Goal: Task Accomplishment & Management: Use online tool/utility

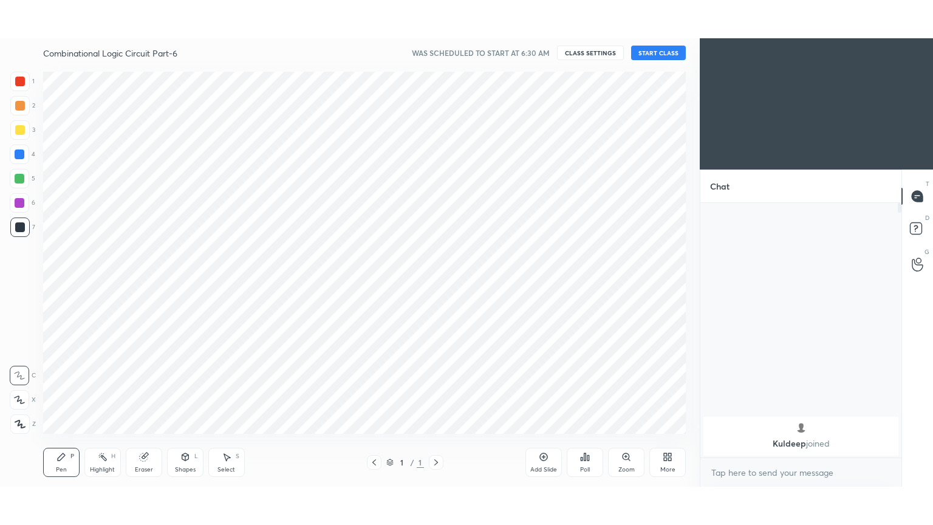
scroll to position [60402, 60122]
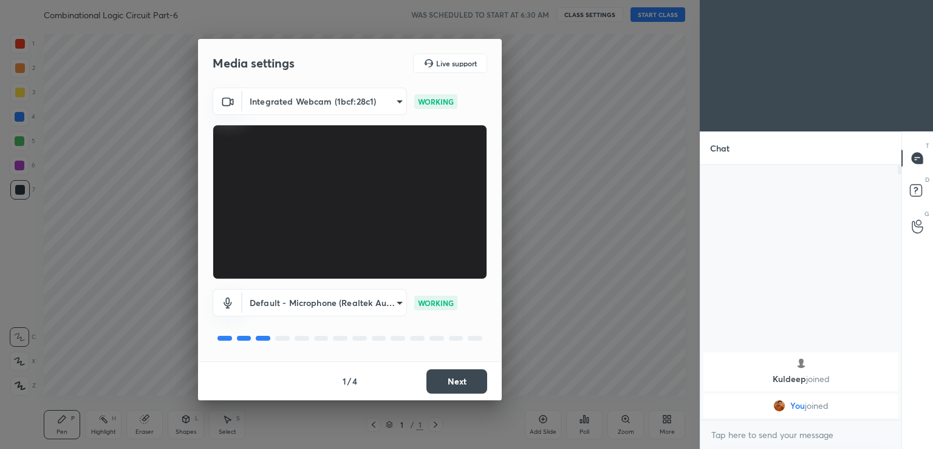
click at [462, 377] on button "Next" at bounding box center [457, 381] width 61 height 24
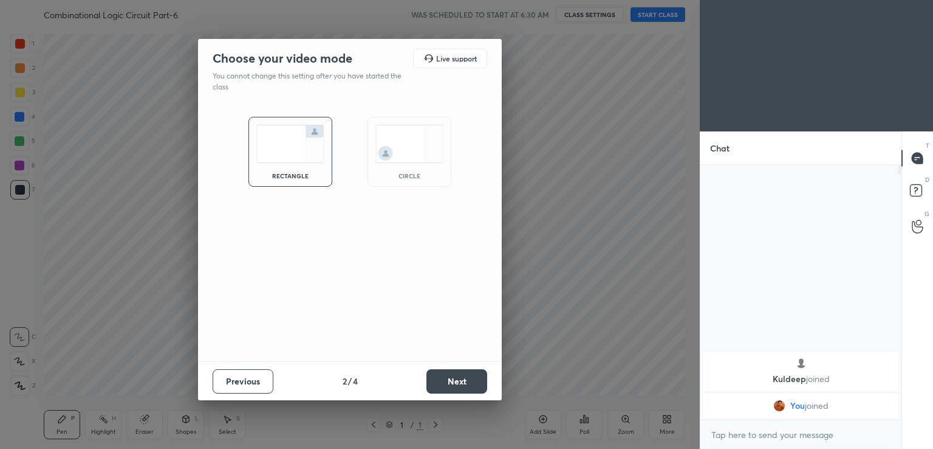
click at [463, 377] on button "Next" at bounding box center [457, 381] width 61 height 24
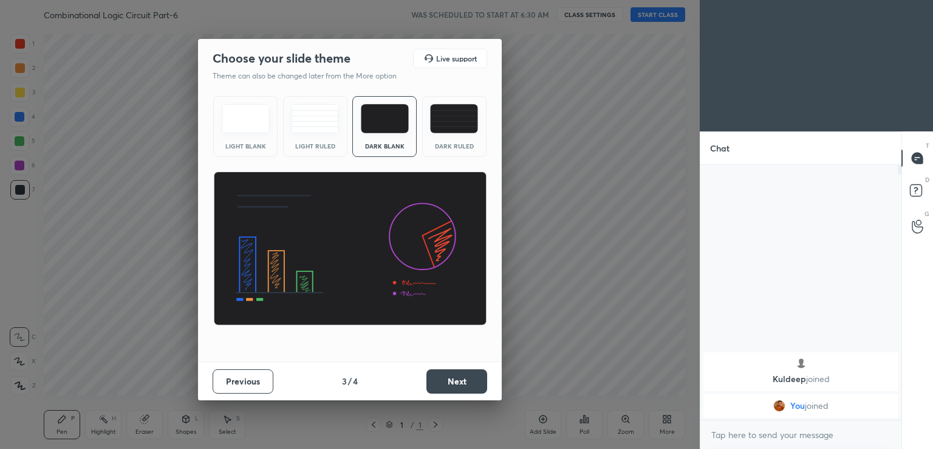
click at [462, 380] on button "Next" at bounding box center [457, 381] width 61 height 24
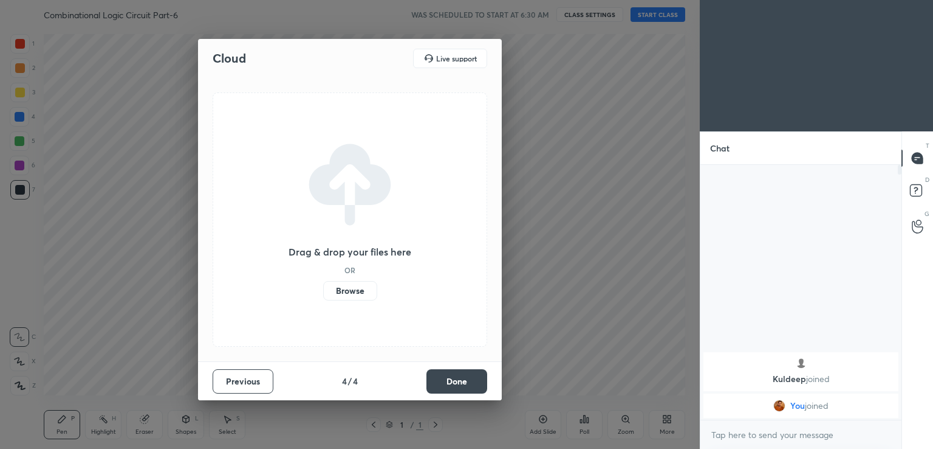
click at [461, 379] on button "Done" at bounding box center [457, 381] width 61 height 24
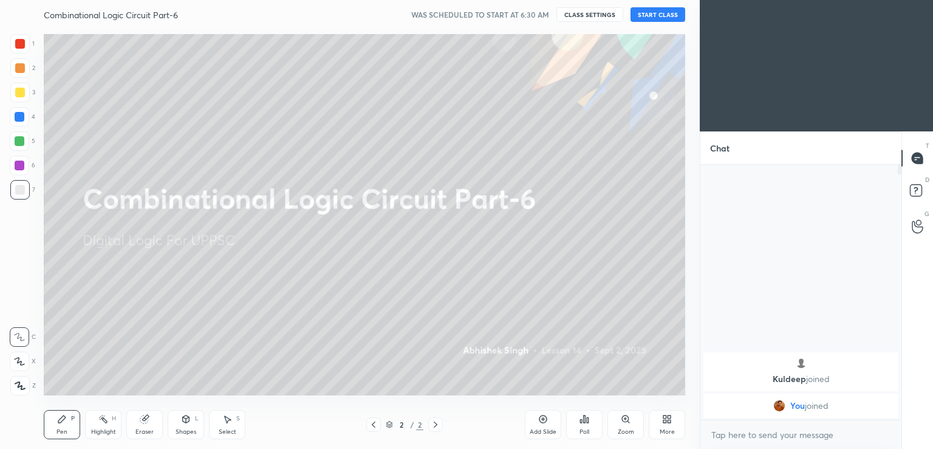
click at [658, 13] on button "START CLASS" at bounding box center [658, 14] width 55 height 15
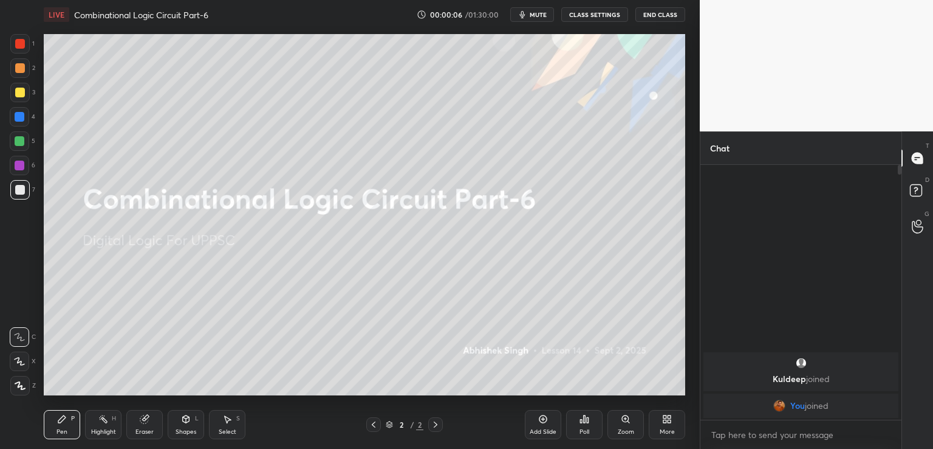
click at [667, 423] on icon at bounding box center [667, 419] width 10 height 10
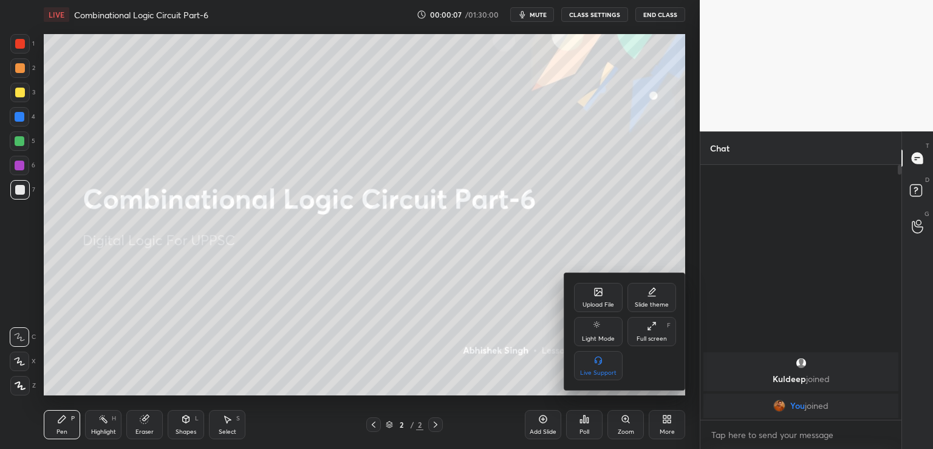
click at [656, 331] on icon at bounding box center [652, 326] width 10 height 10
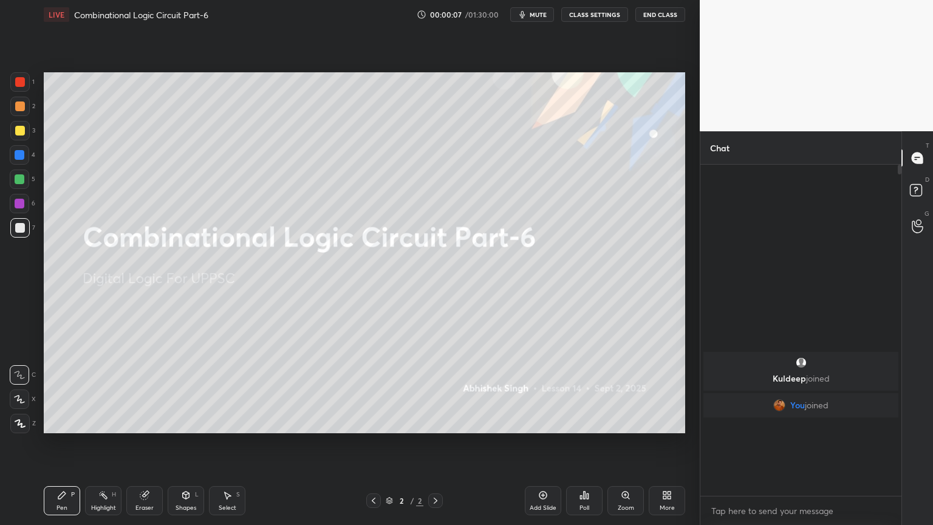
scroll to position [357, 198]
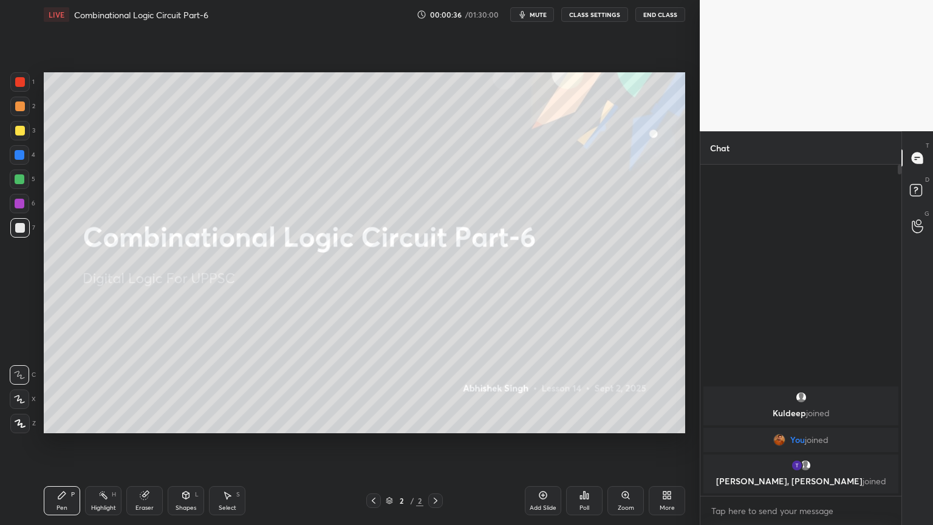
click at [542, 15] on span "mute" at bounding box center [538, 14] width 17 height 9
click at [535, 17] on span "unmute" at bounding box center [537, 14] width 26 height 9
click at [541, 448] on div "Add Slide" at bounding box center [543, 500] width 36 height 29
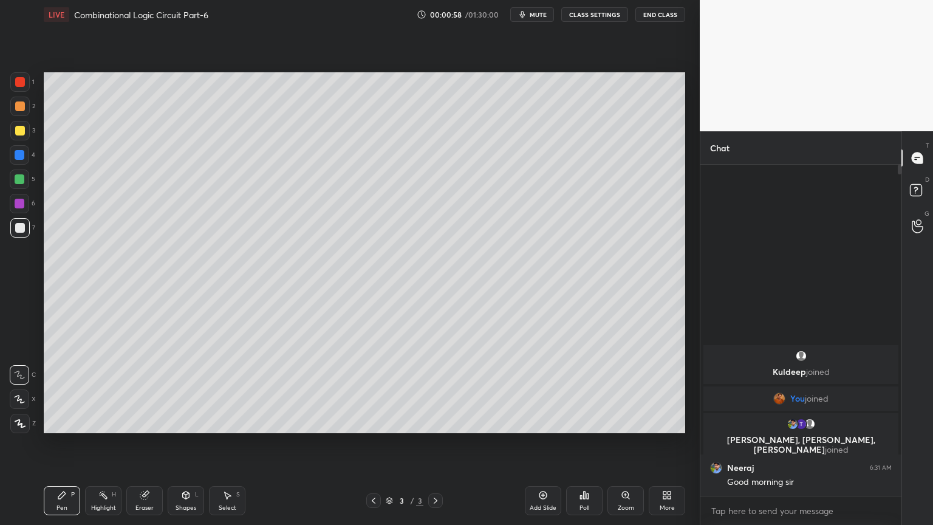
click at [24, 106] on div at bounding box center [19, 106] width 19 height 19
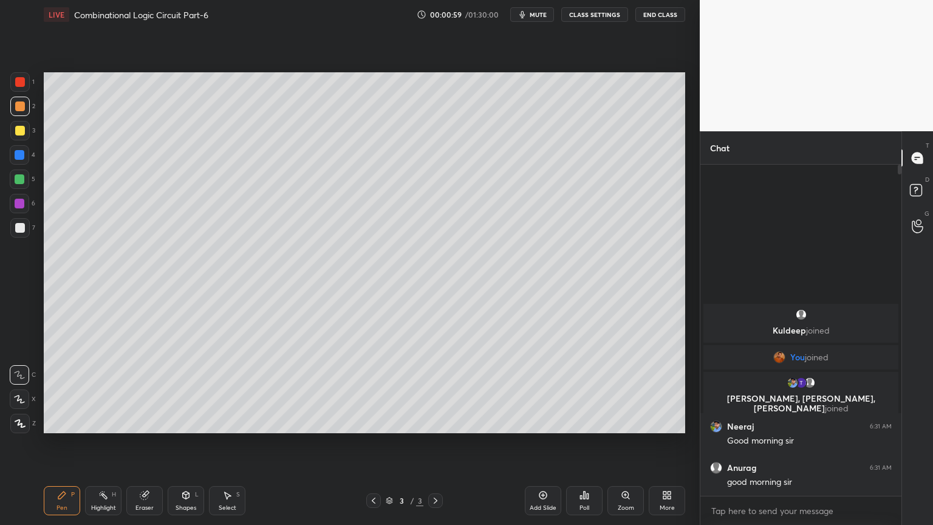
click at [12, 404] on div at bounding box center [19, 399] width 19 height 19
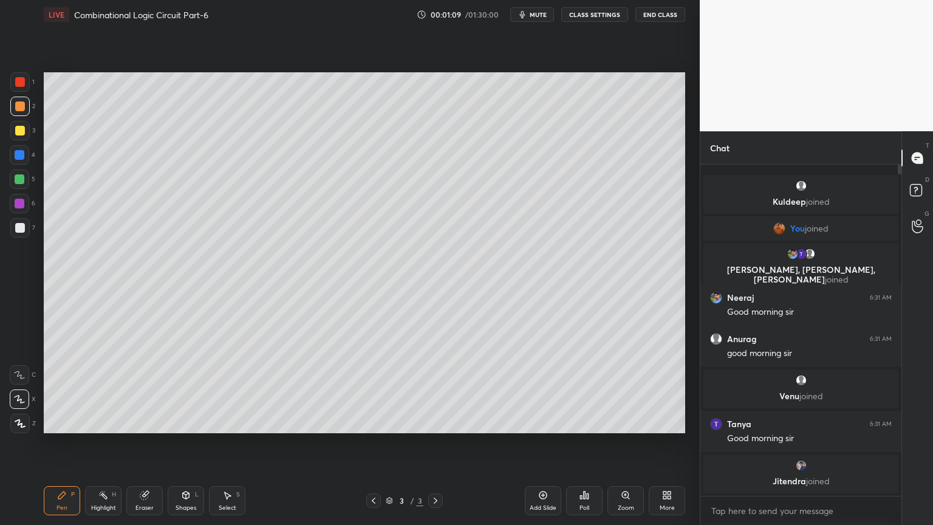
click at [26, 131] on div at bounding box center [19, 130] width 19 height 19
click at [15, 362] on div "C" at bounding box center [23, 372] width 26 height 24
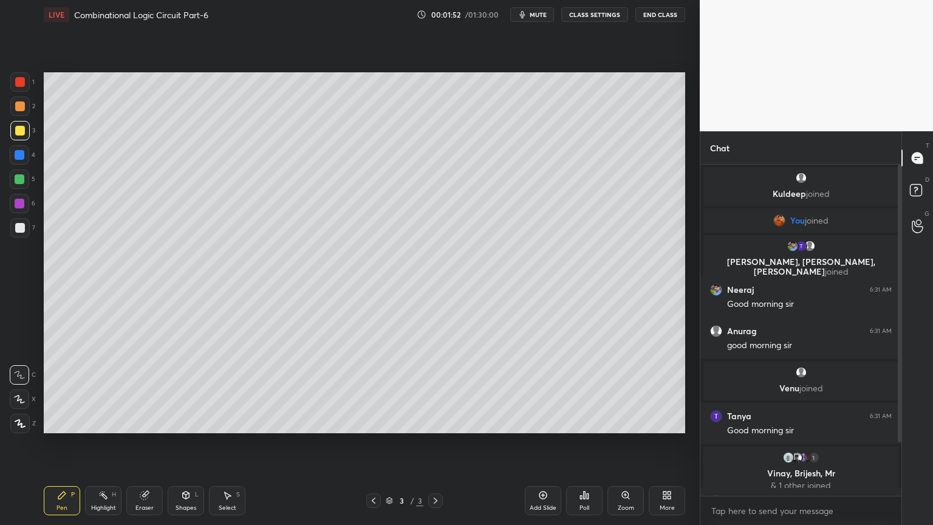
click at [26, 153] on div at bounding box center [19, 154] width 19 height 19
click at [21, 111] on div at bounding box center [20, 106] width 10 height 10
click at [18, 396] on icon at bounding box center [19, 399] width 11 height 9
click at [32, 229] on div "7" at bounding box center [22, 227] width 25 height 19
click at [20, 380] on div at bounding box center [19, 374] width 19 height 19
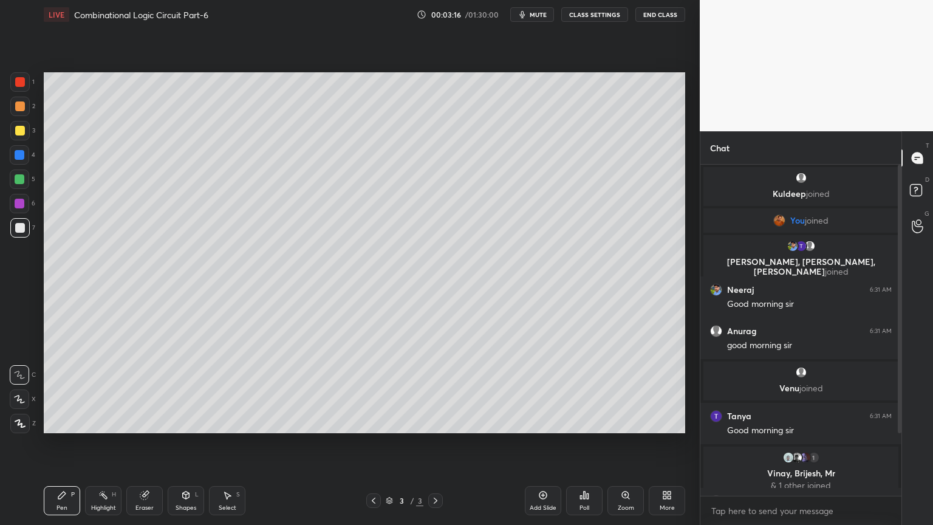
click at [186, 448] on div "Shapes L" at bounding box center [186, 500] width 36 height 29
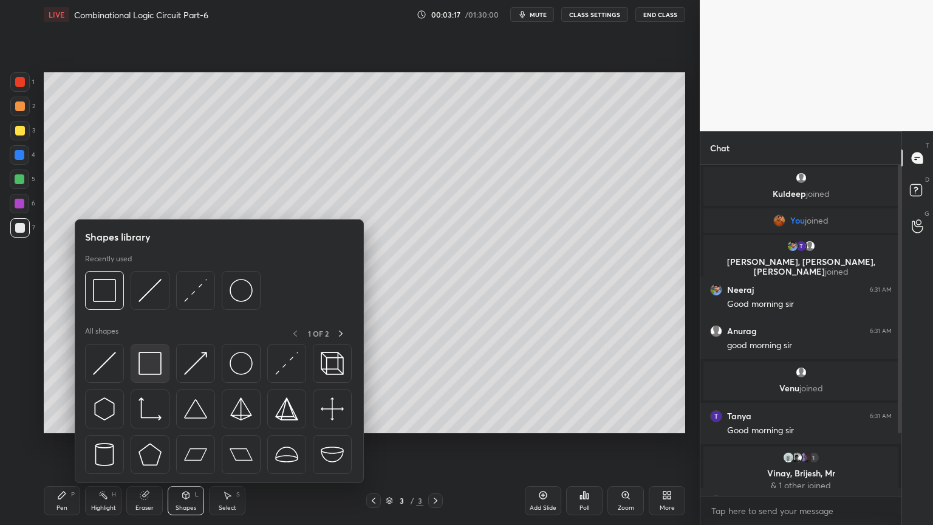
click at [147, 360] on img at bounding box center [150, 363] width 23 height 23
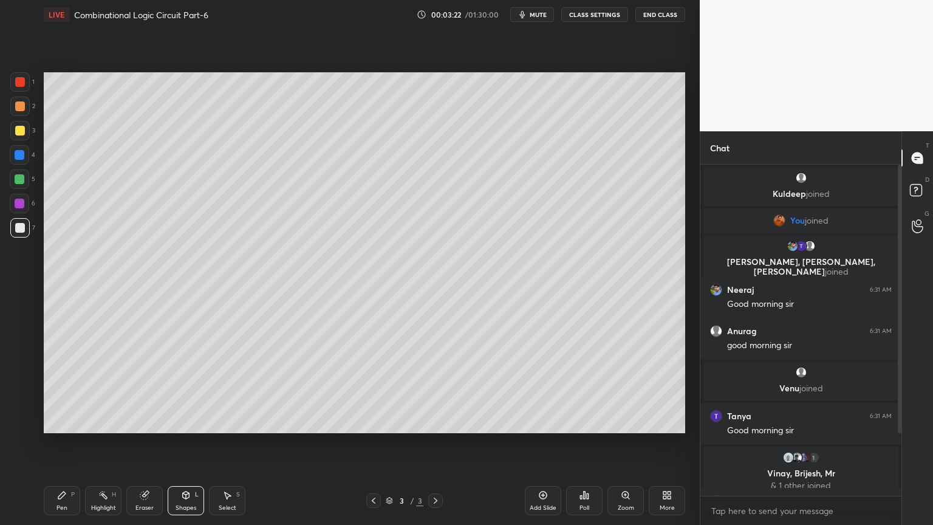
click at [61, 448] on icon at bounding box center [61, 495] width 7 height 7
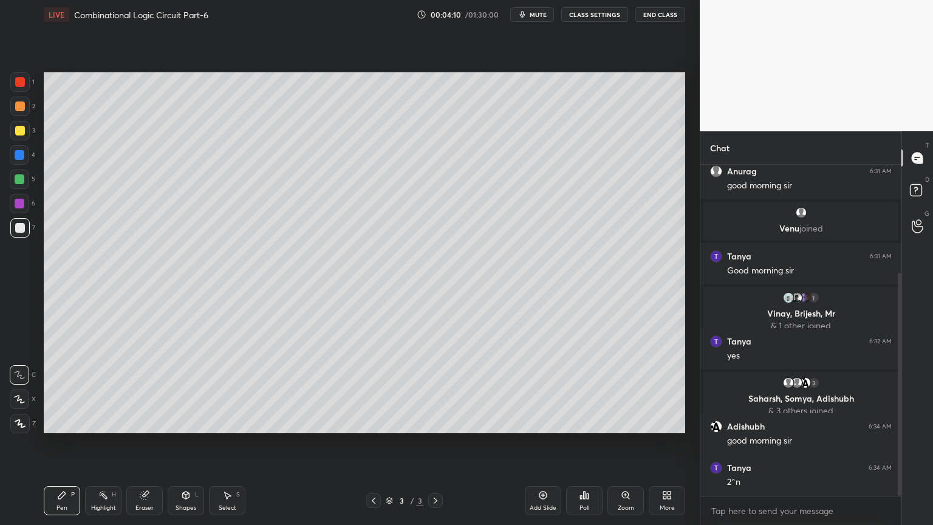
scroll to position [201, 0]
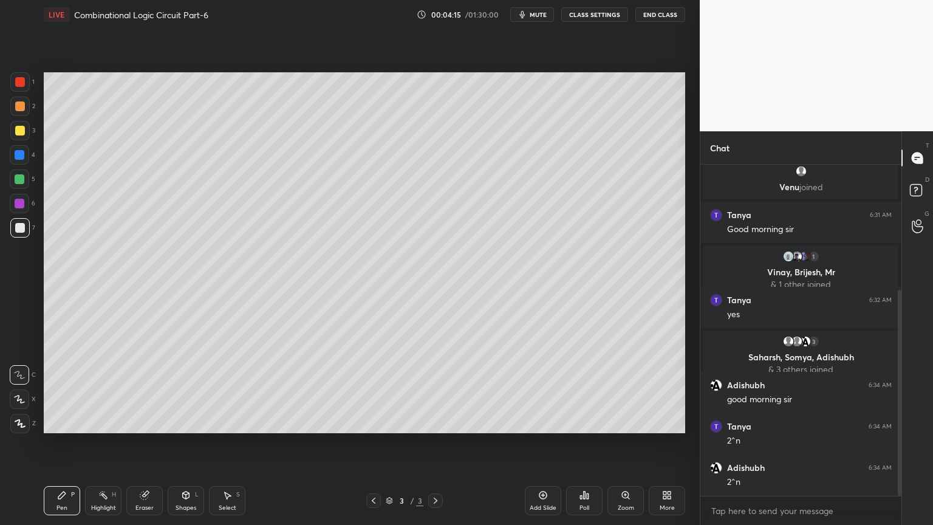
click at [551, 448] on div "Add Slide" at bounding box center [543, 508] width 27 height 6
click at [24, 205] on div at bounding box center [20, 204] width 10 height 10
click at [18, 400] on icon at bounding box center [20, 399] width 10 height 7
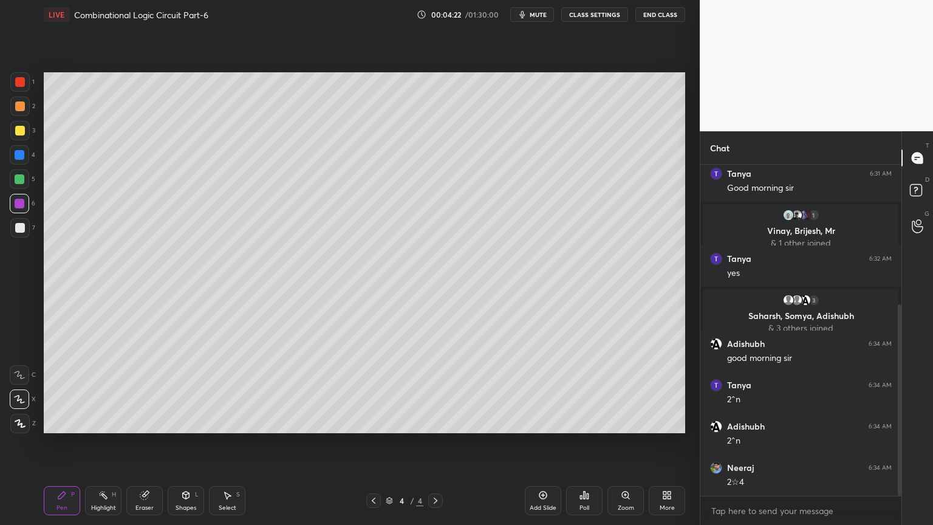
click at [23, 148] on div at bounding box center [19, 154] width 19 height 19
click at [185, 448] on icon at bounding box center [186, 495] width 10 height 10
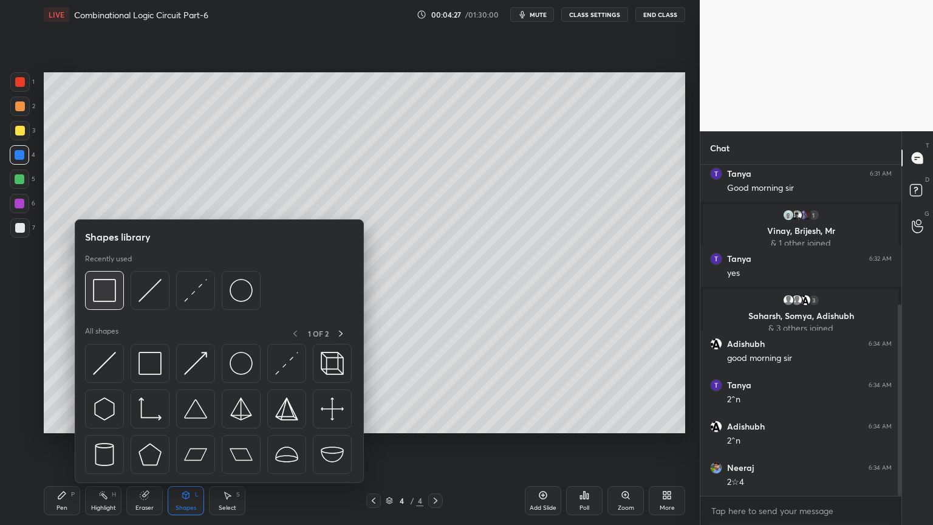
click at [109, 287] on img at bounding box center [104, 290] width 23 height 23
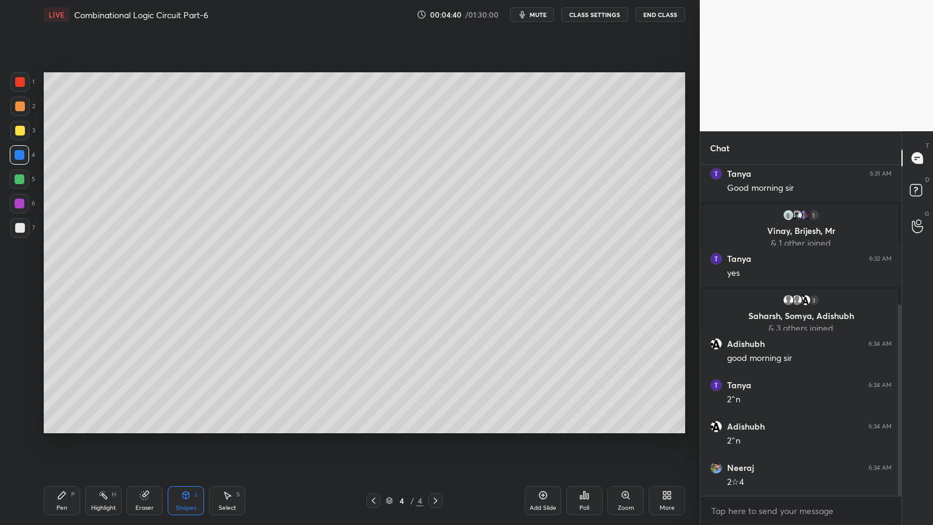
click at [186, 448] on icon at bounding box center [186, 495] width 10 height 10
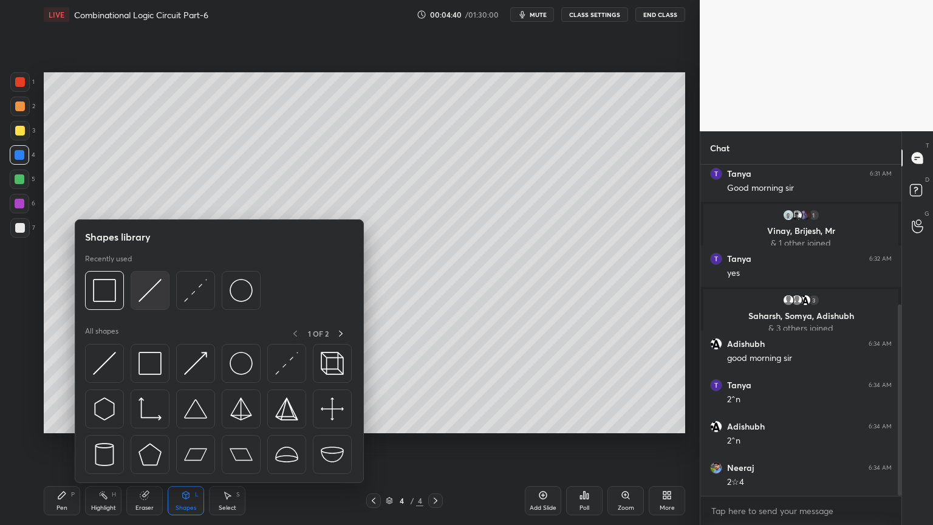
click at [148, 288] on img at bounding box center [150, 290] width 23 height 23
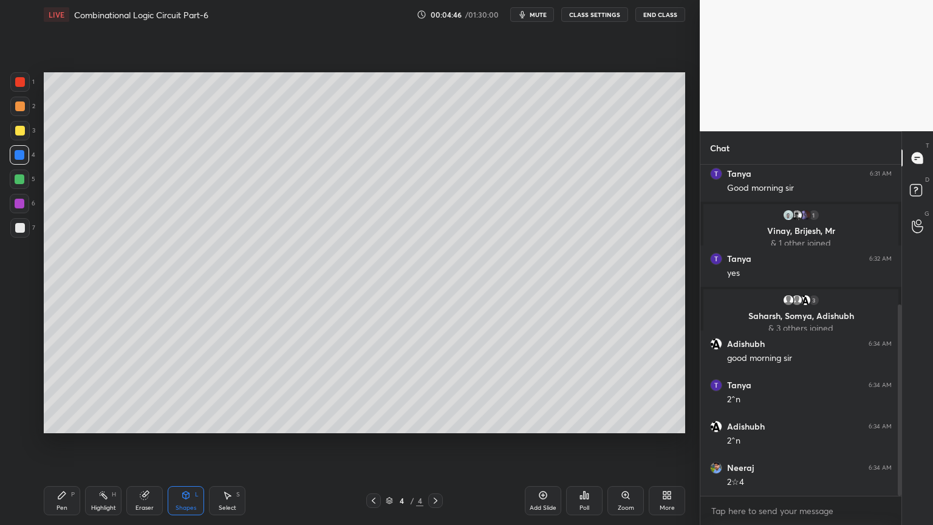
click at [63, 448] on icon at bounding box center [61, 495] width 7 height 7
click at [26, 223] on div at bounding box center [19, 227] width 19 height 19
click at [21, 367] on div at bounding box center [19, 374] width 19 height 19
click at [133, 448] on div "Eraser" at bounding box center [144, 500] width 36 height 29
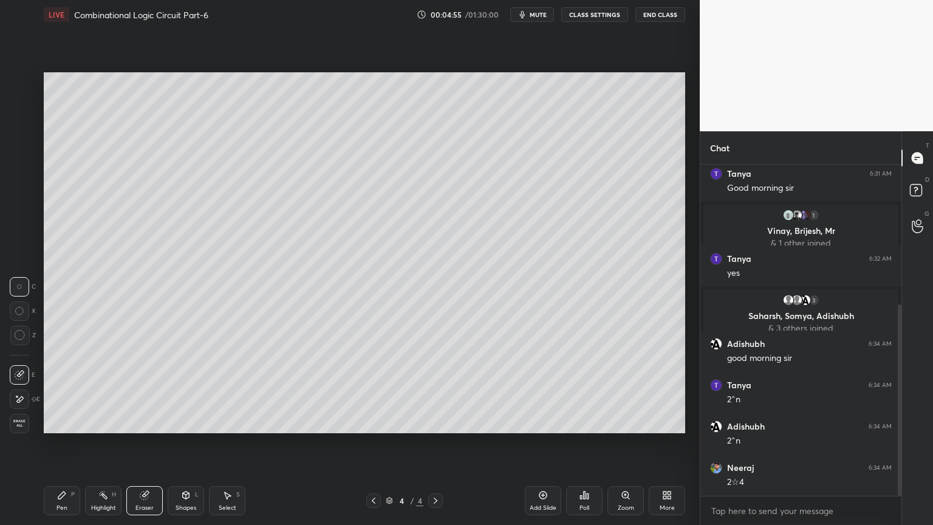
click at [56, 448] on div "Pen P" at bounding box center [62, 500] width 36 height 29
click at [22, 397] on icon at bounding box center [19, 399] width 11 height 9
click at [183, 448] on div "Shapes L" at bounding box center [186, 500] width 36 height 29
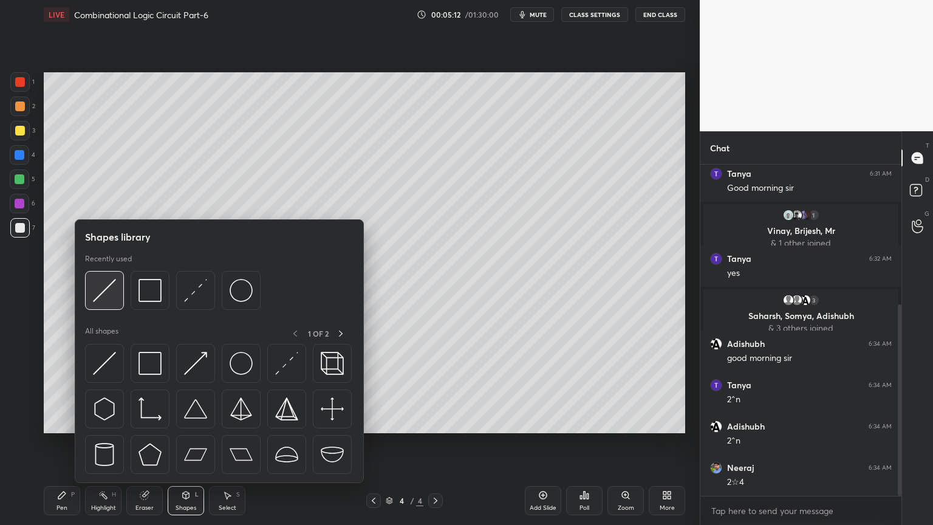
click at [109, 300] on img at bounding box center [104, 290] width 23 height 23
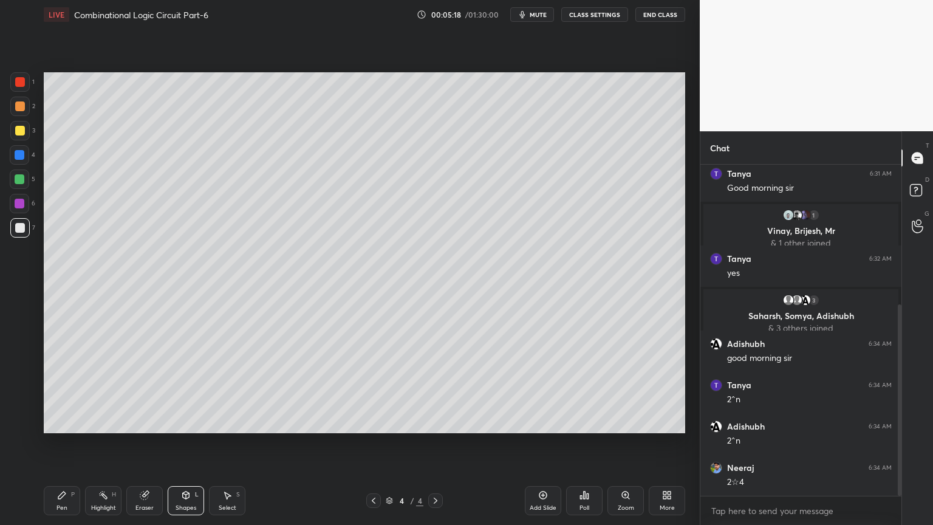
click at [21, 154] on div at bounding box center [20, 155] width 10 height 10
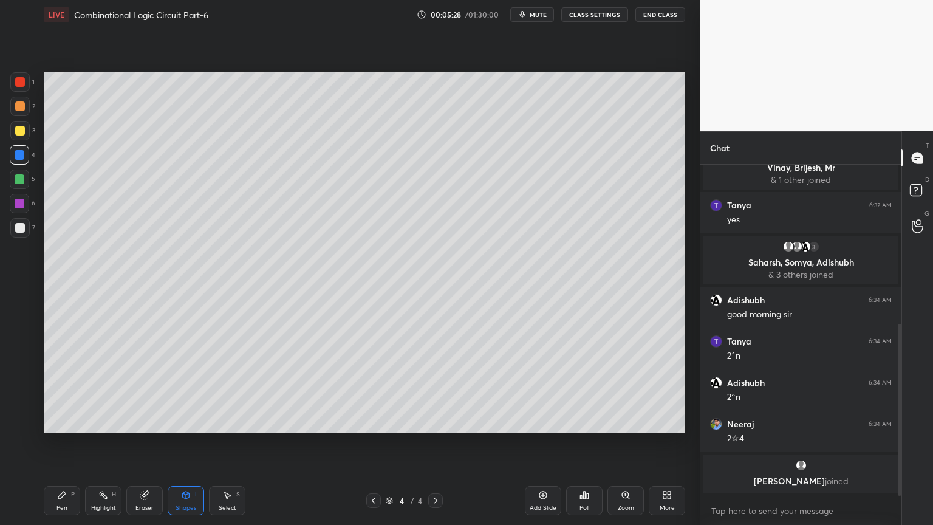
click at [145, 448] on div "Eraser" at bounding box center [145, 508] width 18 height 6
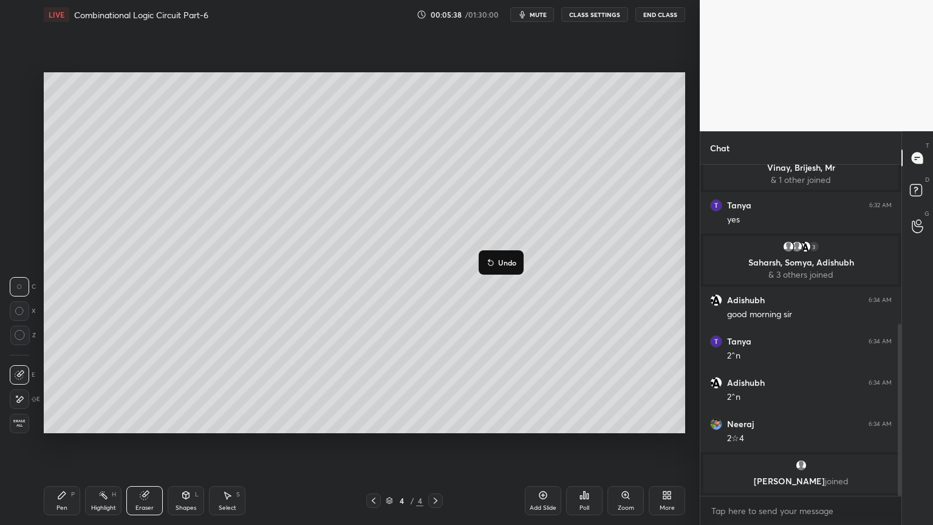
click at [509, 259] on p "Undo" at bounding box center [507, 263] width 18 height 10
click at [534, 265] on p "Undo" at bounding box center [540, 269] width 18 height 10
click at [66, 448] on div "Pen P" at bounding box center [62, 500] width 36 height 29
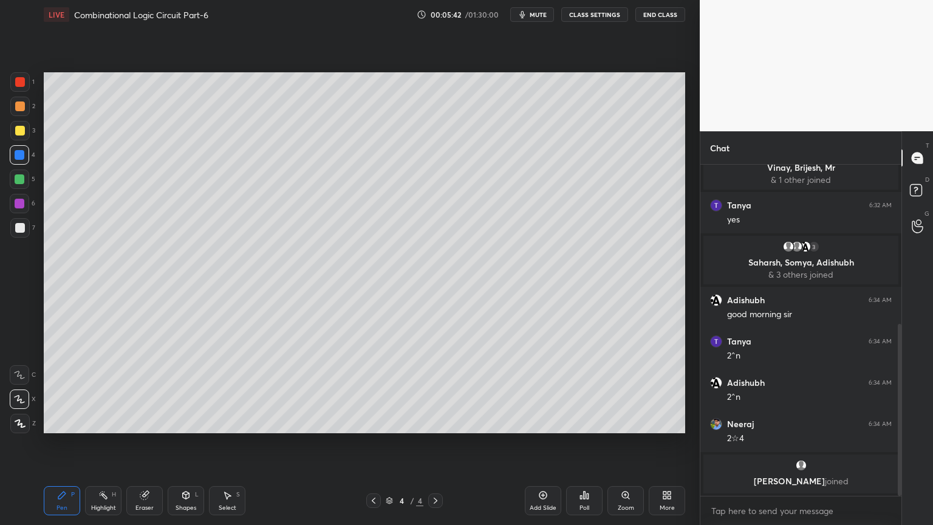
click at [18, 229] on div at bounding box center [20, 228] width 10 height 10
click at [15, 371] on icon at bounding box center [19, 375] width 11 height 9
click at [145, 448] on div "Eraser" at bounding box center [144, 500] width 36 height 29
click at [58, 448] on icon at bounding box center [62, 495] width 10 height 10
click at [26, 225] on div at bounding box center [19, 227] width 19 height 19
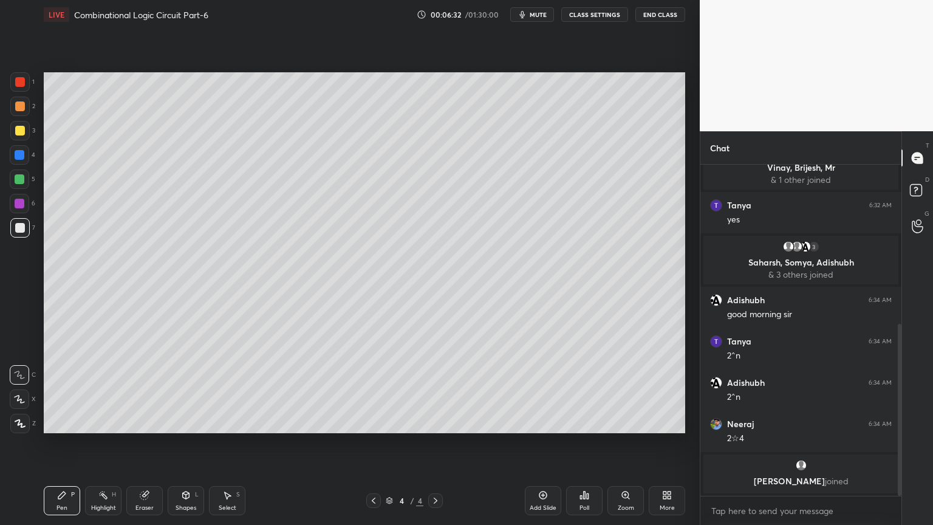
click at [28, 136] on div at bounding box center [19, 130] width 19 height 19
click at [97, 448] on div "Highlight H" at bounding box center [103, 500] width 36 height 29
click at [69, 448] on div "Pen P" at bounding box center [62, 500] width 36 height 29
click at [116, 448] on div "Highlight H" at bounding box center [103, 500] width 36 height 29
click at [67, 448] on div "Pen P" at bounding box center [62, 500] width 36 height 29
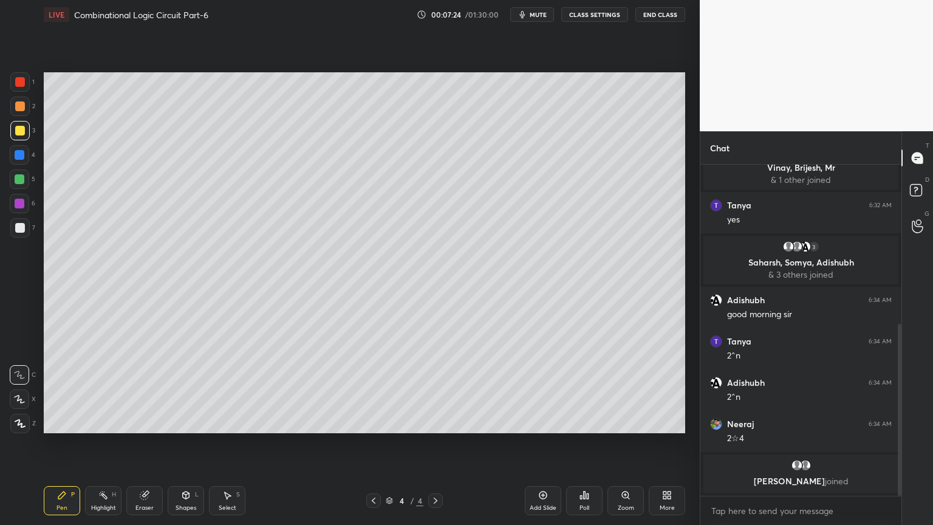
click at [27, 88] on div at bounding box center [19, 81] width 19 height 19
click at [16, 398] on icon at bounding box center [19, 399] width 11 height 9
click at [187, 448] on div "Shapes L" at bounding box center [186, 500] width 36 height 29
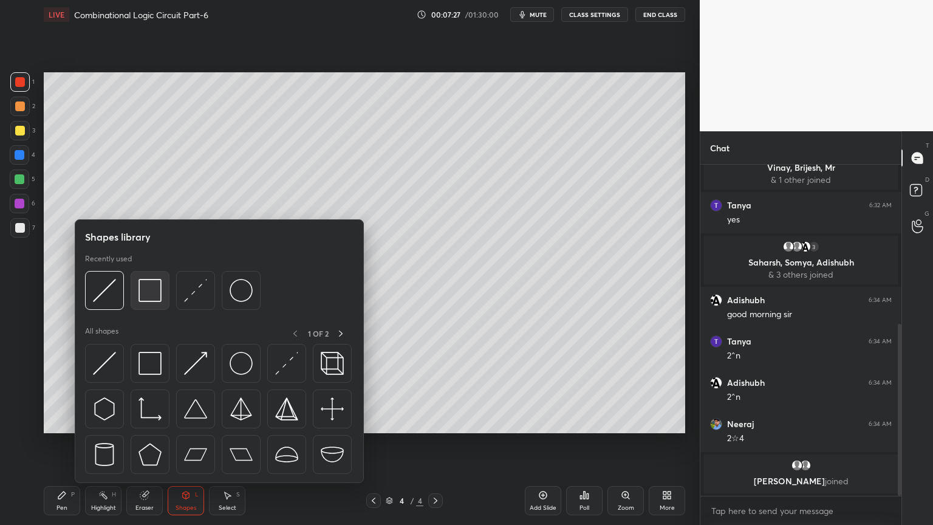
click at [146, 291] on img at bounding box center [150, 290] width 23 height 23
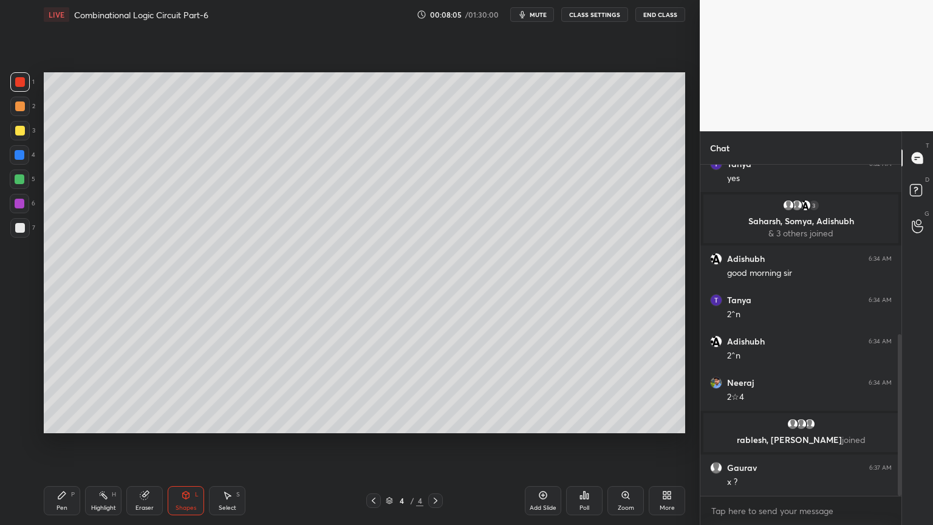
scroll to position [388, 0]
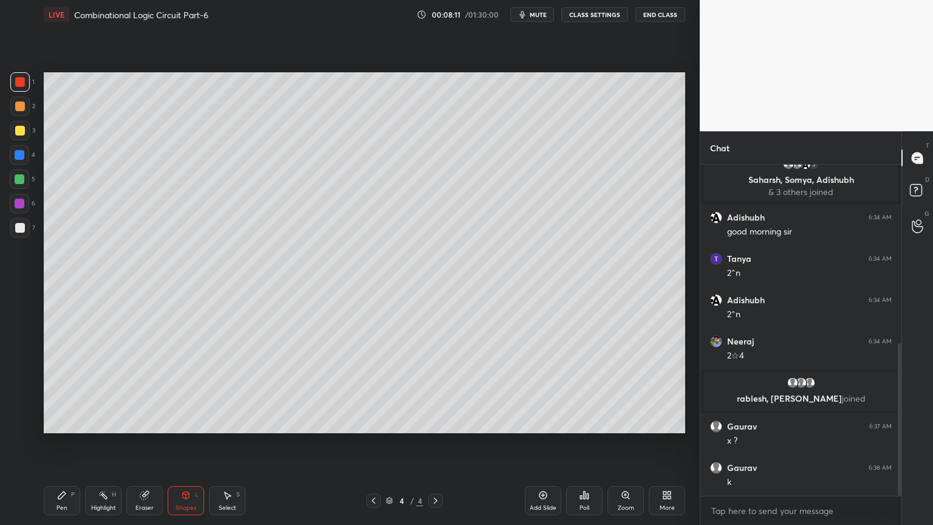
click at [62, 448] on div "Pen P" at bounding box center [62, 500] width 36 height 29
click at [21, 209] on div at bounding box center [19, 203] width 19 height 19
click at [185, 448] on div "Shapes L" at bounding box center [186, 500] width 36 height 29
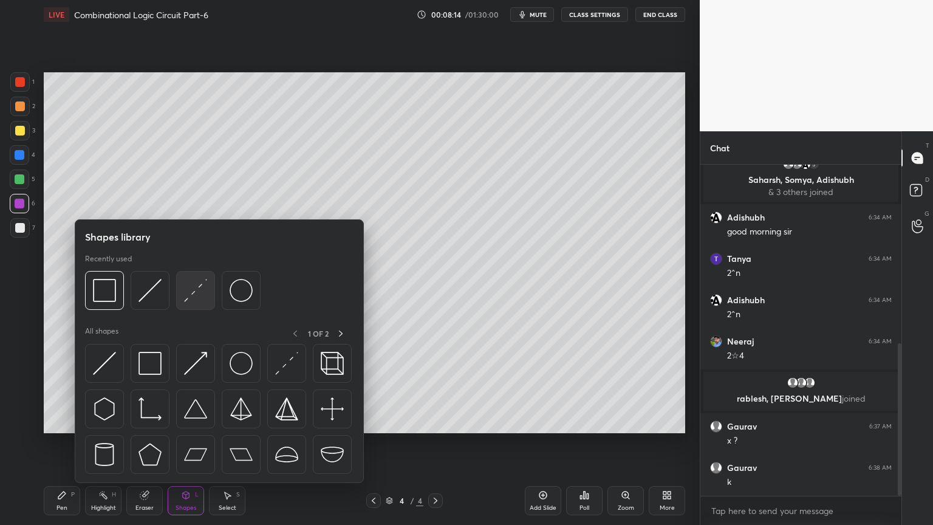
click at [197, 287] on img at bounding box center [195, 290] width 23 height 23
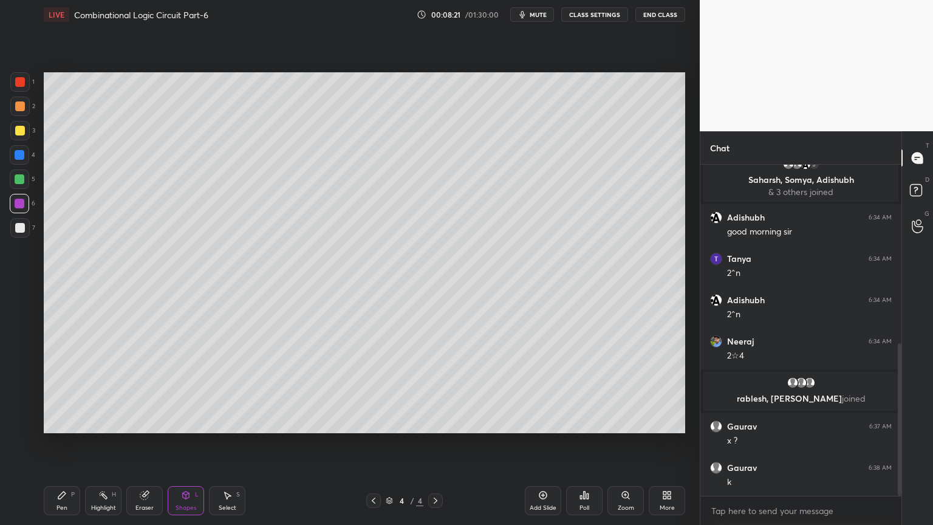
click at [63, 448] on icon at bounding box center [62, 495] width 10 height 10
click at [26, 111] on div at bounding box center [19, 106] width 19 height 19
click at [18, 369] on div at bounding box center [19, 374] width 19 height 19
click at [26, 181] on div at bounding box center [19, 179] width 19 height 19
click at [140, 448] on icon at bounding box center [145, 495] width 10 height 10
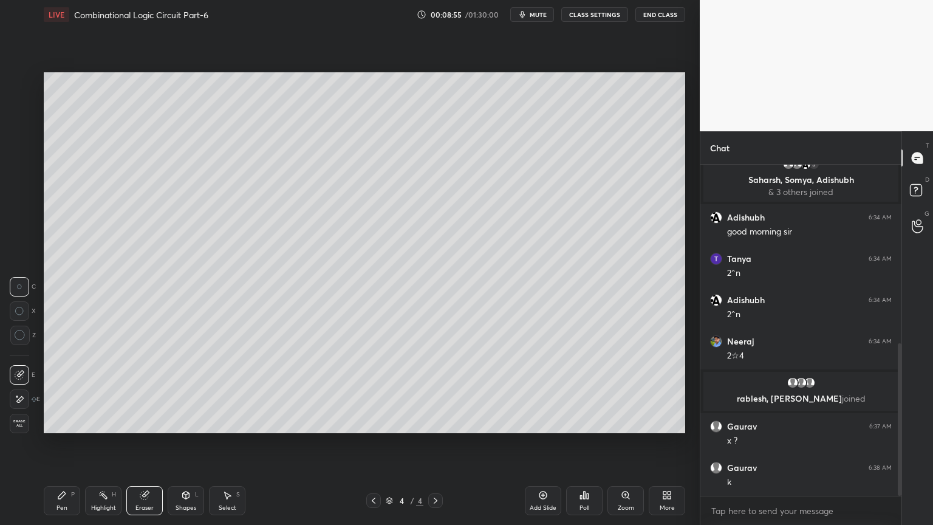
click at [52, 448] on div "Pen P" at bounding box center [62, 500] width 36 height 29
click at [146, 448] on icon at bounding box center [144, 496] width 8 height 8
click at [59, 448] on div "Pen P" at bounding box center [62, 500] width 36 height 29
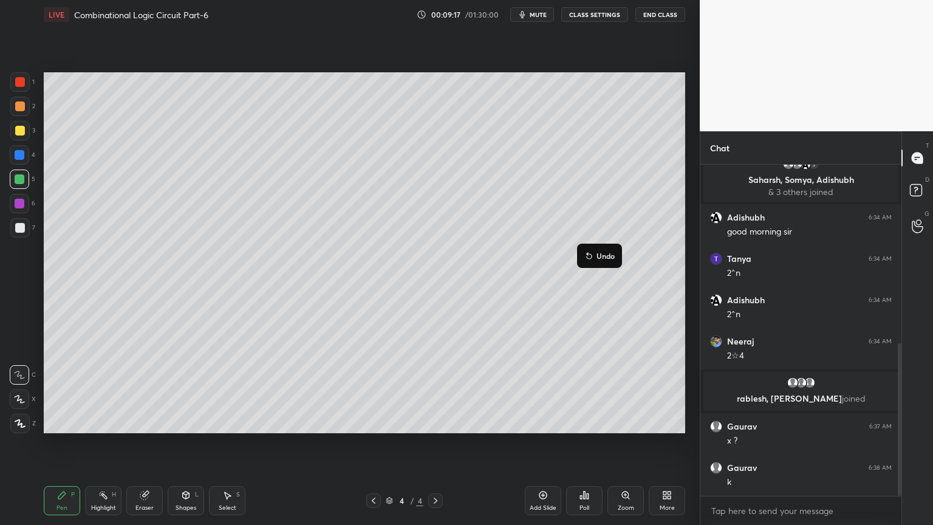
click at [608, 254] on p "Undo" at bounding box center [606, 256] width 18 height 10
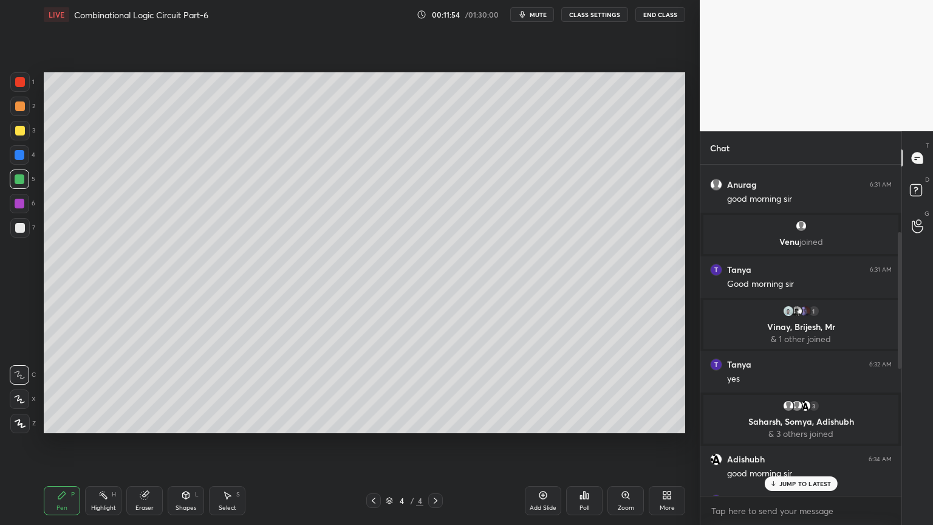
scroll to position [141, 0]
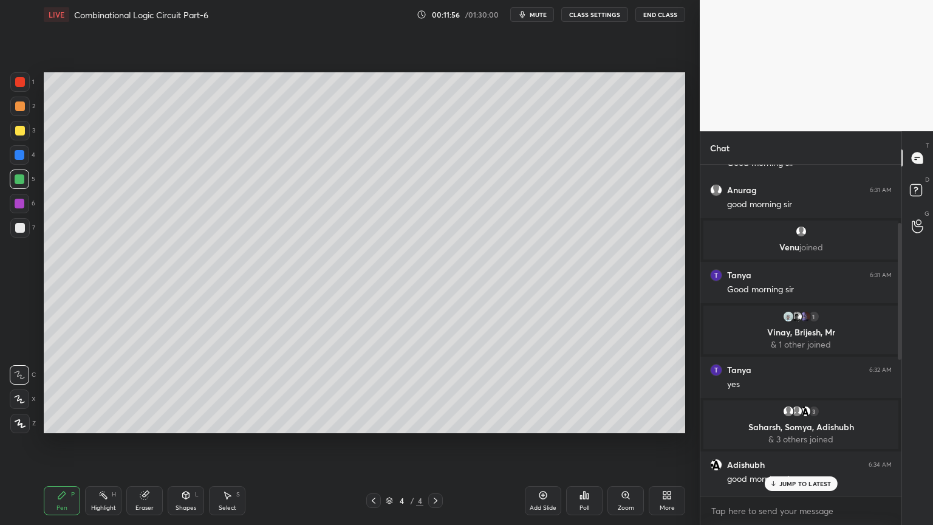
click at [793, 448] on div "JUMP TO LATEST" at bounding box center [801, 483] width 73 height 15
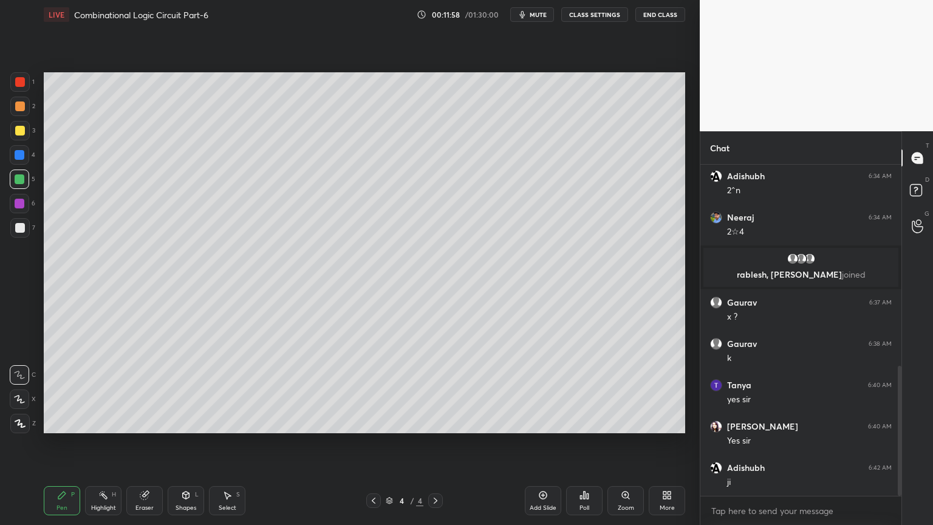
scroll to position [554, 0]
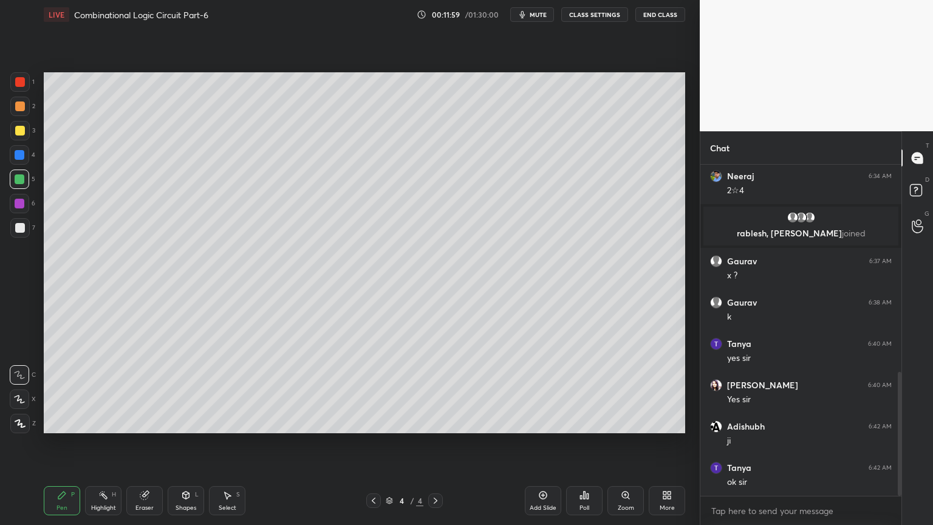
click at [544, 448] on div "Add Slide" at bounding box center [543, 508] width 27 height 6
click at [26, 111] on div at bounding box center [19, 106] width 19 height 19
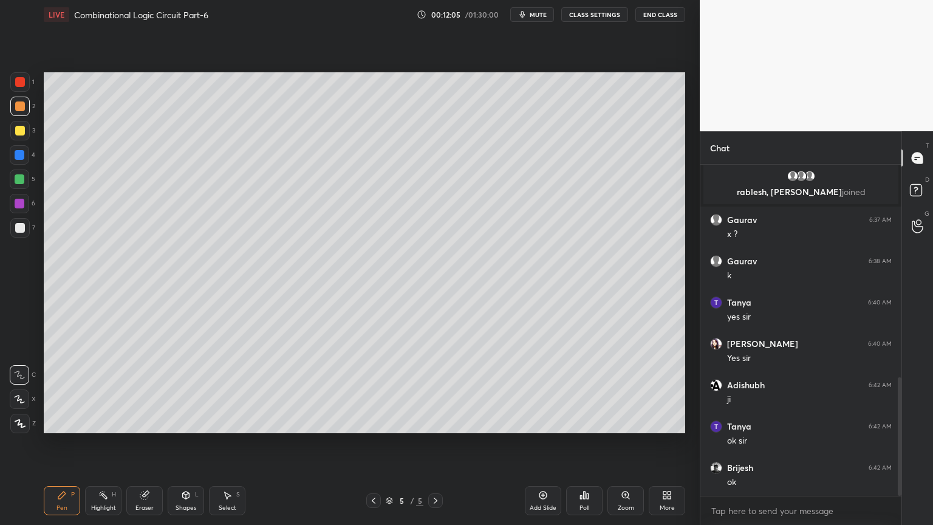
click at [19, 395] on icon at bounding box center [19, 399] width 11 height 9
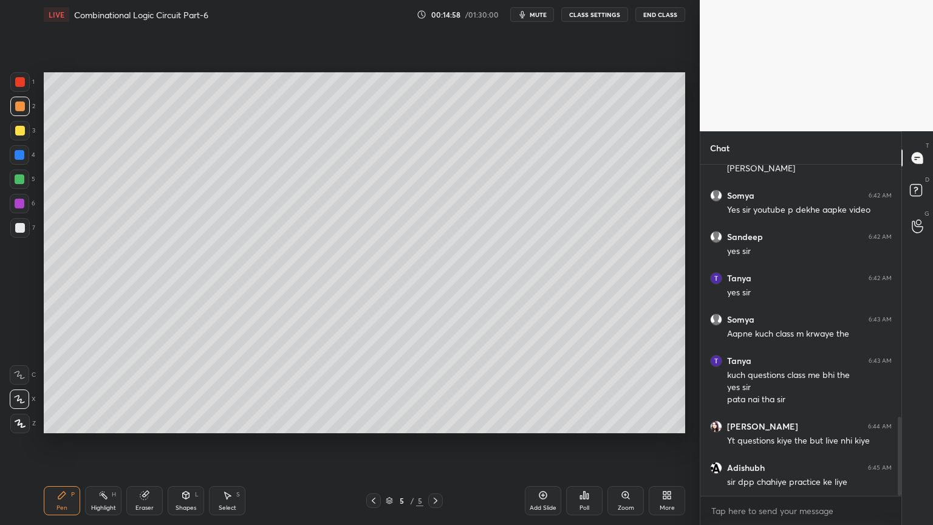
scroll to position [1108, 0]
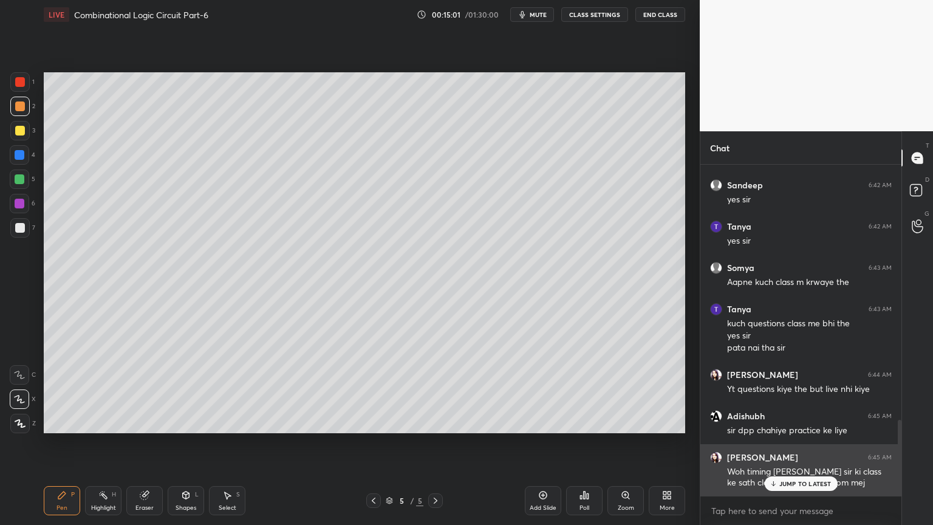
click at [799, 448] on p "JUMP TO LATEST" at bounding box center [806, 483] width 52 height 7
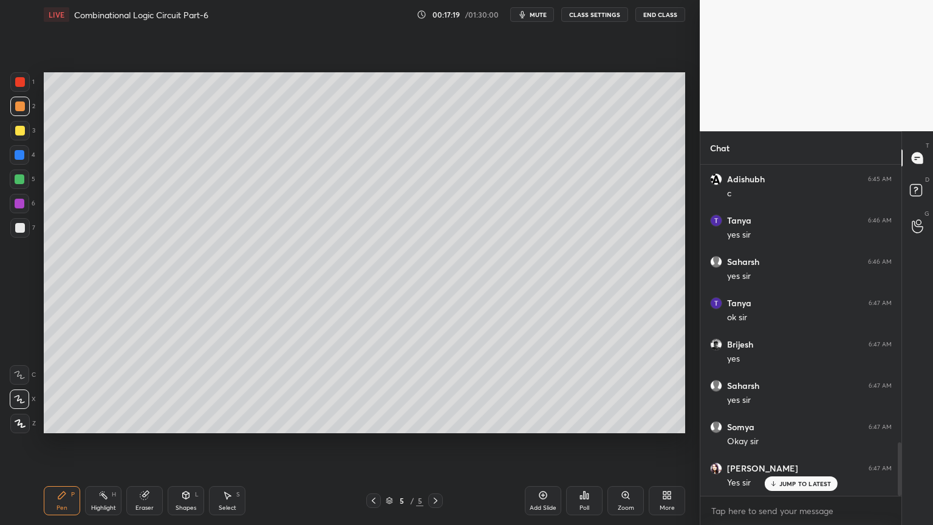
scroll to position [1731, 0]
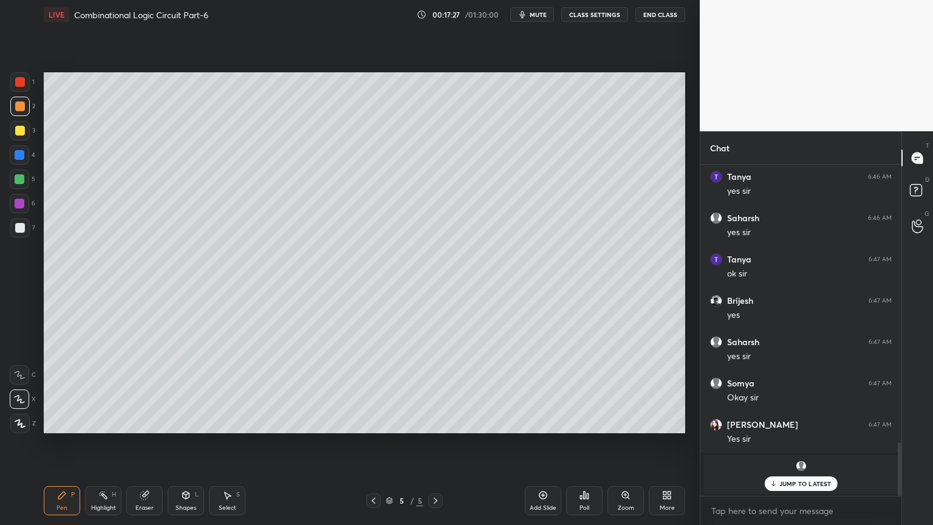
click at [795, 448] on p "JUMP TO LATEST" at bounding box center [806, 483] width 52 height 7
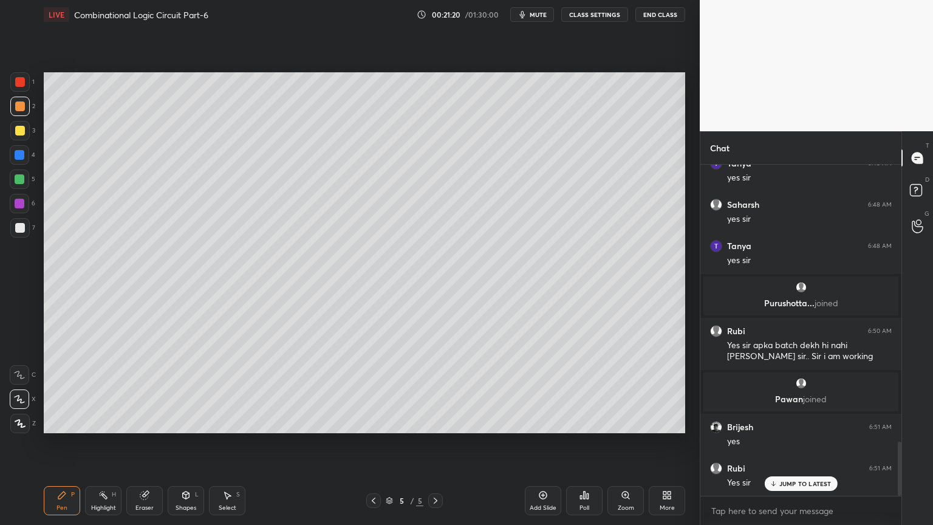
scroll to position [1689, 0]
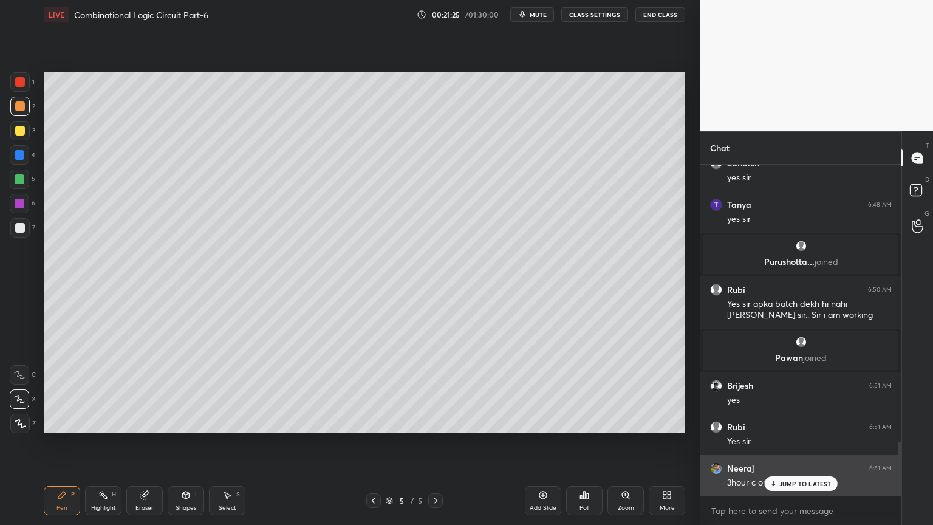
click at [791, 448] on p "JUMP TO LATEST" at bounding box center [806, 483] width 52 height 7
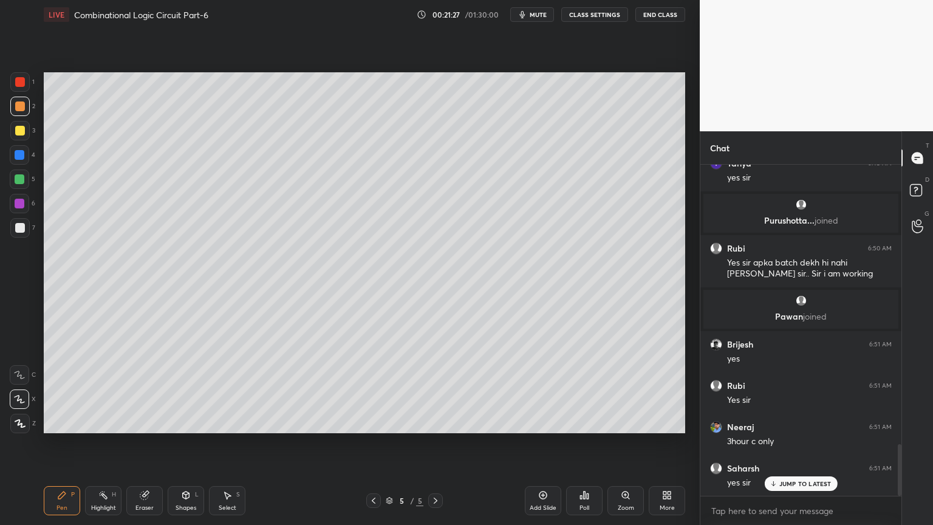
scroll to position [1794, 0]
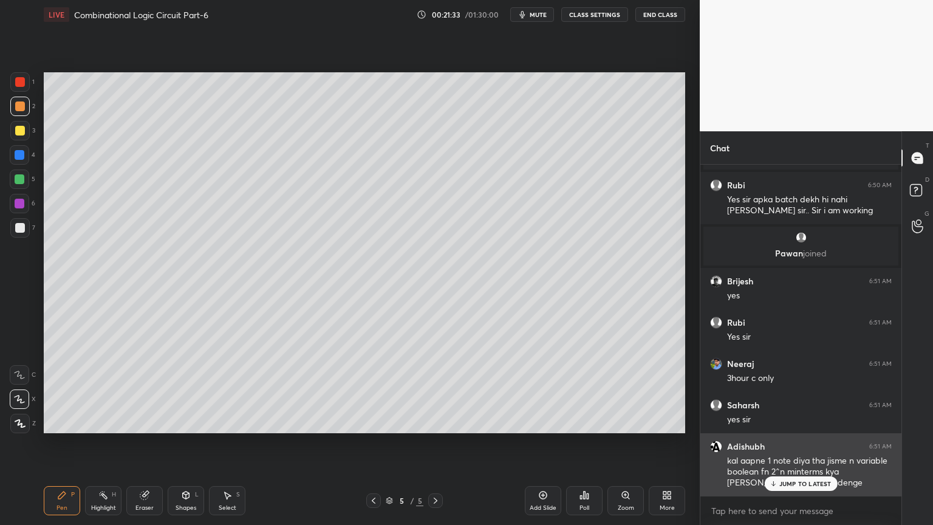
click at [799, 448] on p "JUMP TO LATEST" at bounding box center [806, 483] width 52 height 7
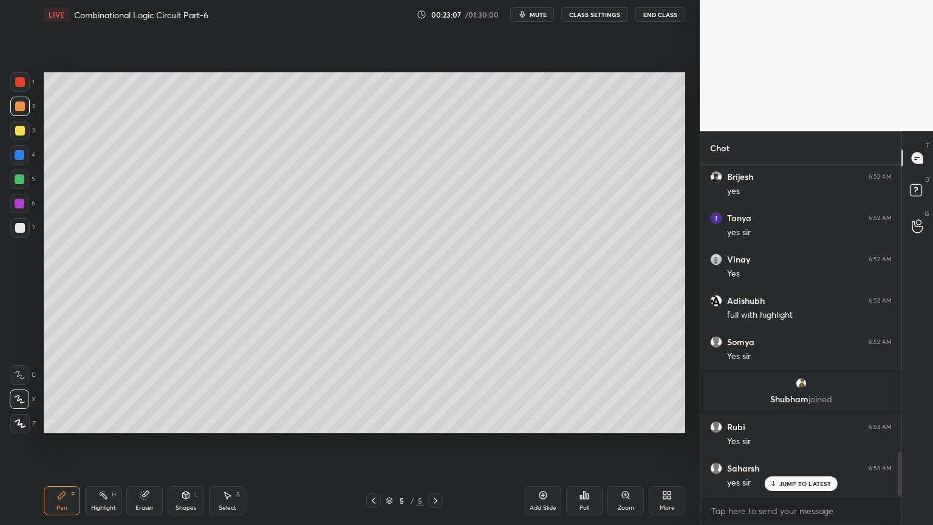
scroll to position [2171, 0]
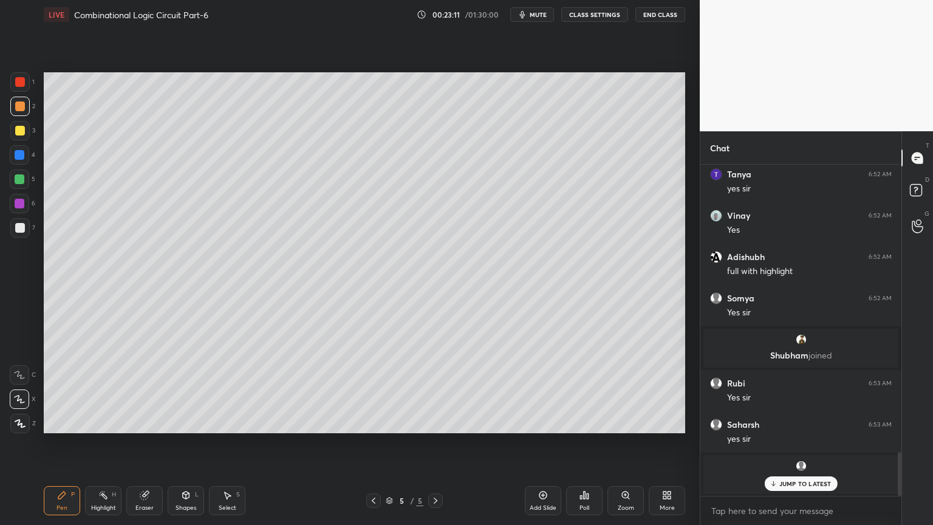
click at [800, 448] on p "JUMP TO LATEST" at bounding box center [806, 483] width 52 height 7
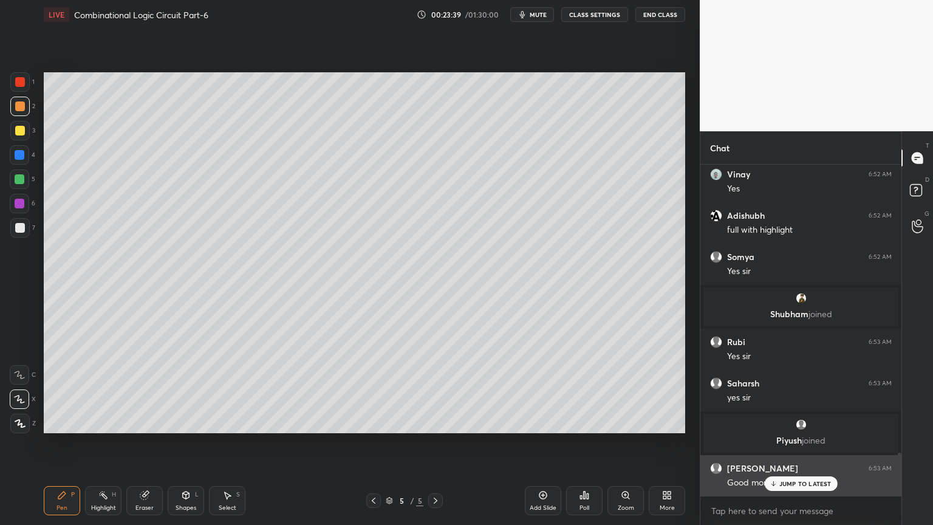
click at [805, 448] on div "JUMP TO LATEST" at bounding box center [801, 483] width 73 height 15
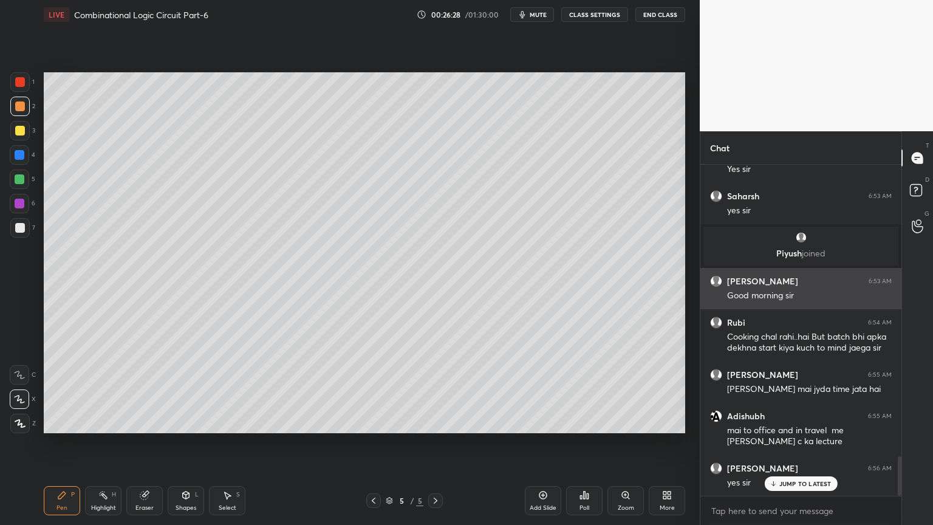
scroll to position [2441, 0]
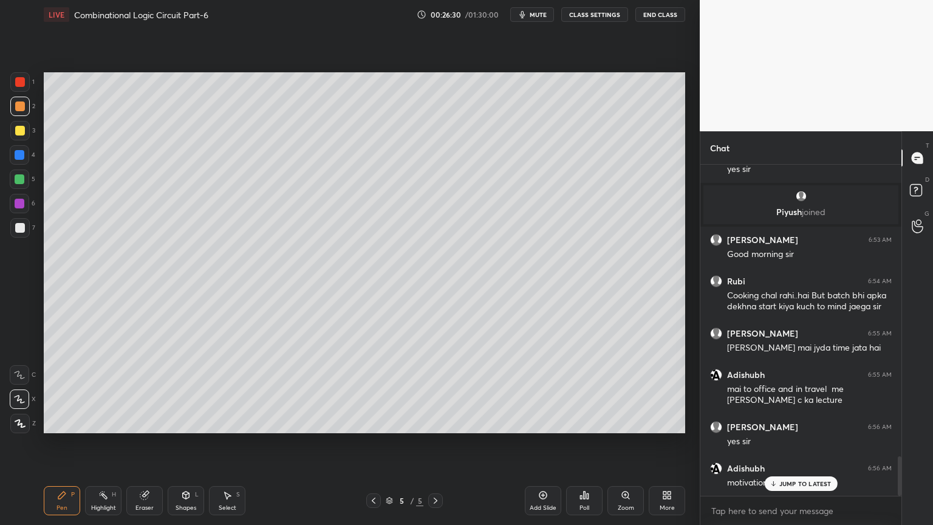
click at [806, 448] on p "JUMP TO LATEST" at bounding box center [806, 483] width 52 height 7
click at [24, 180] on div at bounding box center [19, 179] width 19 height 19
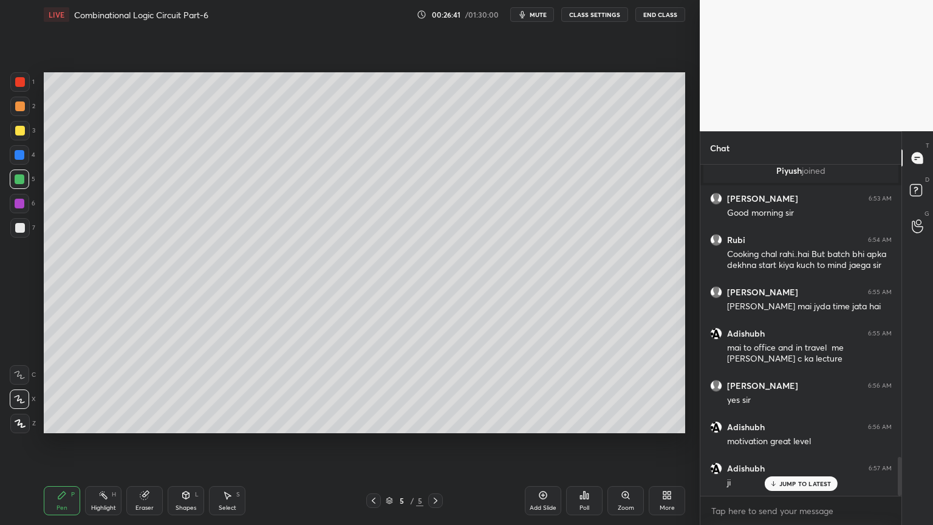
click at [19, 366] on div at bounding box center [19, 374] width 19 height 19
click at [101, 448] on div "Highlight H" at bounding box center [103, 500] width 36 height 29
click at [139, 448] on div "Eraser" at bounding box center [144, 500] width 36 height 29
click at [53, 448] on div "Pen P" at bounding box center [62, 500] width 36 height 29
click at [19, 225] on div at bounding box center [20, 228] width 10 height 10
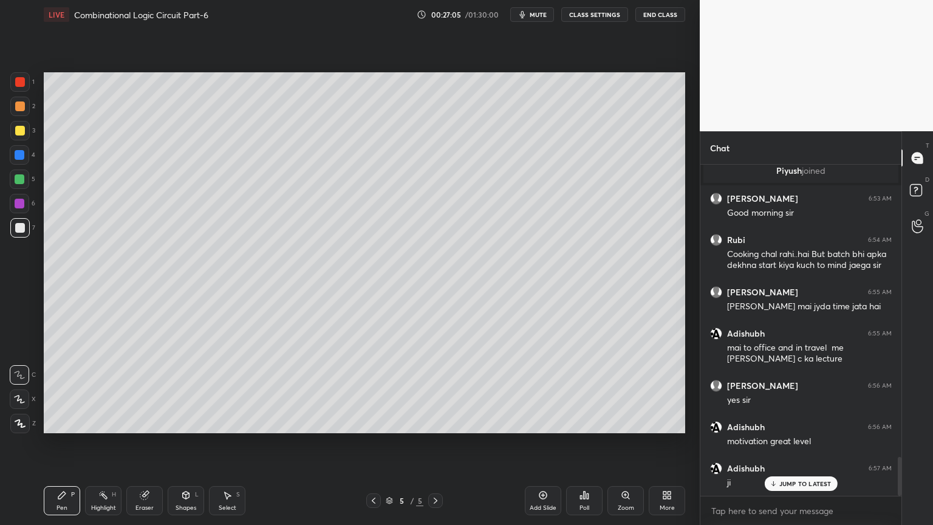
click at [24, 204] on div at bounding box center [19, 203] width 19 height 19
click at [23, 177] on div at bounding box center [20, 179] width 10 height 10
click at [28, 136] on div at bounding box center [19, 130] width 19 height 19
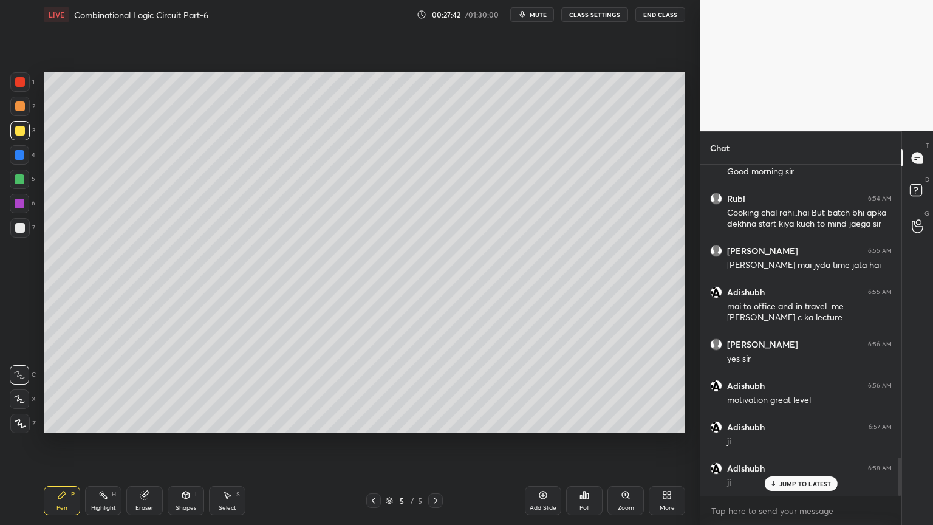
click at [145, 448] on div "Eraser" at bounding box center [145, 508] width 18 height 6
click at [54, 448] on div "Pen P" at bounding box center [62, 500] width 36 height 29
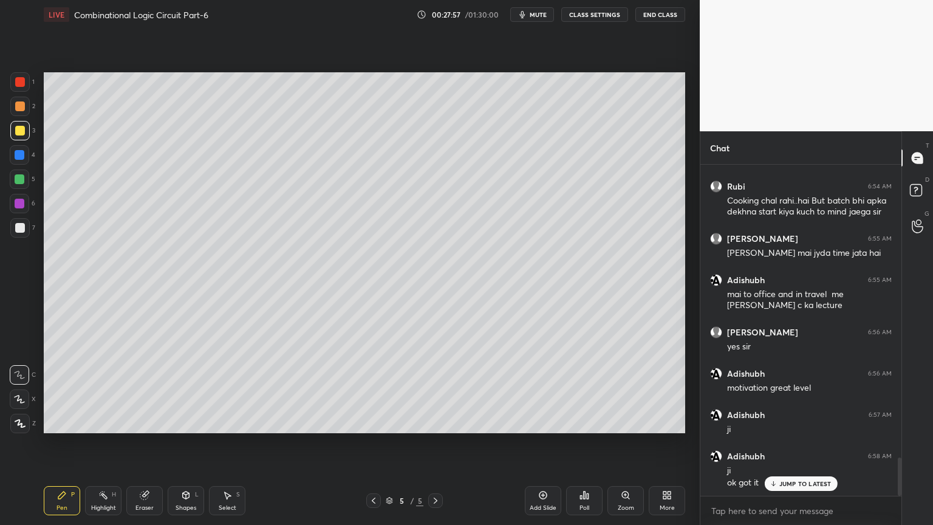
click at [224, 448] on div "Select S" at bounding box center [227, 500] width 36 height 29
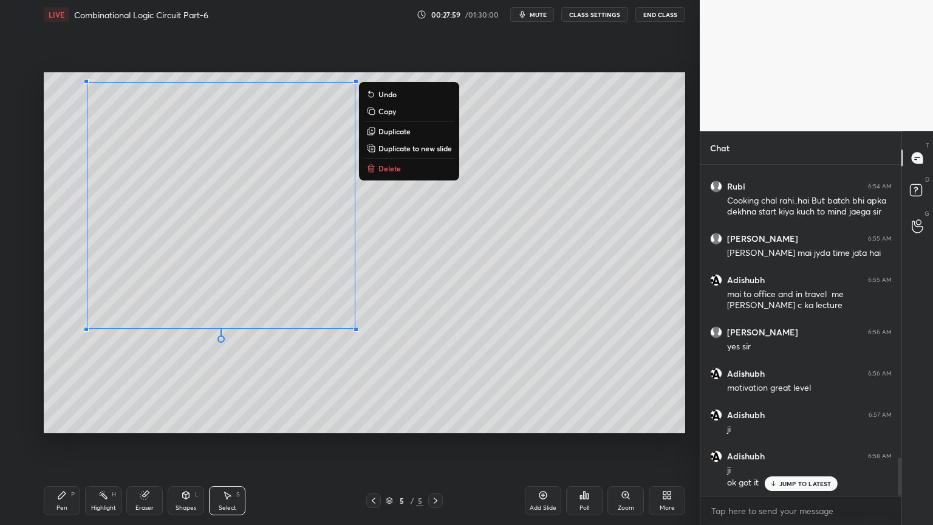
click at [402, 176] on div "0 ° Undo Copy Duplicate Duplicate to new slide Delete" at bounding box center [365, 252] width 642 height 361
click at [399, 173] on button "Delete" at bounding box center [409, 168] width 91 height 15
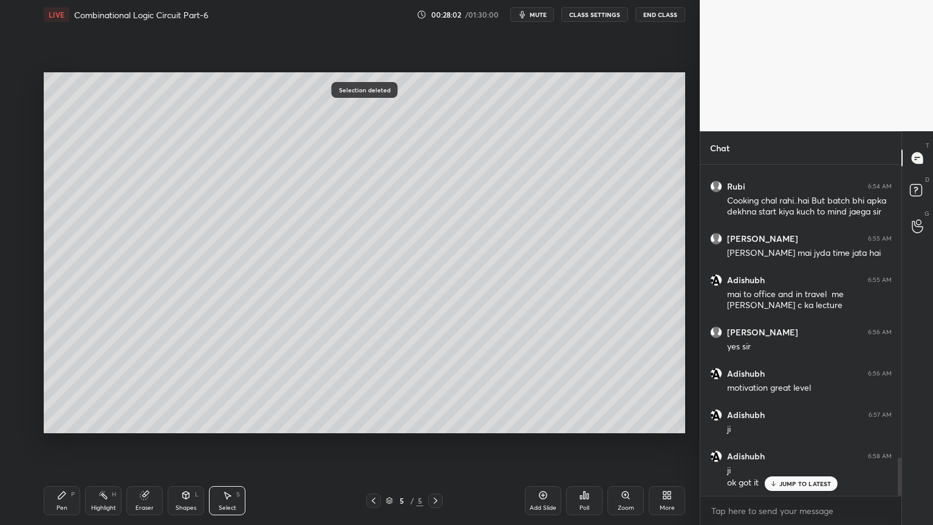
click at [146, 448] on div "Eraser" at bounding box center [144, 500] width 36 height 29
click at [373, 448] on div at bounding box center [373, 500] width 15 height 15
click at [434, 448] on icon at bounding box center [436, 501] width 4 height 6
click at [58, 448] on div "Pen" at bounding box center [62, 508] width 11 height 6
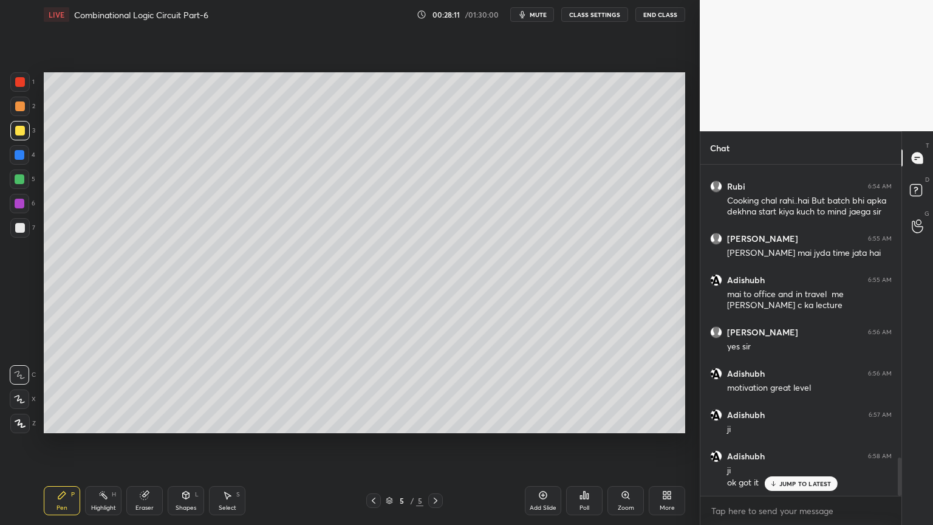
click at [24, 108] on div at bounding box center [20, 106] width 10 height 10
click at [19, 397] on icon at bounding box center [20, 399] width 10 height 7
click at [26, 132] on div at bounding box center [19, 130] width 19 height 19
click at [22, 369] on div at bounding box center [19, 374] width 19 height 19
click at [136, 448] on div "Eraser" at bounding box center [145, 508] width 18 height 6
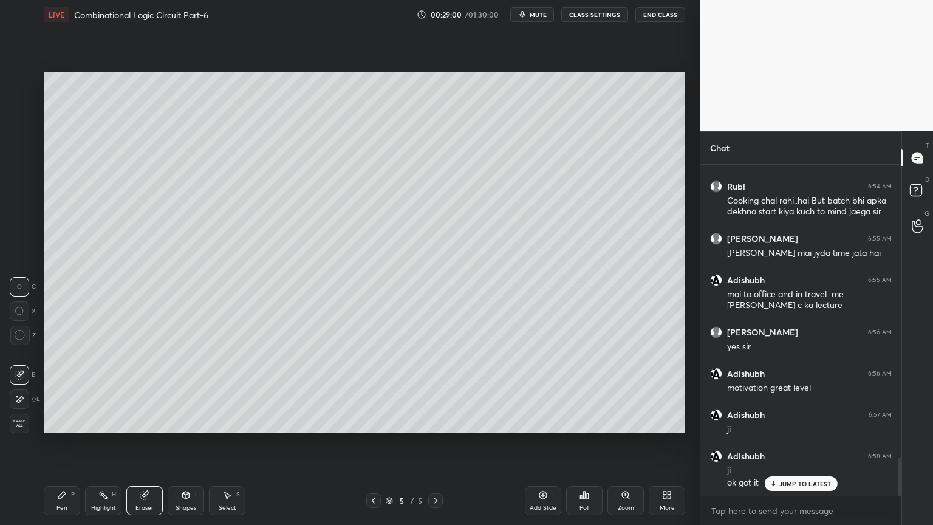
click at [57, 448] on div "Pen" at bounding box center [62, 508] width 11 height 6
click at [146, 448] on div "Eraser" at bounding box center [145, 508] width 18 height 6
click at [56, 448] on div "Pen P" at bounding box center [62, 500] width 36 height 29
click at [26, 182] on div at bounding box center [19, 179] width 19 height 19
click at [17, 401] on icon at bounding box center [19, 399] width 11 height 9
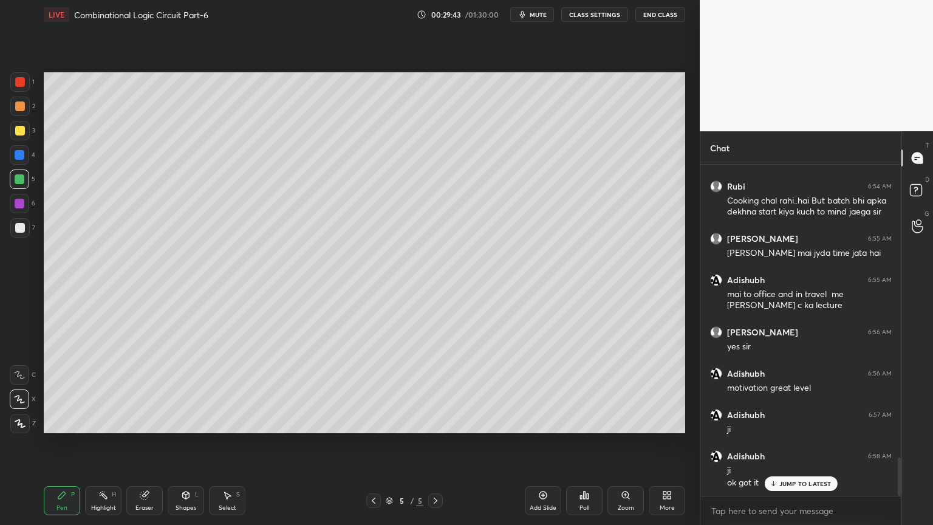
click at [142, 448] on icon at bounding box center [144, 496] width 8 height 8
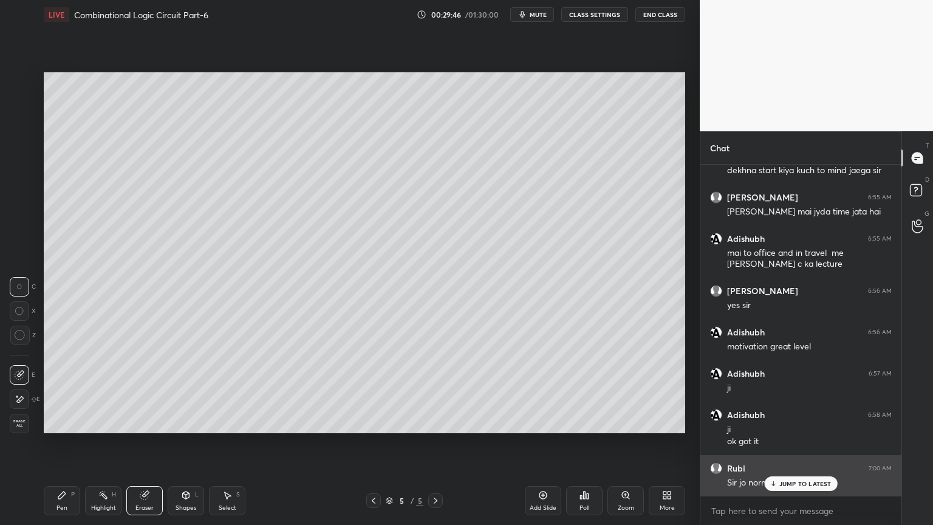
click at [785, 448] on div "JUMP TO LATEST" at bounding box center [801, 483] width 73 height 15
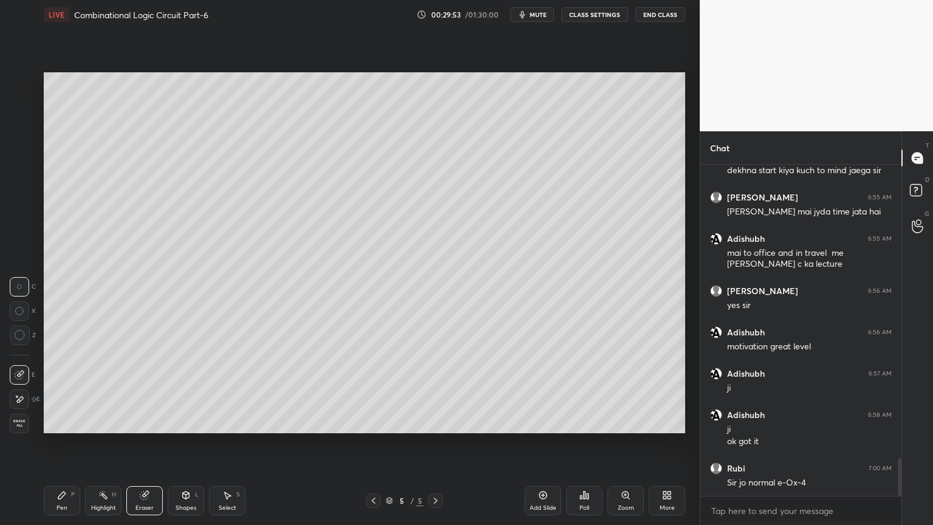
click at [56, 448] on div "Pen P" at bounding box center [62, 500] width 36 height 29
click at [150, 448] on div "Eraser" at bounding box center [144, 500] width 36 height 29
click at [58, 448] on icon at bounding box center [62, 495] width 10 height 10
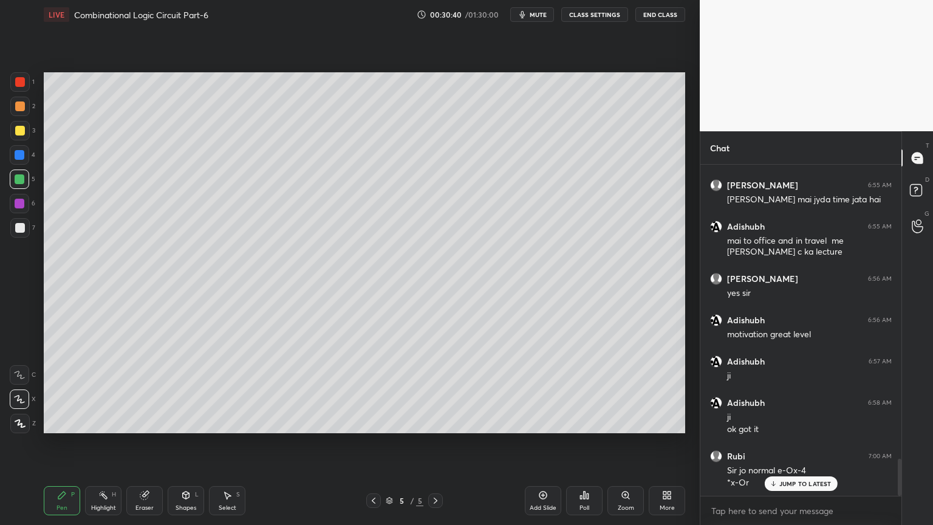
scroll to position [2630, 0]
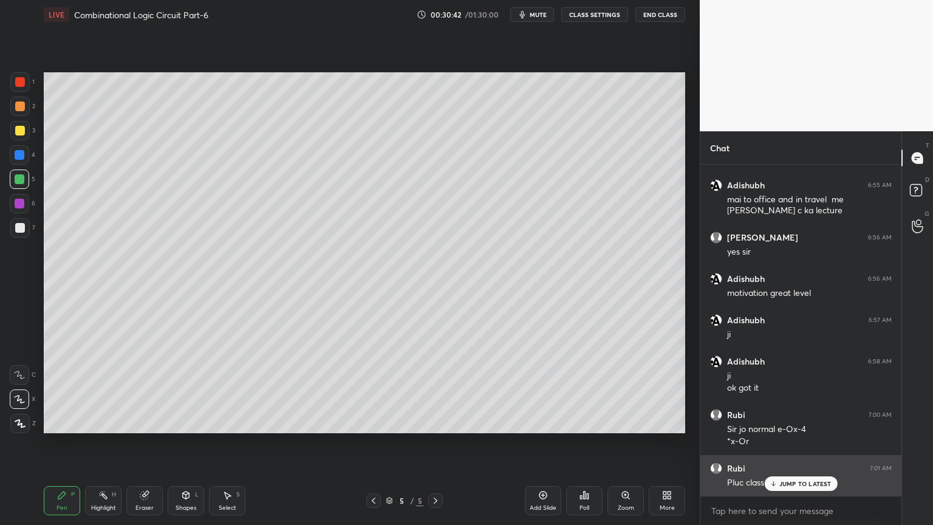
click at [799, 448] on p "JUMP TO LATEST" at bounding box center [806, 483] width 52 height 7
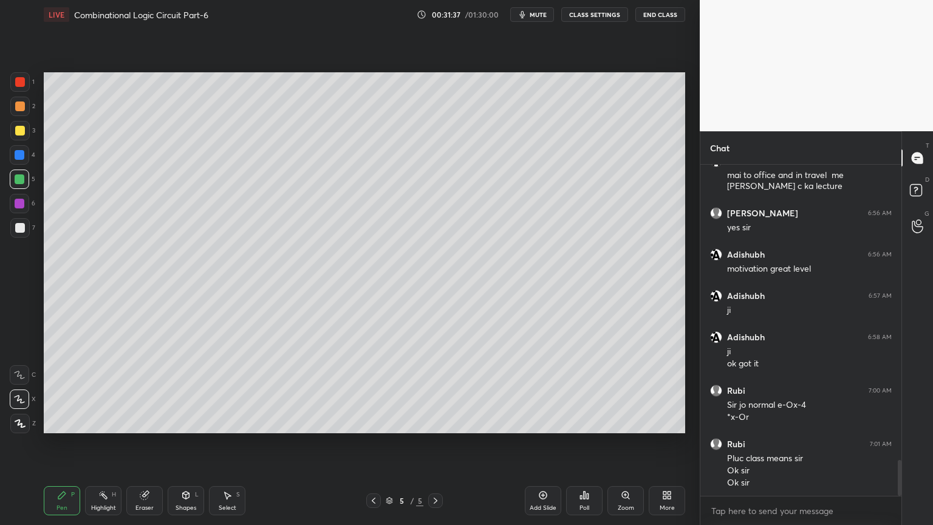
scroll to position [2707, 0]
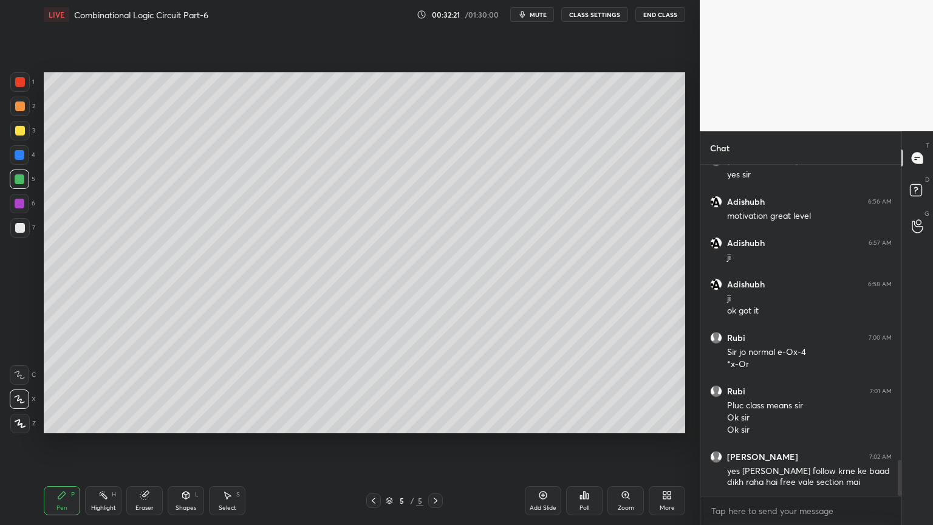
click at [145, 448] on div "Eraser" at bounding box center [145, 508] width 18 height 6
click at [61, 448] on icon at bounding box center [62, 495] width 10 height 10
click at [146, 448] on icon at bounding box center [145, 495] width 10 height 10
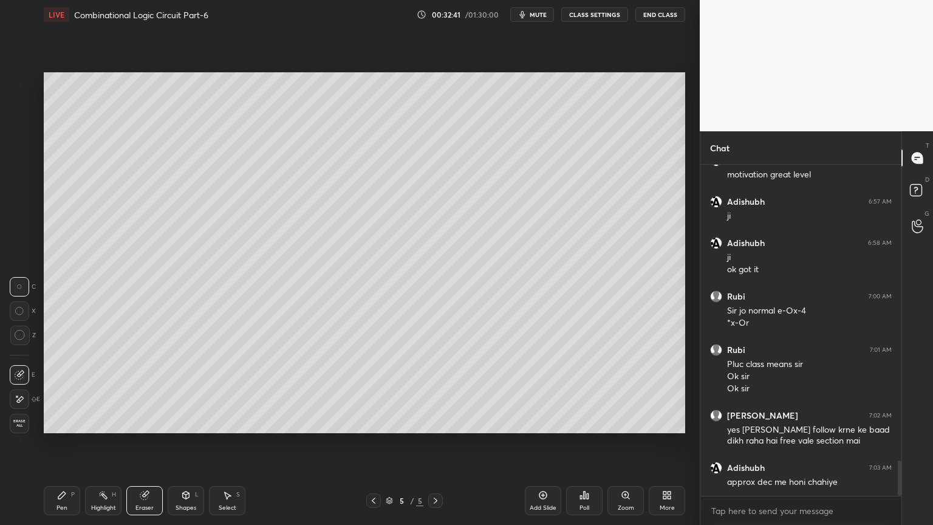
click at [57, 448] on icon at bounding box center [62, 495] width 10 height 10
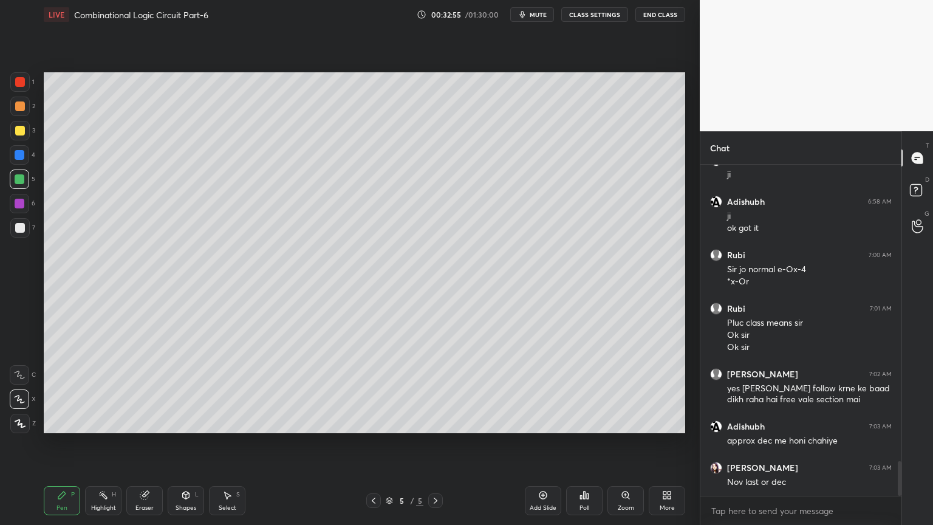
scroll to position [2831, 0]
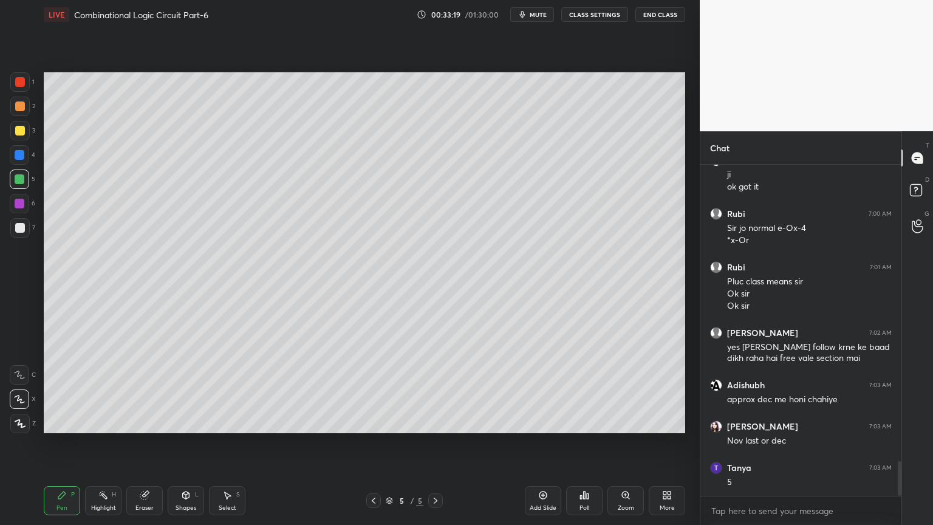
click at [543, 448] on icon at bounding box center [543, 495] width 4 height 4
click at [26, 114] on div at bounding box center [19, 106] width 19 height 19
click at [17, 177] on div at bounding box center [20, 179] width 10 height 10
click at [15, 371] on icon at bounding box center [19, 375] width 11 height 9
click at [27, 138] on div at bounding box center [19, 130] width 19 height 19
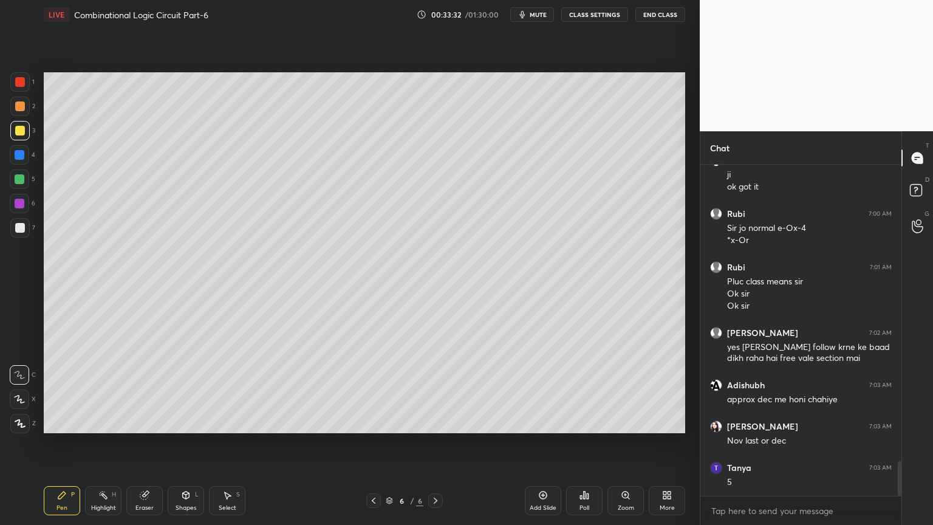
click at [134, 448] on div "Eraser" at bounding box center [144, 500] width 36 height 29
click at [69, 448] on div "Pen P" at bounding box center [62, 500] width 36 height 29
click at [137, 448] on div "Eraser" at bounding box center [144, 500] width 36 height 29
click at [55, 448] on div "Pen P" at bounding box center [62, 500] width 36 height 29
click at [97, 448] on div "Highlight H" at bounding box center [103, 500] width 36 height 29
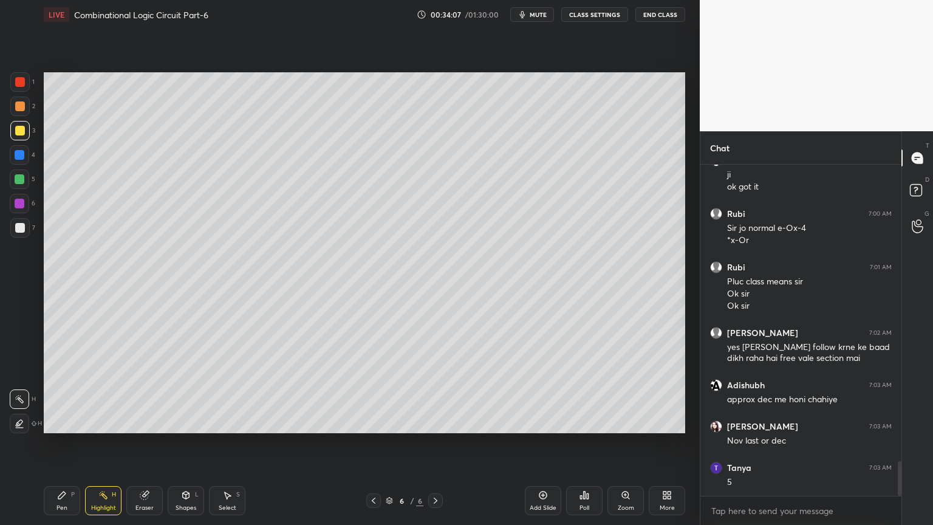
click at [58, 448] on icon at bounding box center [61, 495] width 7 height 7
click at [25, 182] on div at bounding box center [19, 179] width 19 height 19
click at [21, 399] on icon at bounding box center [19, 399] width 11 height 9
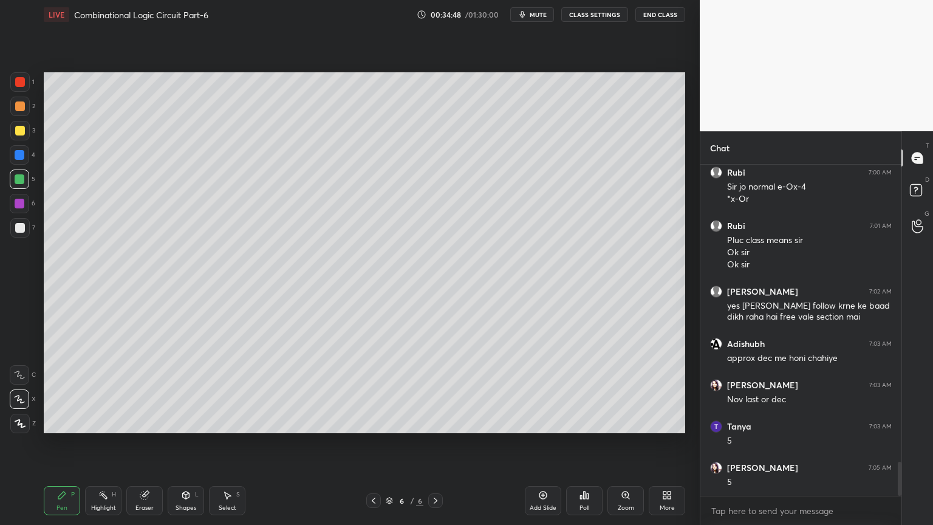
scroll to position [2914, 0]
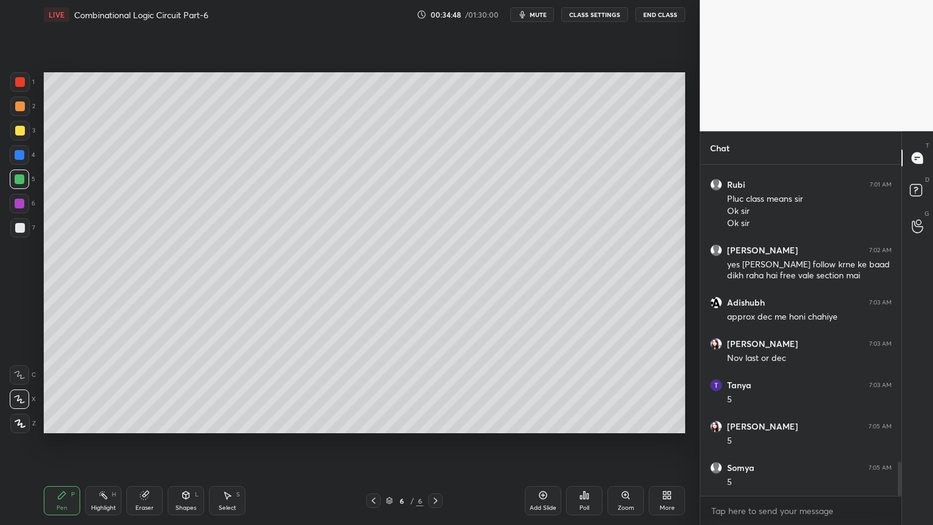
click at [136, 448] on div "Eraser" at bounding box center [144, 500] width 36 height 29
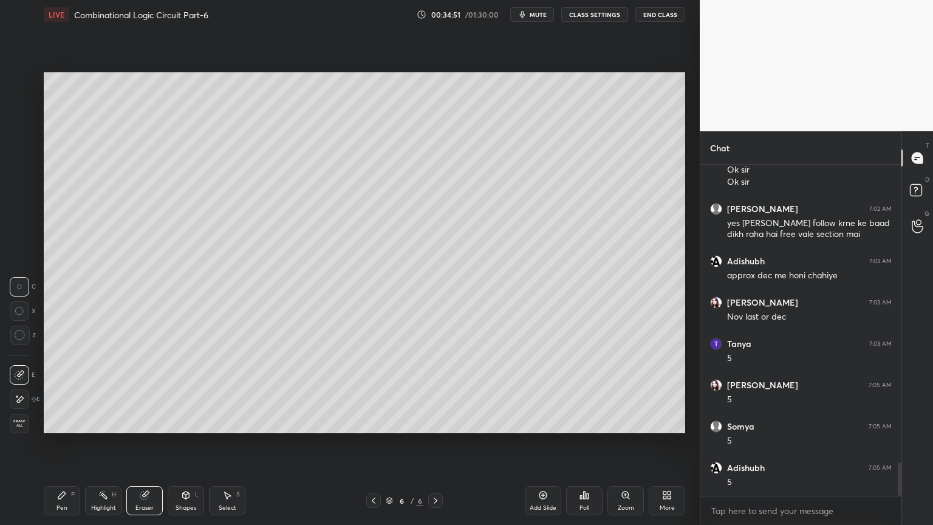
click at [53, 448] on div "Pen P" at bounding box center [62, 500] width 36 height 29
click at [143, 448] on div "Eraser" at bounding box center [144, 500] width 36 height 29
click at [61, 448] on icon at bounding box center [61, 495] width 7 height 7
click at [133, 448] on div "Eraser" at bounding box center [144, 500] width 36 height 29
click at [58, 448] on div "Pen P" at bounding box center [62, 500] width 36 height 29
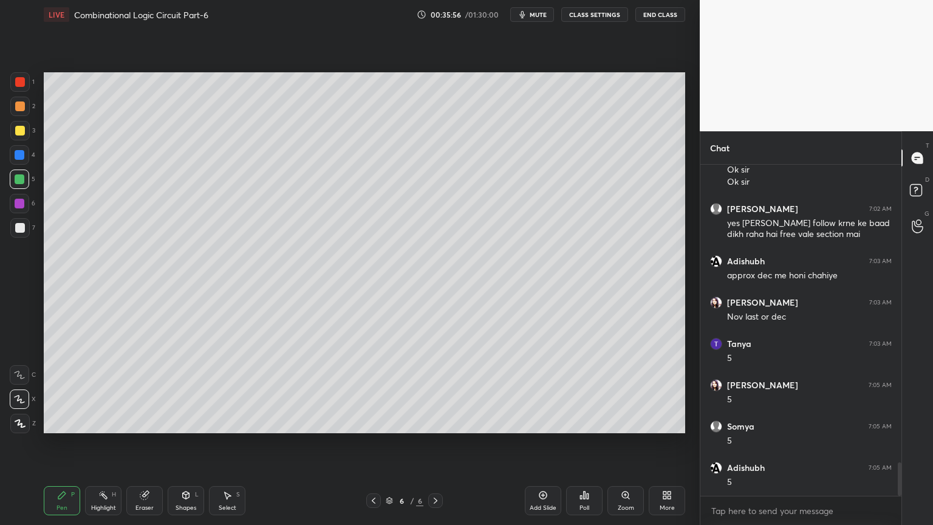
click at [137, 448] on div "Eraser" at bounding box center [144, 500] width 36 height 29
click at [57, 448] on icon at bounding box center [62, 495] width 10 height 10
click at [92, 448] on div "Highlight" at bounding box center [103, 508] width 25 height 6
click at [27, 134] on div at bounding box center [19, 130] width 19 height 19
click at [27, 173] on div at bounding box center [19, 179] width 19 height 19
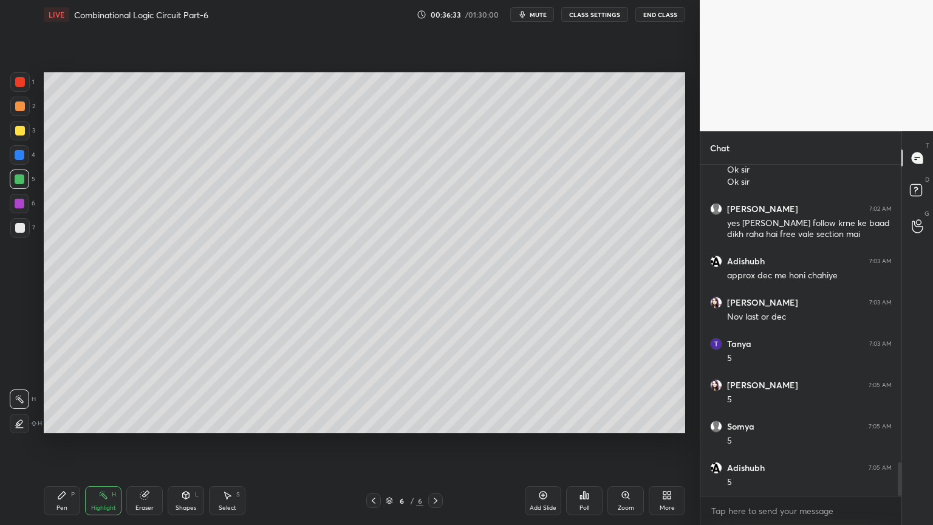
click at [59, 448] on div "Pen P" at bounding box center [62, 500] width 36 height 29
click at [100, 448] on div "Highlight" at bounding box center [103, 508] width 25 height 6
click at [21, 119] on div "2" at bounding box center [22, 109] width 25 height 24
click at [65, 448] on icon at bounding box center [62, 495] width 10 height 10
click at [26, 184] on div at bounding box center [19, 179] width 19 height 19
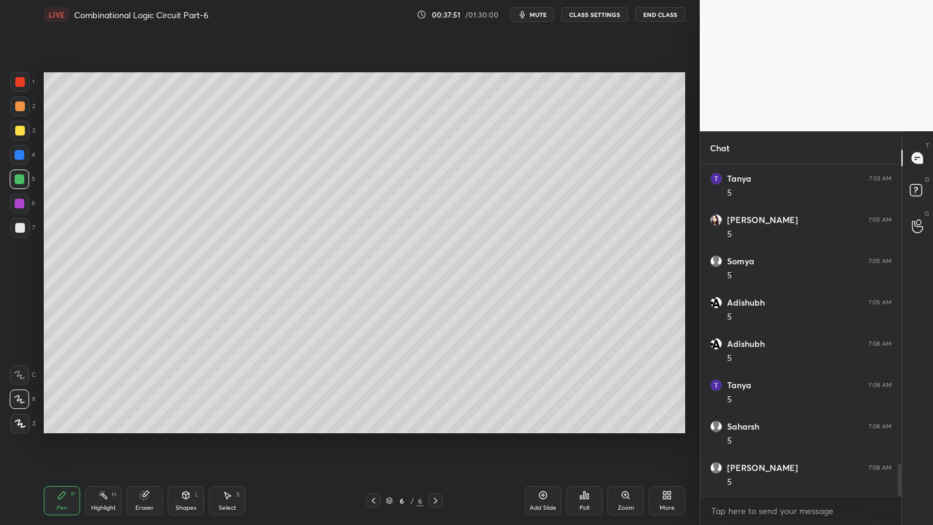
scroll to position [3162, 0]
click at [548, 448] on div "Add Slide" at bounding box center [543, 500] width 36 height 29
click at [29, 111] on div at bounding box center [19, 106] width 19 height 19
click at [19, 235] on div at bounding box center [19, 227] width 19 height 19
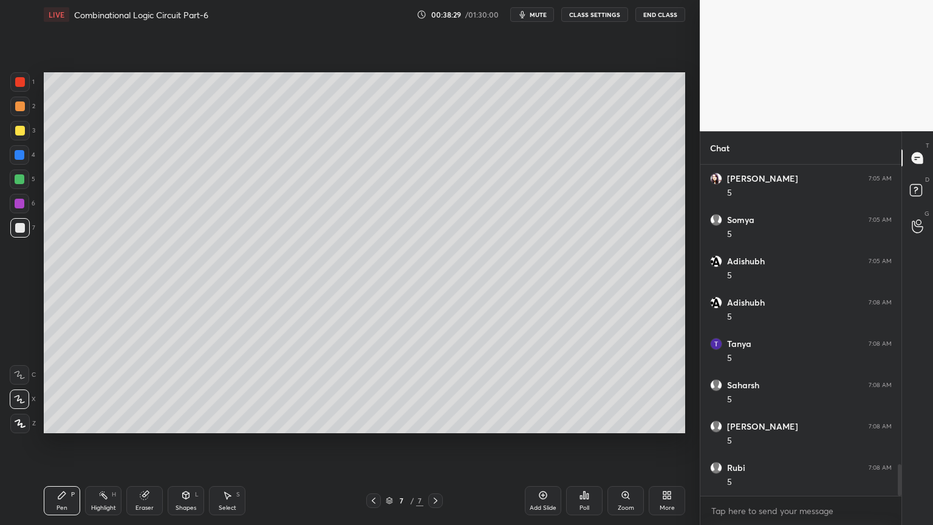
click at [21, 367] on div at bounding box center [19, 374] width 19 height 19
click at [27, 115] on div at bounding box center [19, 106] width 19 height 19
click at [24, 395] on icon at bounding box center [19, 399] width 11 height 9
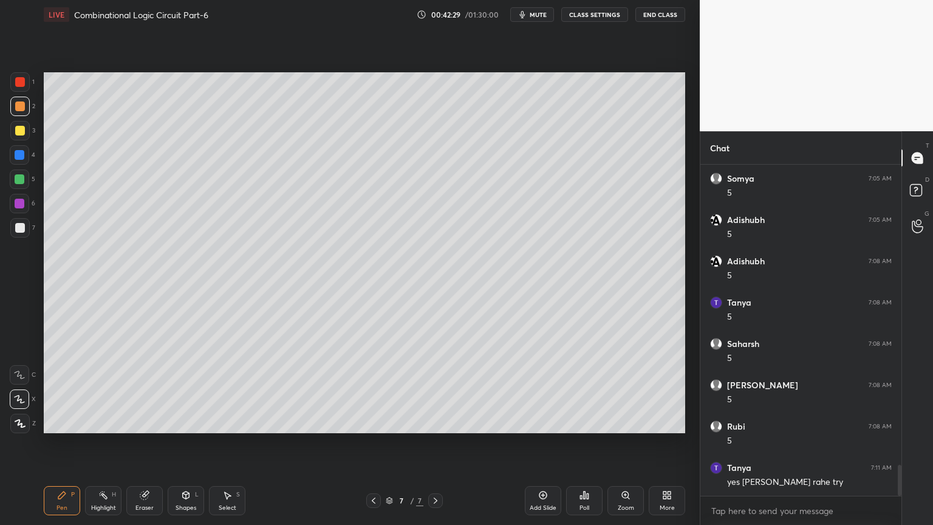
scroll to position [3255, 0]
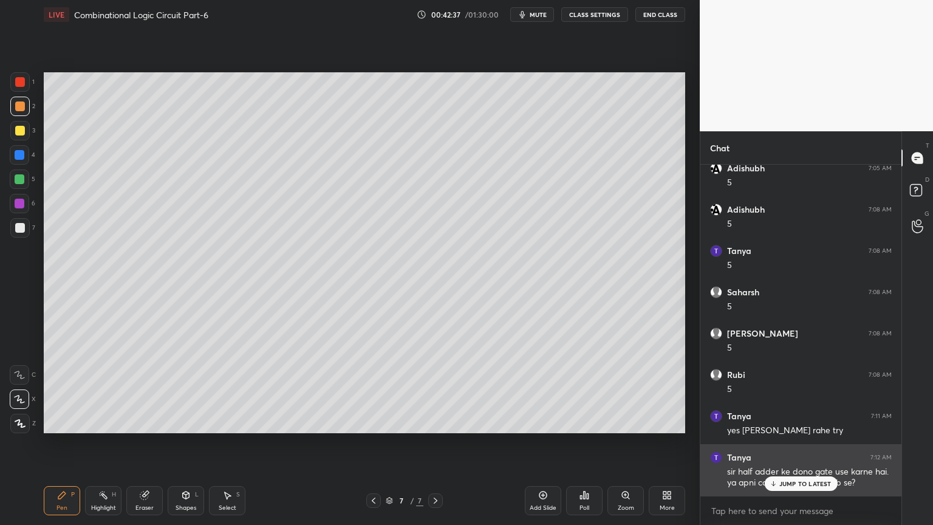
click at [809, 448] on p "JUMP TO LATEST" at bounding box center [806, 483] width 52 height 7
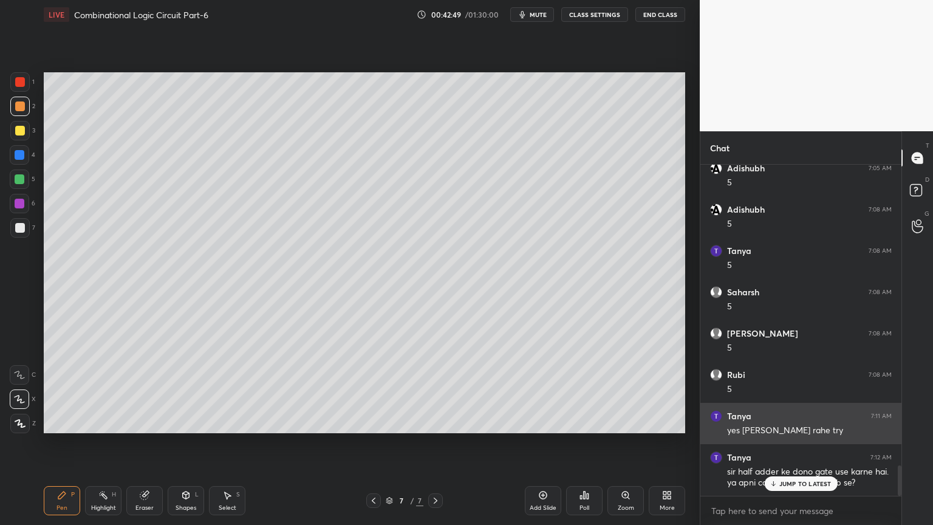
scroll to position [3296, 0]
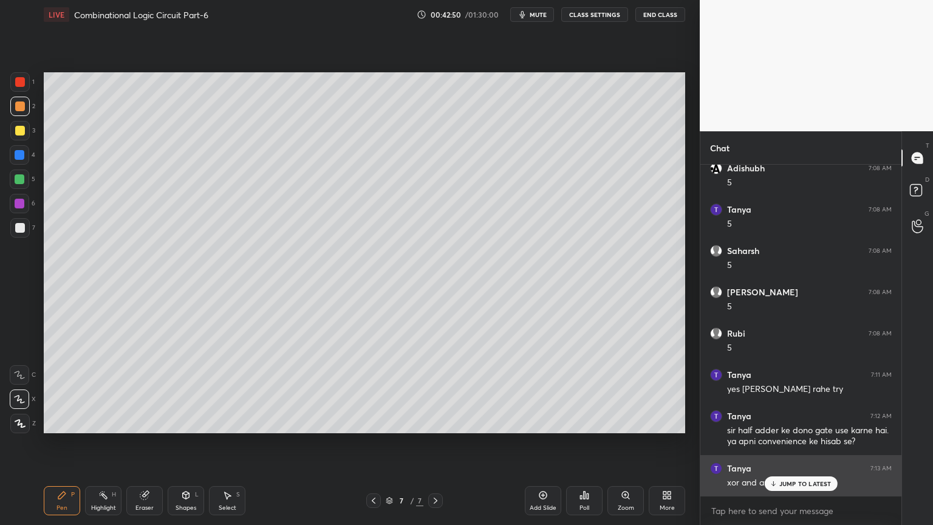
click at [802, 448] on p "JUMP TO LATEST" at bounding box center [806, 483] width 52 height 7
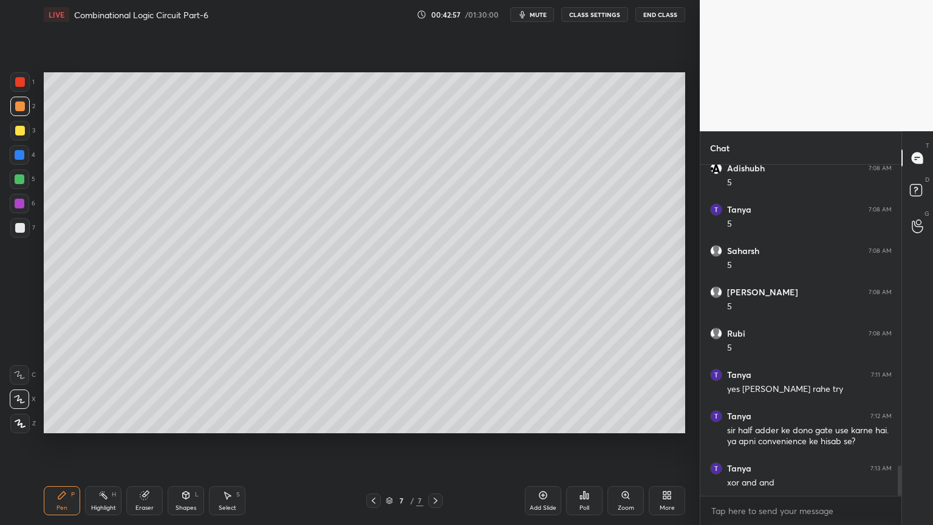
click at [27, 180] on div at bounding box center [19, 179] width 19 height 19
click at [19, 373] on icon at bounding box center [19, 375] width 11 height 9
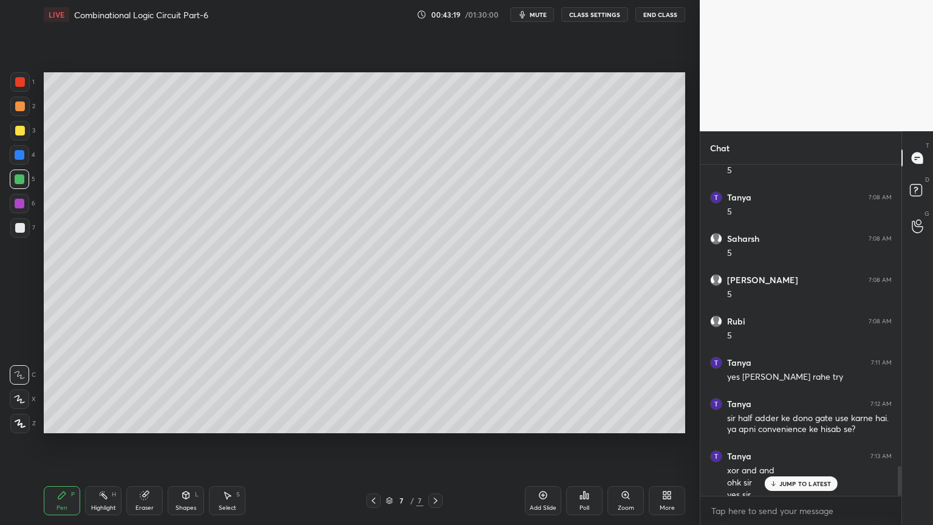
scroll to position [3321, 0]
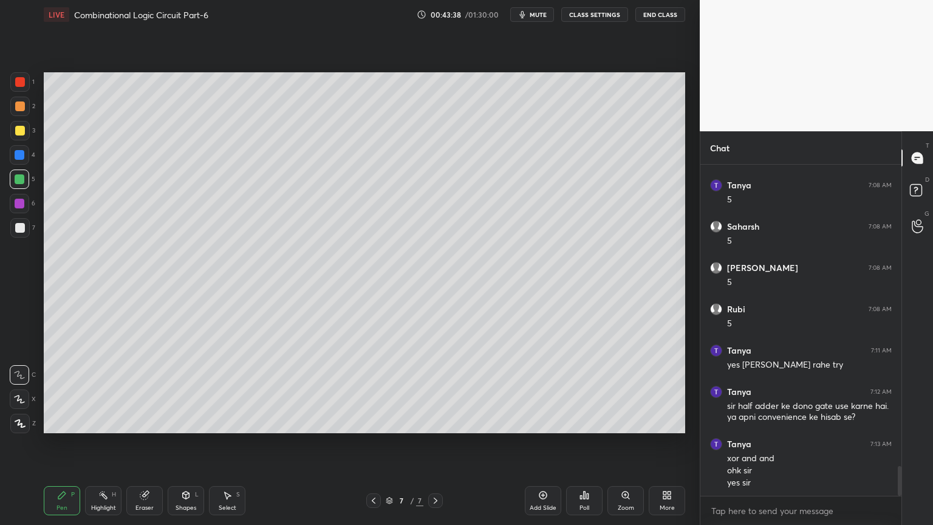
click at [29, 134] on div at bounding box center [19, 130] width 19 height 19
click at [101, 448] on icon at bounding box center [103, 495] width 10 height 10
click at [61, 448] on icon at bounding box center [61, 495] width 7 height 7
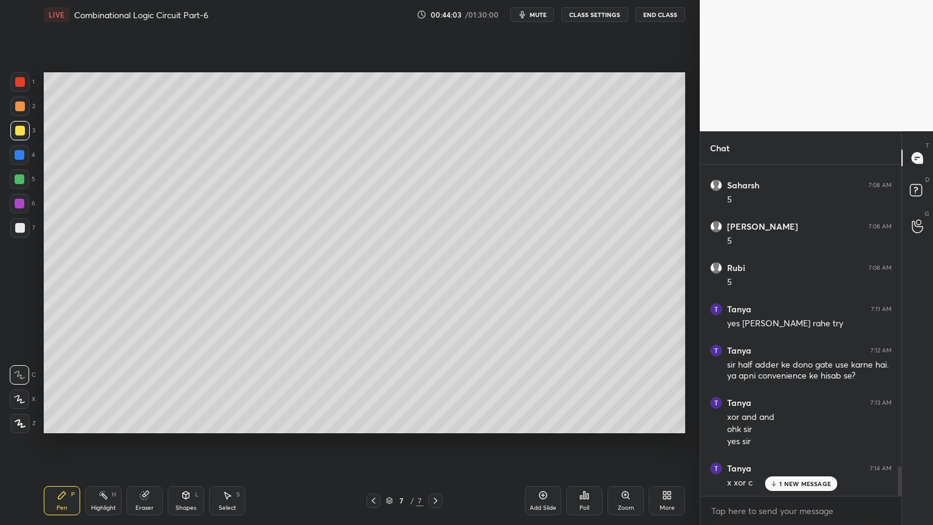
scroll to position [3403, 0]
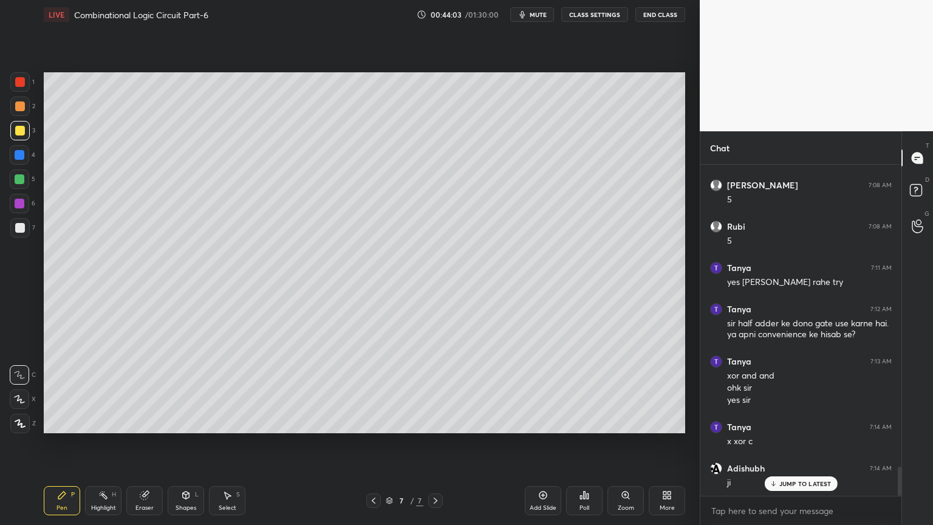
click at [25, 182] on div at bounding box center [19, 179] width 19 height 19
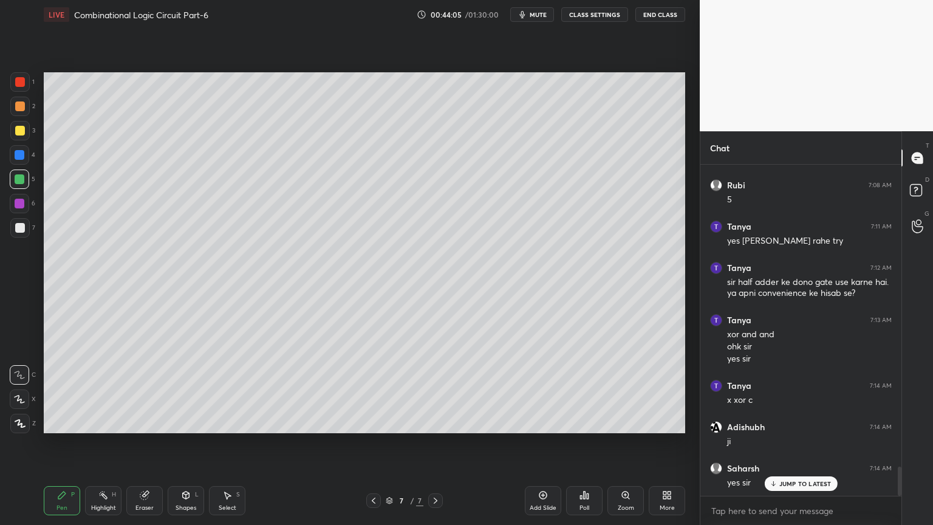
scroll to position [3486, 0]
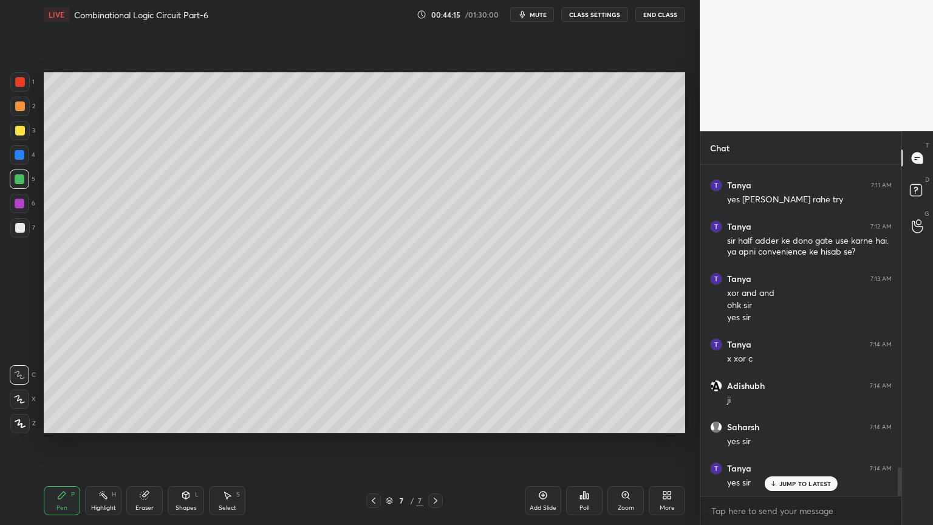
click at [148, 448] on div "Eraser" at bounding box center [144, 500] width 36 height 29
click at [75, 448] on div "Pen P" at bounding box center [62, 500] width 36 height 29
click at [27, 131] on div at bounding box center [19, 130] width 19 height 19
click at [185, 448] on div "Shapes L" at bounding box center [186, 500] width 36 height 29
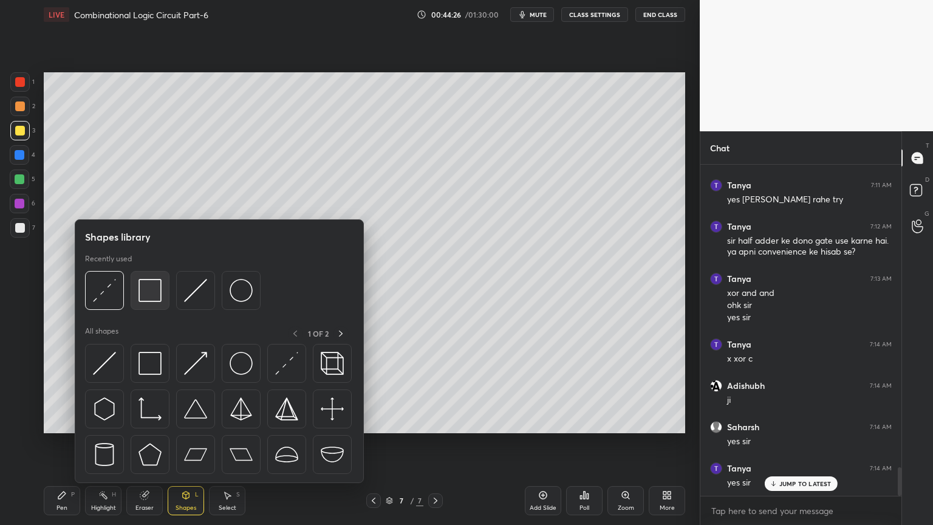
click at [154, 289] on img at bounding box center [150, 290] width 23 height 23
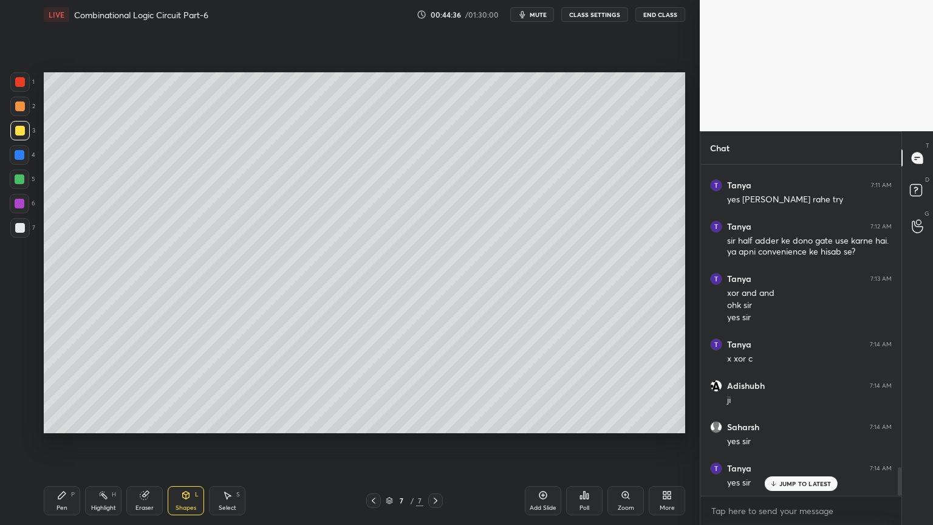
click at [61, 448] on icon at bounding box center [62, 495] width 10 height 10
click at [184, 448] on div "Shapes L" at bounding box center [186, 500] width 36 height 29
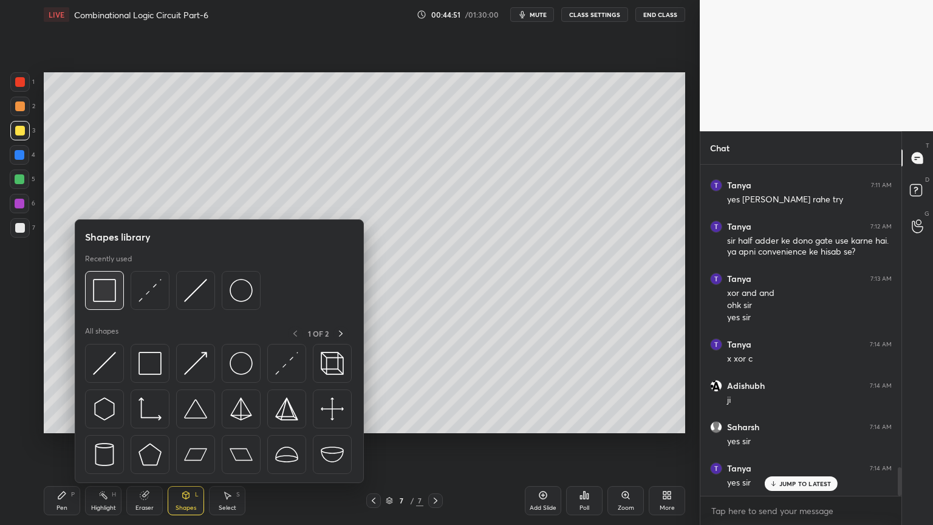
click at [113, 293] on img at bounding box center [104, 290] width 23 height 23
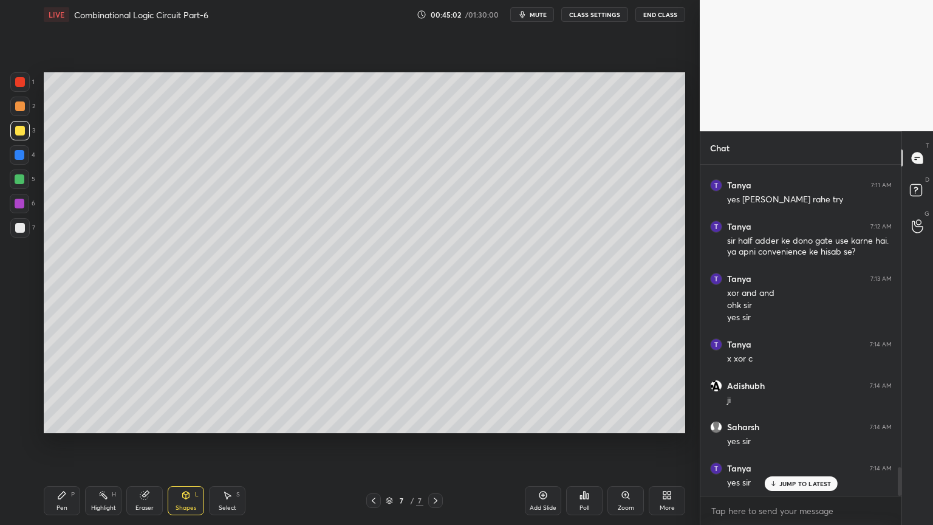
click at [55, 448] on div "Pen P" at bounding box center [62, 500] width 36 height 29
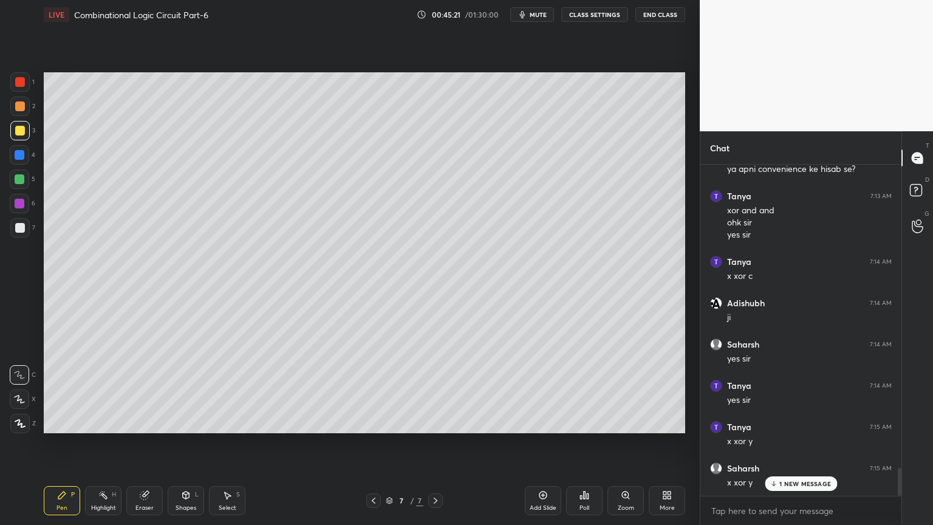
scroll to position [3610, 0]
click at [102, 448] on div "Highlight H" at bounding box center [103, 500] width 36 height 29
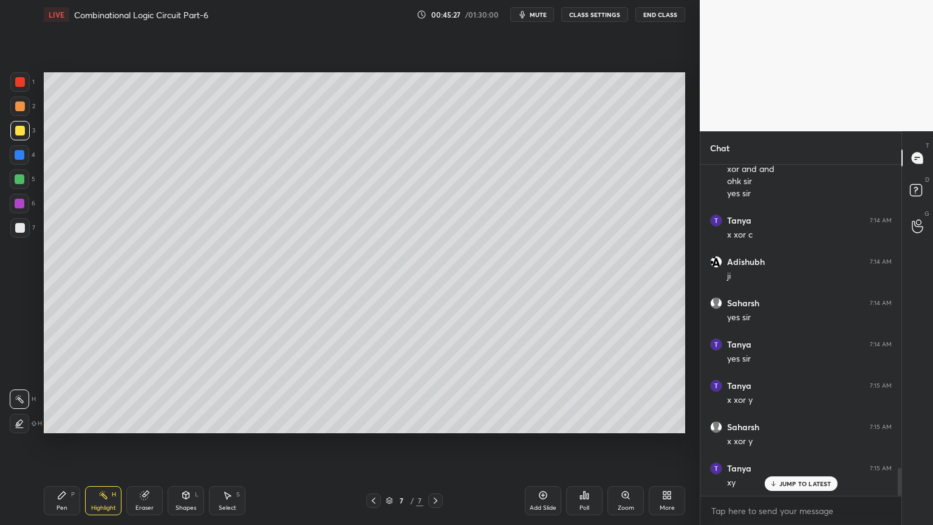
click at [59, 448] on div "Pen P" at bounding box center [62, 500] width 36 height 29
click at [145, 448] on div "Eraser" at bounding box center [144, 500] width 36 height 29
click at [42, 448] on div "LIVE Combinational Logic Circuit Part-6 00:45:36 / 01:30:00 mute CLASS SETTINGS…" at bounding box center [364, 262] width 651 height 525
click at [58, 448] on icon at bounding box center [61, 495] width 7 height 7
click at [143, 448] on div "Eraser" at bounding box center [145, 508] width 18 height 6
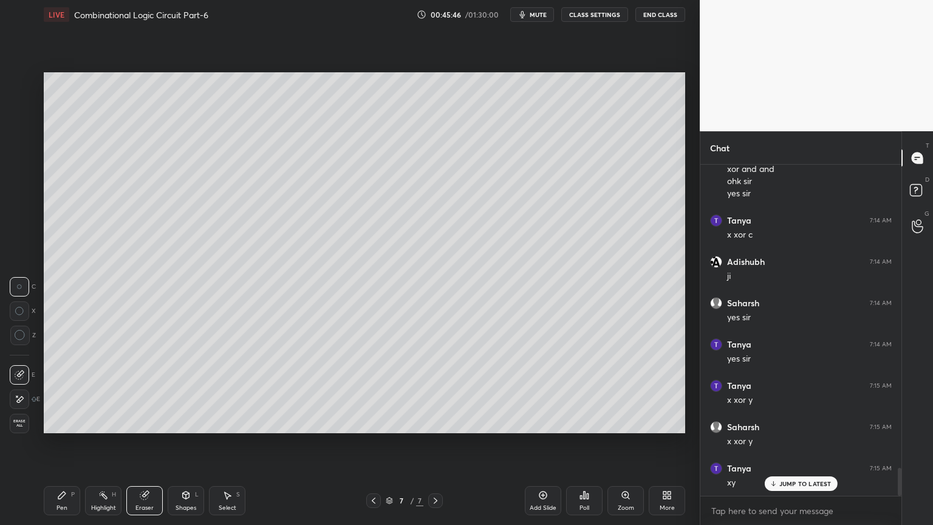
click at [60, 448] on icon at bounding box center [61, 495] width 7 height 7
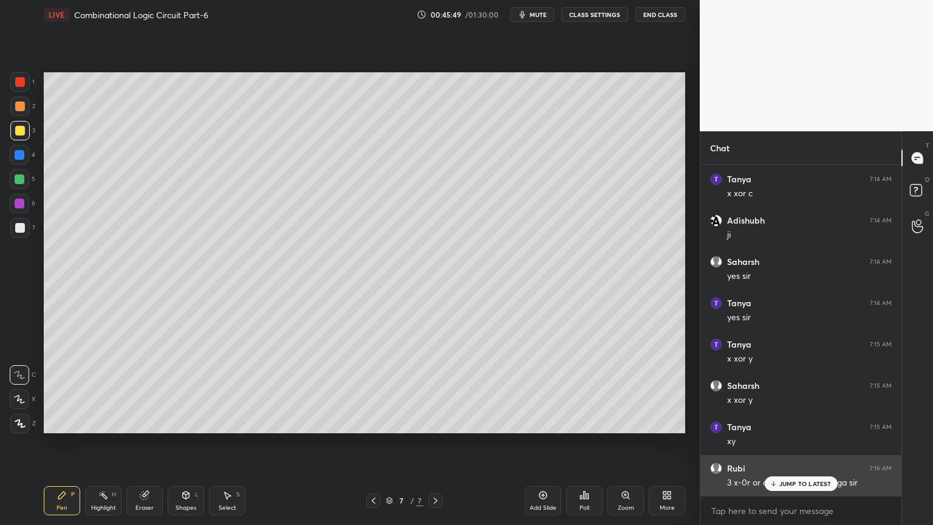
click at [801, 448] on p "JUMP TO LATEST" at bounding box center [806, 483] width 52 height 7
click at [840, 448] on div "Rubi 7:16 AM 3 x-0r or one AND gate lagega sir" at bounding box center [801, 475] width 201 height 41
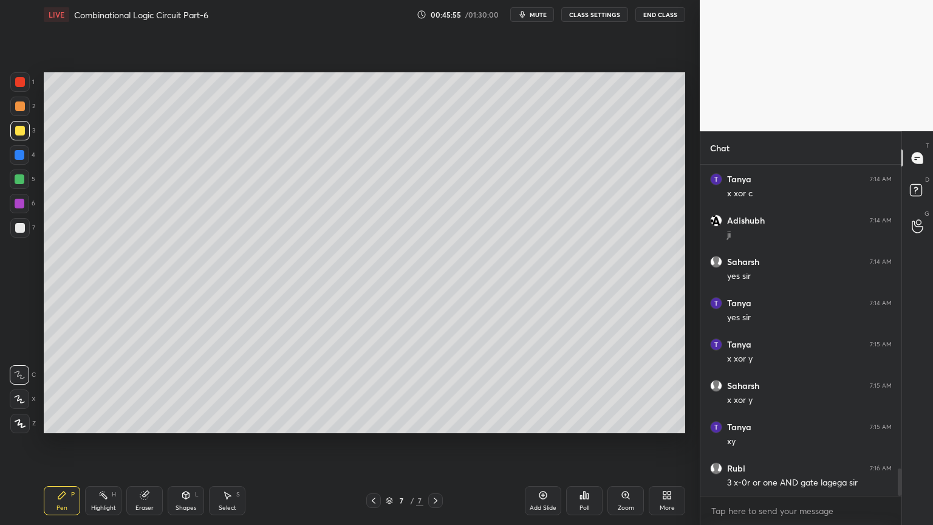
click at [148, 448] on div "Eraser" at bounding box center [145, 508] width 18 height 6
click at [74, 448] on div "Pen P" at bounding box center [62, 500] width 36 height 29
click at [100, 448] on icon at bounding box center [103, 495] width 10 height 10
click at [67, 448] on div "Pen P" at bounding box center [62, 500] width 36 height 29
click at [152, 448] on div "Eraser" at bounding box center [145, 508] width 18 height 6
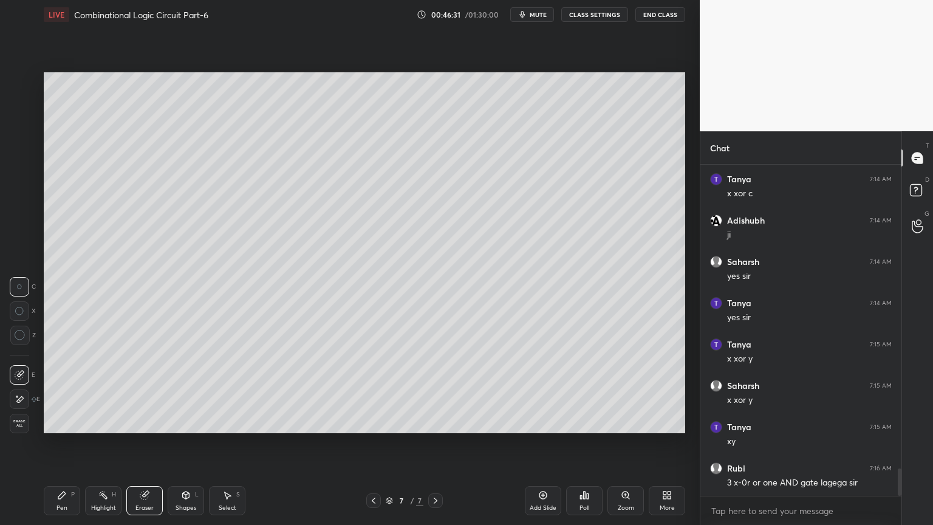
click at [61, 448] on icon at bounding box center [62, 495] width 10 height 10
click at [151, 448] on div "Eraser" at bounding box center [144, 500] width 36 height 29
click at [60, 448] on div "Pen P" at bounding box center [62, 500] width 36 height 29
click at [146, 448] on div "Eraser" at bounding box center [144, 500] width 36 height 29
click at [57, 448] on icon at bounding box center [62, 495] width 10 height 10
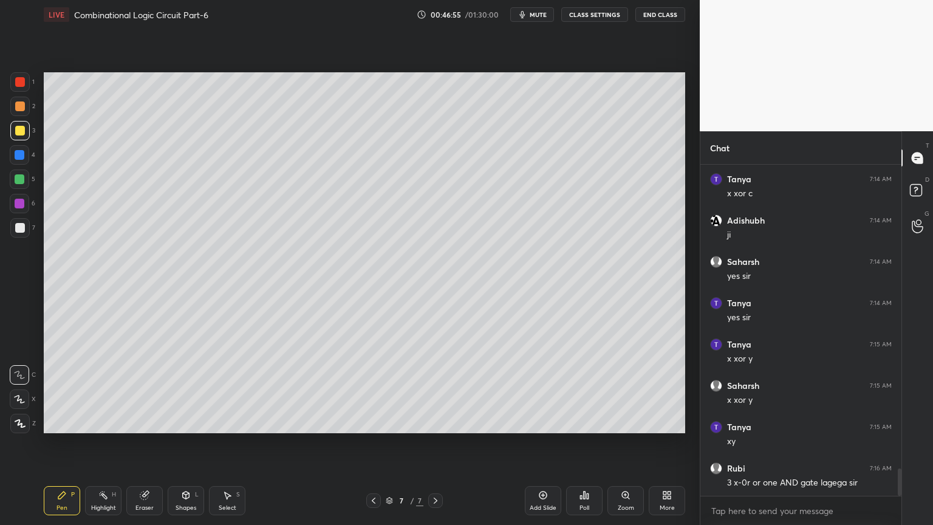
click at [154, 448] on div "Eraser" at bounding box center [144, 500] width 36 height 29
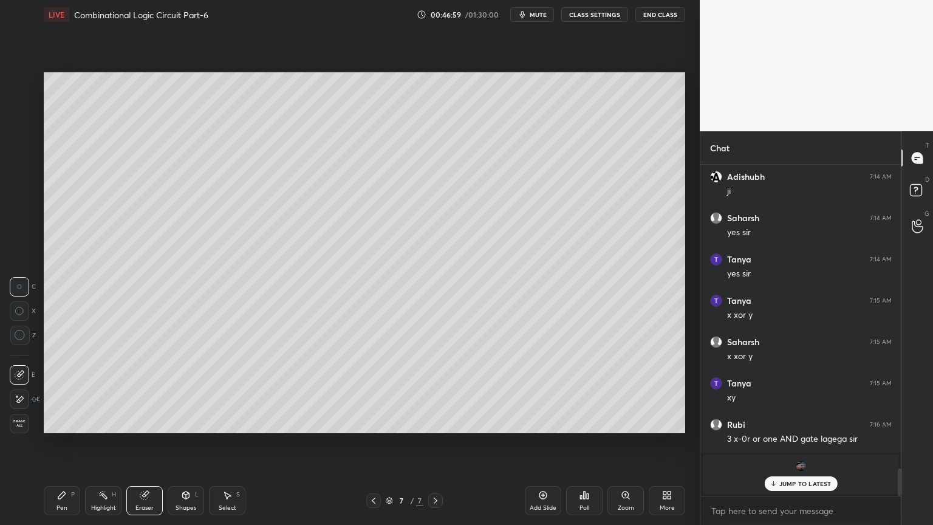
click at [795, 448] on p "JUMP TO LATEST" at bounding box center [806, 483] width 52 height 7
click at [54, 448] on div "Pen P" at bounding box center [62, 500] width 36 height 29
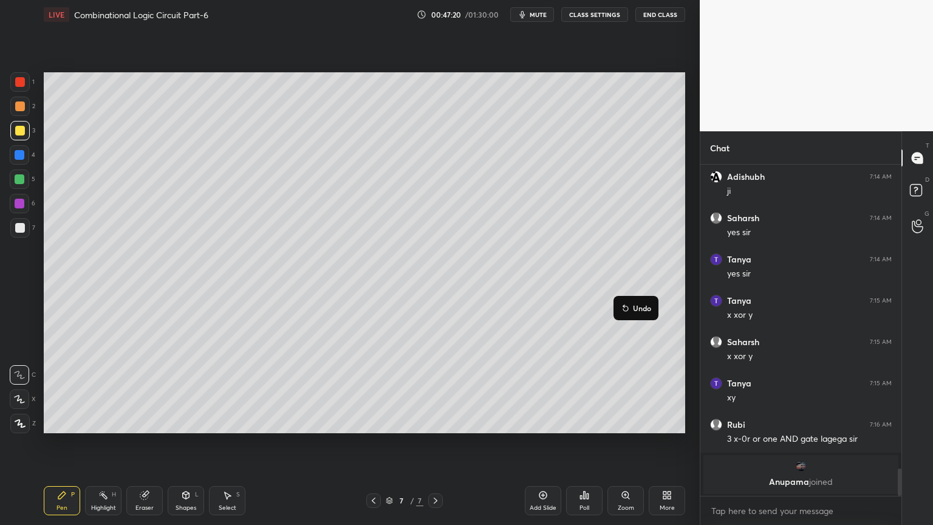
click at [643, 306] on p "Undo" at bounding box center [642, 308] width 18 height 10
click at [628, 318] on p "Undo" at bounding box center [626, 321] width 18 height 10
click at [661, 327] on p "Undo" at bounding box center [664, 330] width 18 height 10
click at [642, 339] on p "Undo" at bounding box center [640, 340] width 18 height 10
click at [228, 448] on div "Select" at bounding box center [228, 508] width 18 height 6
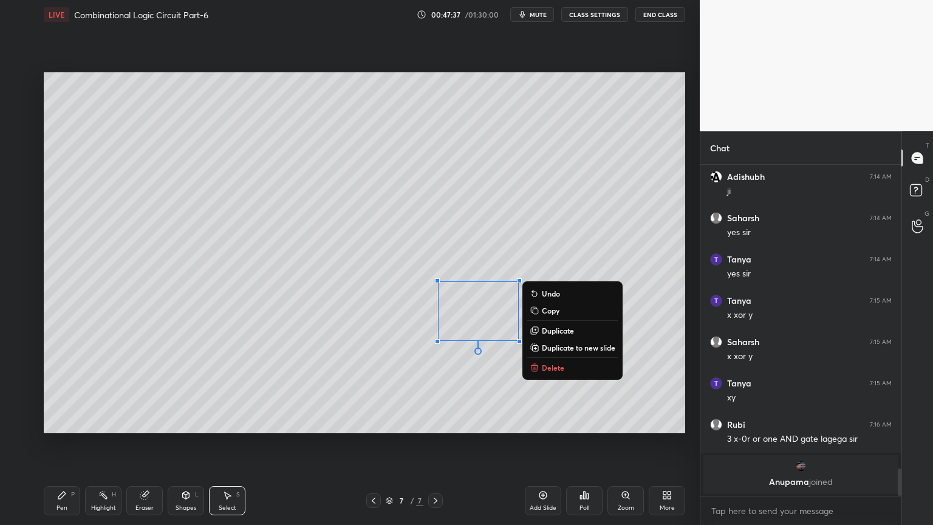
click at [143, 448] on div "Eraser" at bounding box center [145, 508] width 18 height 6
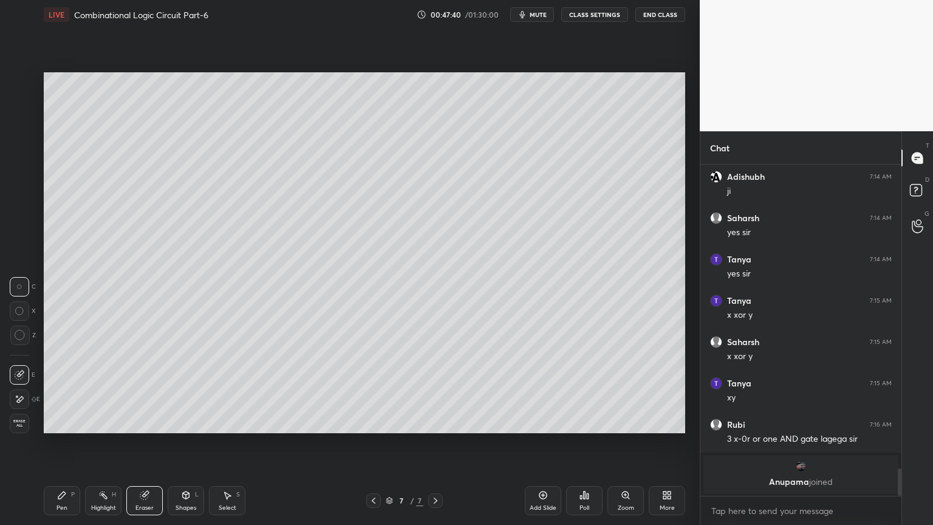
click at [66, 448] on icon at bounding box center [62, 495] width 10 height 10
click at [180, 448] on div "Shapes" at bounding box center [186, 508] width 21 height 6
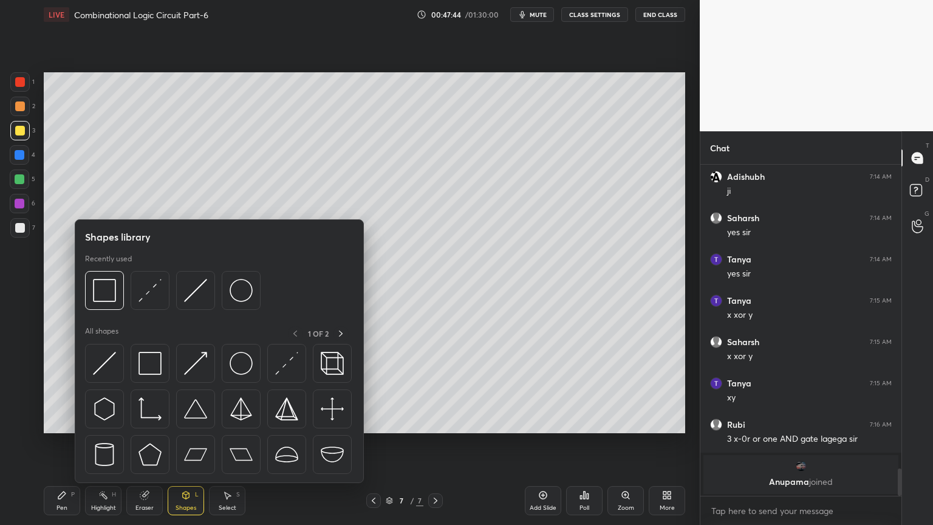
click at [137, 448] on div "Eraser" at bounding box center [145, 508] width 18 height 6
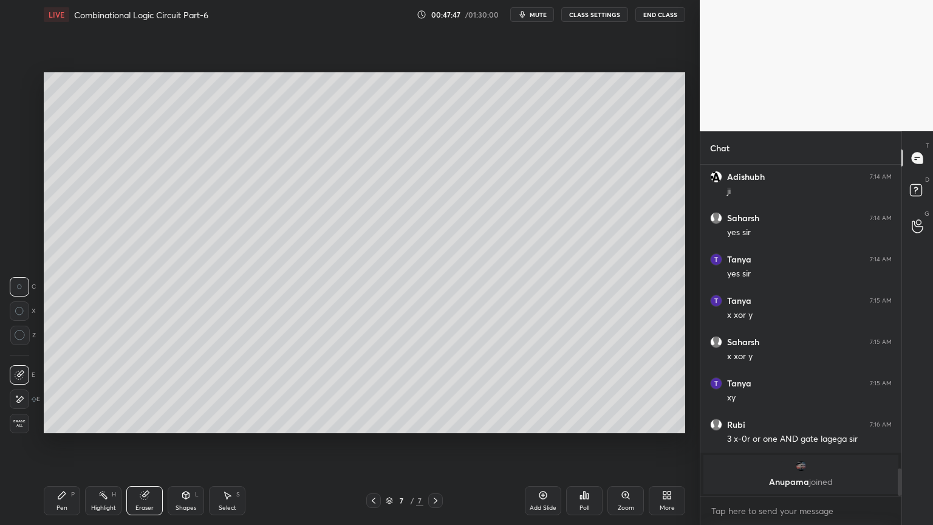
click at [63, 448] on icon at bounding box center [62, 495] width 10 height 10
click at [108, 448] on div "Highlight" at bounding box center [103, 508] width 25 height 6
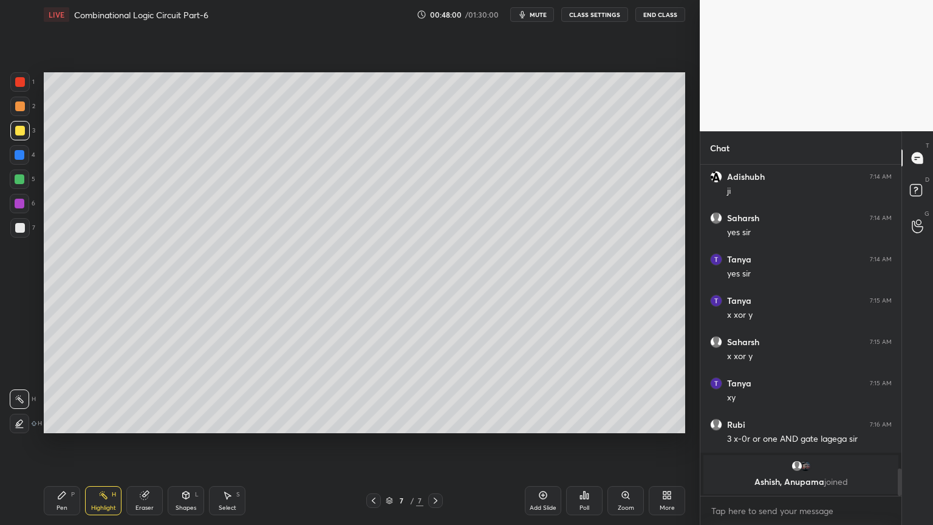
click at [142, 448] on div "Eraser" at bounding box center [144, 500] width 36 height 29
click at [50, 448] on div "Pen P" at bounding box center [62, 500] width 36 height 29
click at [145, 448] on div "Eraser" at bounding box center [144, 500] width 36 height 29
click at [66, 448] on icon at bounding box center [62, 495] width 10 height 10
click at [22, 183] on div at bounding box center [20, 179] width 10 height 10
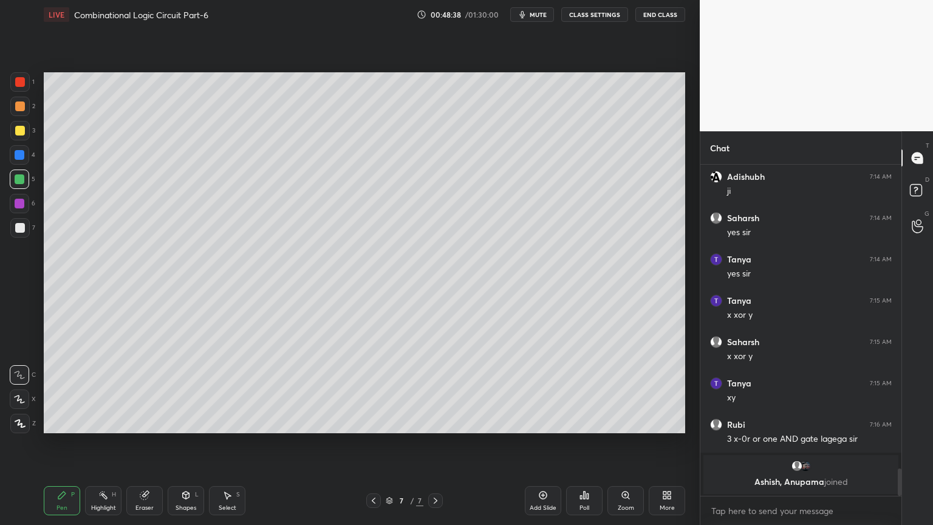
click at [113, 448] on div "H" at bounding box center [114, 495] width 4 height 6
click at [68, 448] on div "Pen P" at bounding box center [62, 500] width 36 height 29
click at [27, 135] on div at bounding box center [19, 130] width 19 height 19
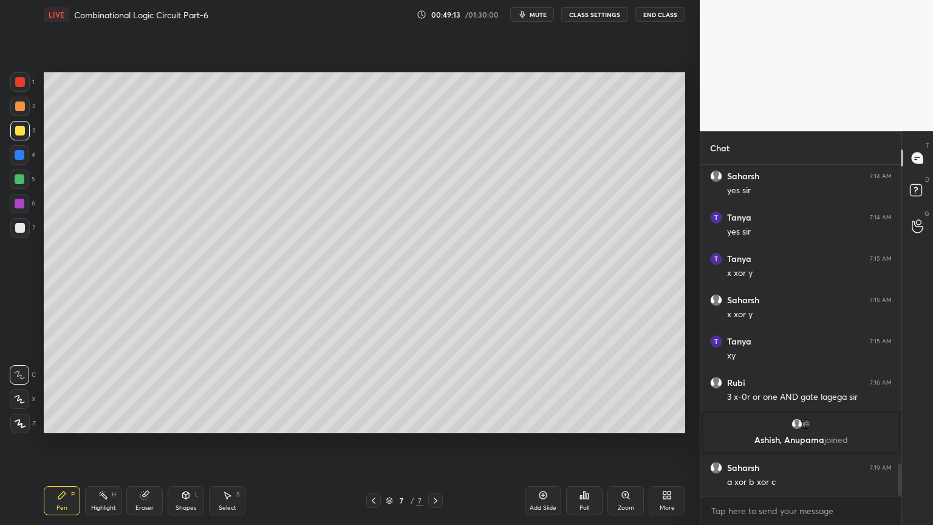
scroll to position [3116, 0]
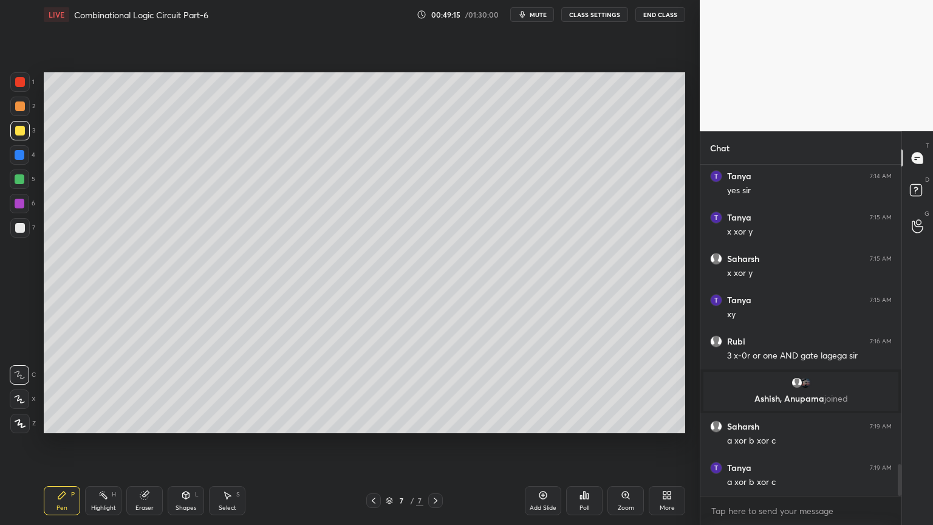
click at [143, 448] on div "Eraser" at bounding box center [144, 500] width 36 height 29
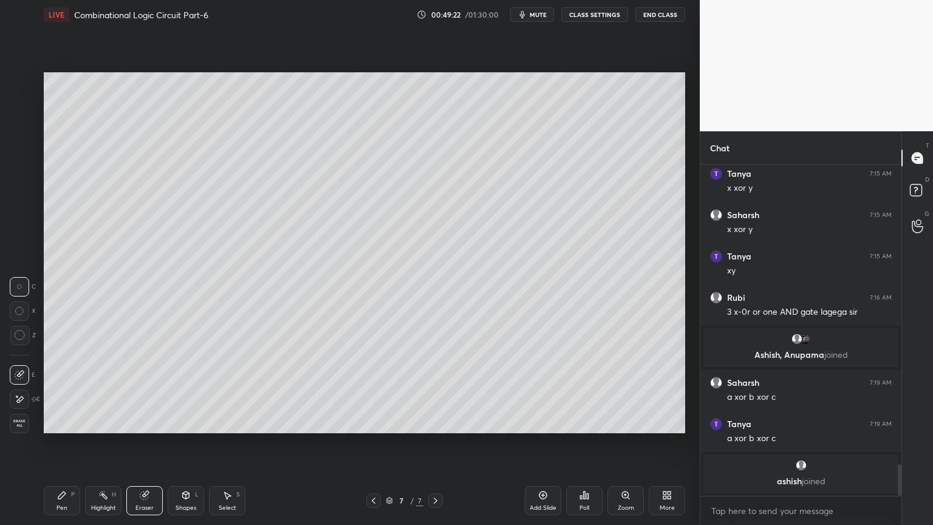
click at [56, 448] on div "Pen P" at bounding box center [62, 500] width 36 height 29
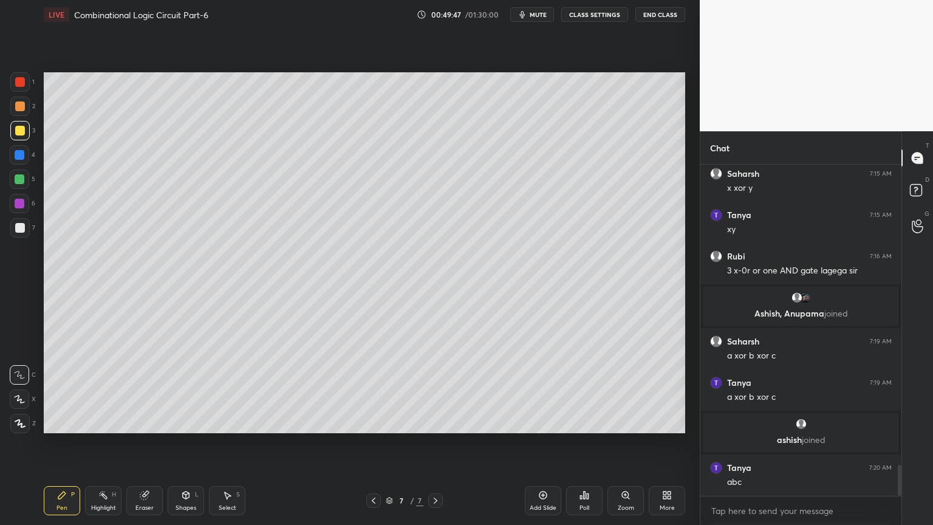
scroll to position [3242, 0]
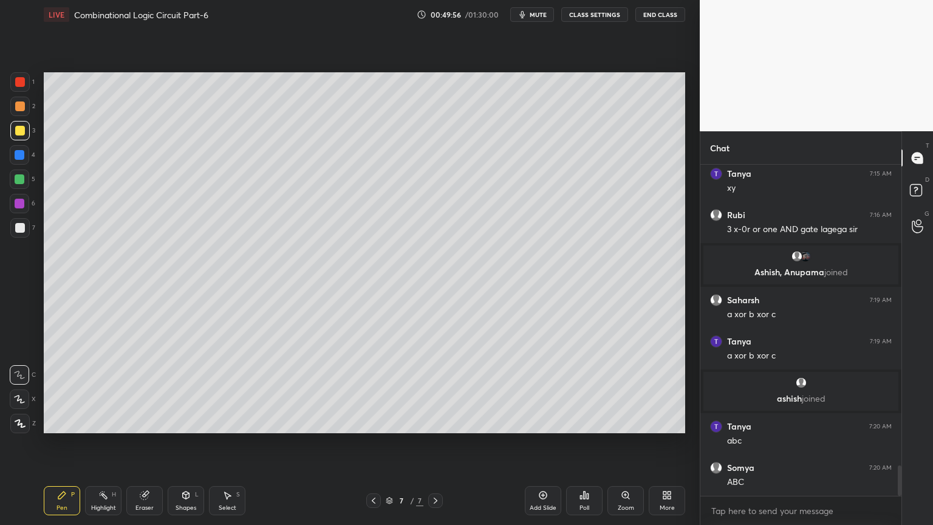
click at [686, 310] on div "Setting up your live class Poll for secs No correct answer Start poll" at bounding box center [364, 252] width 651 height 447
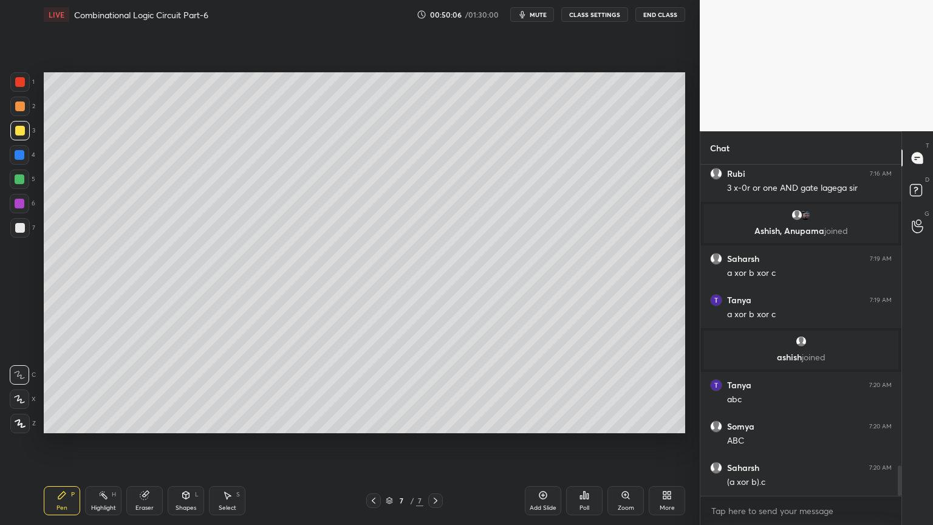
click at [97, 448] on div "Highlight H" at bounding box center [103, 500] width 36 height 29
click at [22, 202] on div at bounding box center [20, 204] width 10 height 10
click at [69, 448] on div "Pen P" at bounding box center [62, 500] width 36 height 29
click at [29, 134] on div at bounding box center [19, 130] width 19 height 19
click at [686, 351] on div "Setting up your live class Poll for secs No correct answer Start poll" at bounding box center [364, 252] width 651 height 447
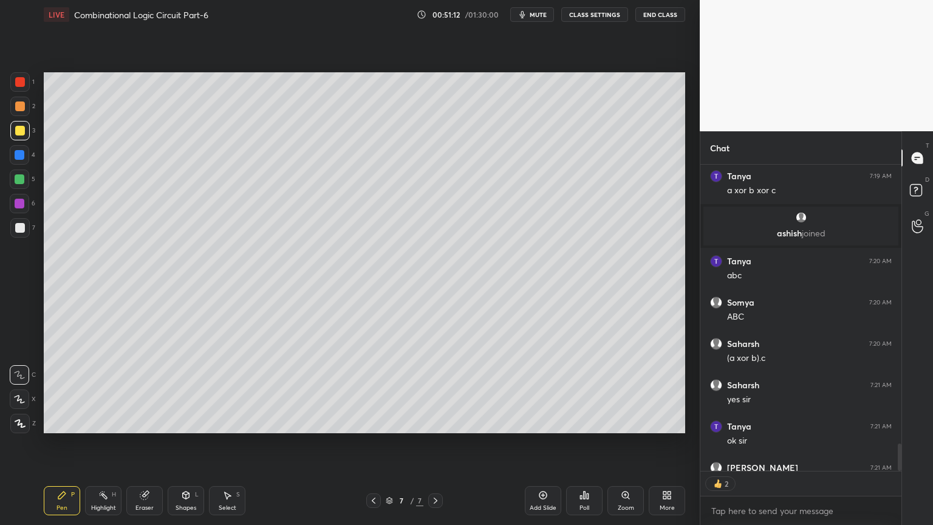
scroll to position [3474, 0]
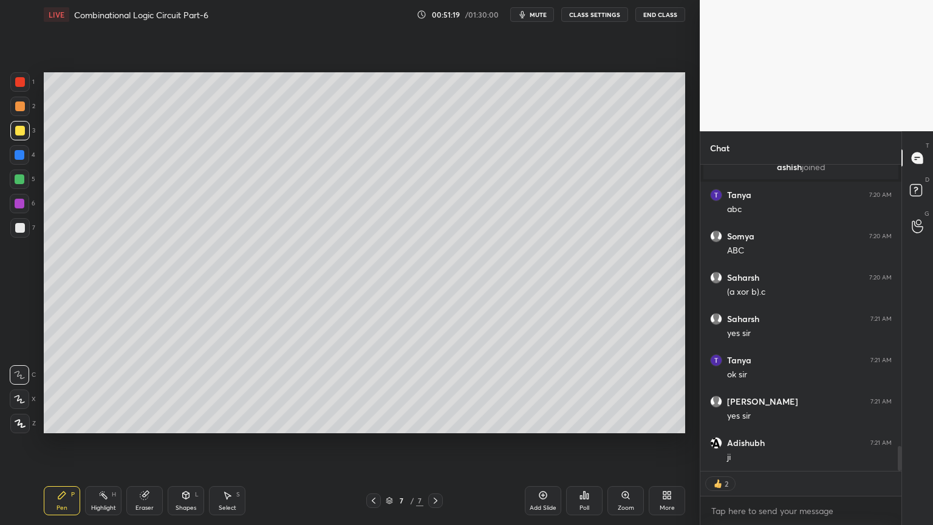
click at [541, 448] on div "Add Slide" at bounding box center [543, 508] width 27 height 6
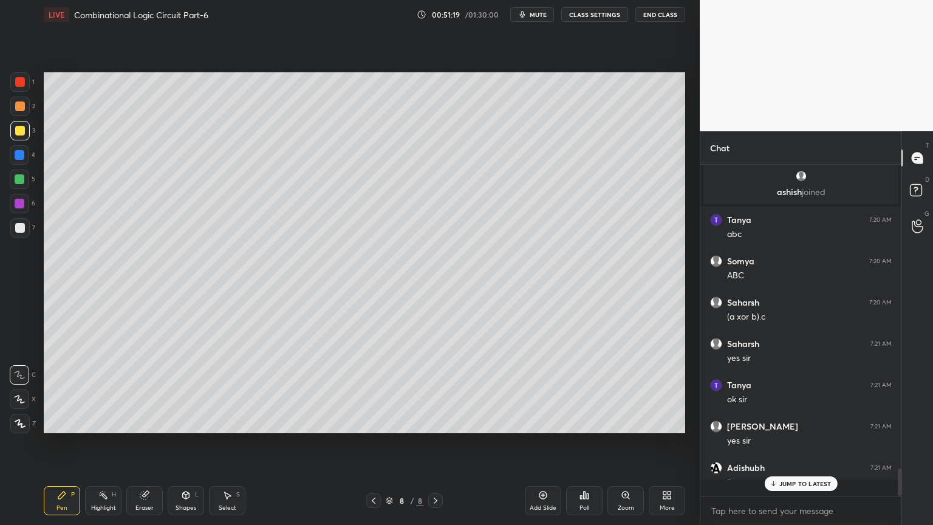
scroll to position [4, 4]
click at [369, 448] on icon at bounding box center [374, 501] width 10 height 10
click at [365, 448] on div "7 / 8" at bounding box center [404, 500] width 241 height 15
click at [371, 448] on icon at bounding box center [374, 501] width 10 height 10
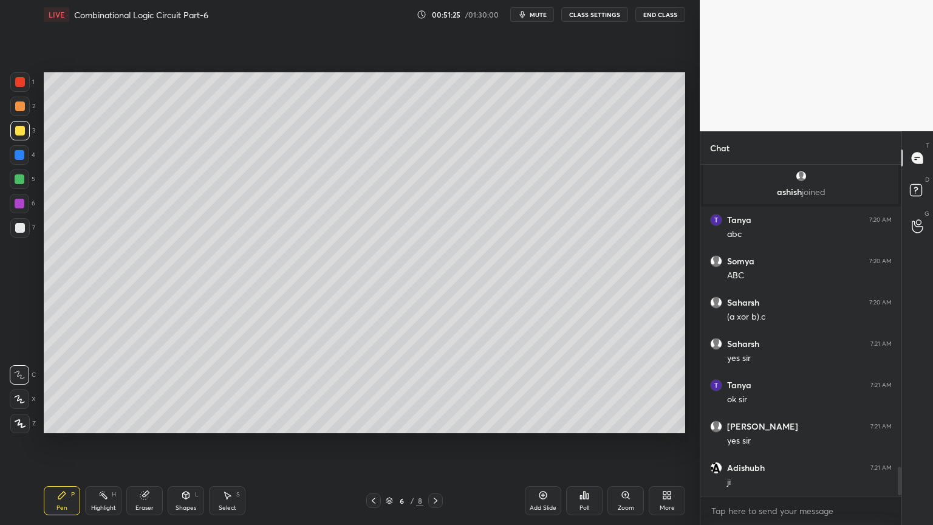
click at [372, 448] on icon at bounding box center [374, 501] width 10 height 10
click at [435, 448] on icon at bounding box center [436, 501] width 10 height 10
click at [430, 448] on div at bounding box center [435, 500] width 15 height 15
click at [433, 448] on icon at bounding box center [436, 501] width 10 height 10
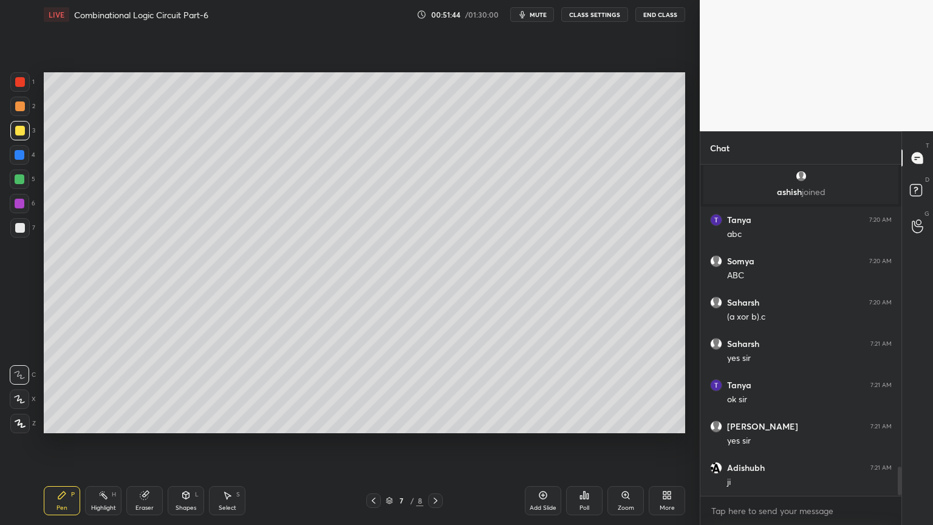
click at [432, 448] on icon at bounding box center [436, 501] width 10 height 10
click at [30, 112] on div "2" at bounding box center [22, 106] width 25 height 19
click at [22, 402] on icon at bounding box center [19, 399] width 11 height 9
click at [26, 231] on div at bounding box center [19, 227] width 19 height 19
click at [20, 367] on div at bounding box center [19, 374] width 19 height 19
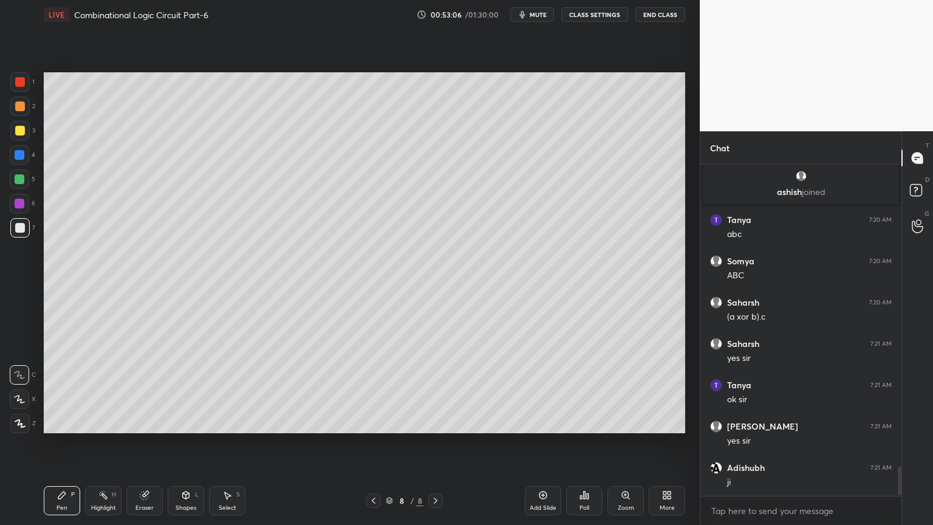
click at [143, 448] on div "Eraser" at bounding box center [145, 508] width 18 height 6
click at [61, 448] on icon at bounding box center [62, 495] width 10 height 10
click at [26, 136] on div at bounding box center [19, 130] width 19 height 19
click at [111, 448] on div "Highlight H" at bounding box center [103, 500] width 36 height 29
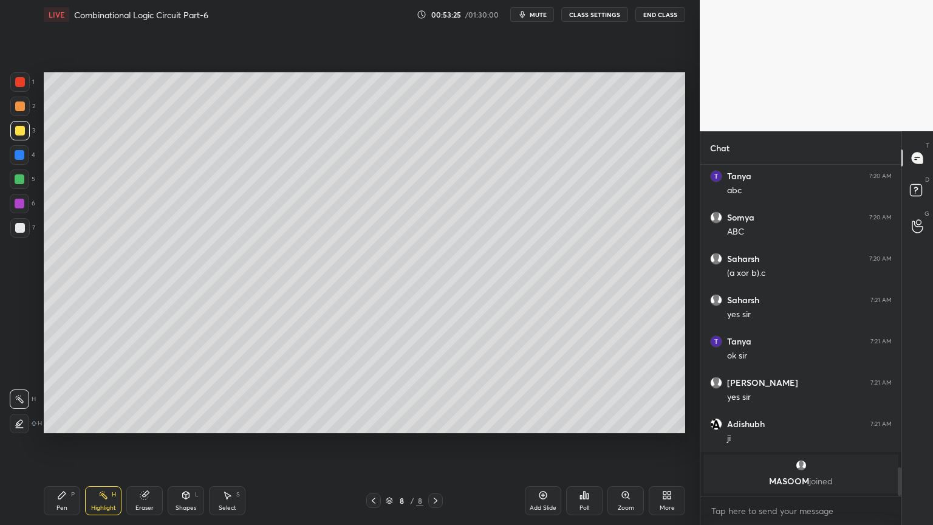
scroll to position [3378, 0]
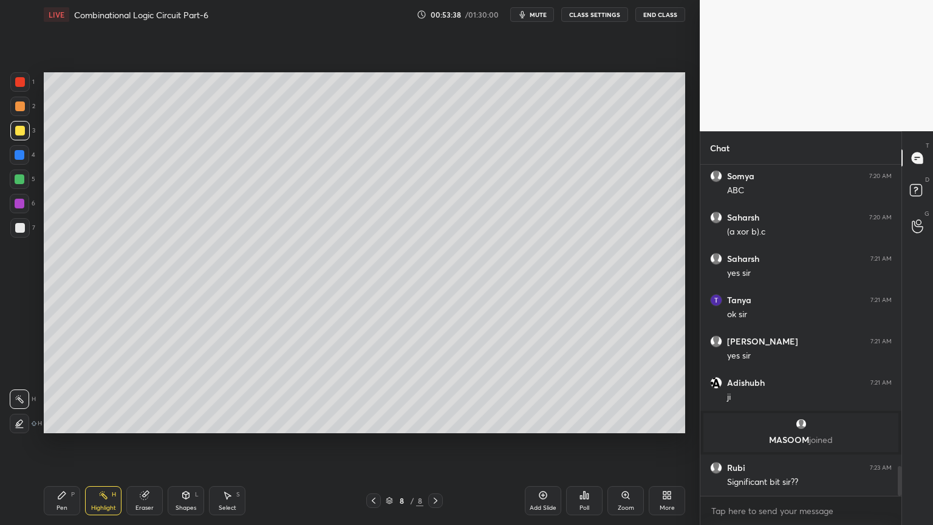
click at [55, 448] on div "Pen P" at bounding box center [62, 500] width 36 height 29
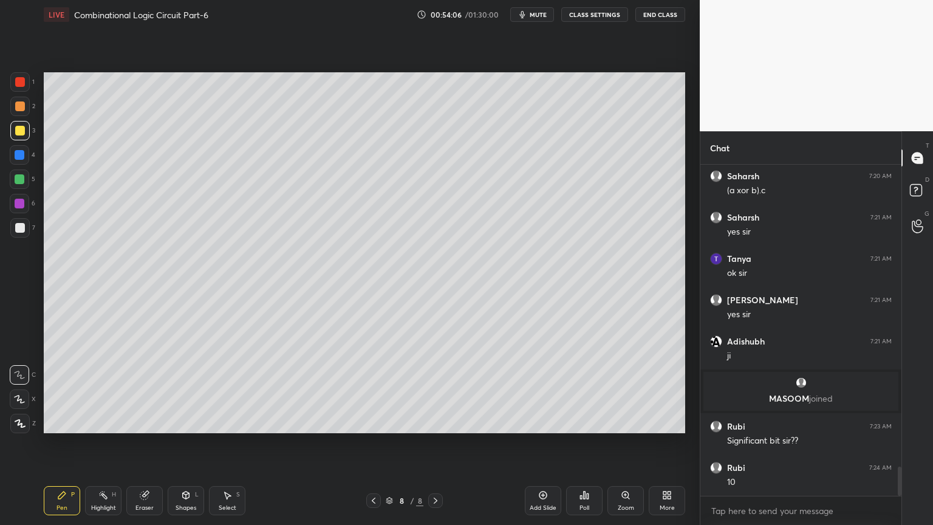
click at [139, 448] on div "Eraser" at bounding box center [144, 500] width 36 height 29
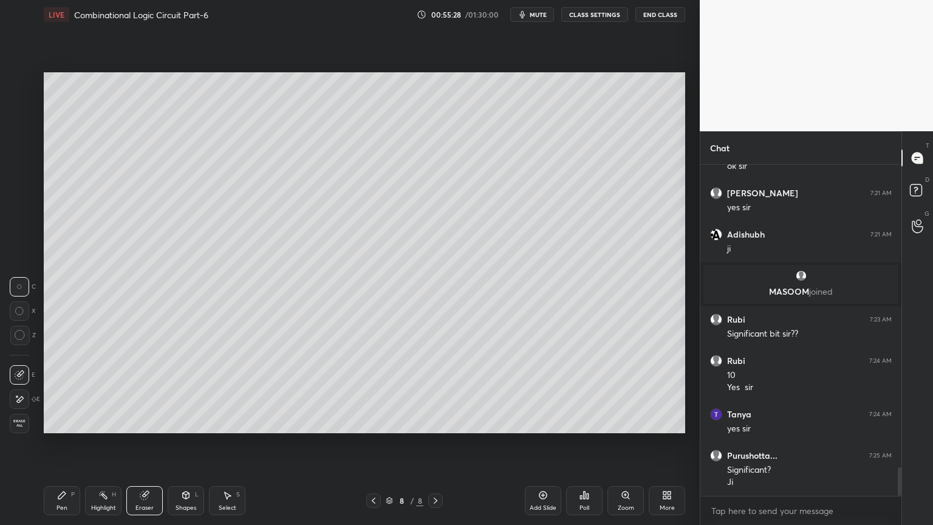
scroll to position [3568, 0]
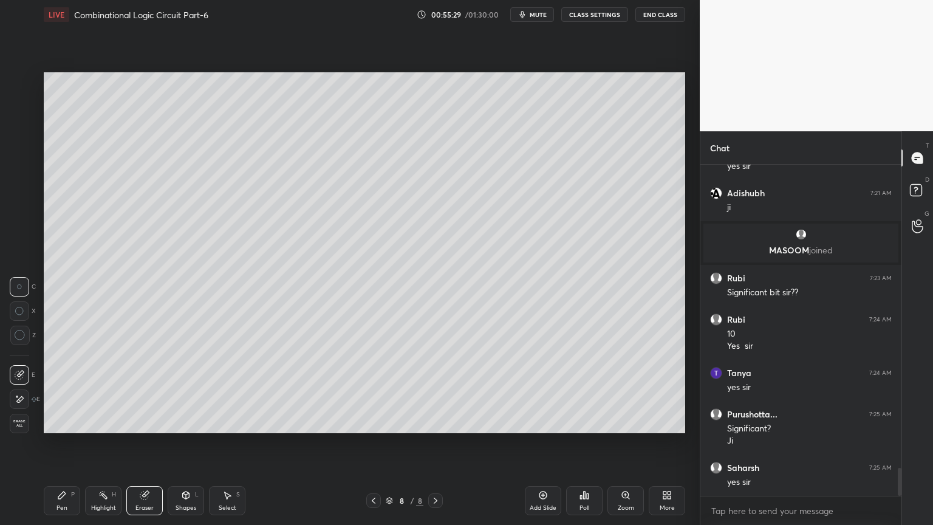
click at [51, 448] on div "Pen P" at bounding box center [62, 500] width 36 height 29
click at [184, 448] on icon at bounding box center [186, 495] width 10 height 10
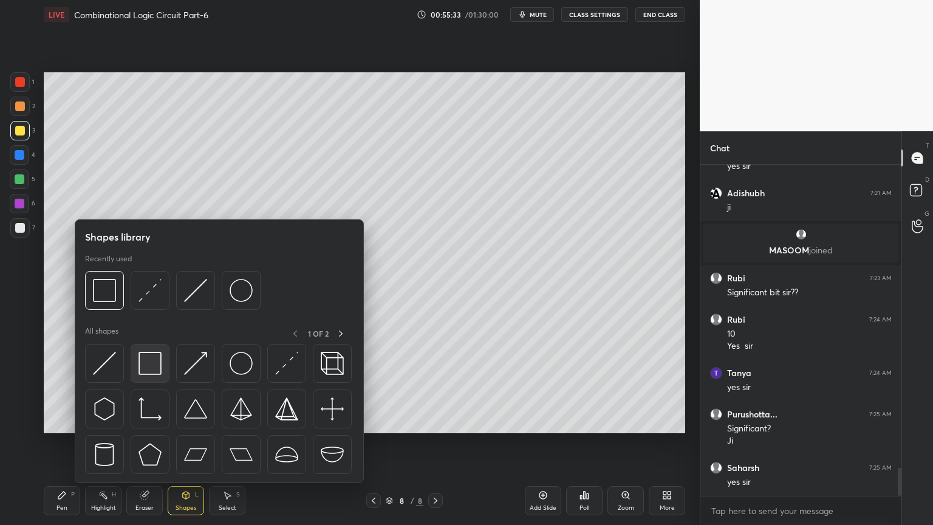
click at [147, 360] on img at bounding box center [150, 363] width 23 height 23
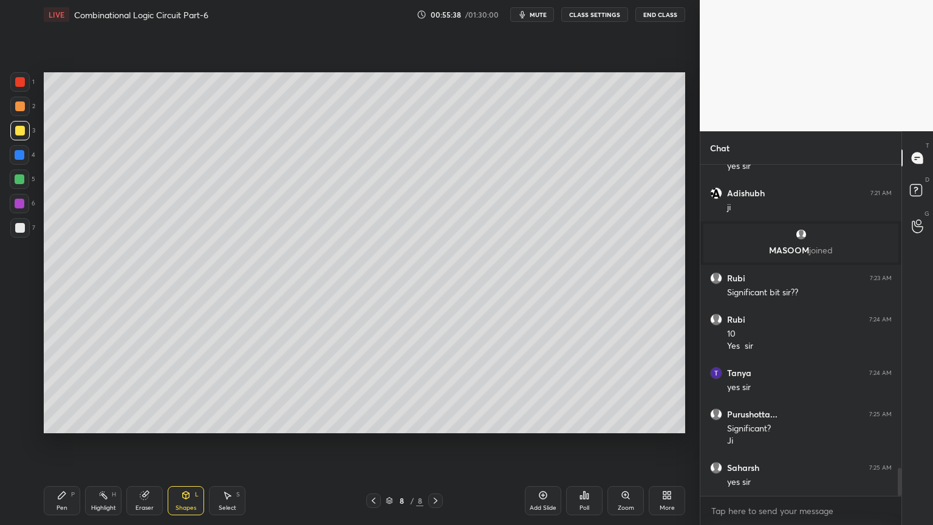
click at [63, 448] on icon at bounding box center [61, 495] width 7 height 7
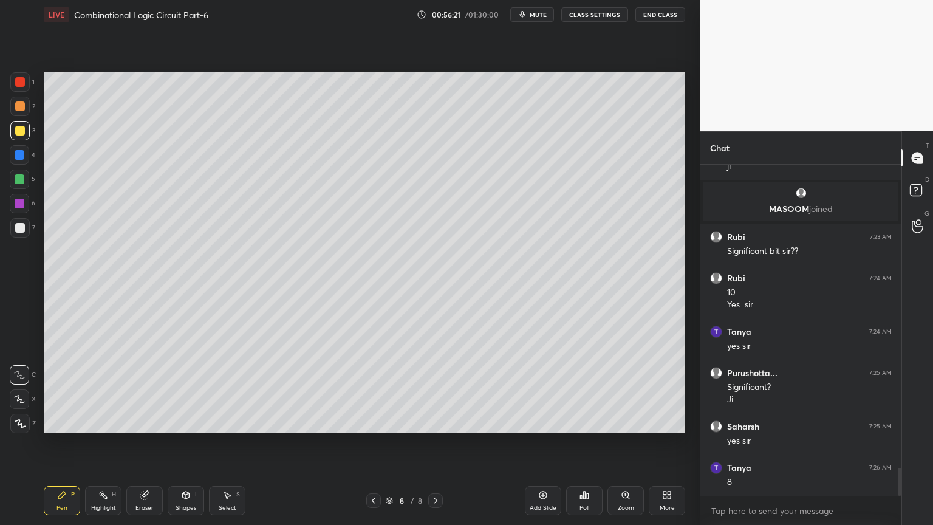
click at [540, 448] on div "Add Slide" at bounding box center [543, 500] width 36 height 29
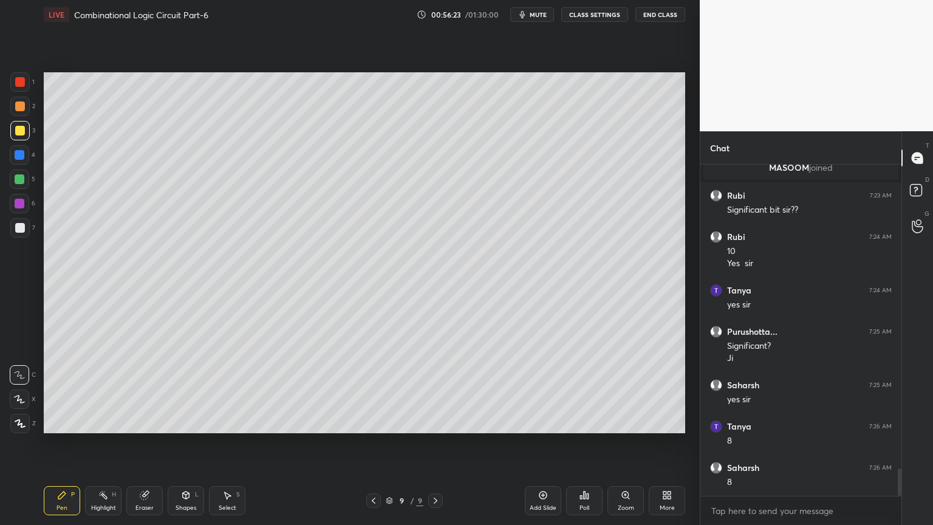
click at [19, 158] on div at bounding box center [20, 155] width 10 height 10
click at [20, 399] on icon at bounding box center [20, 399] width 10 height 7
click at [183, 448] on icon at bounding box center [186, 495] width 7 height 7
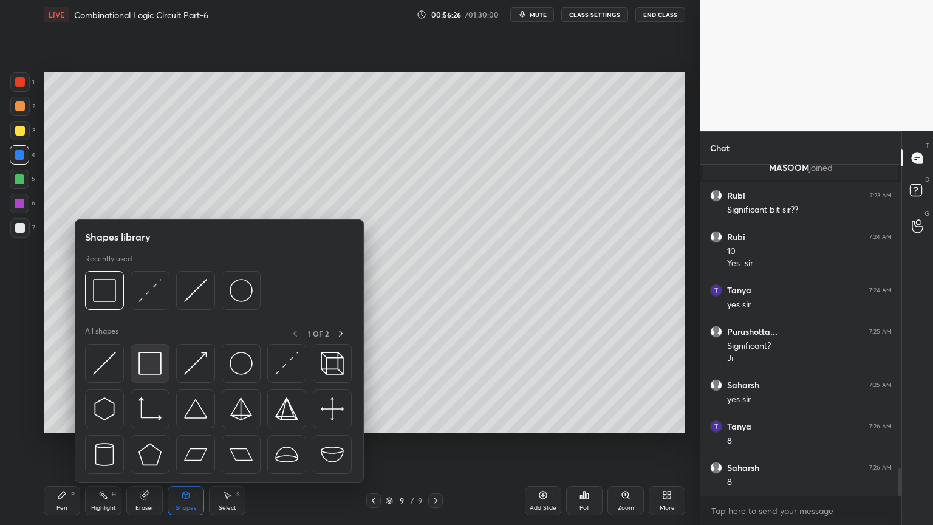
click at [146, 364] on img at bounding box center [150, 363] width 23 height 23
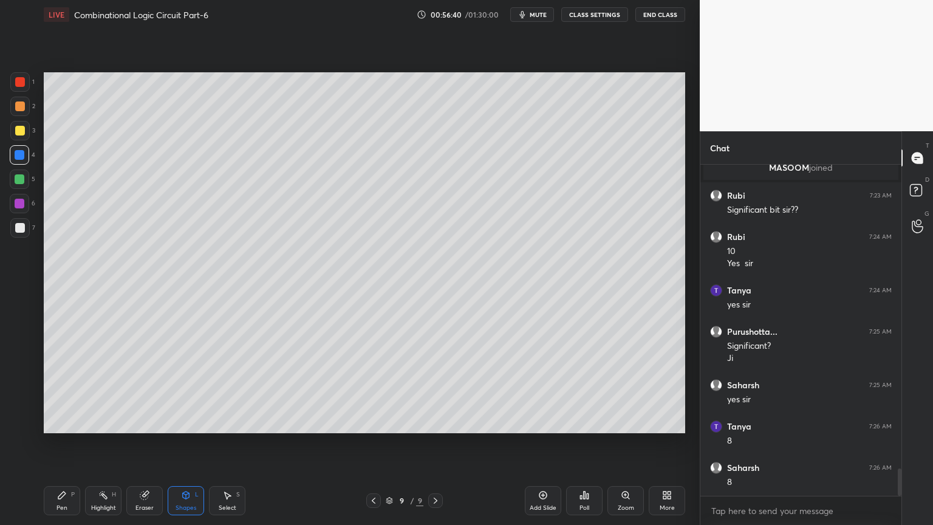
click at [187, 448] on div "Shapes L" at bounding box center [186, 500] width 36 height 29
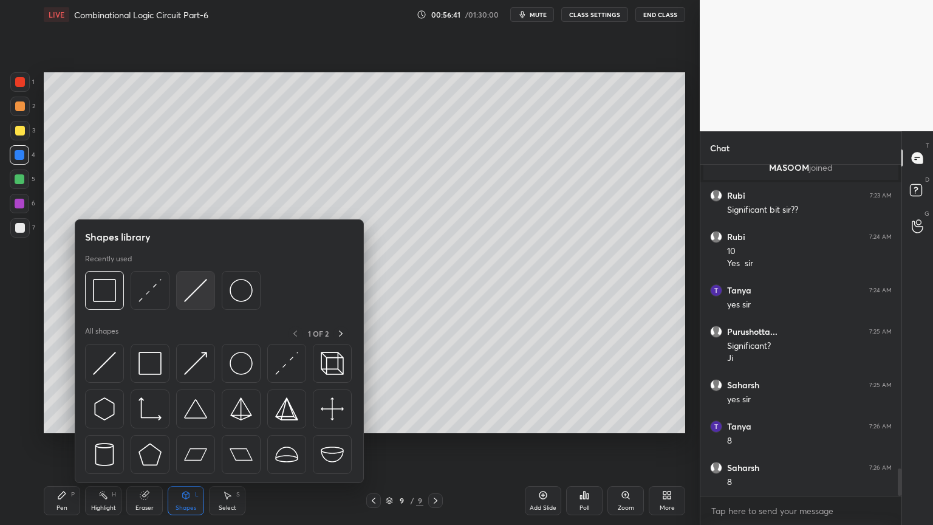
click at [193, 289] on img at bounding box center [195, 290] width 23 height 23
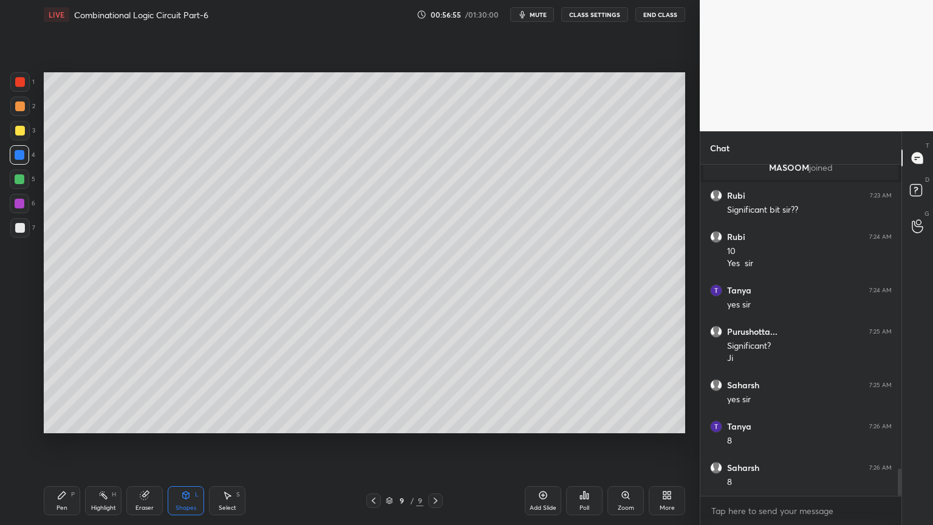
click at [21, 133] on div at bounding box center [20, 131] width 10 height 10
click at [58, 448] on div "Pen P Highlight H Eraser Shapes L Select S 9 / 9 Add Slide Poll Zoom More" at bounding box center [365, 500] width 642 height 49
click at [58, 448] on icon at bounding box center [62, 495] width 10 height 10
click at [17, 372] on icon at bounding box center [20, 374] width 10 height 7
click at [22, 219] on div at bounding box center [19, 227] width 19 height 19
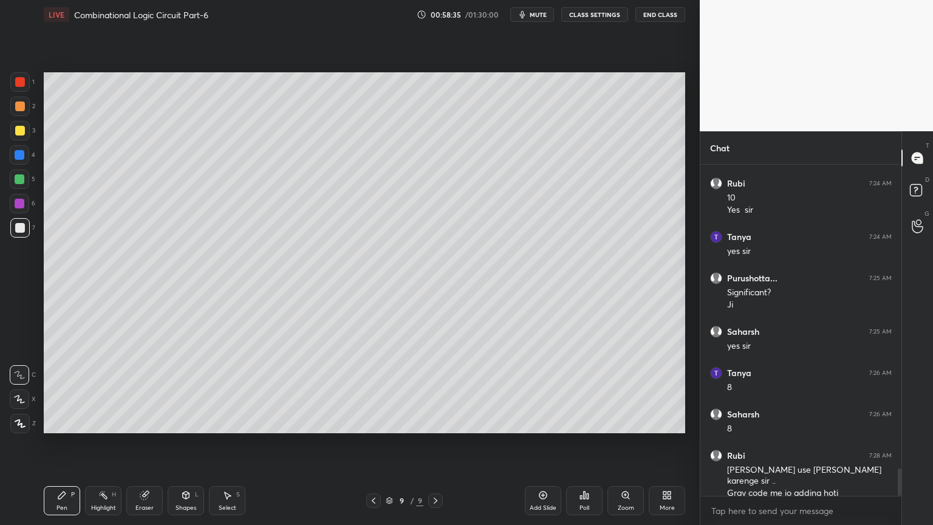
scroll to position [3716, 0]
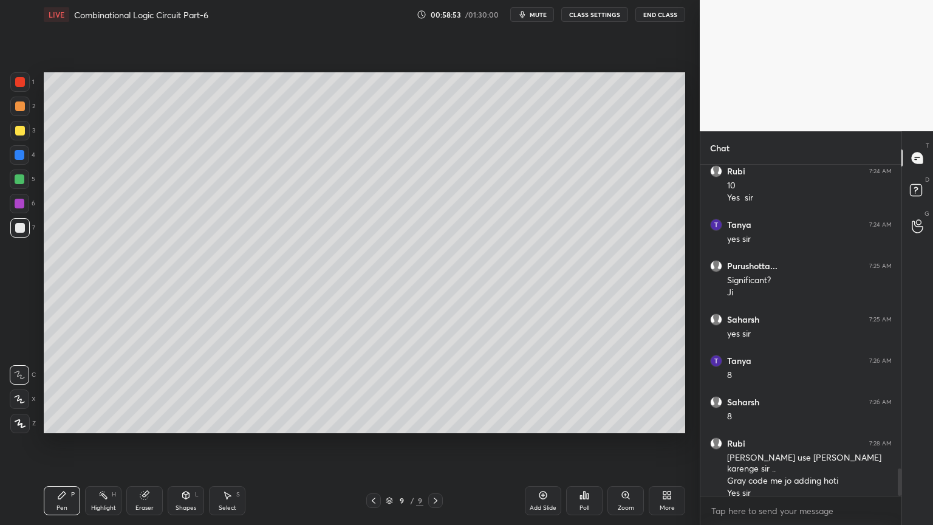
click at [24, 111] on div at bounding box center [19, 106] width 19 height 19
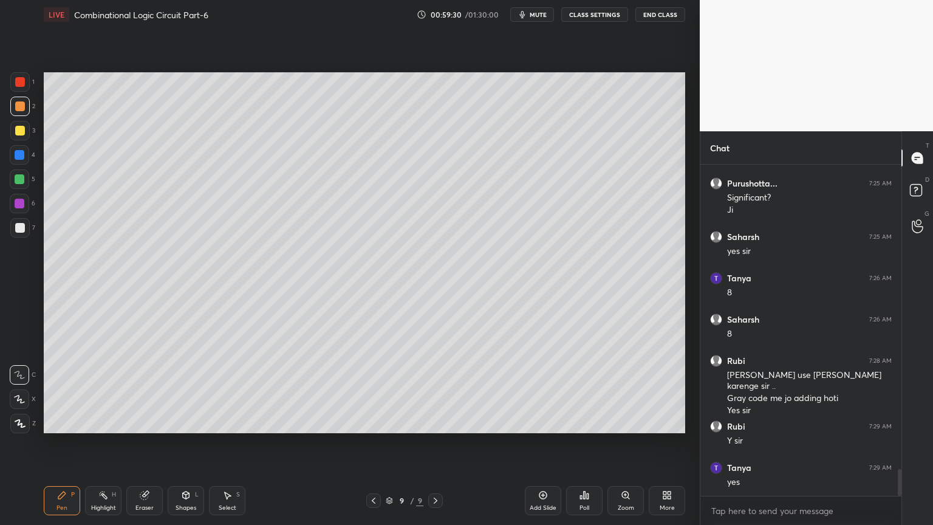
scroll to position [3840, 0]
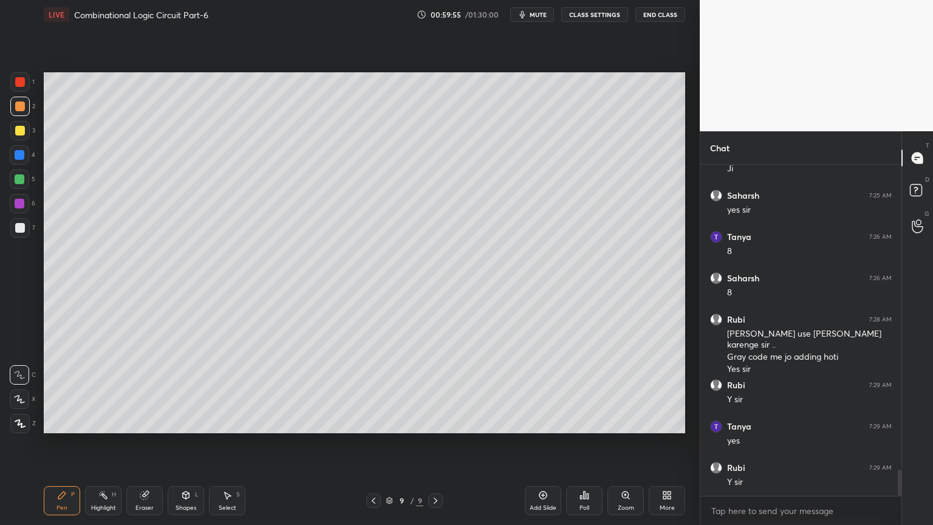
click at [373, 448] on icon at bounding box center [374, 501] width 4 height 6
click at [371, 448] on icon at bounding box center [374, 501] width 10 height 10
click at [95, 448] on div "Highlight H" at bounding box center [103, 500] width 36 height 29
click at [369, 448] on icon at bounding box center [374, 501] width 10 height 10
click at [371, 448] on icon at bounding box center [374, 501] width 10 height 10
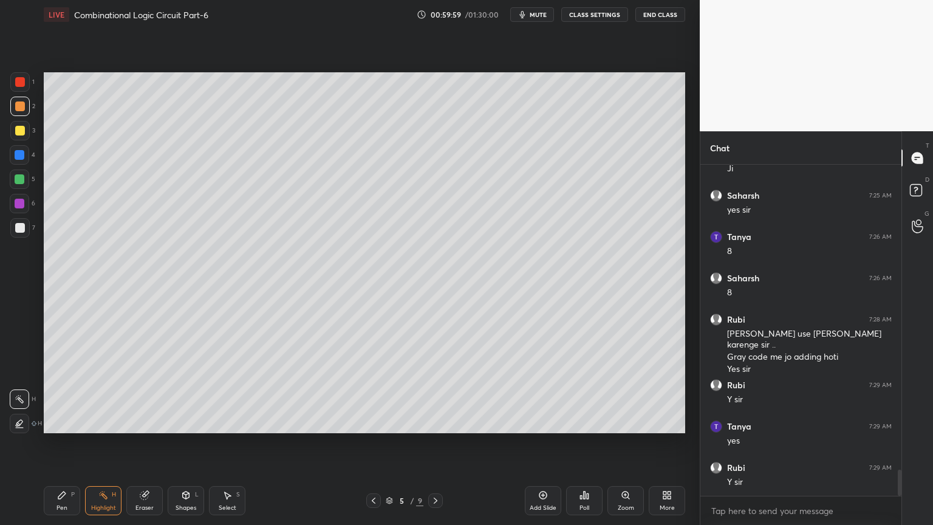
click at [372, 448] on icon at bounding box center [374, 501] width 10 height 10
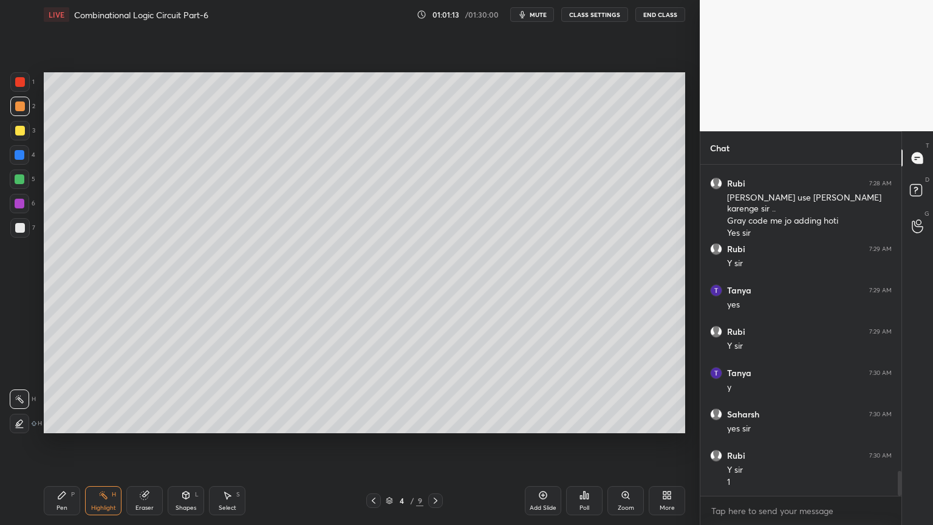
scroll to position [4018, 0]
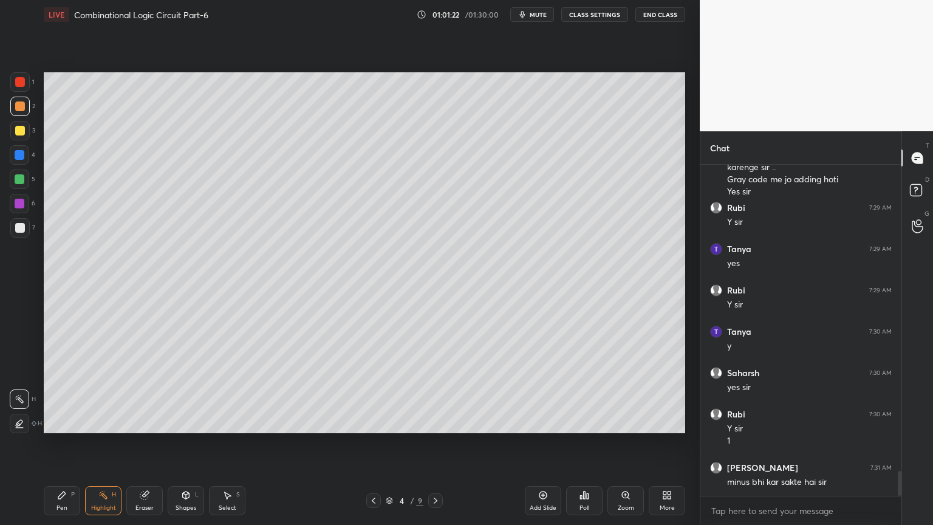
click at [63, 448] on icon at bounding box center [62, 495] width 10 height 10
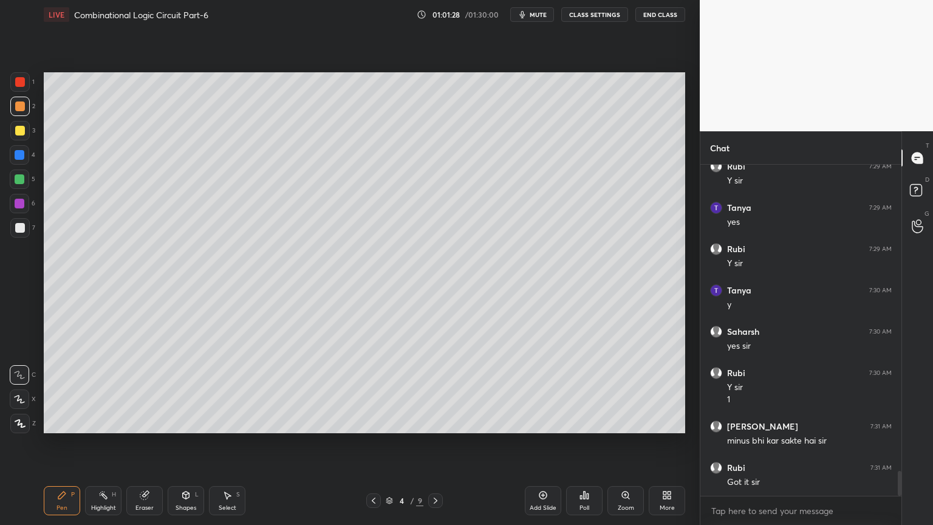
click at [435, 448] on icon at bounding box center [436, 501] width 10 height 10
click at [441, 448] on div at bounding box center [435, 500] width 15 height 15
click at [431, 448] on icon at bounding box center [436, 501] width 10 height 10
click at [430, 448] on div at bounding box center [435, 500] width 15 height 15
click at [433, 448] on icon at bounding box center [436, 501] width 10 height 10
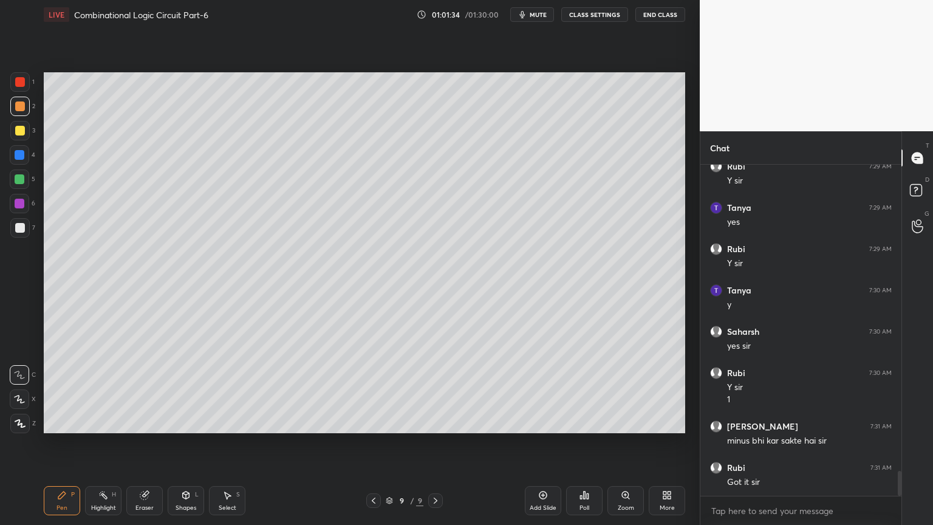
click at [231, 448] on icon at bounding box center [227, 495] width 10 height 10
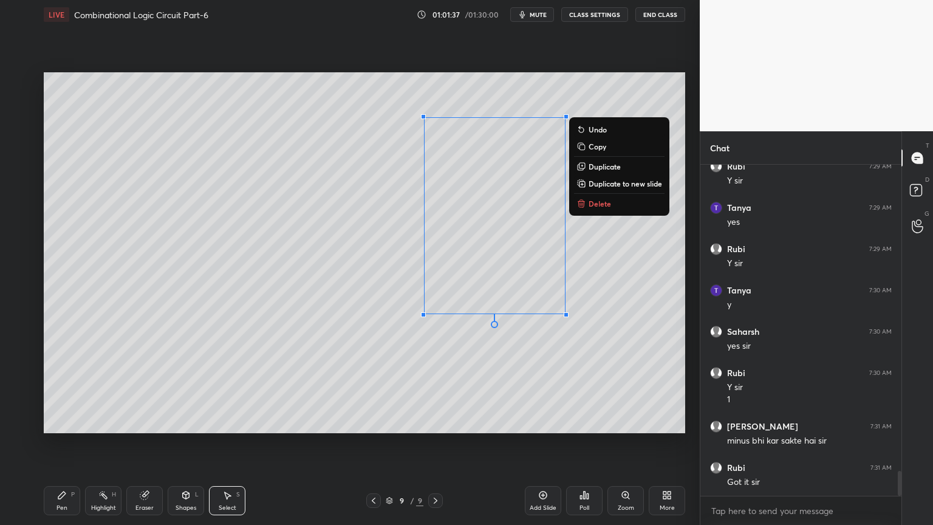
click at [608, 199] on p "Delete" at bounding box center [600, 204] width 22 height 10
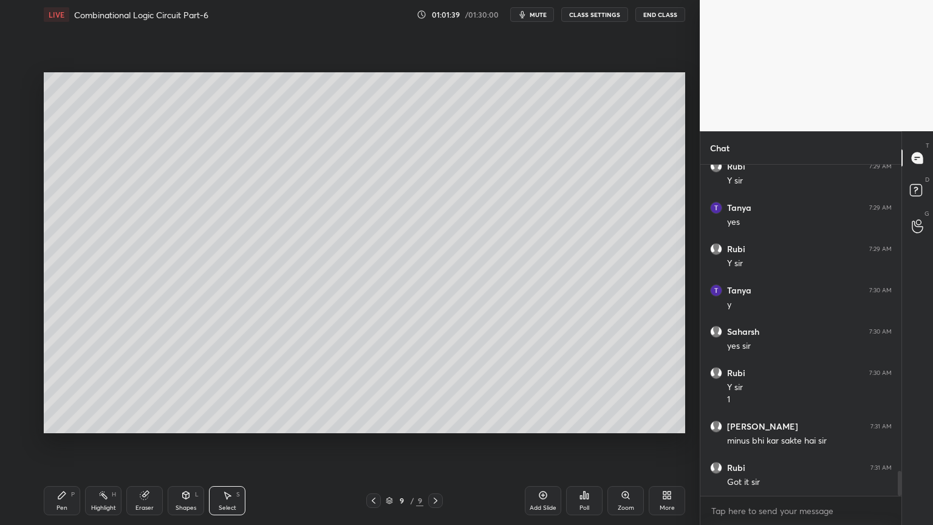
click at [61, 448] on icon at bounding box center [61, 495] width 7 height 7
click at [27, 227] on div at bounding box center [19, 227] width 19 height 19
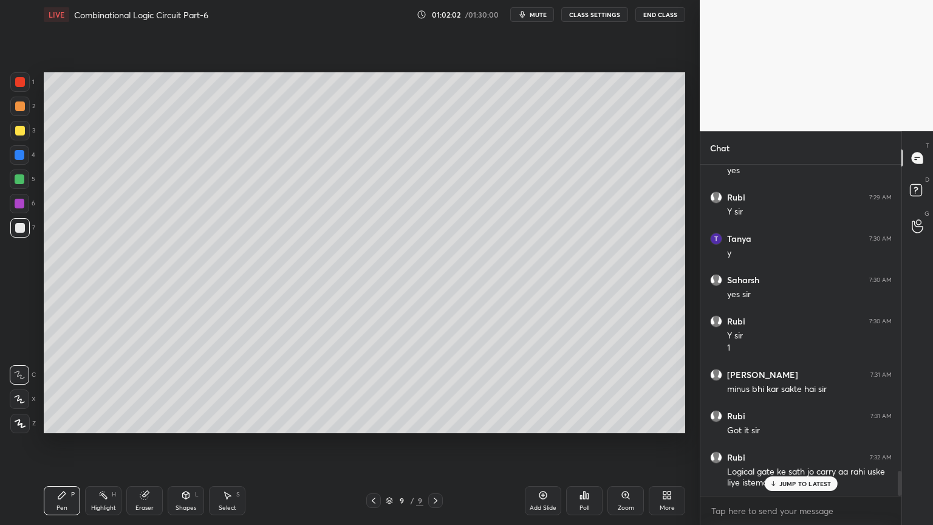
scroll to position [4154, 0]
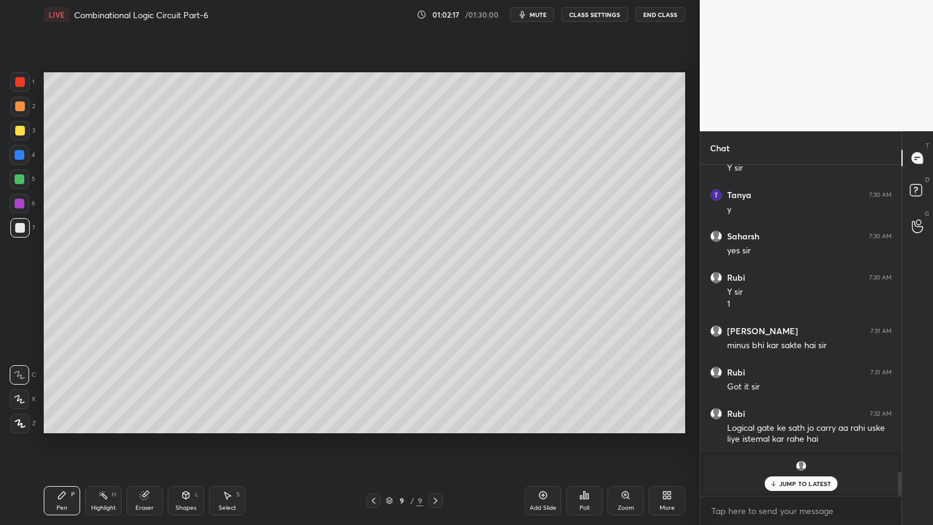
click at [803, 448] on p "JUMP TO LATEST" at bounding box center [806, 483] width 52 height 7
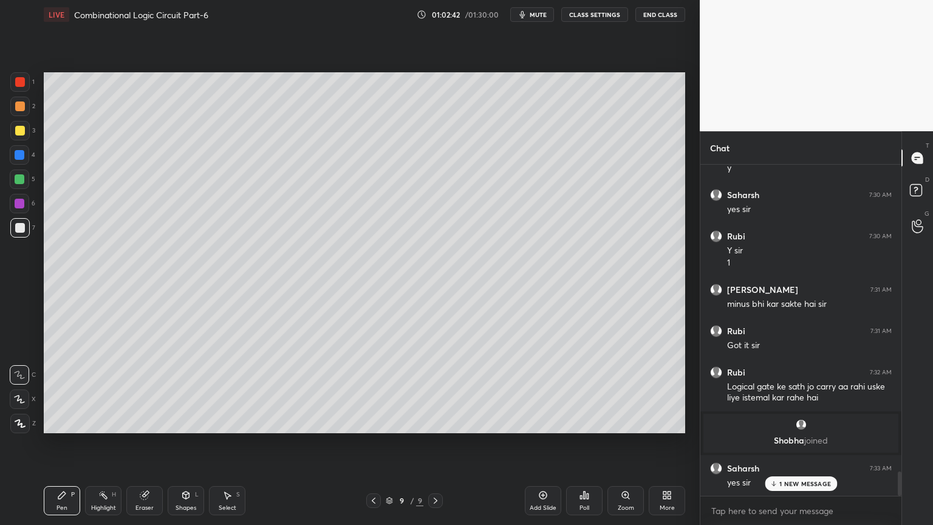
scroll to position [4237, 0]
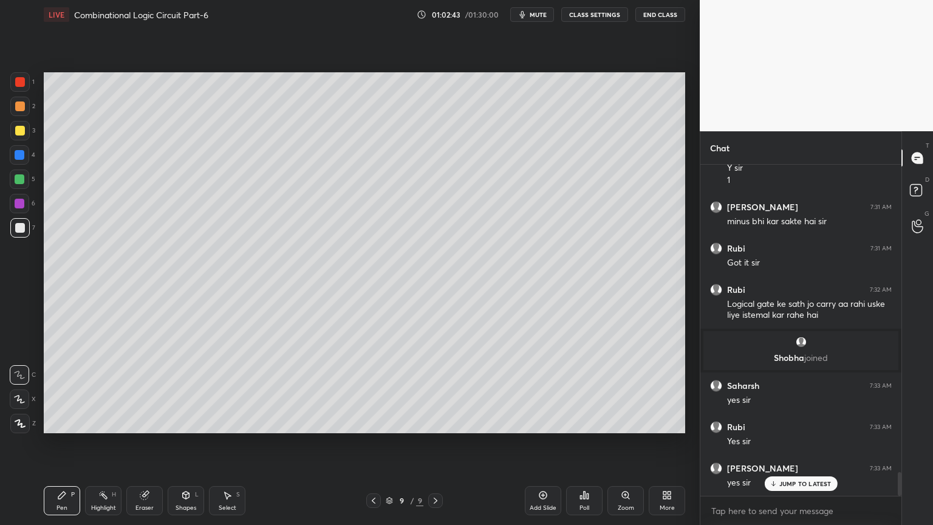
click at [21, 204] on div at bounding box center [20, 204] width 10 height 10
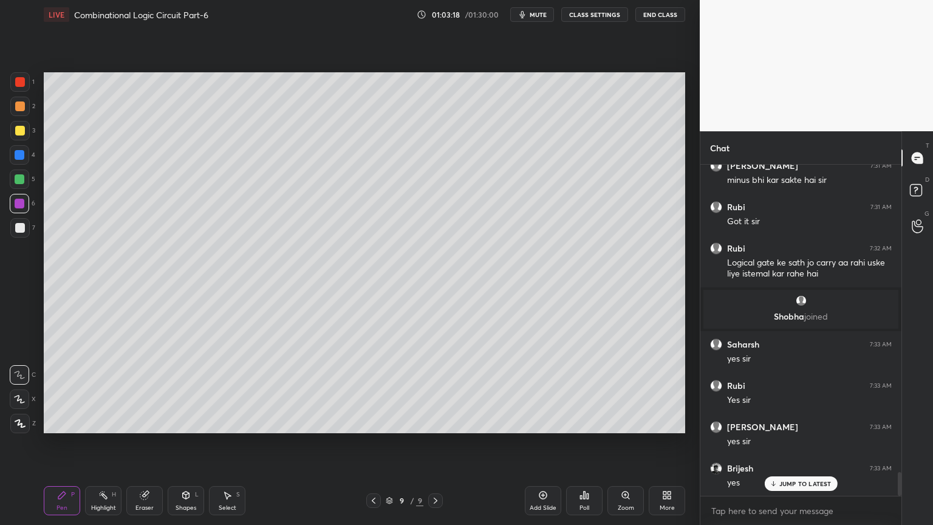
click at [27, 111] on div at bounding box center [19, 106] width 19 height 19
click at [576, 359] on p "Undo" at bounding box center [577, 363] width 18 height 10
click at [88, 448] on div "Highlight H" at bounding box center [103, 500] width 36 height 29
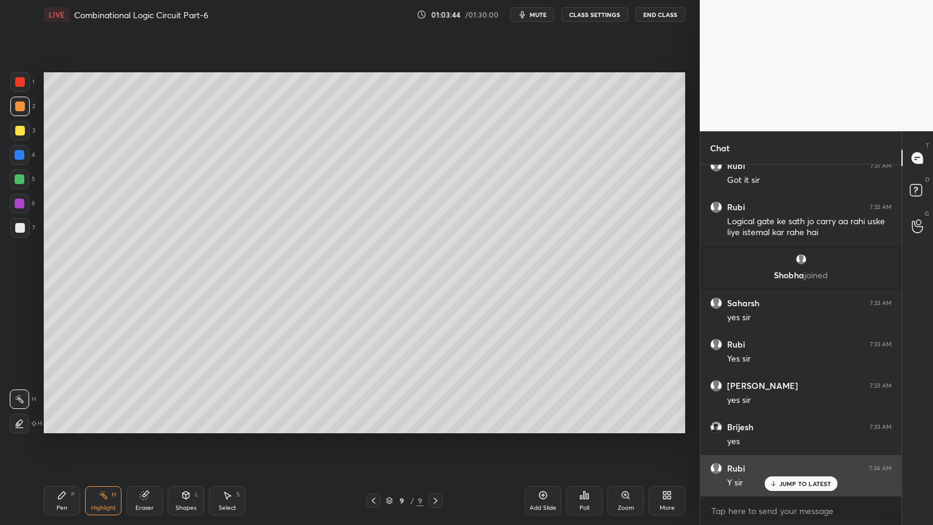
click at [797, 448] on div "JUMP TO LATEST" at bounding box center [801, 483] width 73 height 15
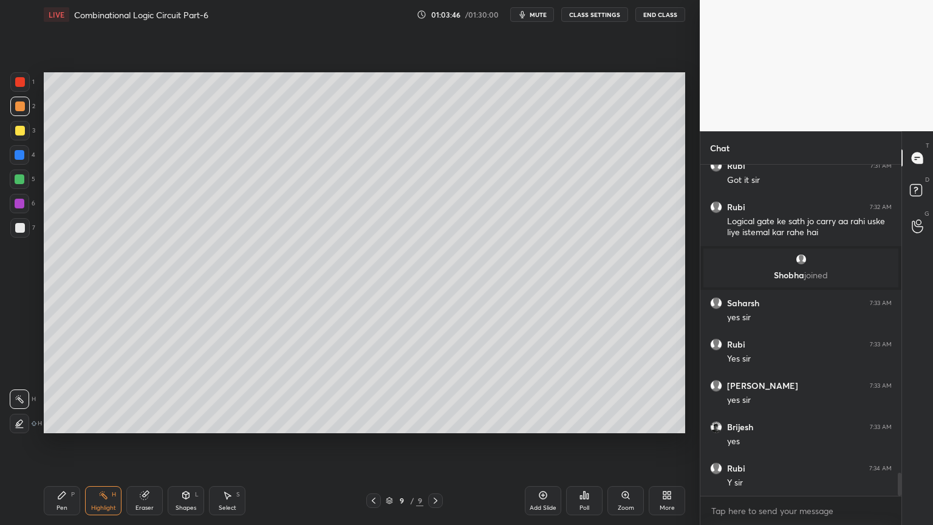
click at [224, 448] on div "Select S" at bounding box center [227, 500] width 36 height 29
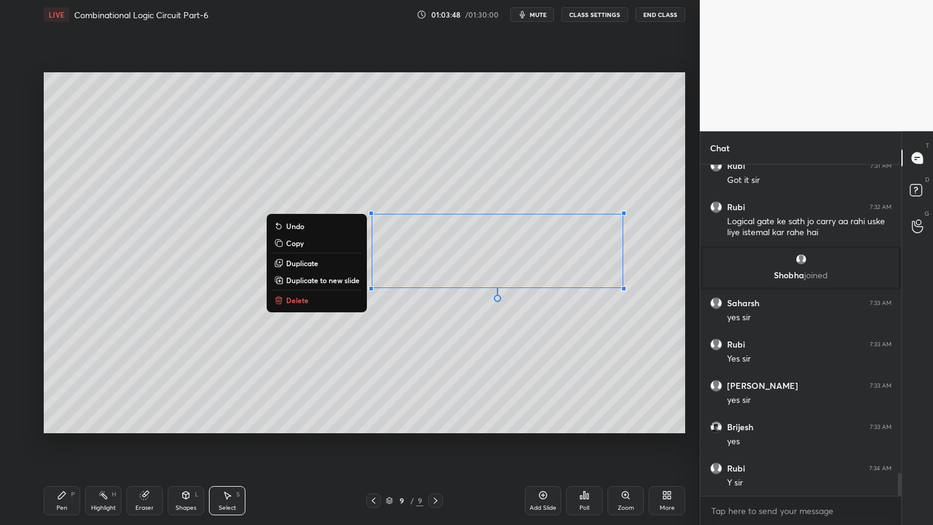
click at [326, 298] on button "Delete" at bounding box center [317, 300] width 91 height 15
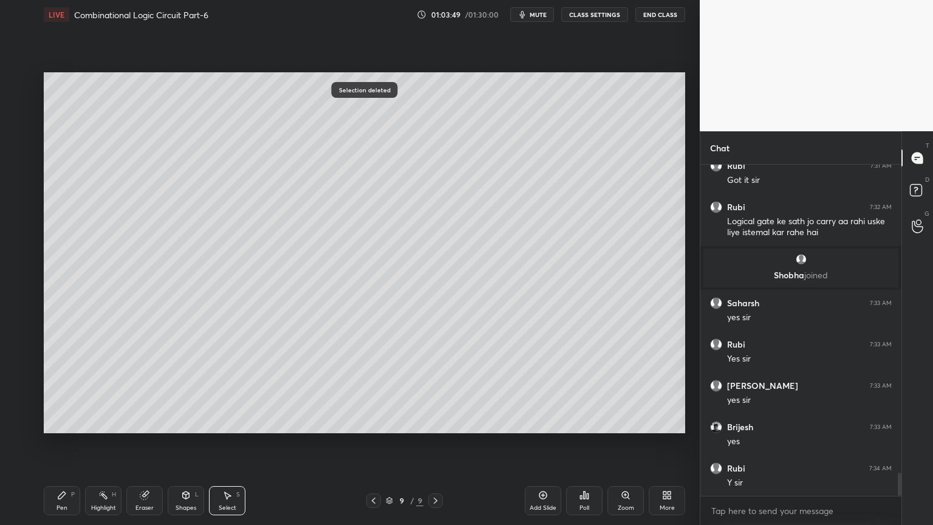
click at [61, 448] on icon at bounding box center [61, 495] width 7 height 7
click at [22, 227] on div at bounding box center [20, 228] width 10 height 10
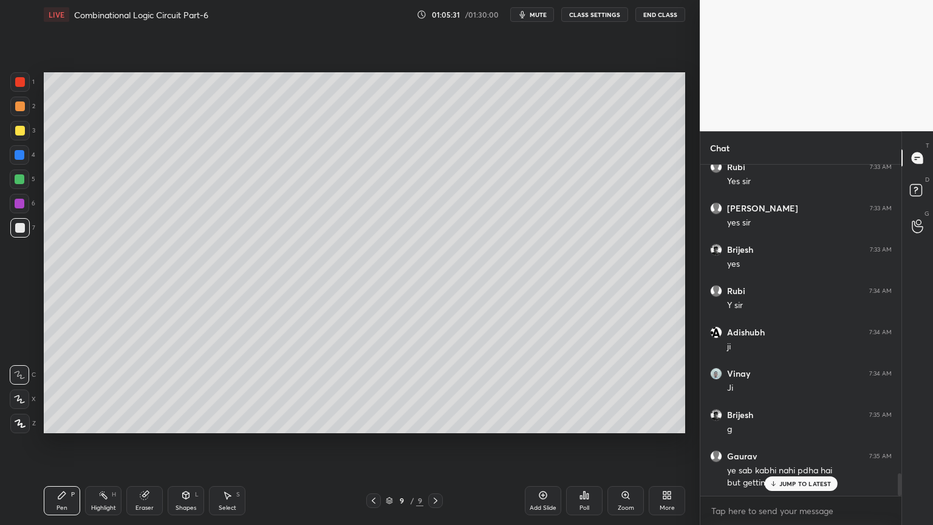
scroll to position [4580, 0]
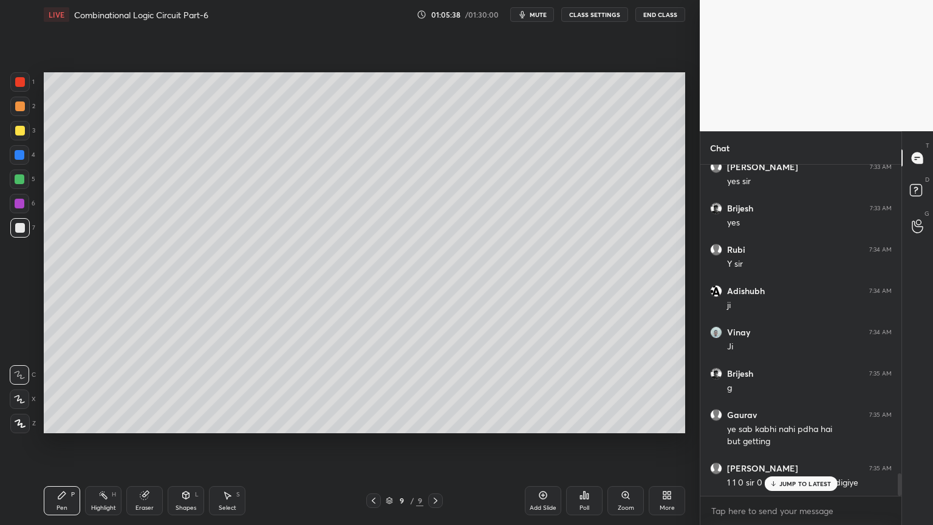
click at [780, 448] on div "JUMP TO LATEST" at bounding box center [801, 483] width 73 height 15
click at [19, 209] on div at bounding box center [19, 203] width 19 height 19
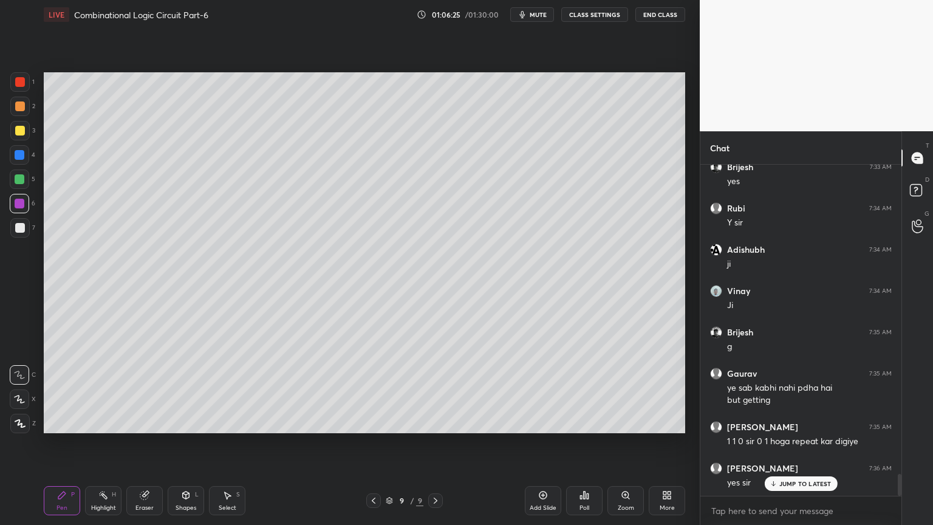
click at [229, 448] on div "Select S" at bounding box center [227, 500] width 36 height 29
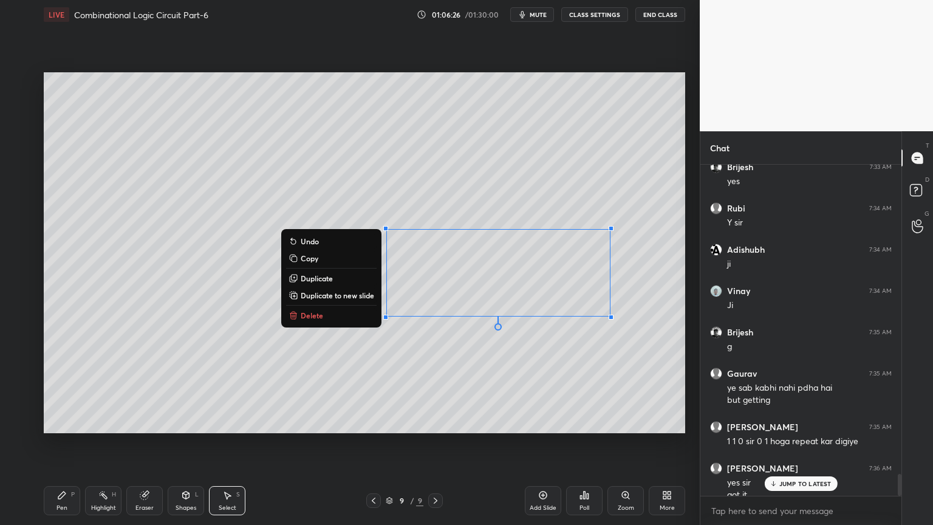
scroll to position [4633, 0]
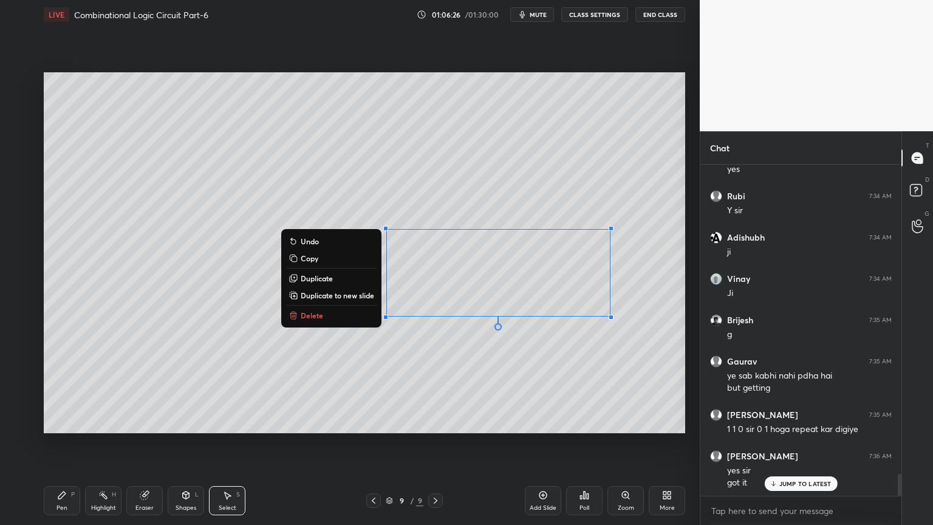
click at [334, 316] on button "Delete" at bounding box center [331, 315] width 91 height 15
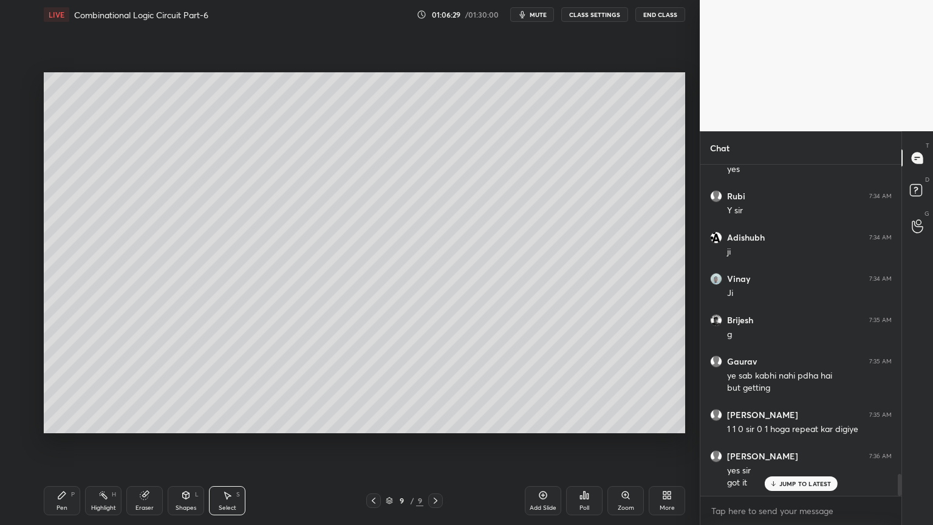
click at [58, 448] on icon at bounding box center [62, 495] width 10 height 10
click at [22, 399] on icon at bounding box center [20, 399] width 10 height 7
click at [186, 448] on div "Shapes" at bounding box center [186, 508] width 21 height 6
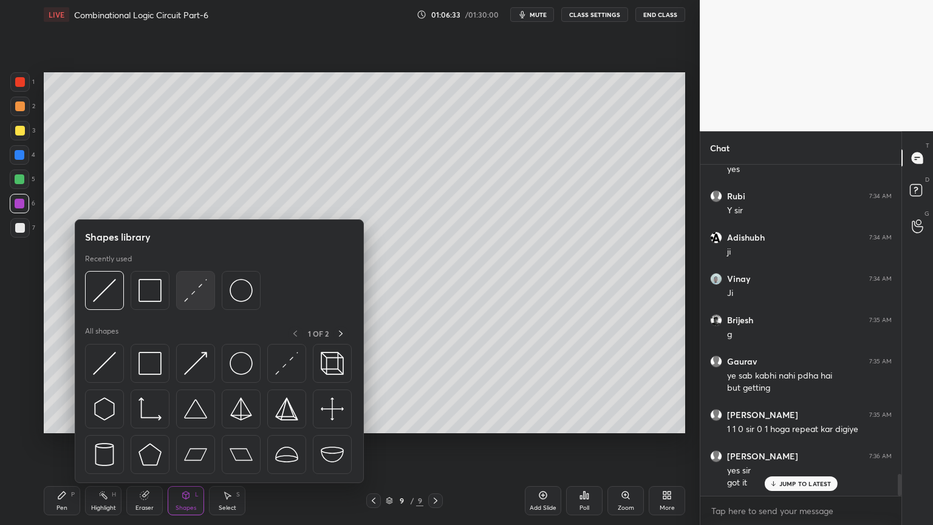
click at [196, 294] on img at bounding box center [195, 290] width 23 height 23
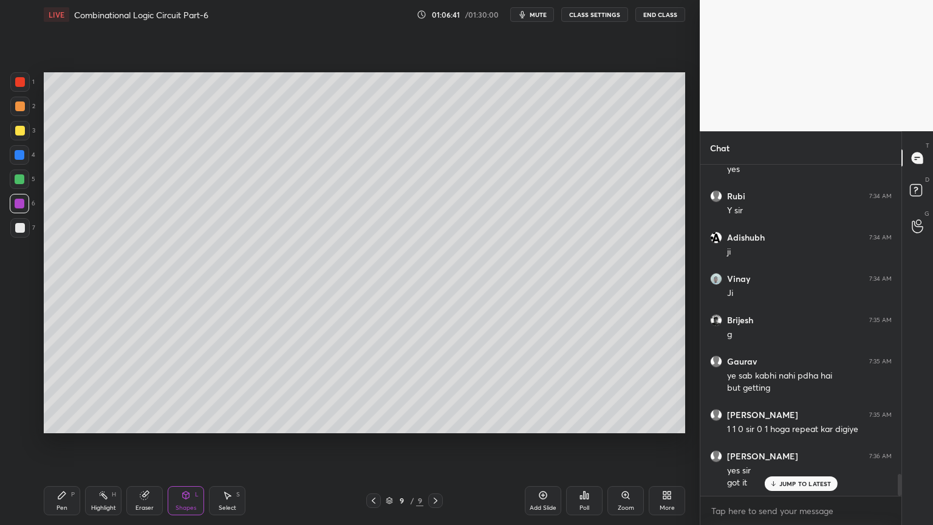
click at [58, 448] on div "Pen P" at bounding box center [62, 500] width 36 height 29
click at [27, 182] on div at bounding box center [19, 179] width 19 height 19
click at [21, 367] on div at bounding box center [19, 374] width 19 height 19
click at [100, 448] on icon at bounding box center [103, 495] width 10 height 10
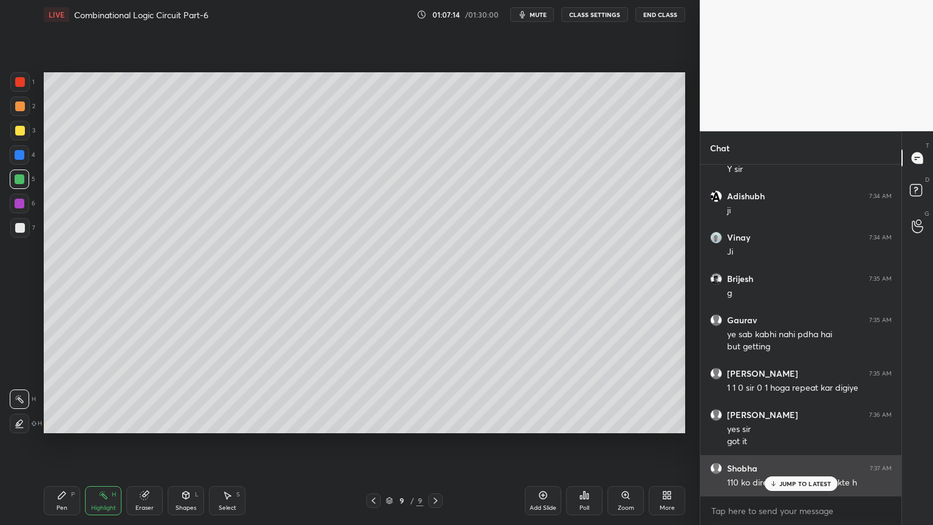
click at [794, 448] on div "110 ko direct add nahi kar sakte h" at bounding box center [809, 482] width 165 height 15
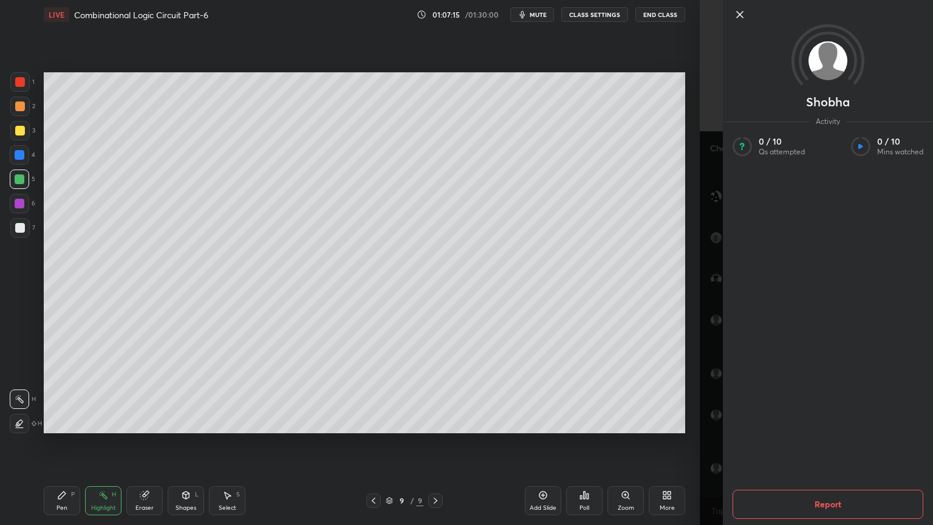
click at [668, 436] on div "Setting up your live class Poll for secs No correct answer Start poll" at bounding box center [364, 252] width 651 height 447
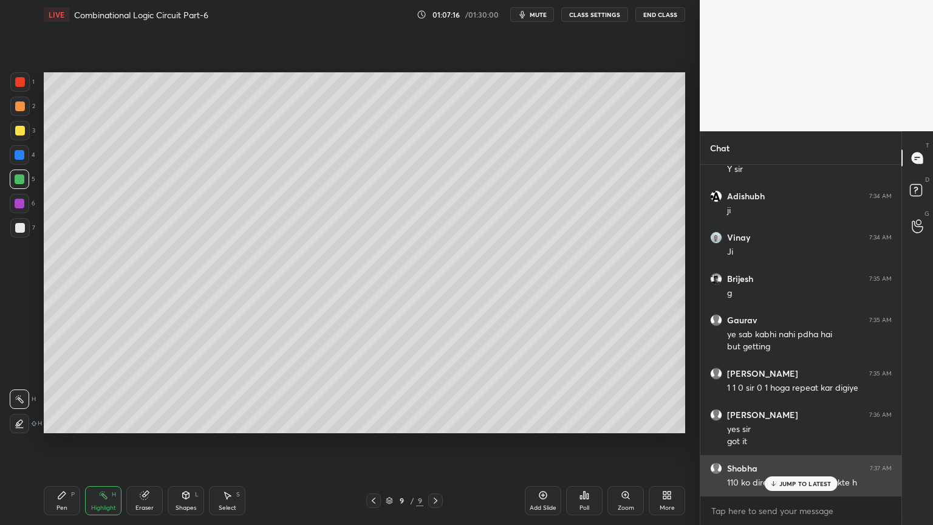
click at [784, 448] on p "JUMP TO LATEST" at bounding box center [806, 483] width 52 height 7
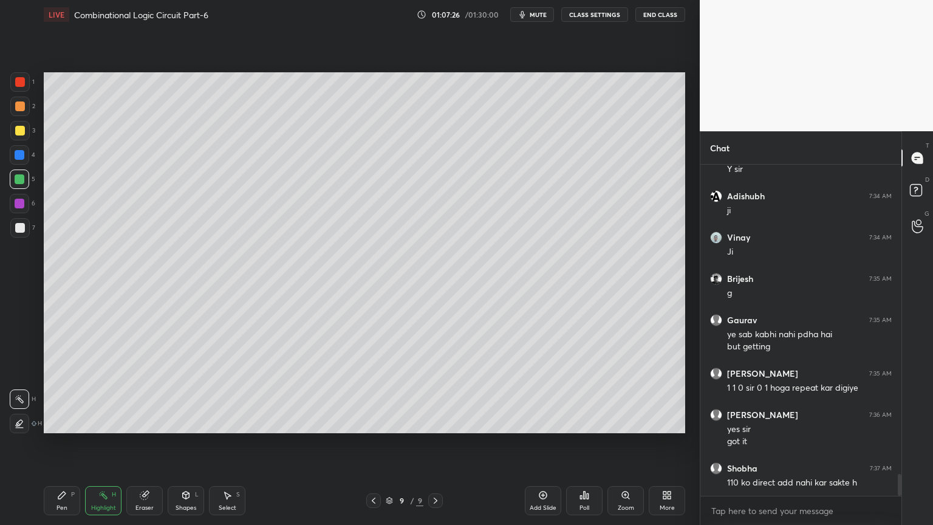
click at [148, 448] on div "Eraser" at bounding box center [145, 508] width 18 height 6
click at [53, 448] on div "Pen P" at bounding box center [62, 500] width 36 height 29
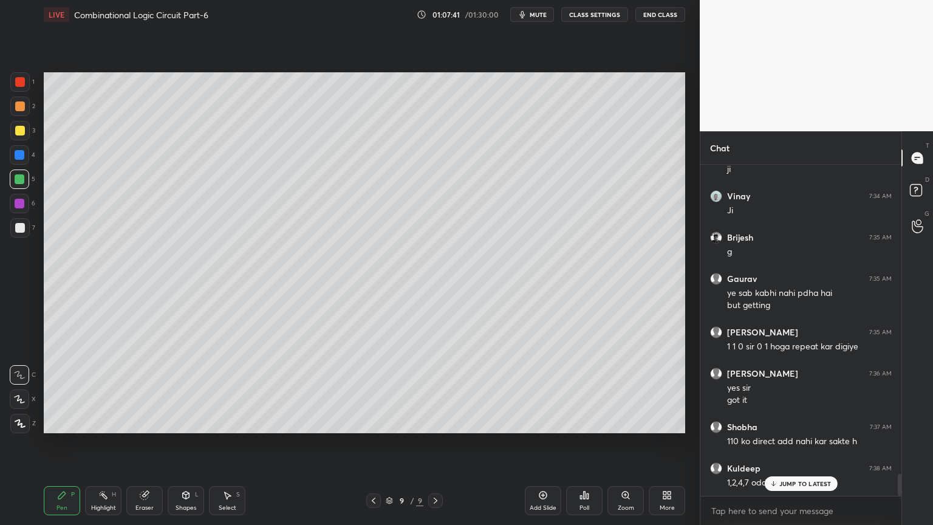
click at [793, 448] on p "JUMP TO LATEST" at bounding box center [806, 483] width 52 height 7
click at [27, 205] on div at bounding box center [19, 203] width 19 height 19
click at [27, 160] on div at bounding box center [19, 154] width 19 height 19
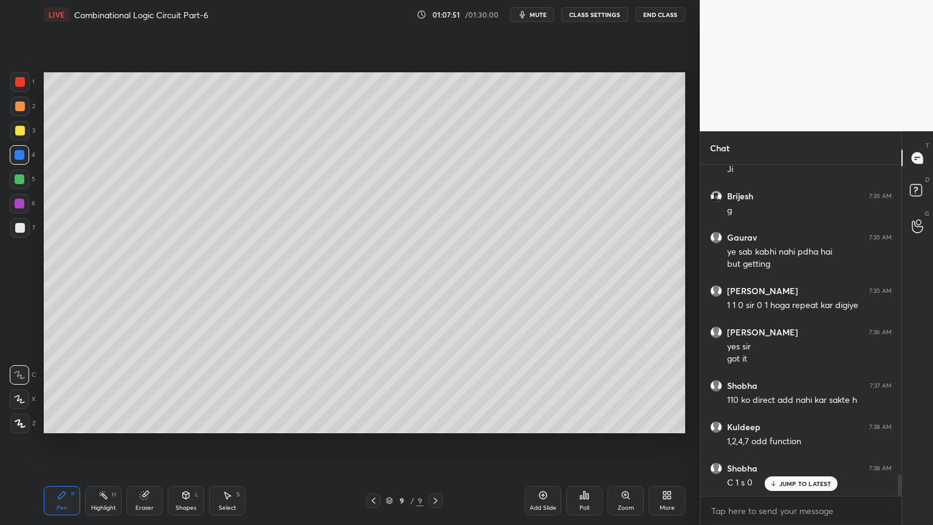
click at [26, 112] on div at bounding box center [19, 106] width 19 height 19
click at [31, 181] on div "5" at bounding box center [23, 179] width 26 height 19
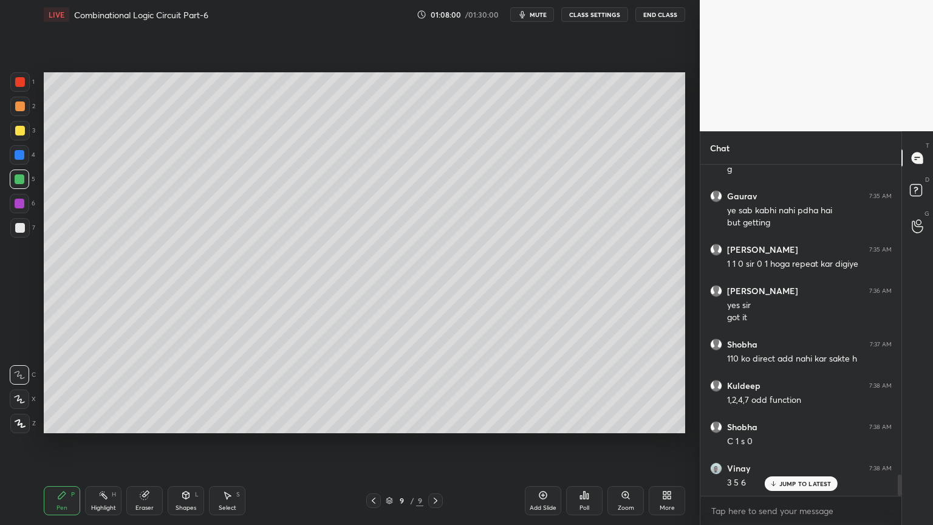
scroll to position [4840, 0]
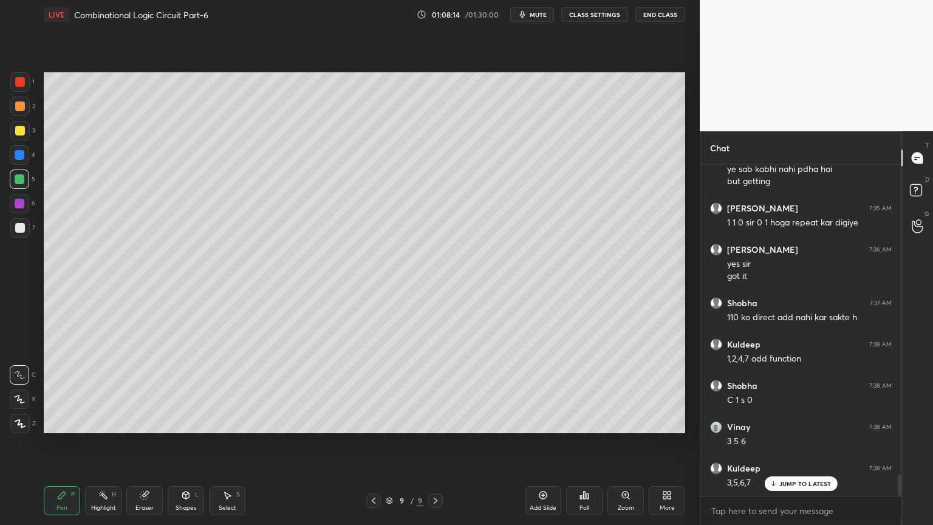
click at [27, 91] on div "1" at bounding box center [22, 81] width 24 height 19
click at [16, 395] on icon at bounding box center [19, 399] width 11 height 9
click at [188, 448] on div "Shapes" at bounding box center [186, 508] width 21 height 6
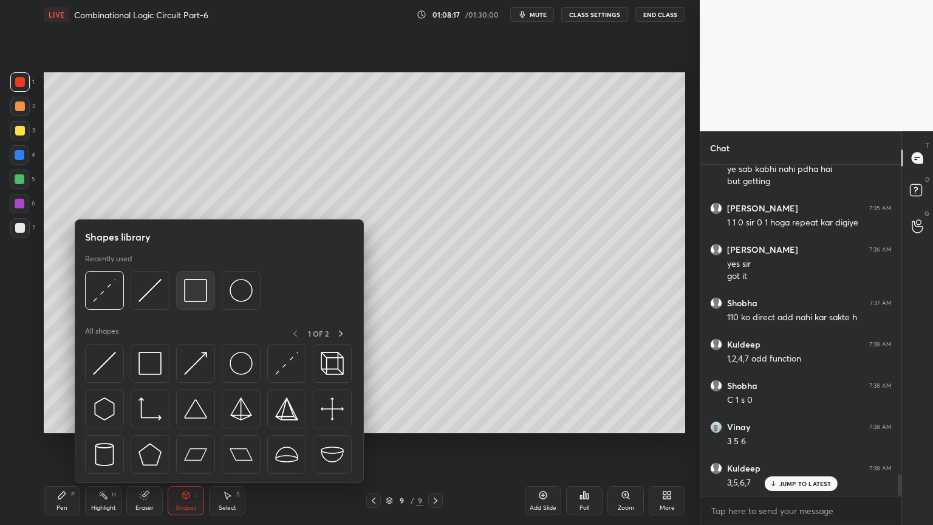
click at [200, 289] on img at bounding box center [195, 290] width 23 height 23
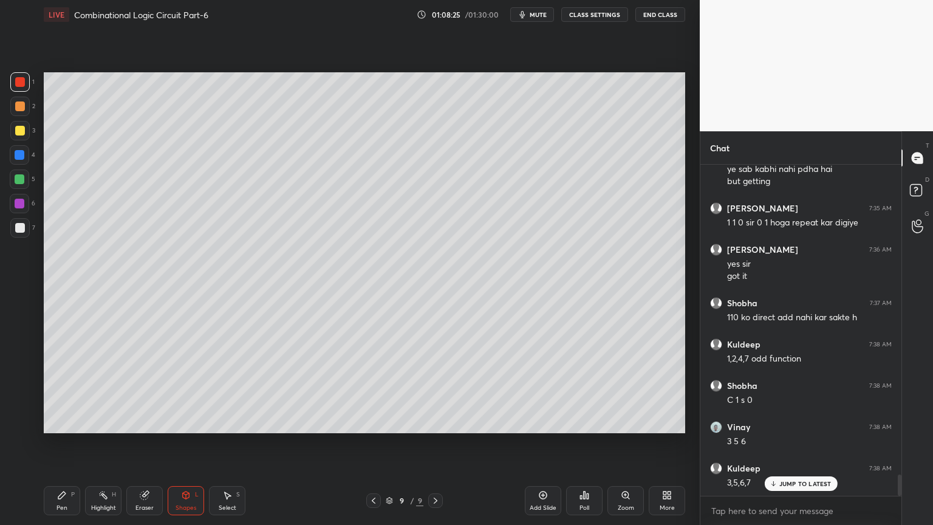
click at [63, 448] on div "Pen P" at bounding box center [62, 500] width 36 height 29
click at [26, 226] on div at bounding box center [19, 227] width 19 height 19
click at [366, 448] on div at bounding box center [373, 500] width 15 height 15
click at [373, 448] on icon at bounding box center [374, 501] width 10 height 10
click at [435, 448] on icon at bounding box center [436, 501] width 4 height 6
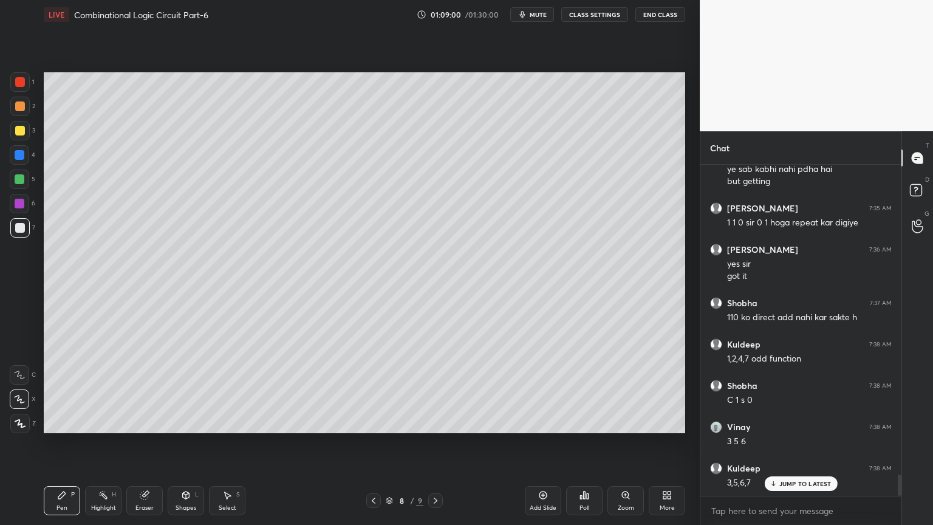
click at [97, 448] on div "Highlight H" at bounding box center [103, 500] width 36 height 29
click at [22, 156] on div at bounding box center [20, 155] width 10 height 10
click at [63, 448] on div "Pen P" at bounding box center [62, 500] width 36 height 29
click at [438, 448] on icon at bounding box center [436, 501] width 10 height 10
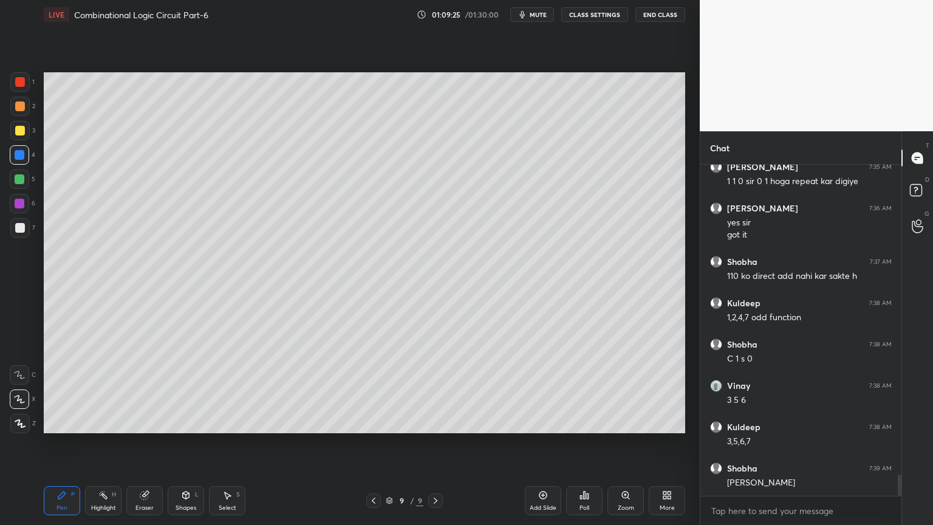
click at [21, 159] on div at bounding box center [20, 155] width 10 height 10
click at [185, 448] on div "Shapes L" at bounding box center [186, 500] width 36 height 29
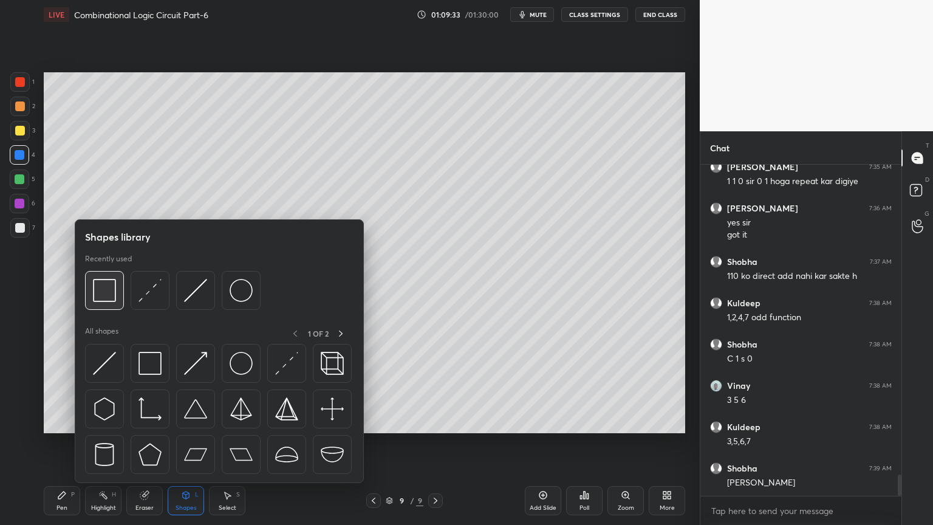
click at [109, 295] on img at bounding box center [104, 290] width 23 height 23
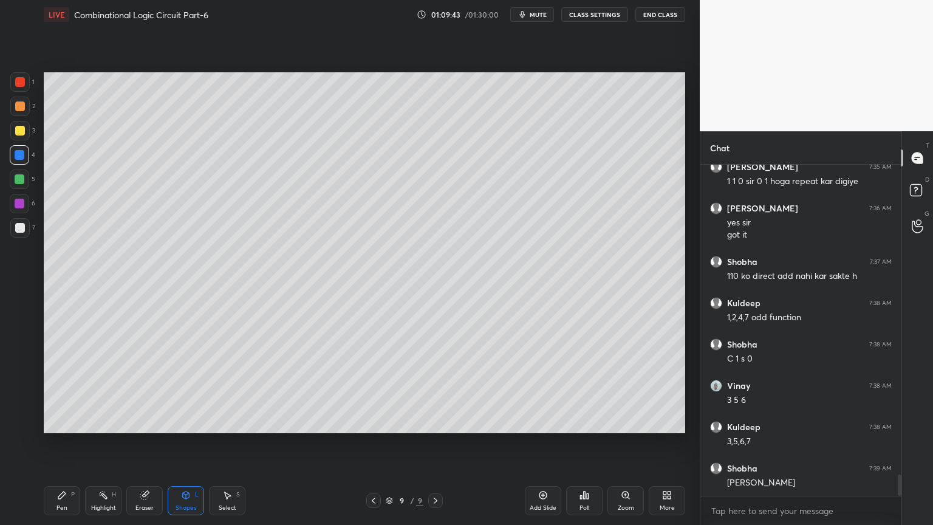
click at [176, 448] on div "Shapes" at bounding box center [186, 508] width 21 height 6
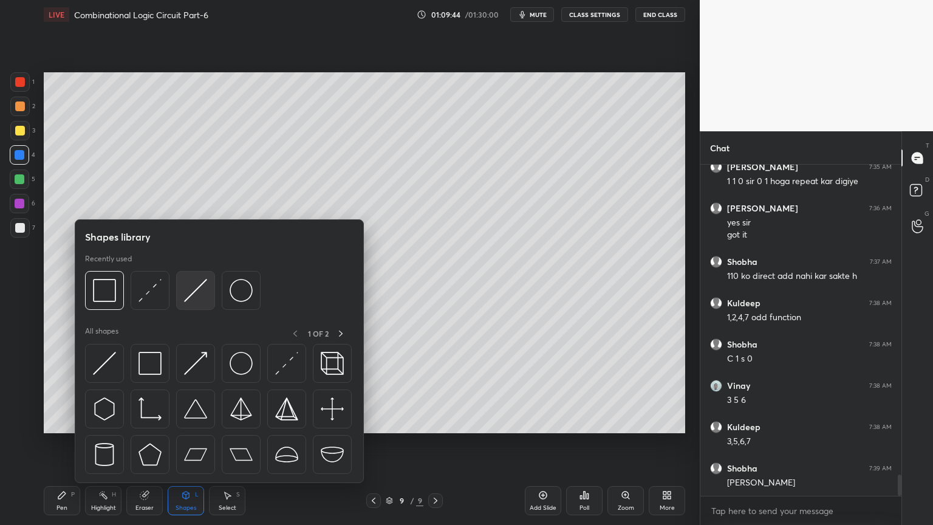
click at [192, 304] on div at bounding box center [195, 290] width 39 height 39
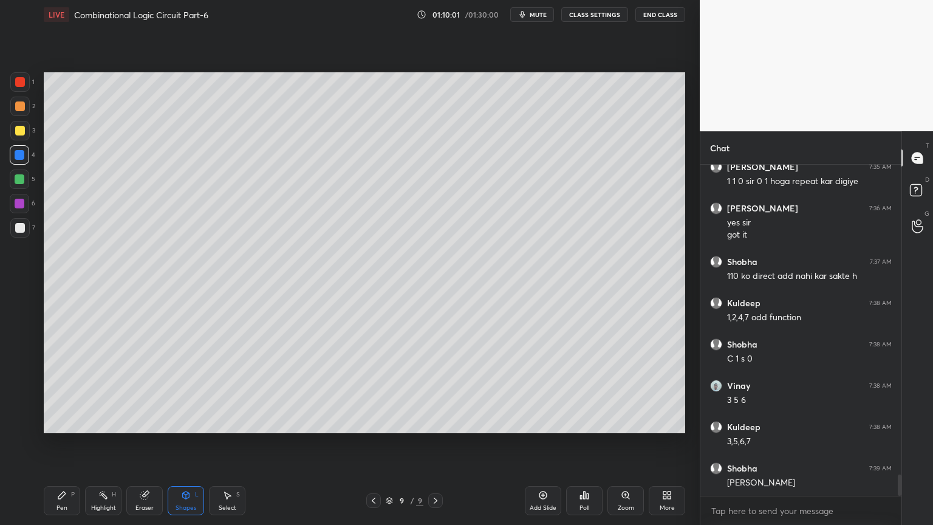
click at [57, 448] on icon at bounding box center [62, 495] width 10 height 10
click at [26, 173] on div at bounding box center [19, 179] width 19 height 19
click at [22, 230] on div at bounding box center [20, 228] width 10 height 10
click at [24, 371] on icon at bounding box center [19, 375] width 11 height 9
click at [139, 448] on div "Eraser" at bounding box center [144, 500] width 36 height 29
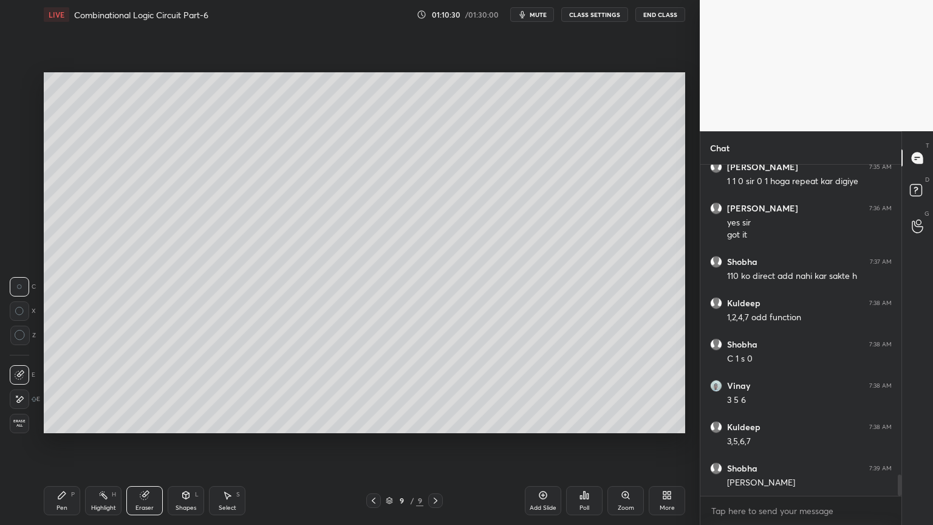
click at [53, 448] on div "Pen P" at bounding box center [62, 500] width 36 height 29
click at [22, 109] on div at bounding box center [20, 106] width 10 height 10
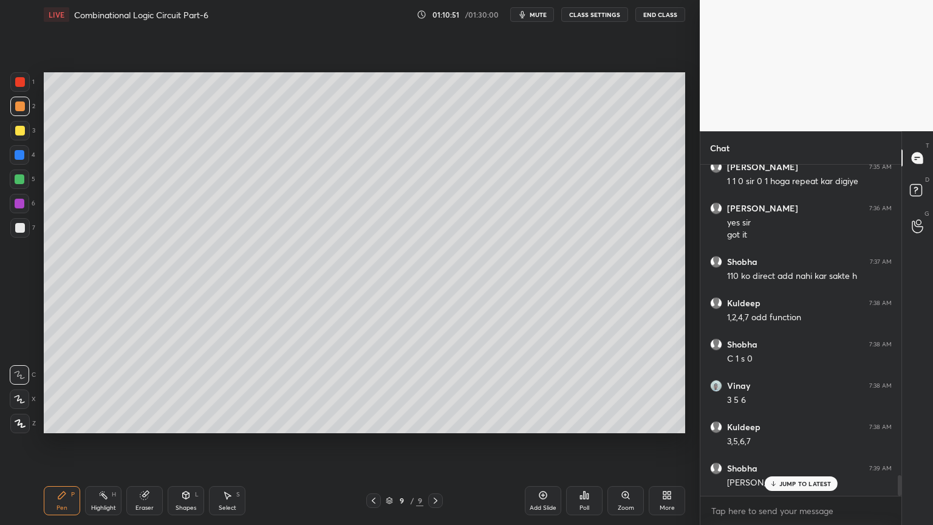
scroll to position [4923, 0]
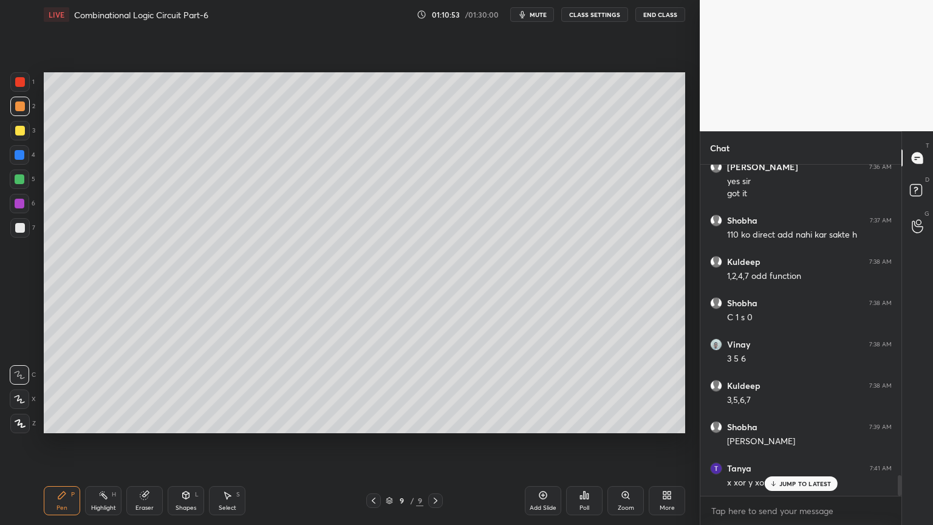
click at [808, 448] on div "[PERSON_NAME] 7:41 AM x xor y xor z" at bounding box center [801, 475] width 201 height 41
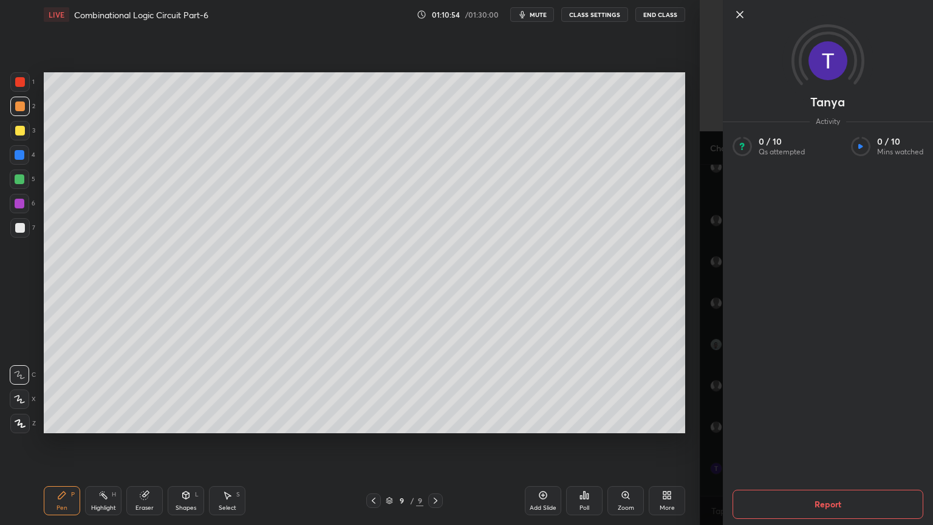
click at [24, 139] on div at bounding box center [19, 130] width 19 height 19
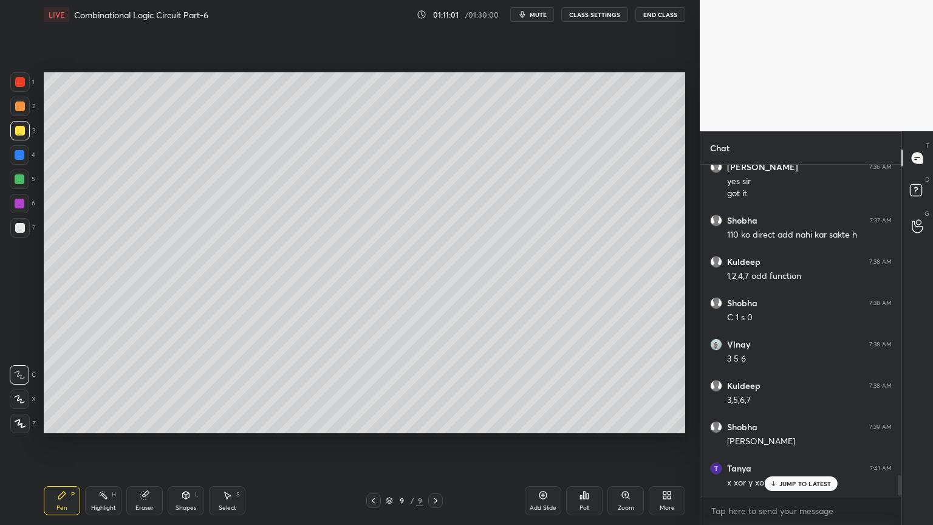
click at [227, 448] on div "Select" at bounding box center [228, 508] width 18 height 6
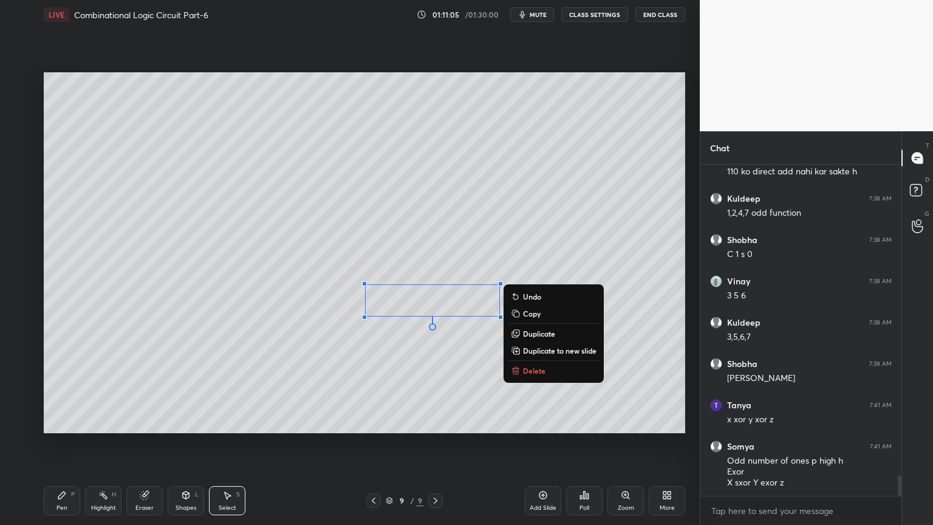
click at [65, 448] on div "Pen" at bounding box center [62, 508] width 11 height 6
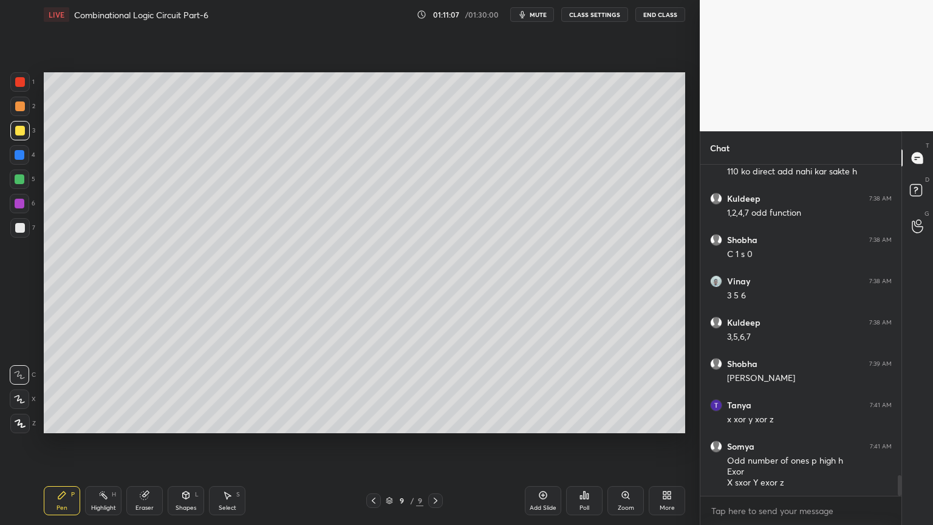
click at [24, 159] on div at bounding box center [20, 155] width 10 height 10
click at [190, 448] on div "Shapes" at bounding box center [186, 508] width 21 height 6
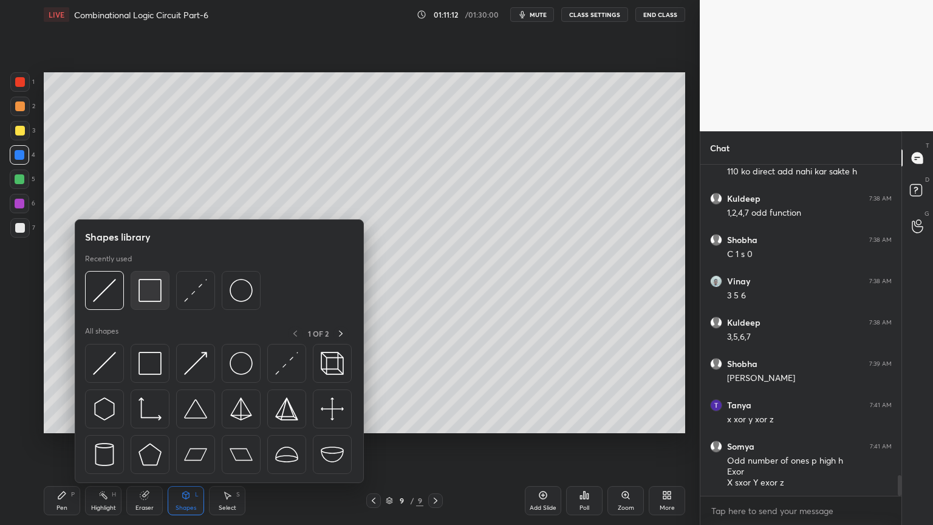
click at [159, 293] on img at bounding box center [150, 290] width 23 height 23
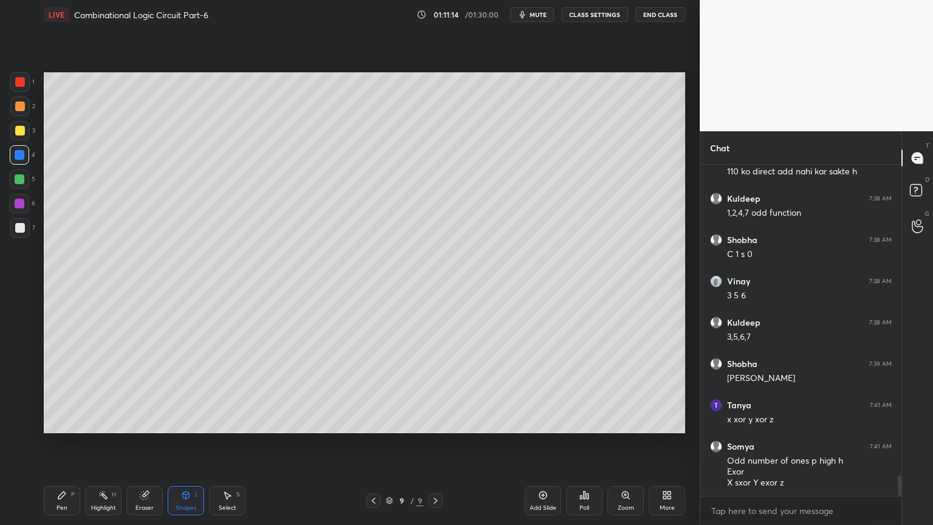
click at [548, 448] on div "Add Slide" at bounding box center [543, 508] width 27 height 6
click at [372, 448] on icon at bounding box center [374, 501] width 10 height 10
click at [223, 448] on div "Select S" at bounding box center [227, 500] width 36 height 29
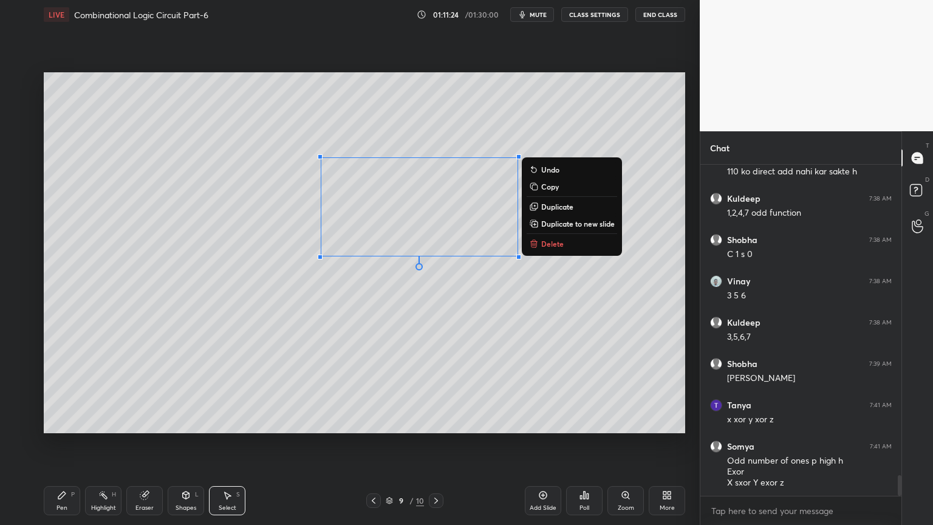
click at [553, 187] on p "Copy" at bounding box center [550, 187] width 18 height 10
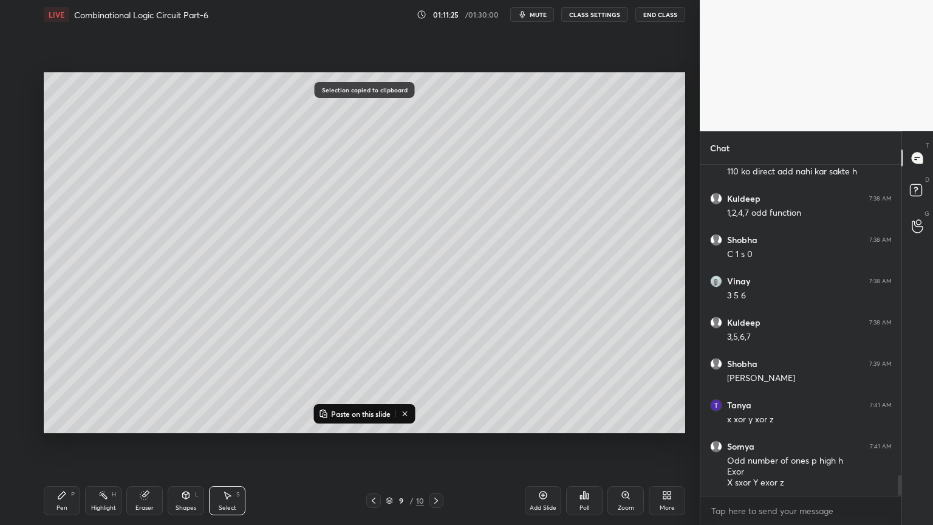
click at [438, 448] on icon at bounding box center [436, 501] width 10 height 10
click at [375, 410] on p "Paste on this slide" at bounding box center [361, 414] width 60 height 10
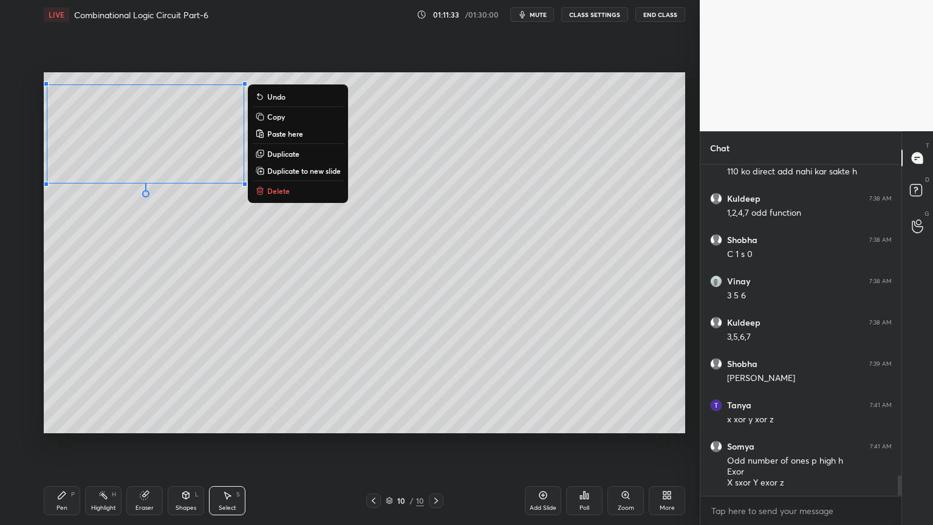
click at [148, 448] on div "Eraser" at bounding box center [144, 500] width 36 height 29
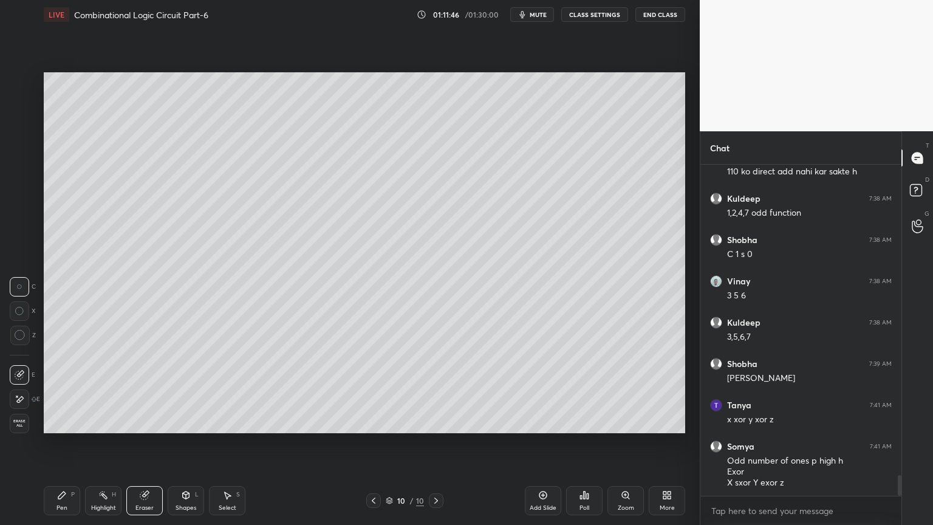
click at [67, 448] on div "Pen P" at bounding box center [62, 500] width 36 height 29
click at [22, 235] on div at bounding box center [19, 227] width 19 height 19
click at [374, 448] on icon at bounding box center [374, 501] width 10 height 10
click at [433, 448] on icon at bounding box center [436, 501] width 10 height 10
click at [370, 448] on icon at bounding box center [374, 501] width 10 height 10
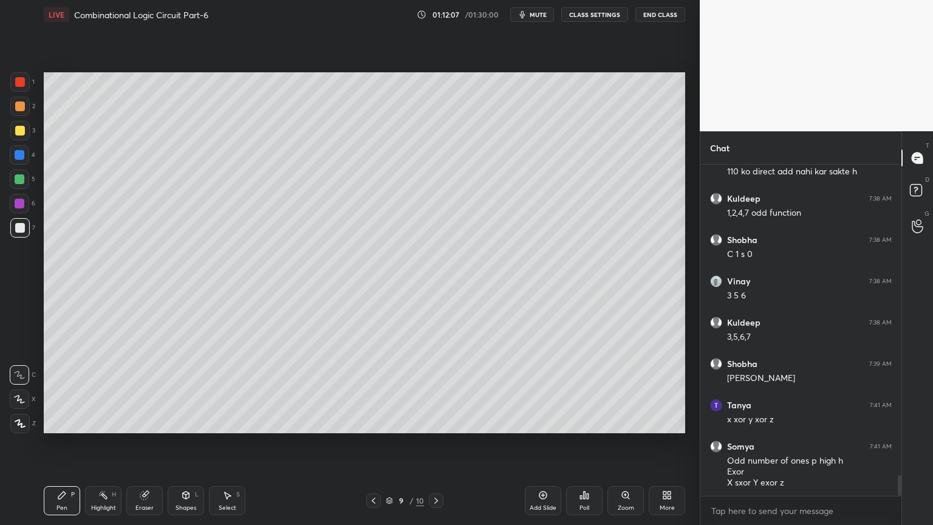
click at [441, 448] on div at bounding box center [436, 500] width 15 height 15
click at [24, 111] on div at bounding box center [19, 106] width 19 height 19
click at [139, 448] on div "Eraser" at bounding box center [145, 508] width 18 height 6
click at [60, 448] on icon at bounding box center [61, 495] width 7 height 7
click at [22, 134] on div at bounding box center [20, 131] width 10 height 10
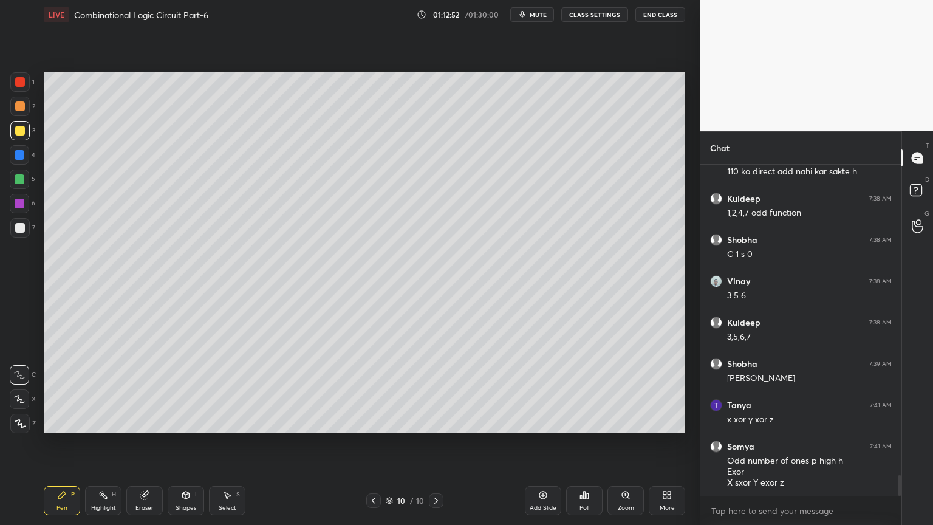
click at [31, 109] on div "2" at bounding box center [22, 106] width 25 height 19
click at [21, 396] on icon at bounding box center [19, 399] width 11 height 9
click at [21, 204] on div at bounding box center [20, 204] width 10 height 10
click at [26, 112] on div at bounding box center [19, 106] width 19 height 19
click at [34, 85] on div "1 2 3 4 5 6 7" at bounding box center [23, 157] width 26 height 170
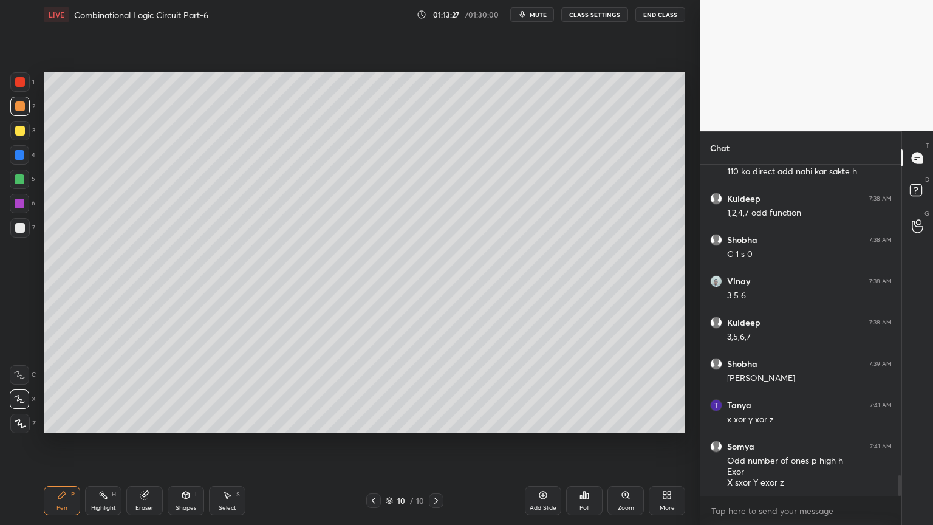
click at [30, 81] on div "1" at bounding box center [22, 81] width 24 height 19
click at [190, 448] on div "Shapes L" at bounding box center [186, 500] width 36 height 29
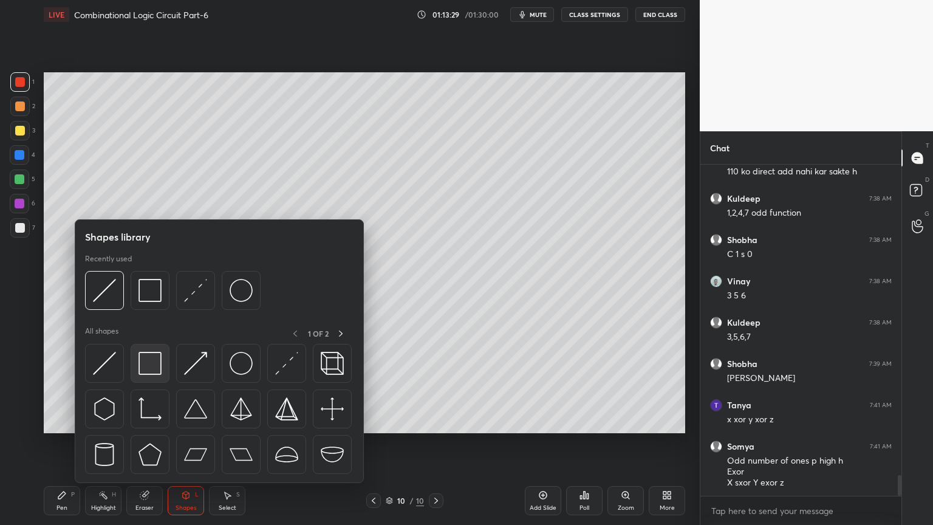
click at [154, 362] on img at bounding box center [150, 363] width 23 height 23
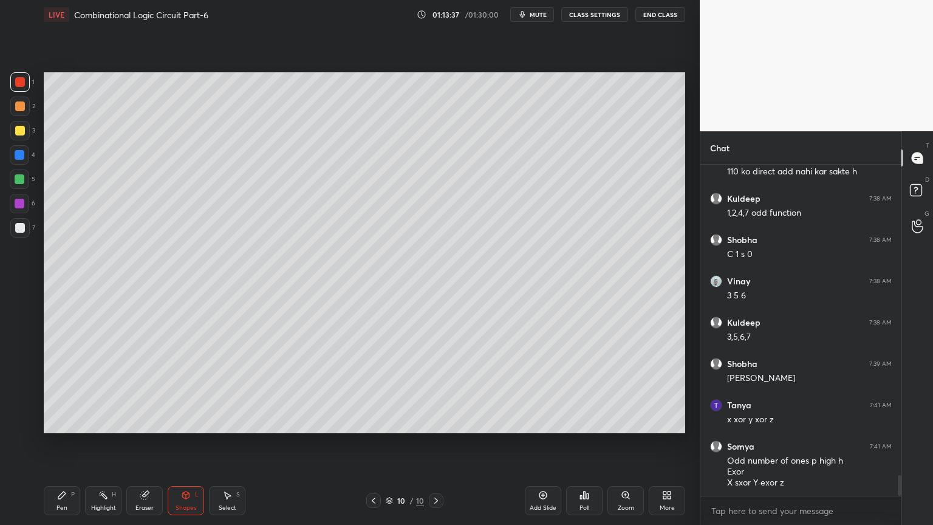
click at [26, 205] on div at bounding box center [19, 203] width 19 height 19
click at [180, 448] on div "Shapes L" at bounding box center [186, 500] width 36 height 29
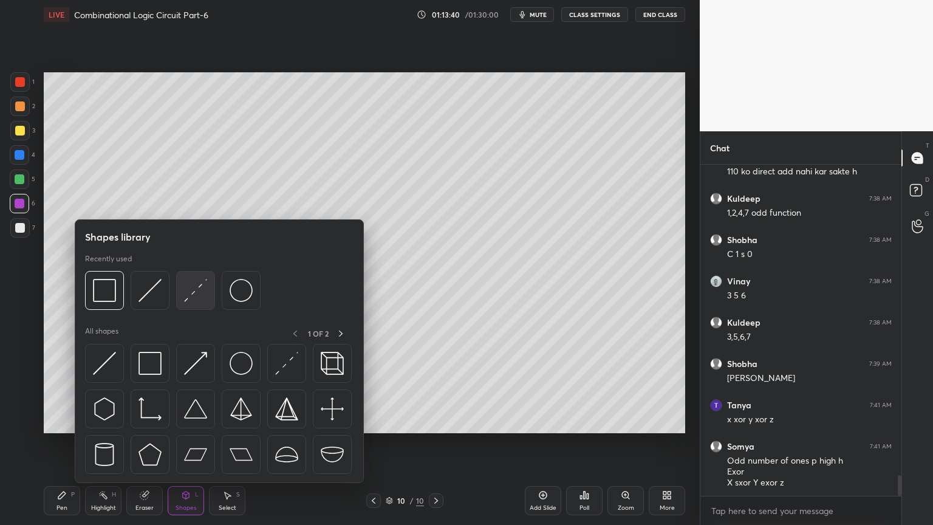
click at [199, 292] on img at bounding box center [195, 290] width 23 height 23
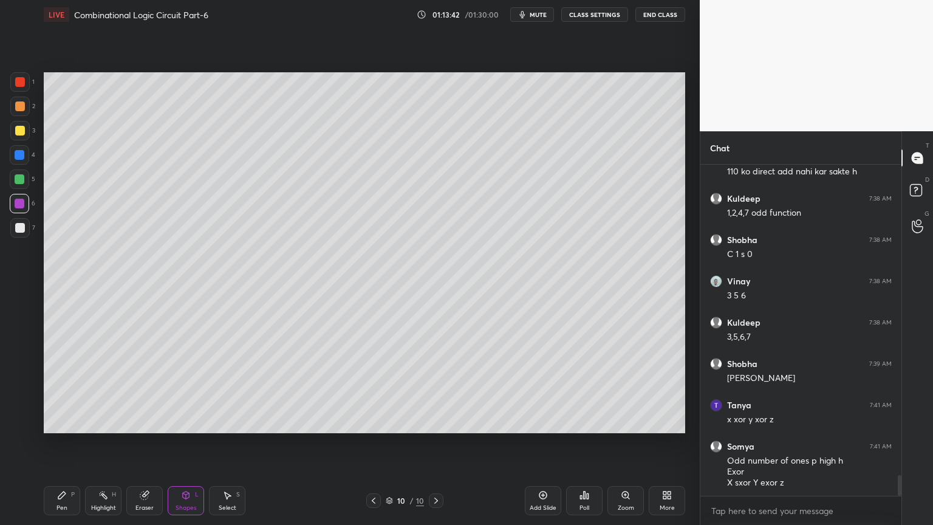
scroll to position [5027, 0]
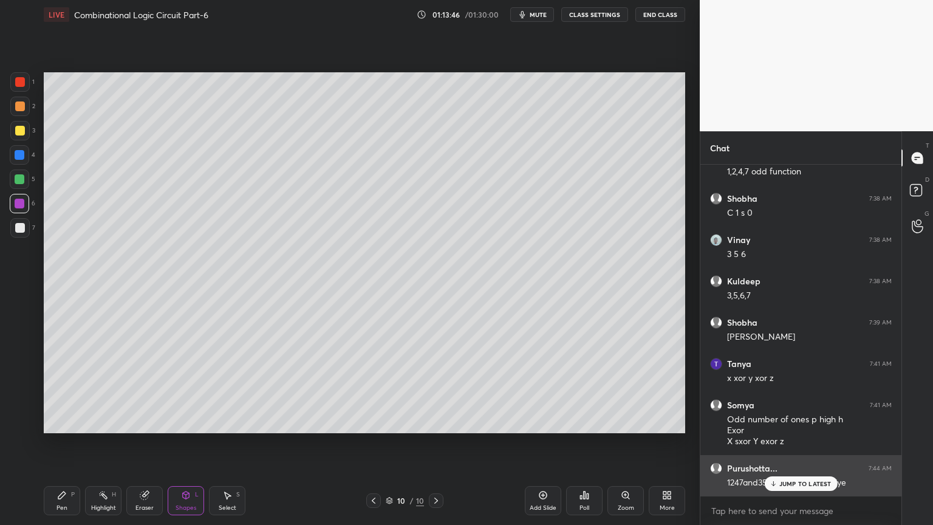
click at [813, 448] on p "JUMP TO LATEST" at bounding box center [806, 483] width 52 height 7
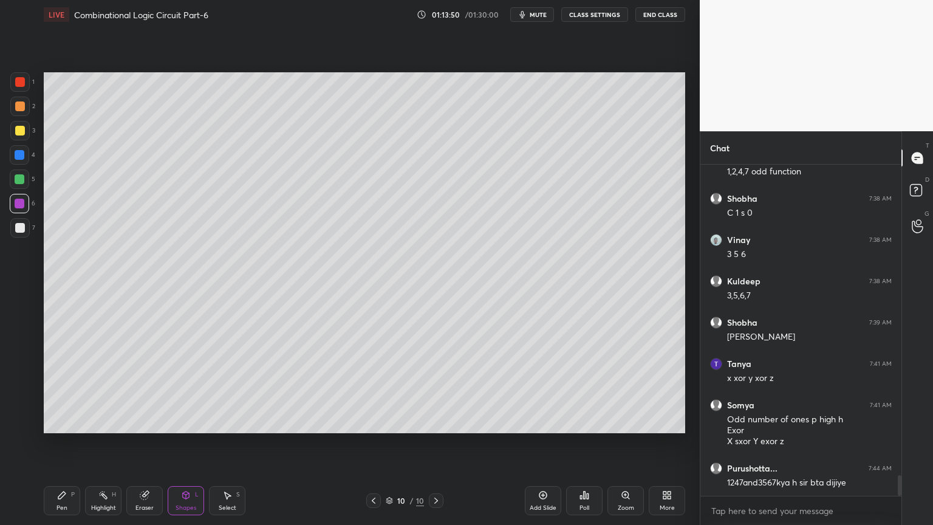
click at [377, 448] on icon at bounding box center [374, 501] width 10 height 10
click at [100, 448] on div "Highlight H" at bounding box center [103, 500] width 36 height 29
click at [27, 109] on div at bounding box center [19, 106] width 19 height 19
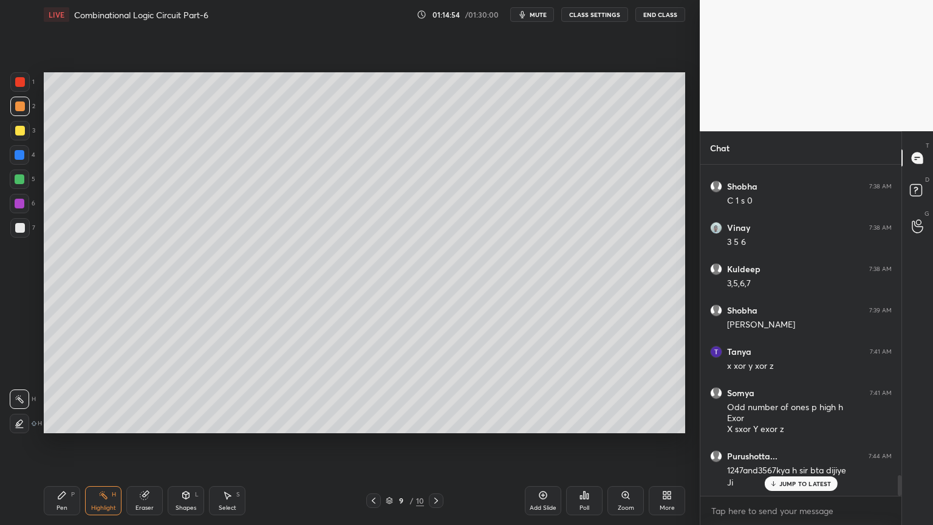
click at [433, 448] on icon at bounding box center [436, 501] width 10 height 10
click at [61, 448] on icon at bounding box center [61, 495] width 7 height 7
click at [22, 227] on div at bounding box center [20, 228] width 10 height 10
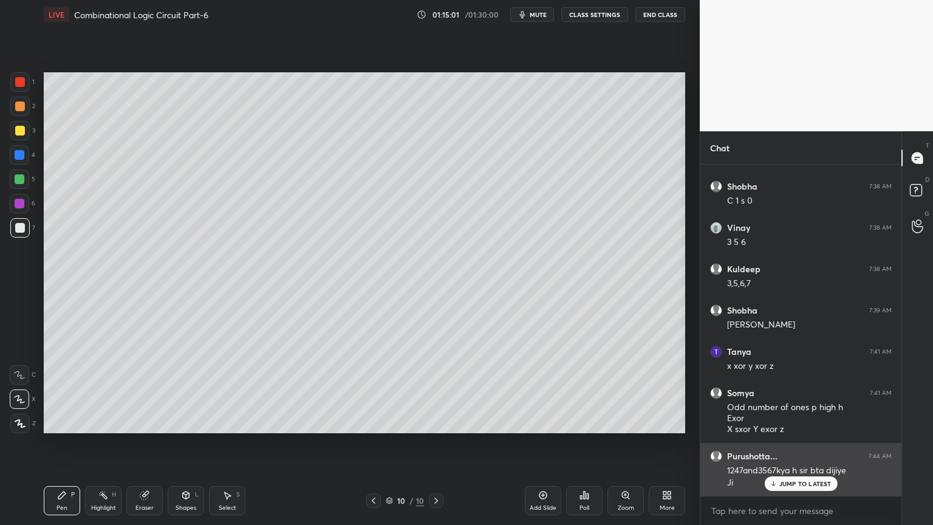
click at [792, 448] on p "JUMP TO LATEST" at bounding box center [806, 483] width 52 height 7
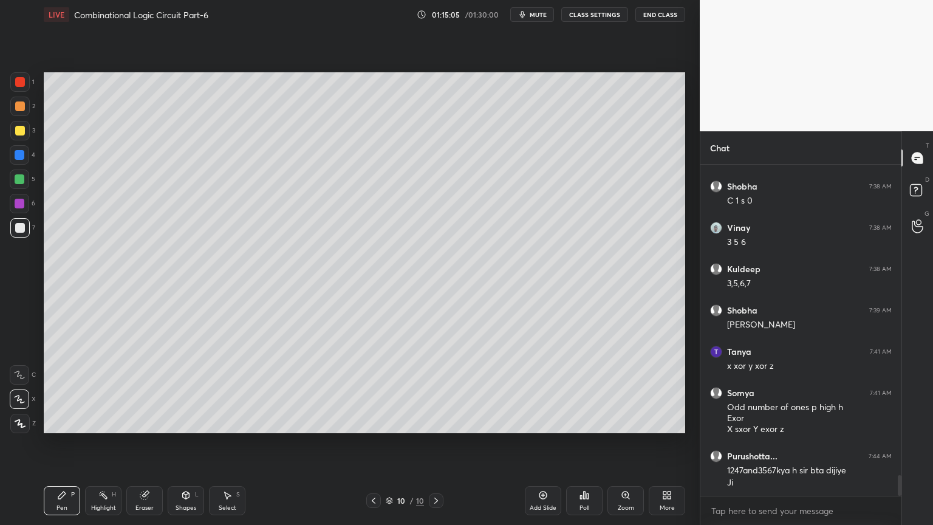
click at [17, 373] on icon at bounding box center [19, 375] width 11 height 9
click at [374, 448] on icon at bounding box center [374, 501] width 10 height 10
click at [100, 448] on icon at bounding box center [103, 495] width 10 height 10
click at [440, 448] on icon at bounding box center [436, 501] width 10 height 10
click at [58, 448] on div "Pen P" at bounding box center [62, 500] width 36 height 29
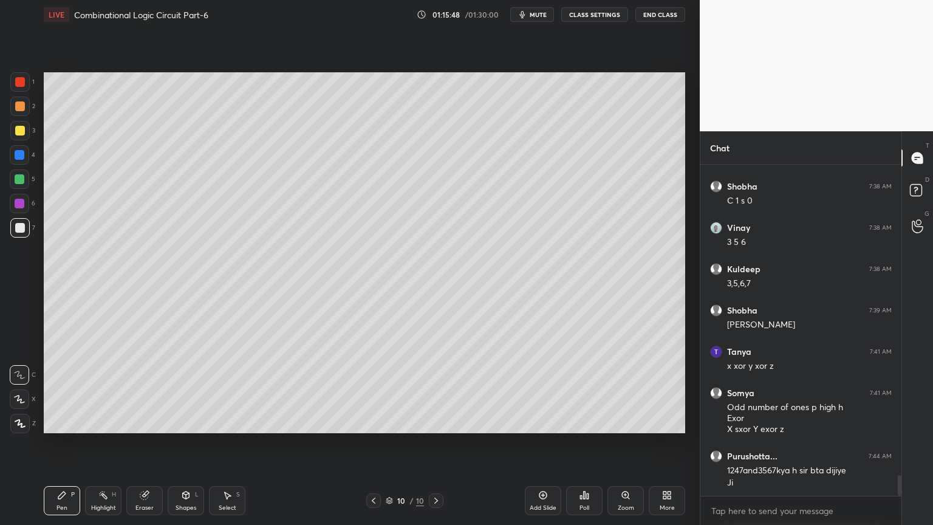
click at [140, 448] on div "Eraser" at bounding box center [145, 508] width 18 height 6
click at [60, 448] on div "Pen" at bounding box center [62, 508] width 11 height 6
click at [25, 177] on div at bounding box center [19, 179] width 19 height 19
click at [13, 396] on div at bounding box center [19, 399] width 19 height 19
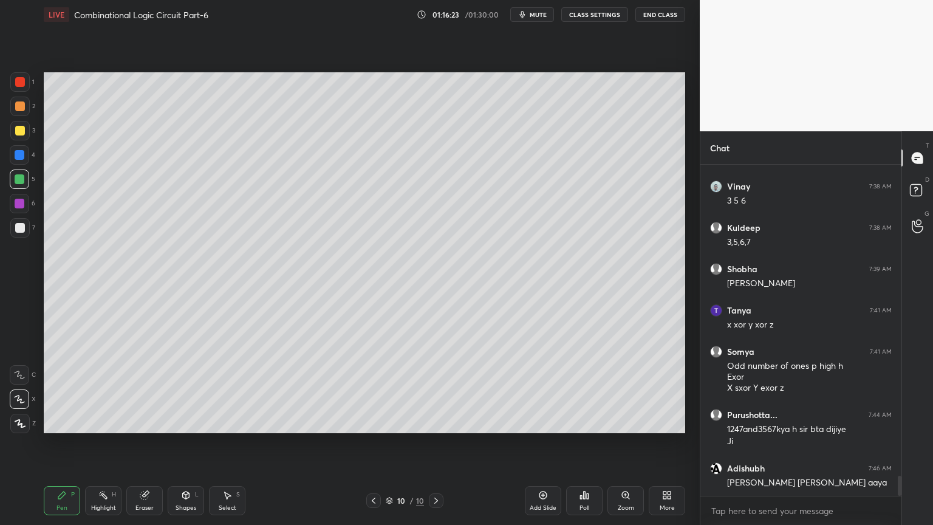
click at [112, 448] on div "Highlight H" at bounding box center [103, 500] width 36 height 29
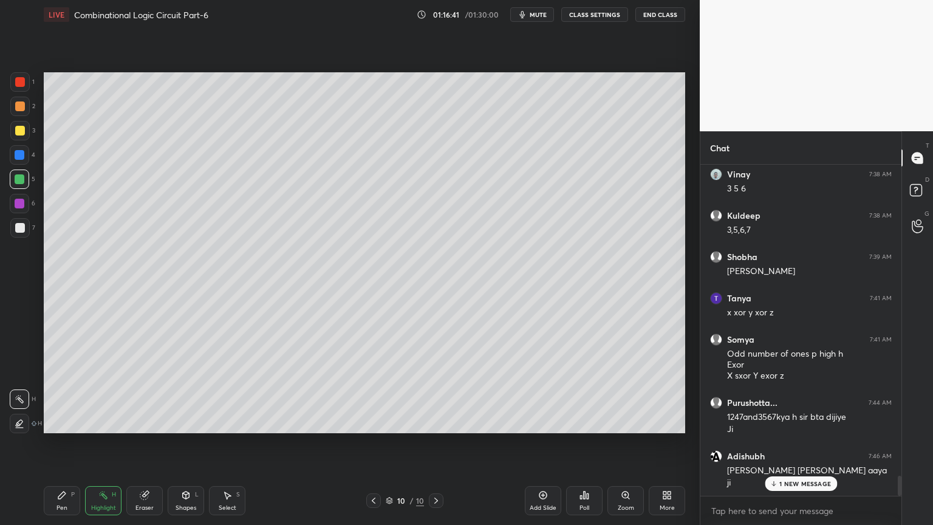
scroll to position [5134, 0]
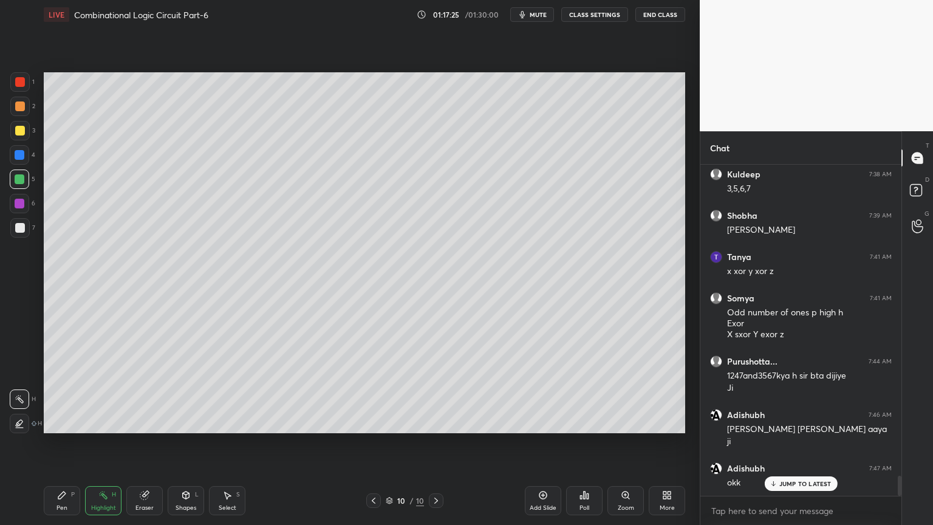
click at [229, 448] on div "Select S" at bounding box center [227, 500] width 36 height 29
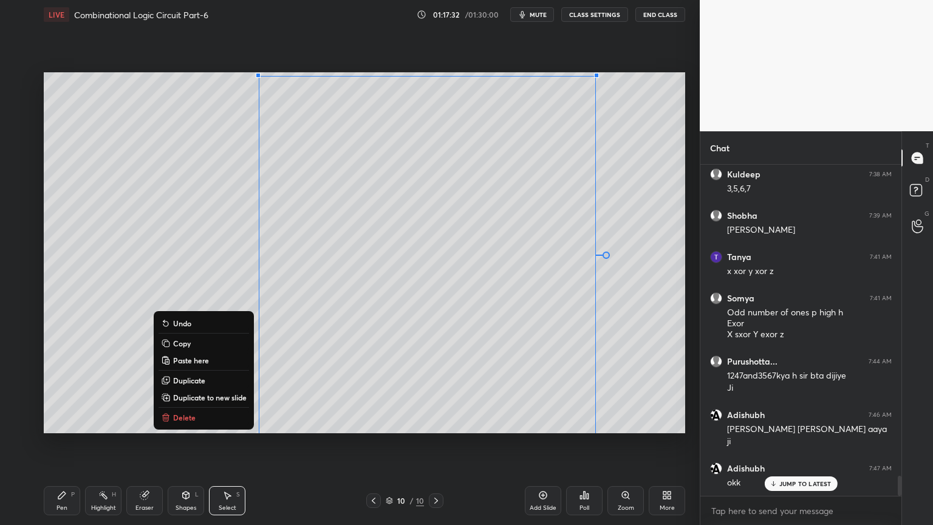
click at [74, 405] on div "0 ° Undo Copy Paste here Duplicate Duplicate to new slide Delete" at bounding box center [365, 252] width 642 height 361
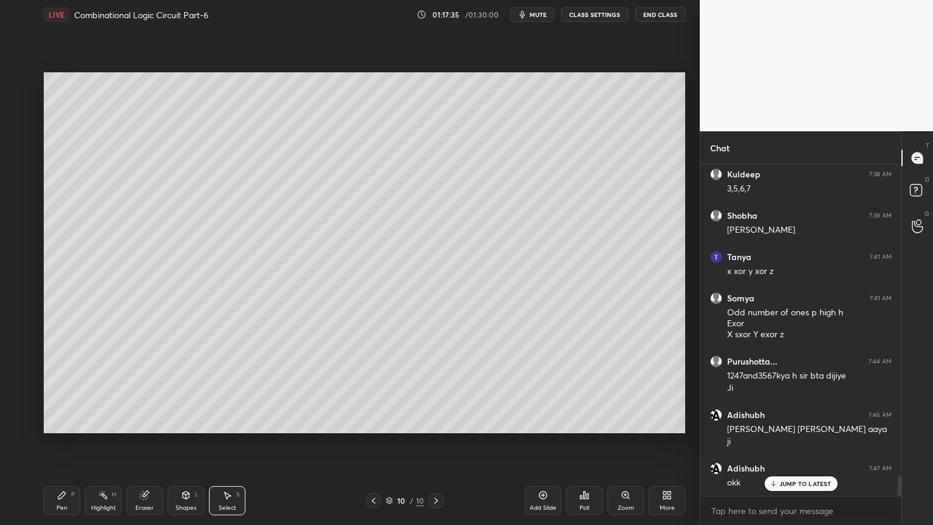
click at [58, 448] on div "Pen P" at bounding box center [62, 500] width 36 height 29
click at [30, 111] on div "2" at bounding box center [22, 106] width 25 height 19
click at [24, 154] on div at bounding box center [20, 155] width 10 height 10
click at [22, 367] on div at bounding box center [19, 374] width 19 height 19
click at [188, 448] on icon at bounding box center [186, 495] width 7 height 7
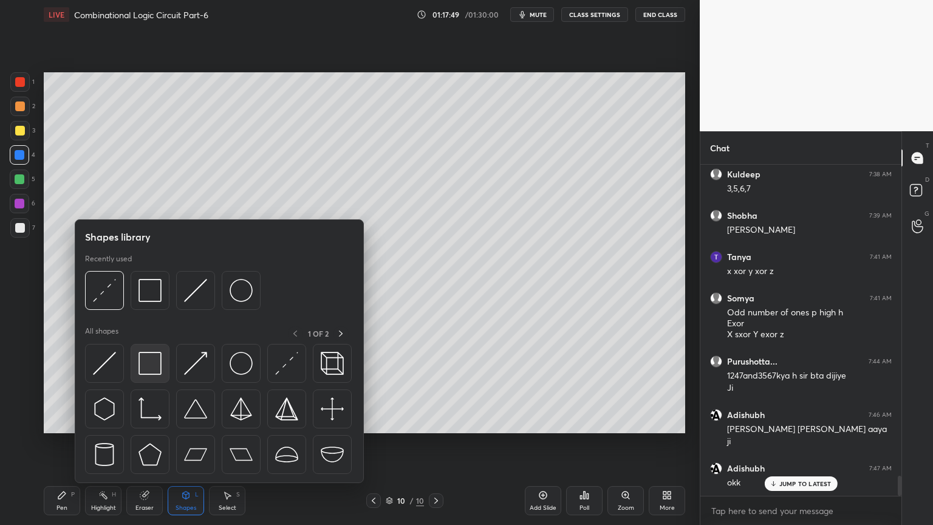
click at [151, 357] on img at bounding box center [150, 363] width 23 height 23
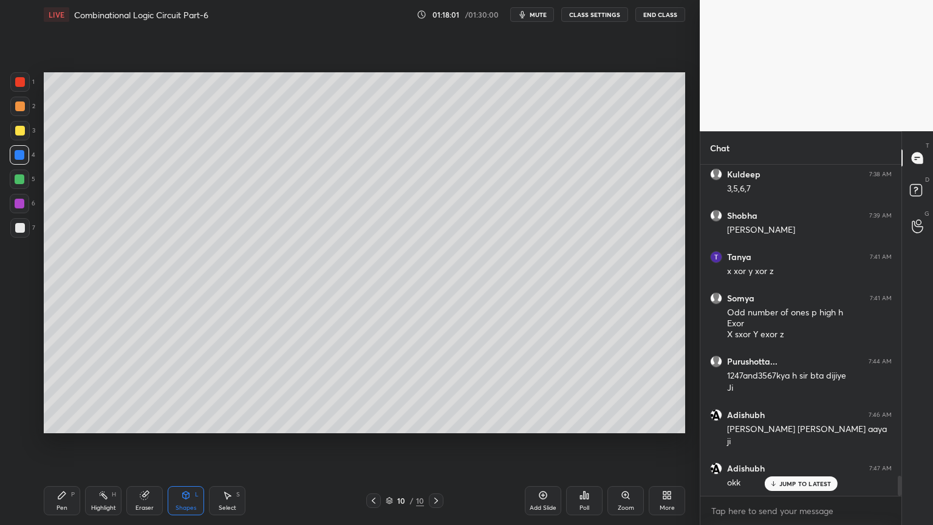
click at [229, 448] on div "Select S" at bounding box center [227, 500] width 36 height 29
click at [61, 448] on icon at bounding box center [61, 495] width 7 height 7
click at [224, 448] on icon at bounding box center [227, 495] width 10 height 10
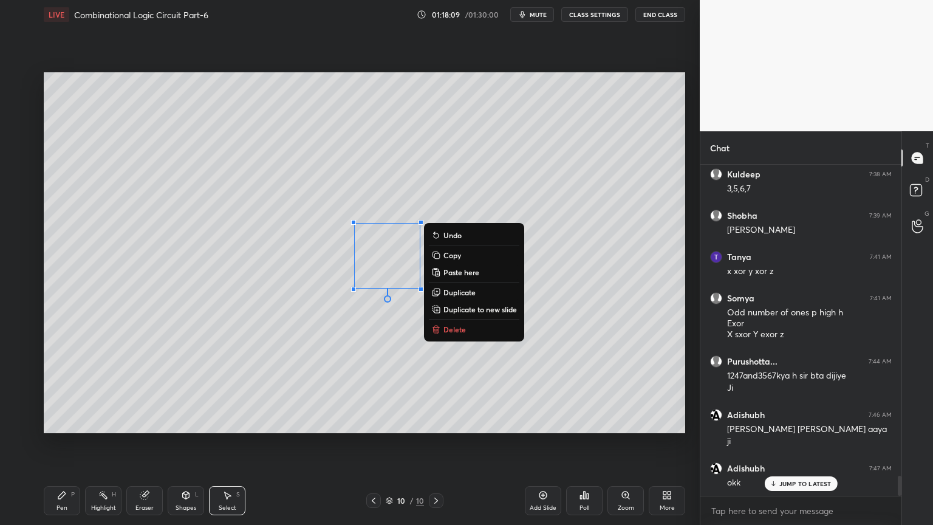
click at [460, 258] on p "Copy" at bounding box center [453, 255] width 18 height 10
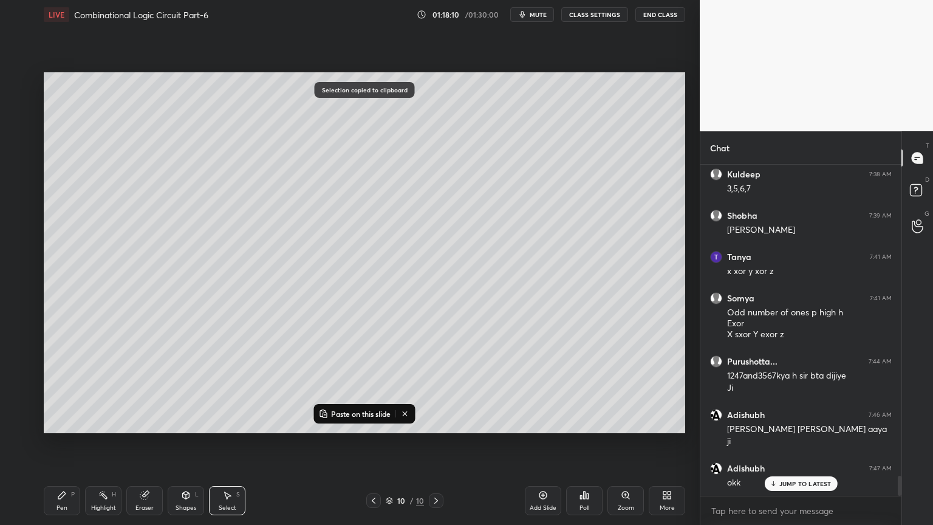
click at [380, 412] on p "Paste on this slide" at bounding box center [361, 414] width 60 height 10
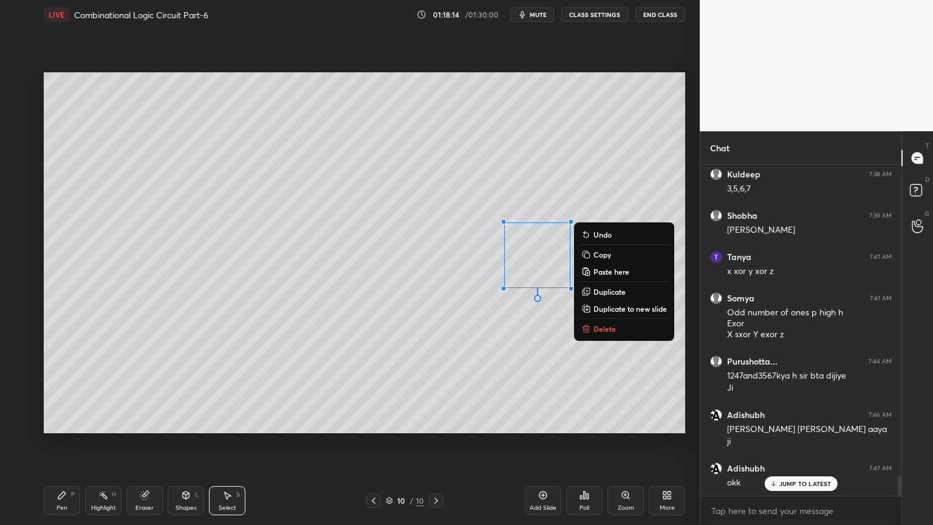
click at [66, 448] on div "Pen" at bounding box center [62, 508] width 11 height 6
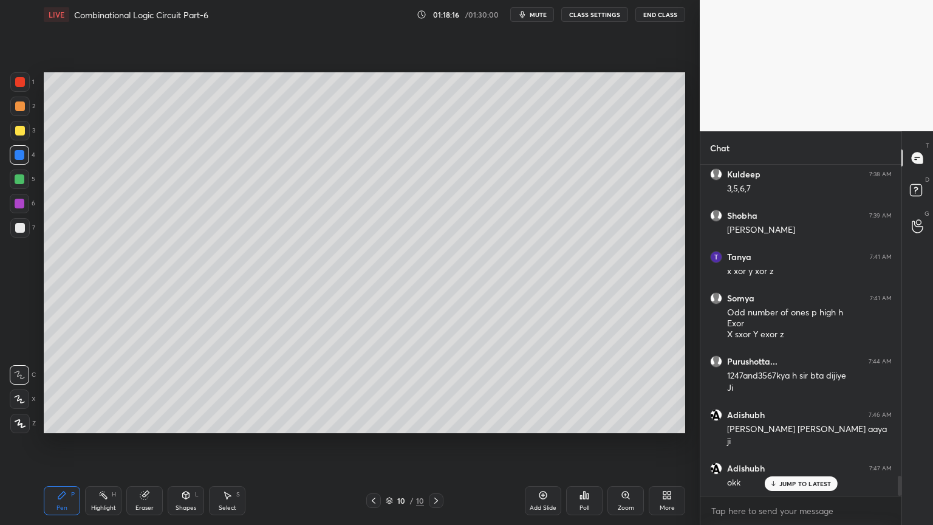
click at [28, 230] on div at bounding box center [19, 227] width 19 height 19
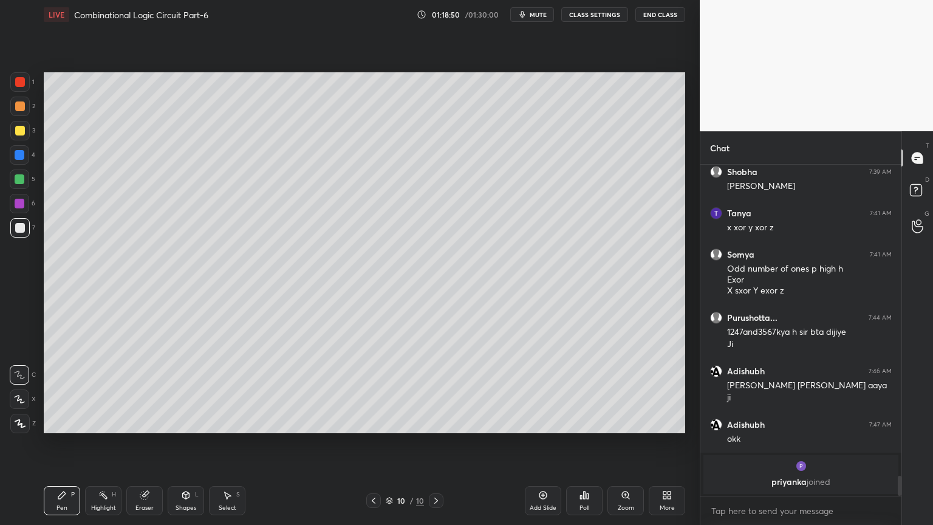
click at [148, 448] on div "Eraser" at bounding box center [144, 500] width 36 height 29
click at [57, 448] on div "Pen P" at bounding box center [62, 500] width 36 height 29
click at [24, 134] on div at bounding box center [19, 130] width 19 height 19
click at [32, 114] on div "2" at bounding box center [22, 106] width 25 height 19
click at [103, 448] on rect at bounding box center [104, 496] width 6 height 6
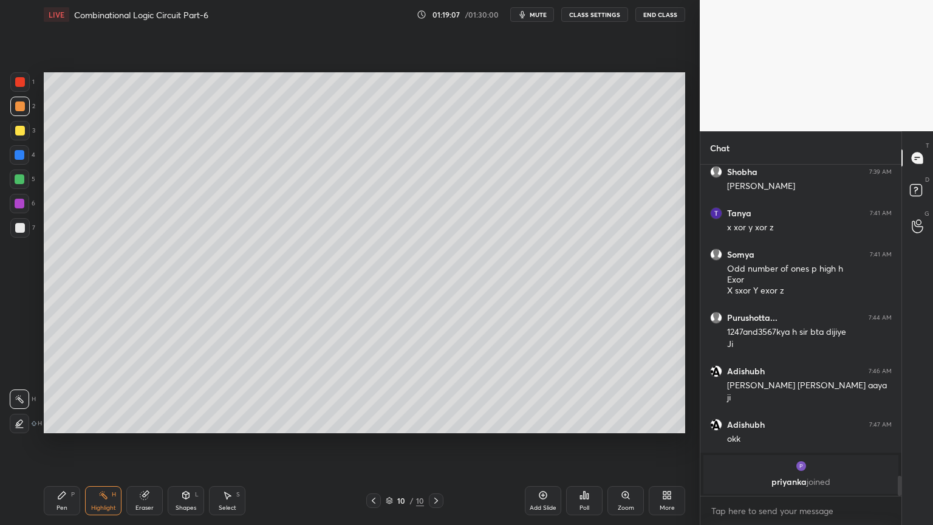
click at [62, 448] on div "Pen P" at bounding box center [62, 500] width 36 height 29
click at [24, 224] on div at bounding box center [20, 228] width 10 height 10
click at [185, 448] on icon at bounding box center [186, 495] width 7 height 7
click at [140, 448] on div "Eraser" at bounding box center [144, 500] width 36 height 29
click at [61, 448] on div "Pen P" at bounding box center [62, 500] width 36 height 29
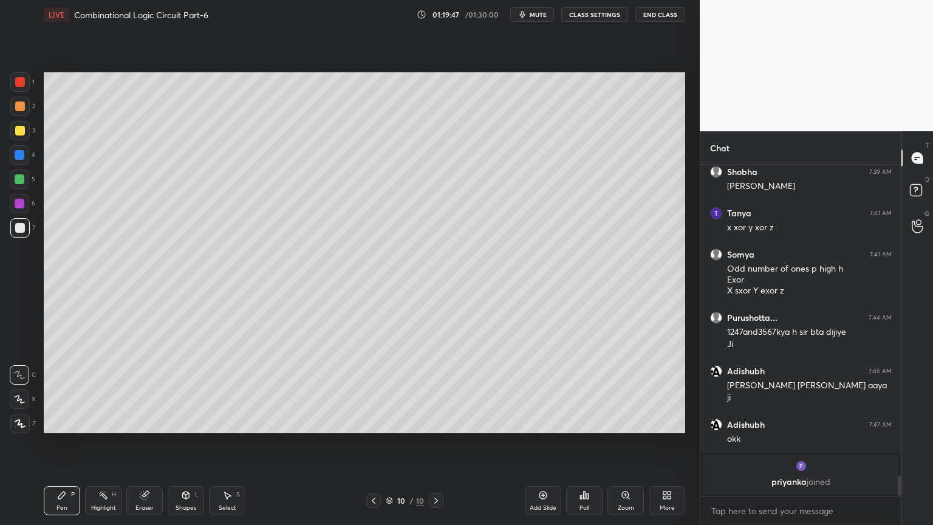
scroll to position [5219, 0]
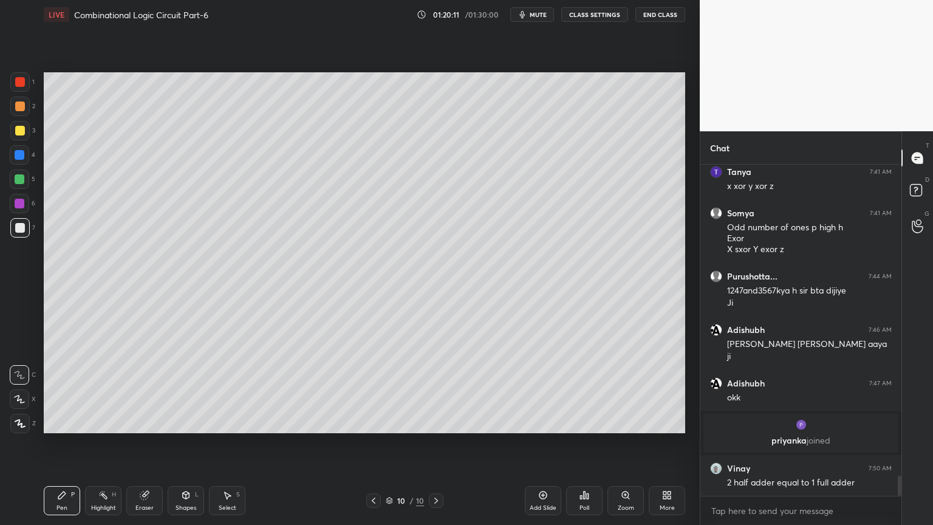
click at [146, 448] on div "Eraser" at bounding box center [145, 508] width 18 height 6
click at [51, 448] on div "Pen P" at bounding box center [62, 500] width 36 height 29
click at [26, 109] on div at bounding box center [19, 106] width 19 height 19
click at [24, 180] on div at bounding box center [20, 179] width 10 height 10
click at [20, 398] on icon at bounding box center [19, 399] width 11 height 9
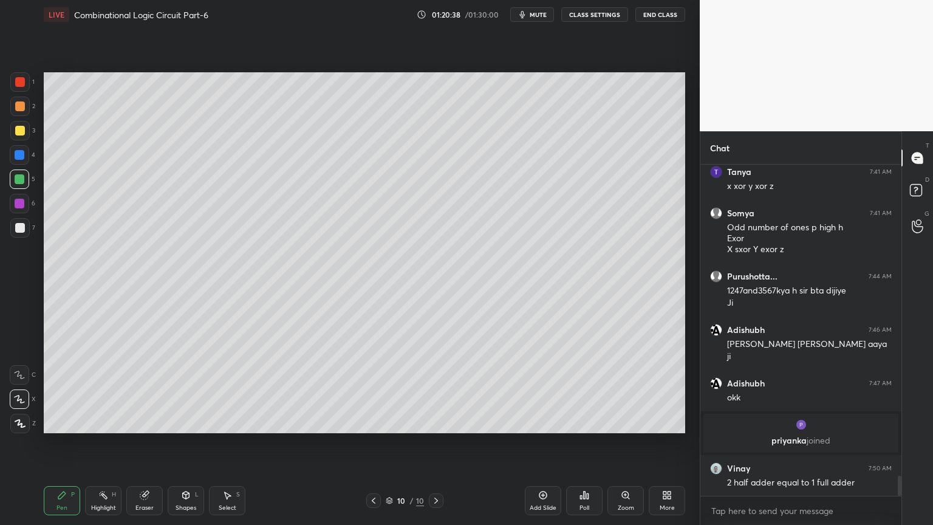
click at [32, 93] on div "1" at bounding box center [22, 84] width 24 height 24
click at [180, 448] on div "Shapes L" at bounding box center [186, 500] width 36 height 29
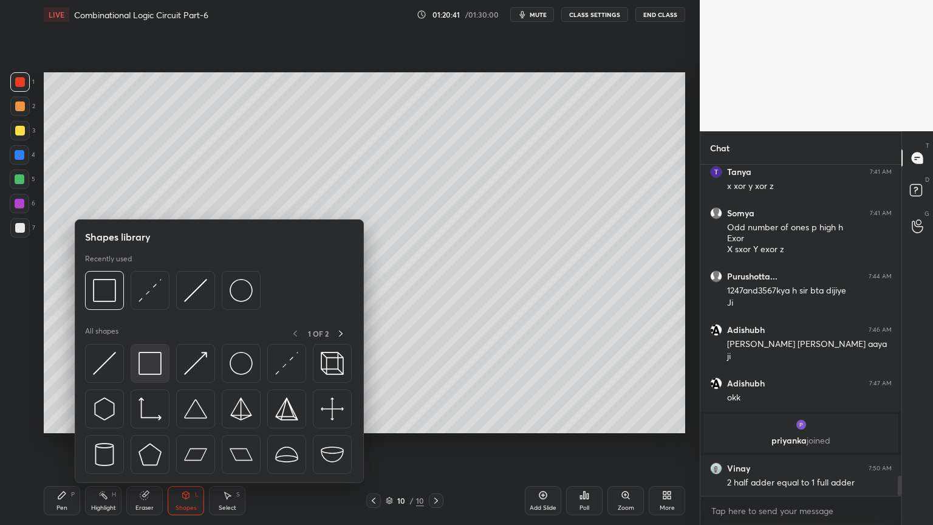
click at [149, 366] on img at bounding box center [150, 363] width 23 height 23
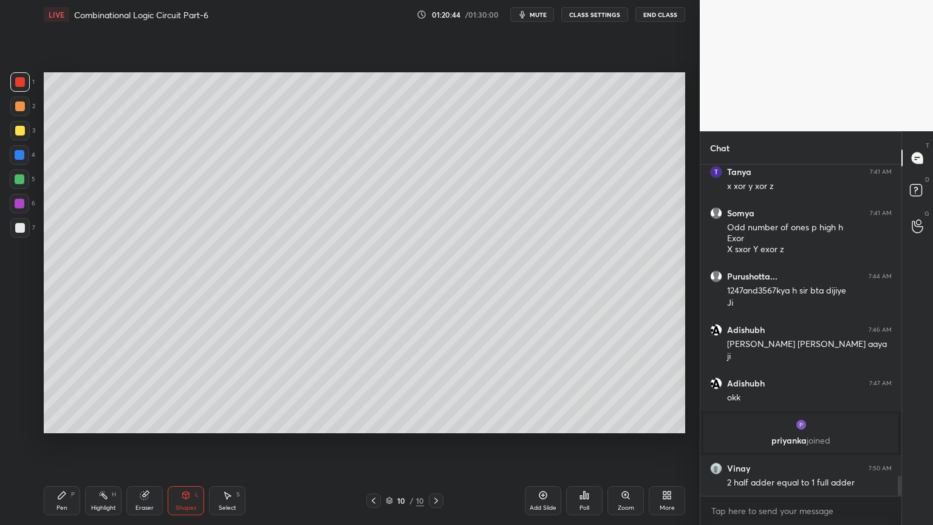
click at [61, 448] on div "Pen P" at bounding box center [62, 500] width 36 height 29
click at [24, 134] on div at bounding box center [19, 130] width 19 height 19
click at [22, 369] on div at bounding box center [19, 374] width 19 height 19
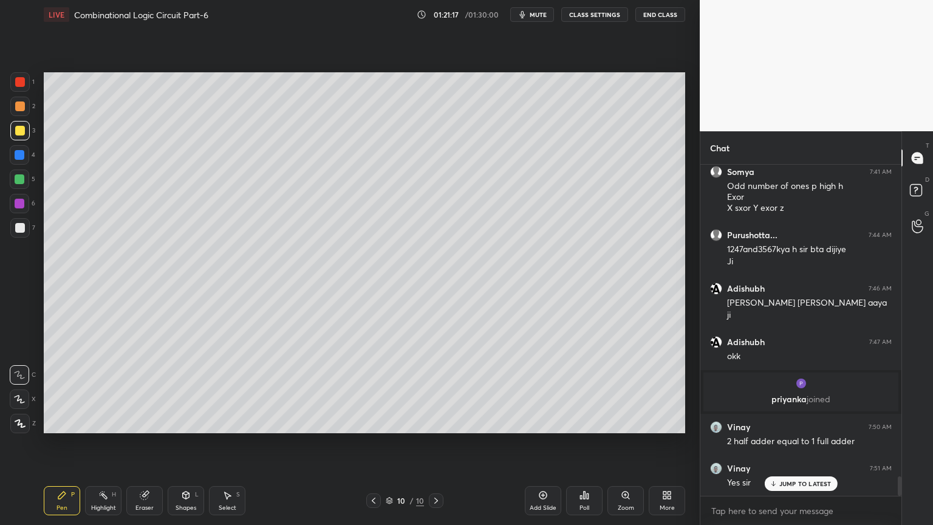
scroll to position [5302, 0]
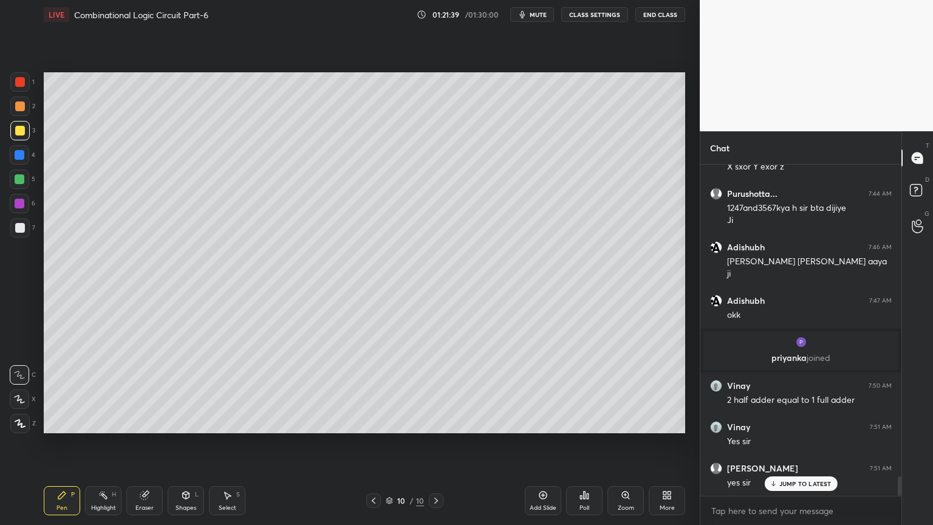
click at [221, 448] on div "Select S" at bounding box center [227, 500] width 36 height 29
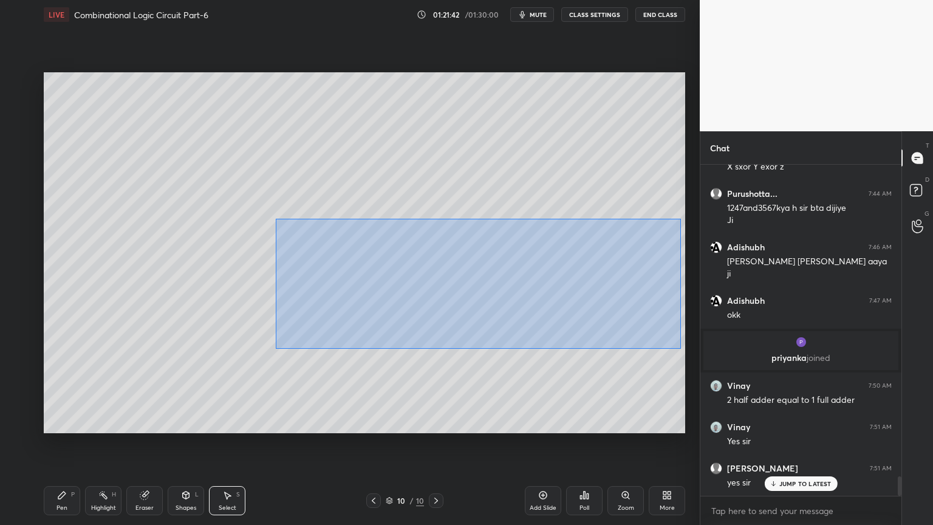
scroll to position [5346, 0]
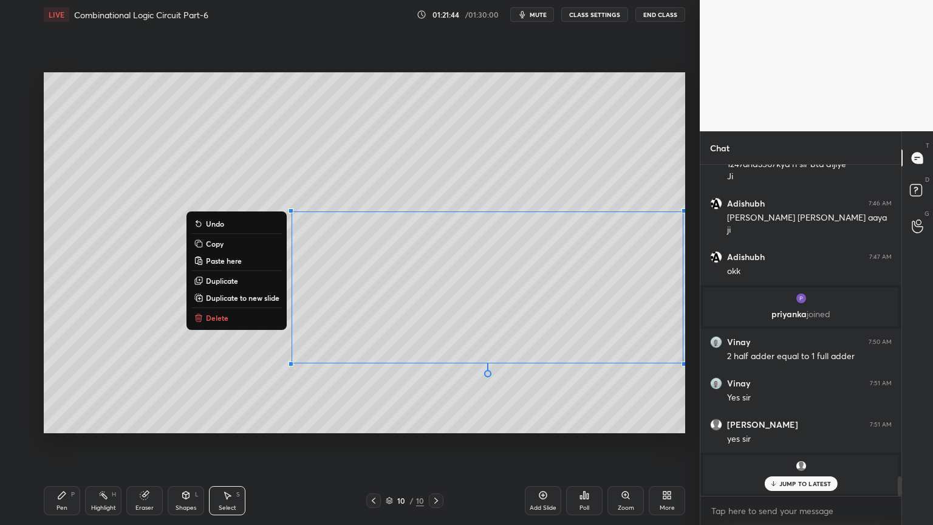
click at [238, 246] on button "Copy" at bounding box center [236, 243] width 91 height 15
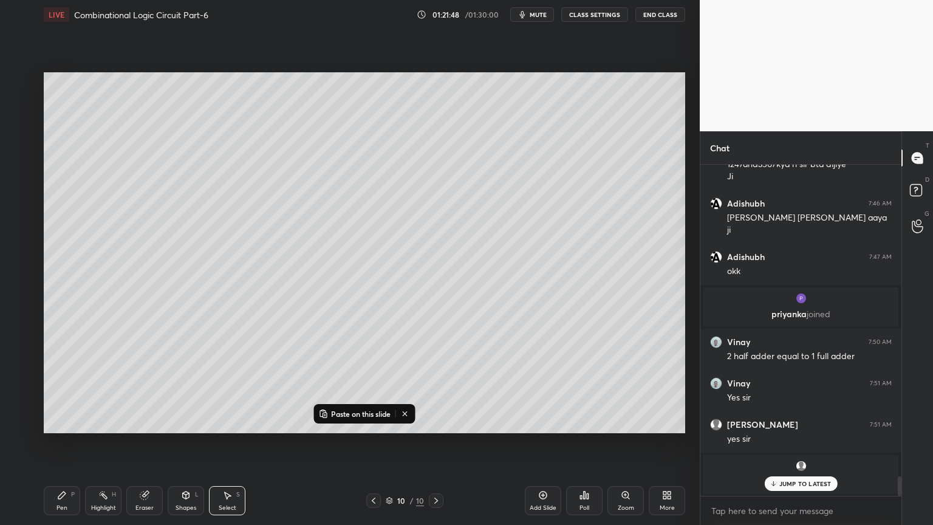
click at [546, 448] on icon at bounding box center [543, 495] width 10 height 10
click at [361, 414] on p "Paste on this slide" at bounding box center [361, 414] width 60 height 10
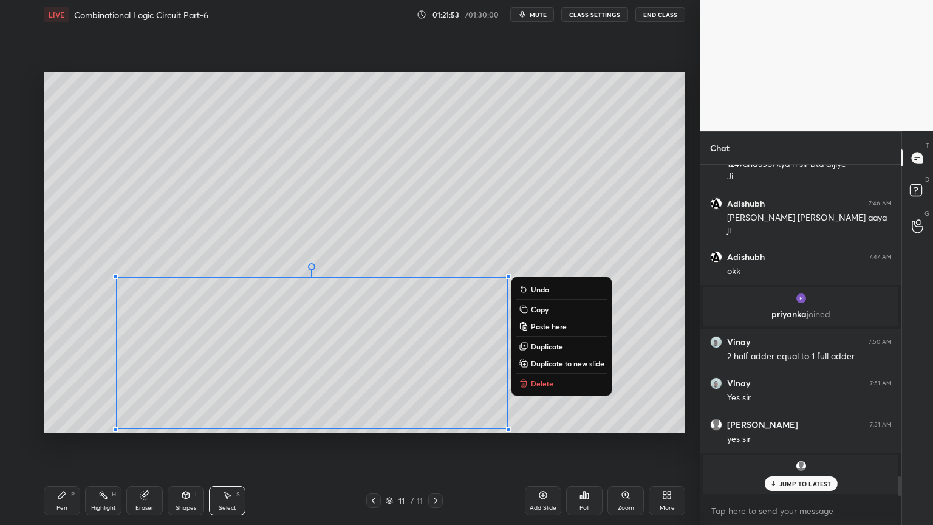
click at [655, 357] on div "0 ° Undo Copy Paste here Duplicate Duplicate to new slide Delete" at bounding box center [365, 252] width 642 height 361
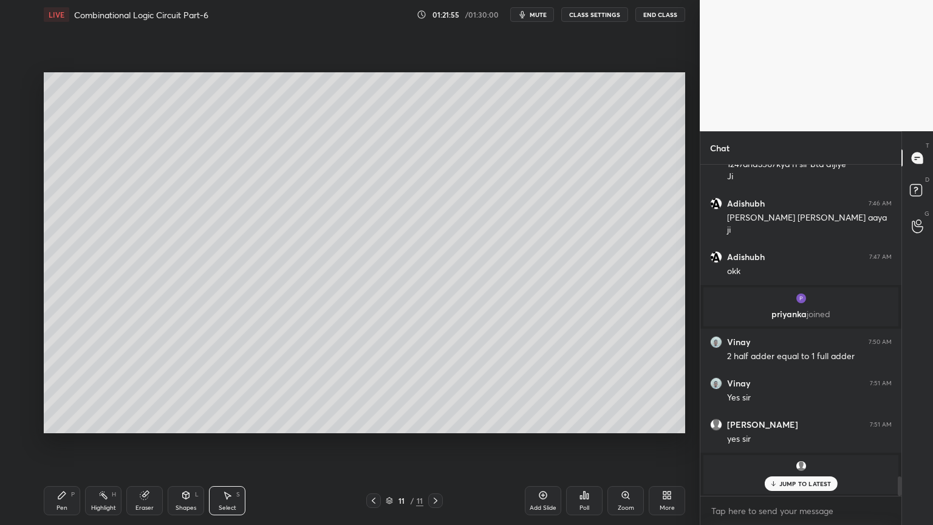
click at [65, 448] on icon at bounding box center [62, 495] width 10 height 10
click at [29, 225] on div at bounding box center [19, 227] width 19 height 19
click at [372, 448] on icon at bounding box center [374, 501] width 10 height 10
click at [376, 448] on icon at bounding box center [374, 501] width 10 height 10
click at [438, 448] on icon at bounding box center [436, 501] width 10 height 10
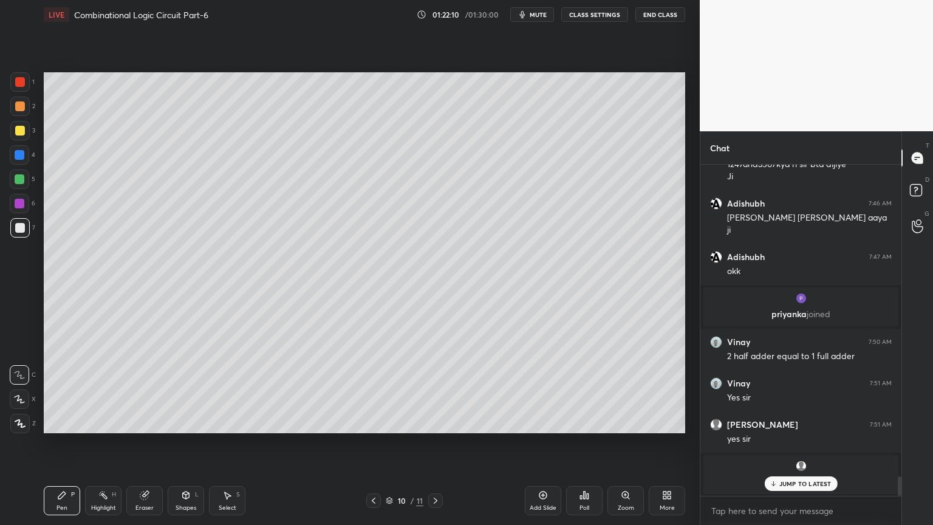
click at [437, 448] on icon at bounding box center [436, 501] width 10 height 10
click at [22, 137] on div at bounding box center [19, 130] width 19 height 19
click at [108, 448] on div "Highlight H" at bounding box center [103, 500] width 36 height 29
click at [53, 448] on div "Pen P" at bounding box center [62, 500] width 36 height 29
click at [225, 448] on icon at bounding box center [227, 495] width 10 height 10
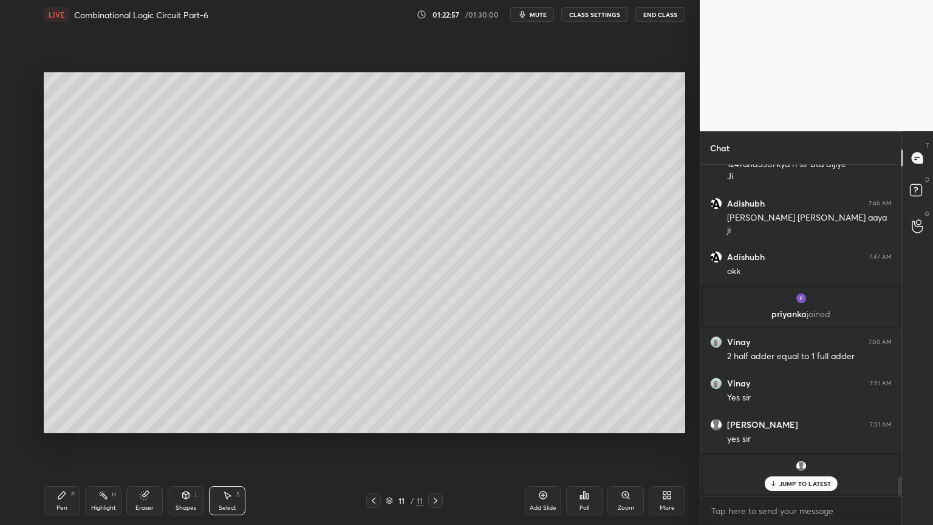
click at [83, 85] on div "0 ° Undo Copy Paste here Duplicate Duplicate to new slide Delete" at bounding box center [365, 252] width 642 height 361
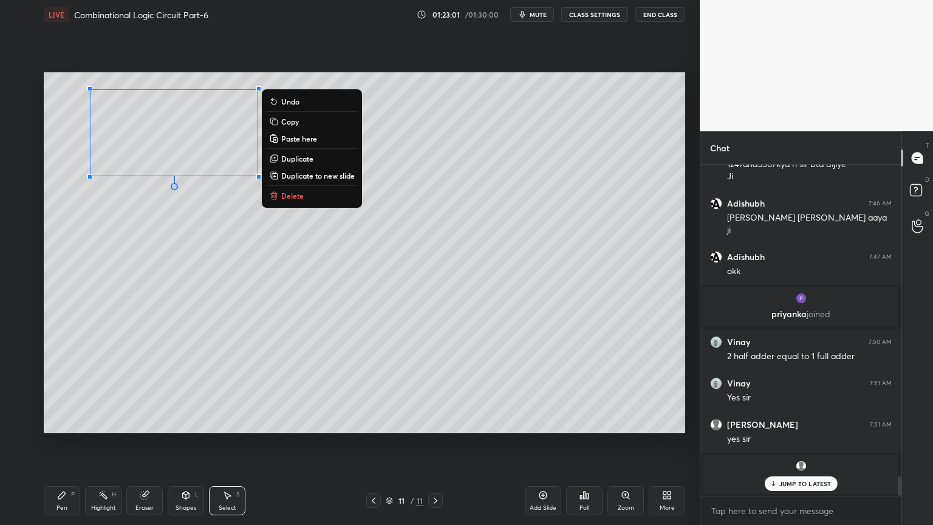
click at [311, 123] on button "Copy" at bounding box center [312, 121] width 91 height 15
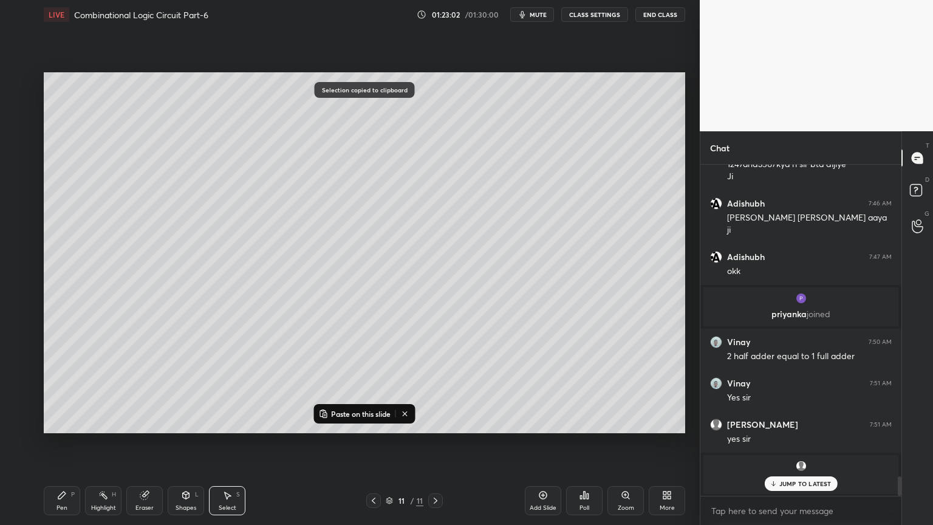
click at [365, 409] on p "Paste on this slide" at bounding box center [361, 414] width 60 height 10
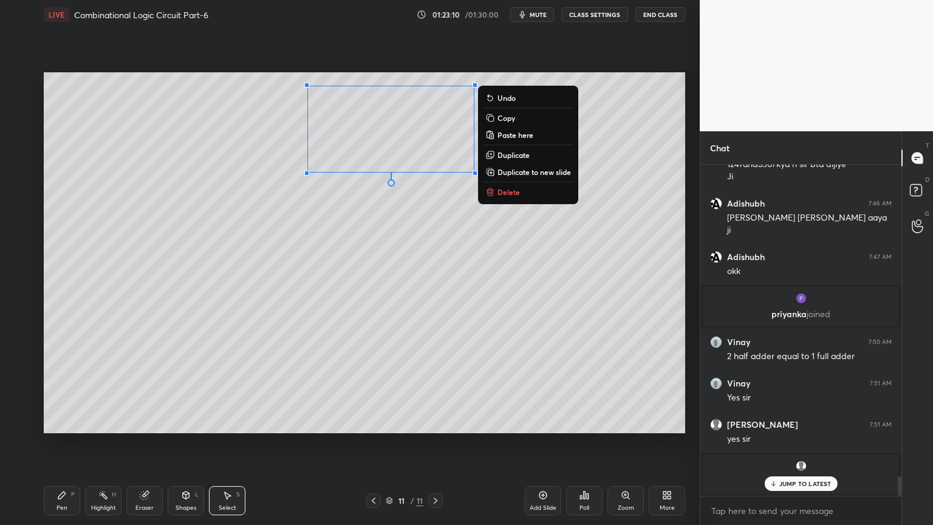
click at [389, 229] on div "0 ° Undo Copy Paste here Duplicate Duplicate to new slide Delete" at bounding box center [365, 252] width 642 height 361
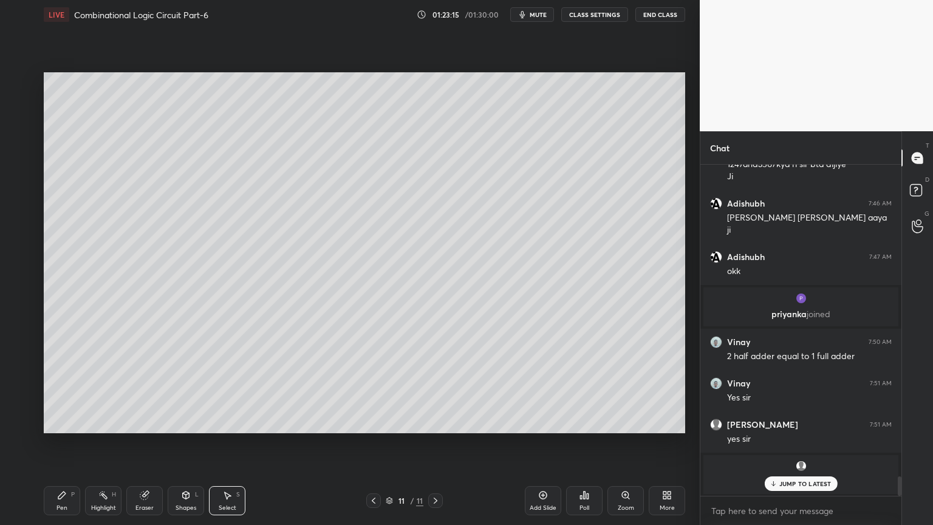
click at [143, 448] on div "Eraser" at bounding box center [144, 500] width 36 height 29
click at [56, 448] on div "Pen P" at bounding box center [62, 500] width 36 height 29
click at [31, 226] on div "7" at bounding box center [22, 227] width 25 height 19
click at [143, 448] on div "Eraser" at bounding box center [145, 508] width 18 height 6
click at [64, 448] on div "Pen" at bounding box center [62, 508] width 11 height 6
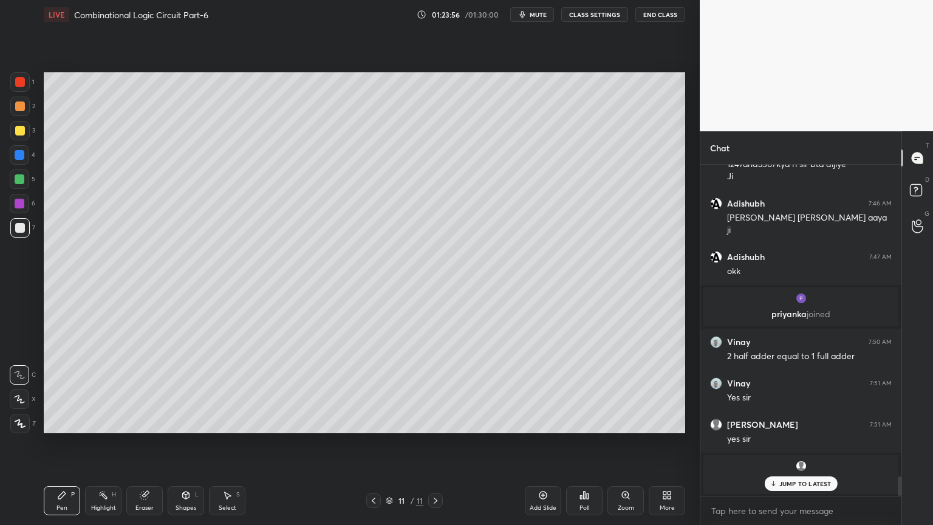
click at [23, 228] on div at bounding box center [20, 228] width 10 height 10
click at [140, 448] on div "Eraser" at bounding box center [144, 500] width 36 height 29
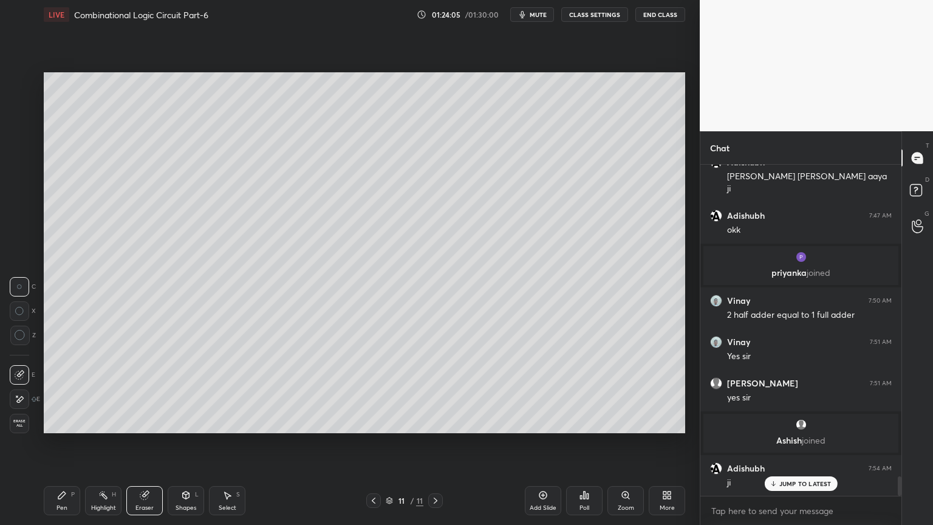
click at [59, 448] on icon at bounding box center [61, 495] width 7 height 7
click at [143, 448] on icon at bounding box center [144, 496] width 8 height 8
click at [55, 448] on div "Pen P" at bounding box center [62, 500] width 36 height 29
click at [97, 448] on div "Highlight H" at bounding box center [103, 500] width 36 height 29
click at [25, 112] on div at bounding box center [19, 106] width 19 height 19
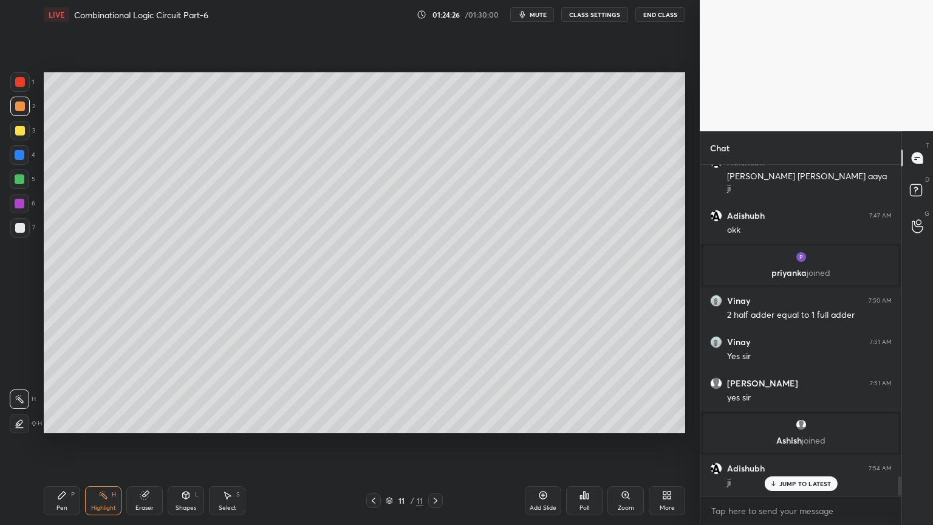
click at [63, 448] on div "Pen P" at bounding box center [62, 500] width 36 height 29
click at [20, 375] on icon at bounding box center [20, 374] width 10 height 7
click at [21, 228] on div at bounding box center [20, 228] width 10 height 10
click at [146, 448] on icon at bounding box center [145, 495] width 10 height 10
click at [60, 448] on div "Pen P" at bounding box center [62, 500] width 36 height 29
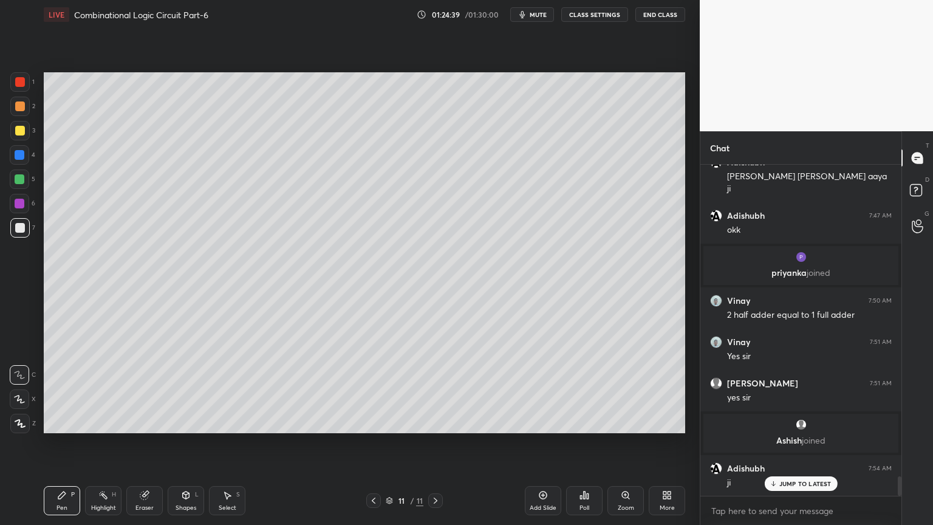
click at [100, 448] on icon at bounding box center [103, 495] width 10 height 10
click at [24, 112] on div at bounding box center [19, 106] width 19 height 19
click at [57, 448] on icon at bounding box center [62, 495] width 10 height 10
click at [25, 219] on div at bounding box center [19, 227] width 19 height 19
click at [146, 448] on icon at bounding box center [145, 495] width 10 height 10
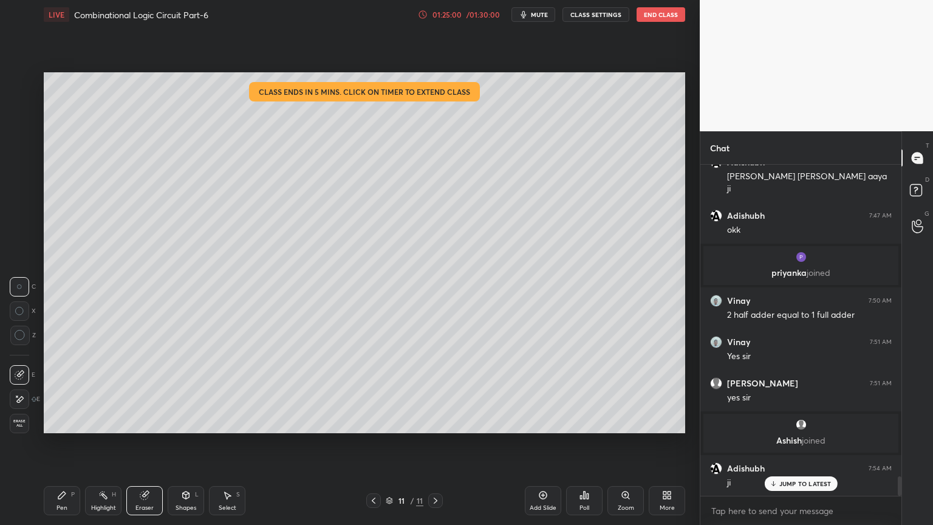
click at [68, 448] on div "Pen P" at bounding box center [62, 500] width 36 height 29
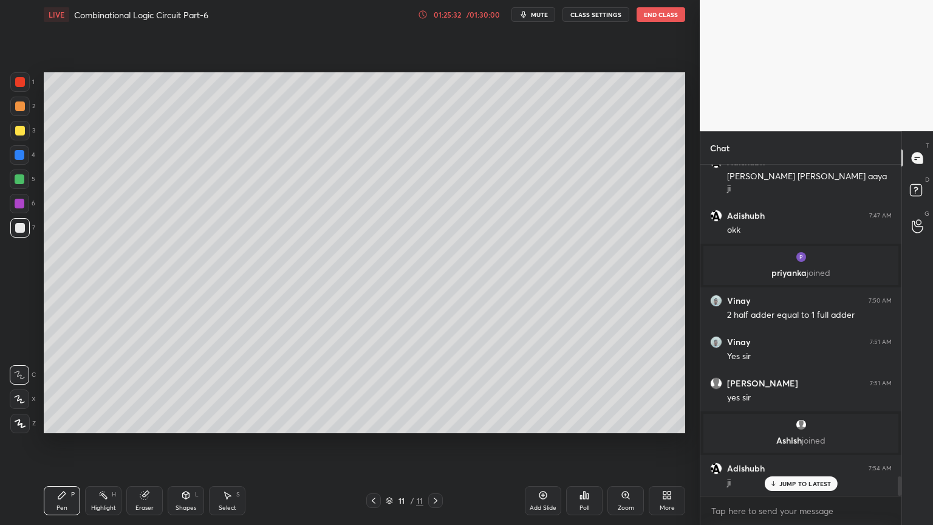
click at [226, 448] on div "Select S" at bounding box center [227, 500] width 36 height 29
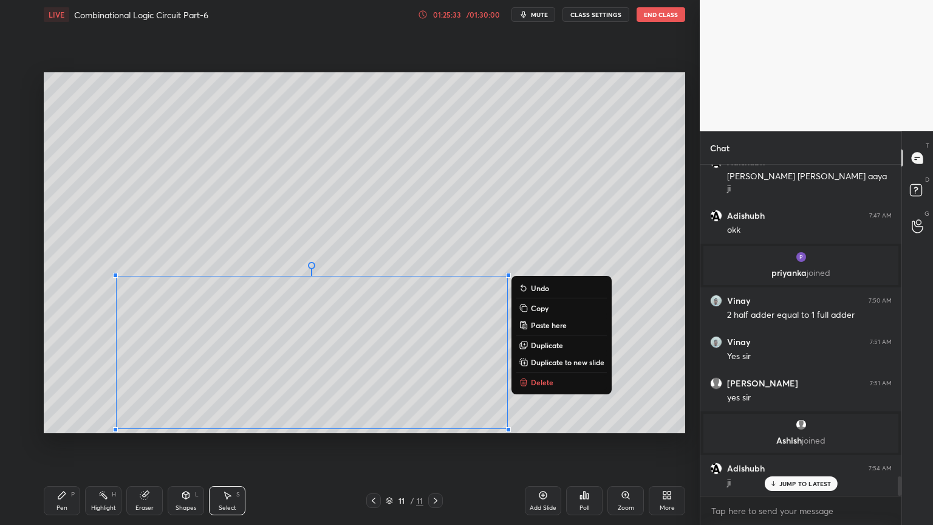
click at [547, 382] on p "Delete" at bounding box center [542, 382] width 22 height 10
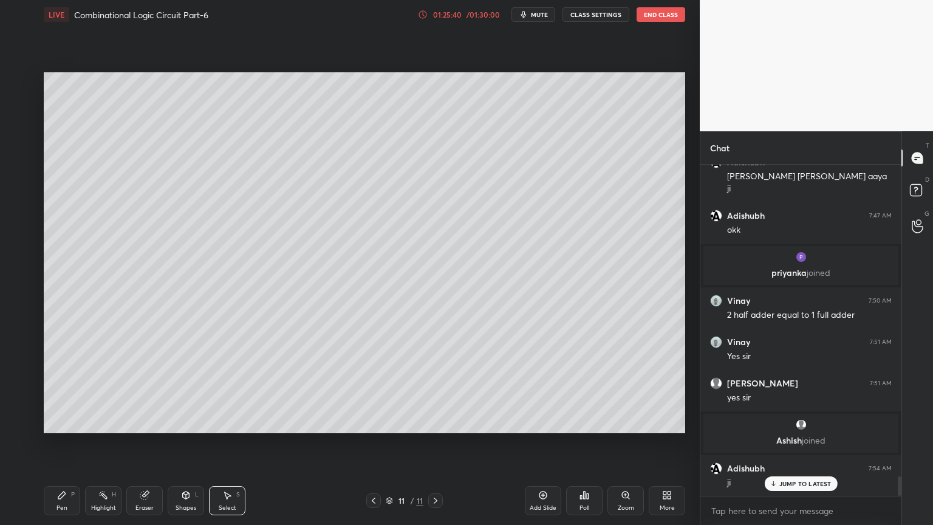
click at [143, 448] on div "Eraser" at bounding box center [144, 500] width 36 height 29
click at [58, 448] on icon at bounding box center [61, 495] width 7 height 7
click at [96, 448] on div "Highlight H" at bounding box center [103, 500] width 36 height 29
click at [25, 132] on div at bounding box center [19, 130] width 19 height 19
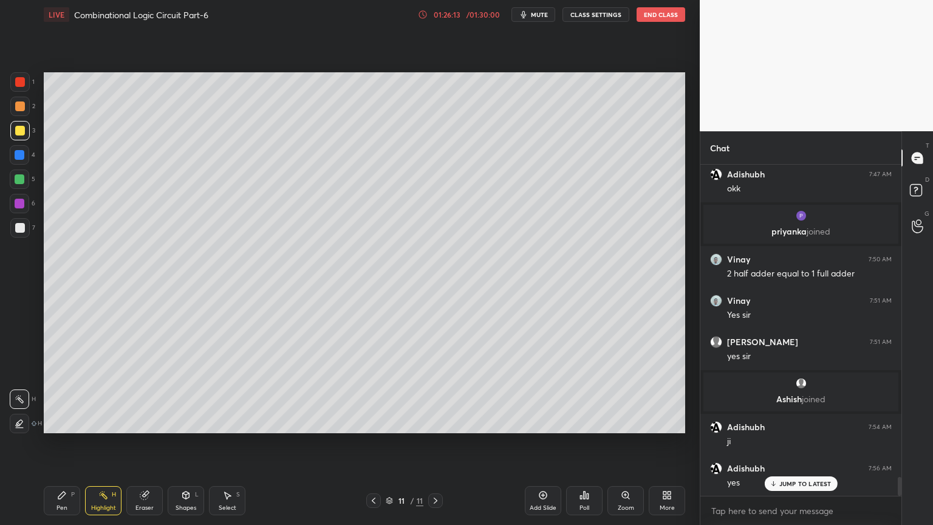
click at [182, 448] on icon at bounding box center [186, 495] width 10 height 10
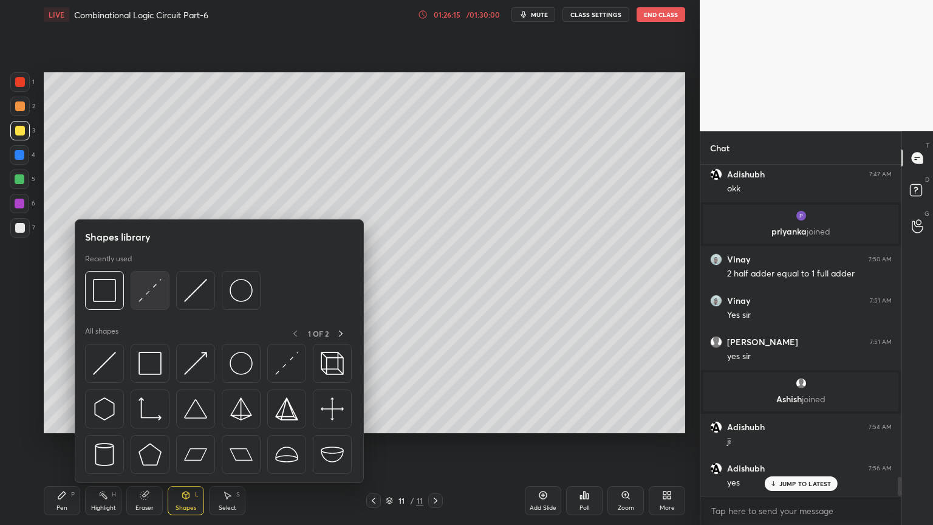
click at [150, 292] on img at bounding box center [150, 290] width 23 height 23
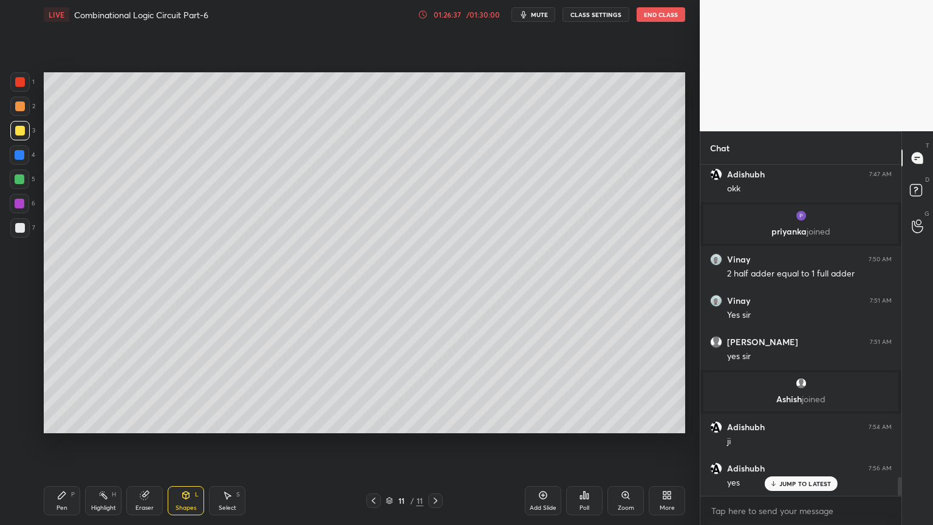
click at [27, 110] on div at bounding box center [19, 106] width 19 height 19
click at [62, 448] on icon at bounding box center [62, 495] width 10 height 10
click at [18, 391] on div at bounding box center [19, 399] width 19 height 19
click at [25, 185] on div at bounding box center [19, 179] width 19 height 19
click at [27, 207] on div at bounding box center [19, 203] width 19 height 19
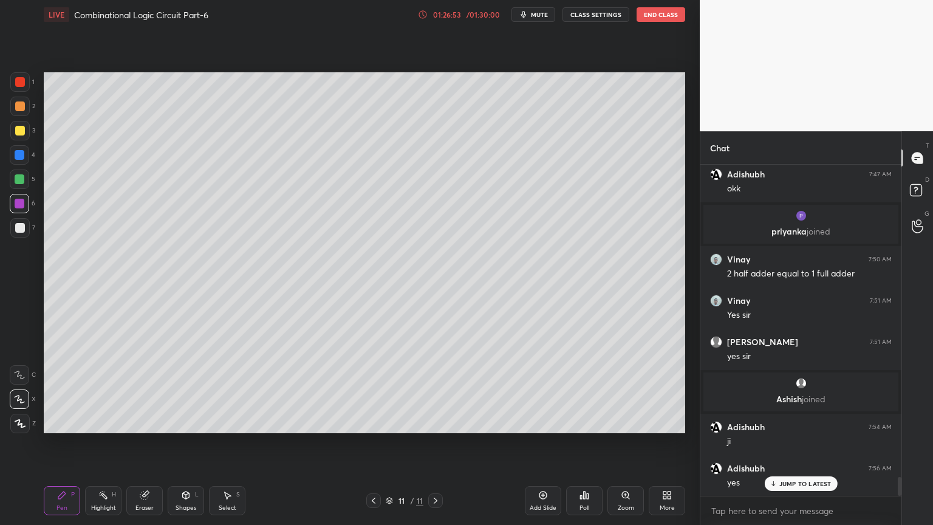
click at [24, 365] on div at bounding box center [19, 374] width 19 height 19
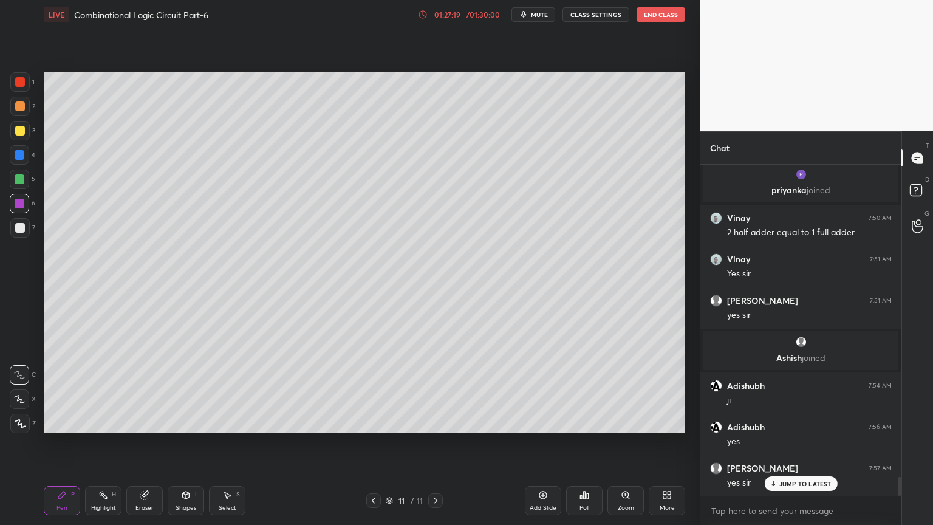
click at [543, 448] on icon at bounding box center [543, 495] width 4 height 4
click at [24, 103] on div at bounding box center [19, 106] width 19 height 19
click at [19, 397] on icon at bounding box center [19, 399] width 11 height 9
click at [24, 132] on div at bounding box center [20, 131] width 10 height 10
click at [19, 369] on div at bounding box center [19, 374] width 19 height 19
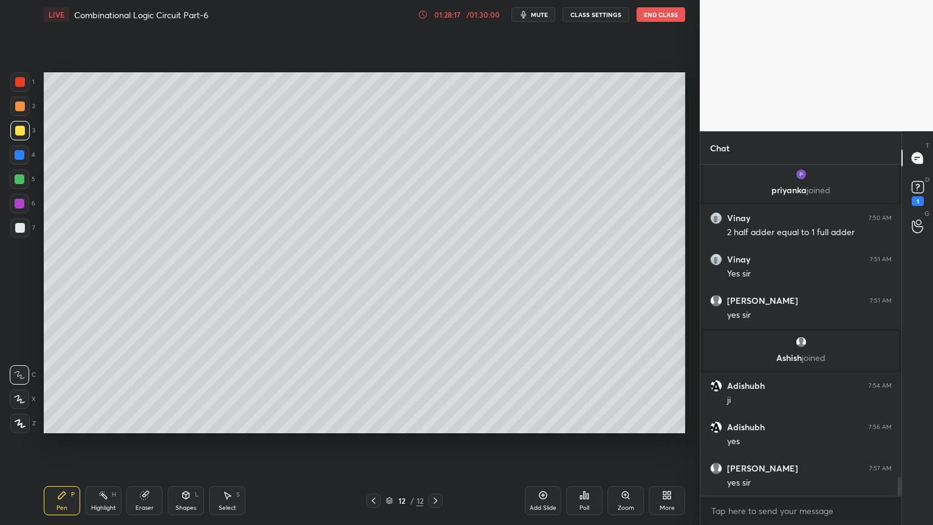
click at [25, 111] on div at bounding box center [19, 106] width 19 height 19
click at [12, 397] on div at bounding box center [19, 399] width 19 height 19
click at [27, 134] on div at bounding box center [19, 130] width 19 height 19
click at [16, 373] on icon at bounding box center [19, 375] width 11 height 9
click at [138, 448] on div "Eraser" at bounding box center [144, 500] width 36 height 29
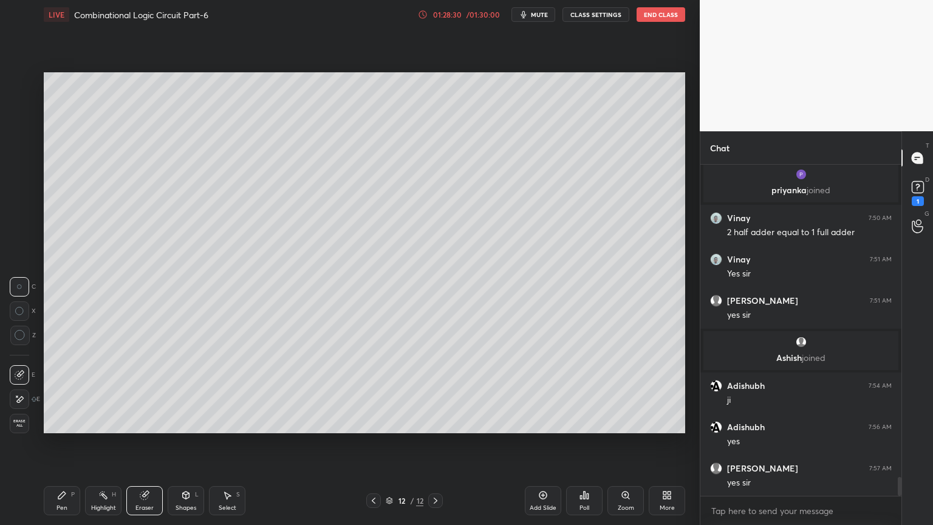
click at [63, 448] on icon at bounding box center [61, 495] width 7 height 7
click at [26, 184] on div at bounding box center [19, 179] width 19 height 19
click at [143, 448] on div "Eraser" at bounding box center [145, 508] width 18 height 6
click at [60, 448] on icon at bounding box center [61, 495] width 7 height 7
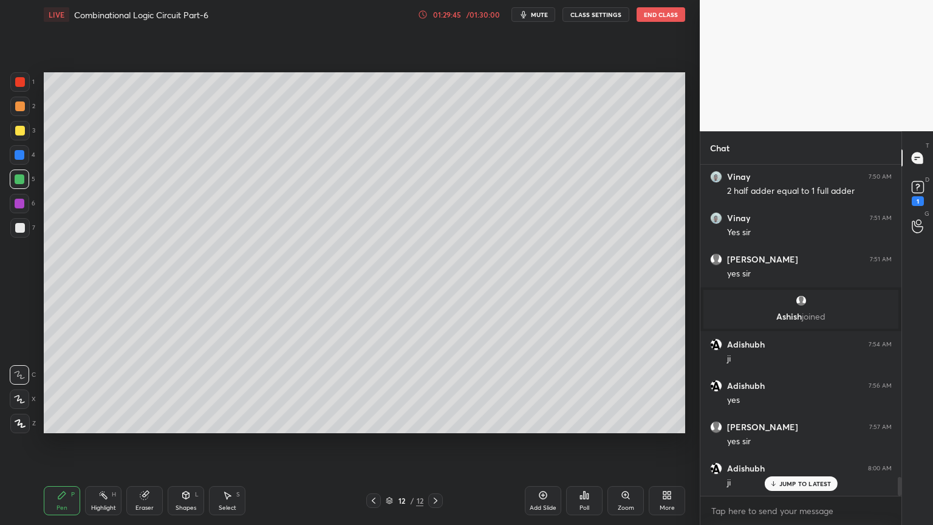
scroll to position [5552, 0]
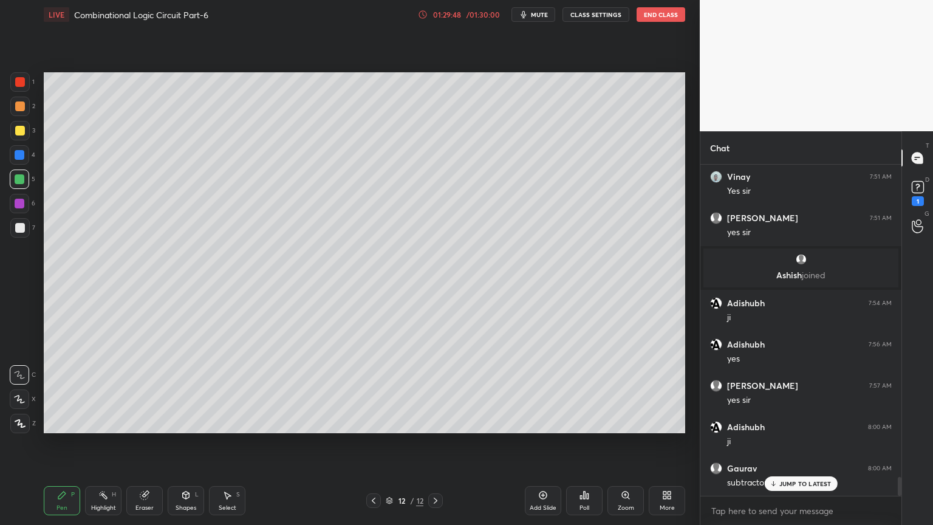
click at [801, 448] on p "JUMP TO LATEST" at bounding box center [806, 483] width 52 height 7
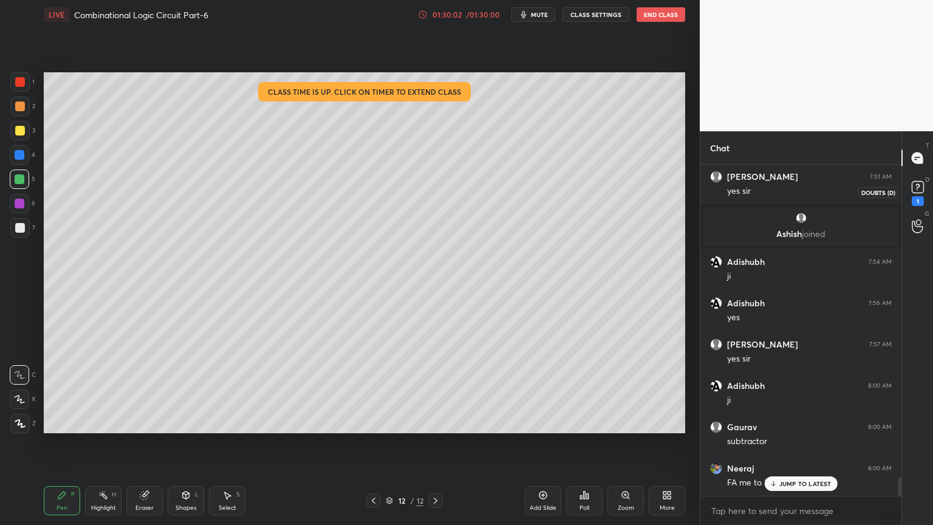
click at [929, 192] on div "1" at bounding box center [918, 192] width 24 height 22
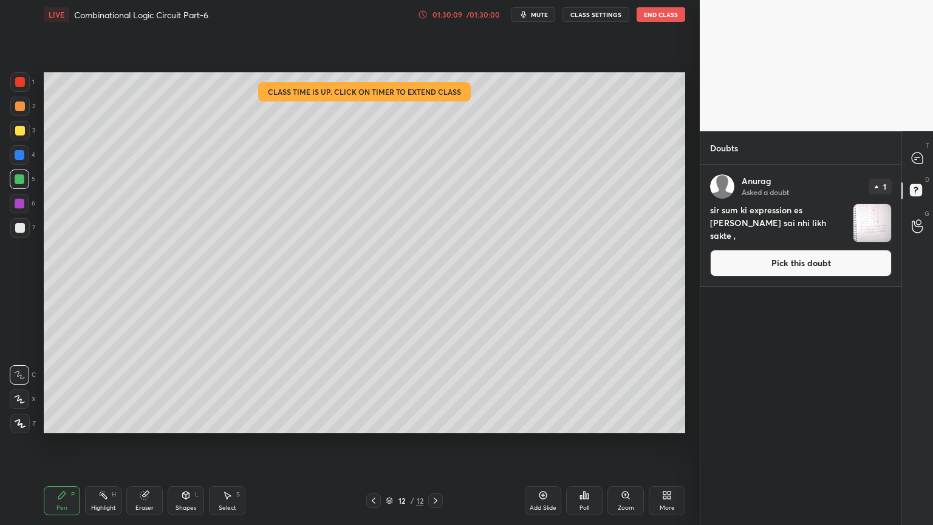
click at [878, 219] on img "grid" at bounding box center [873, 223] width 38 height 38
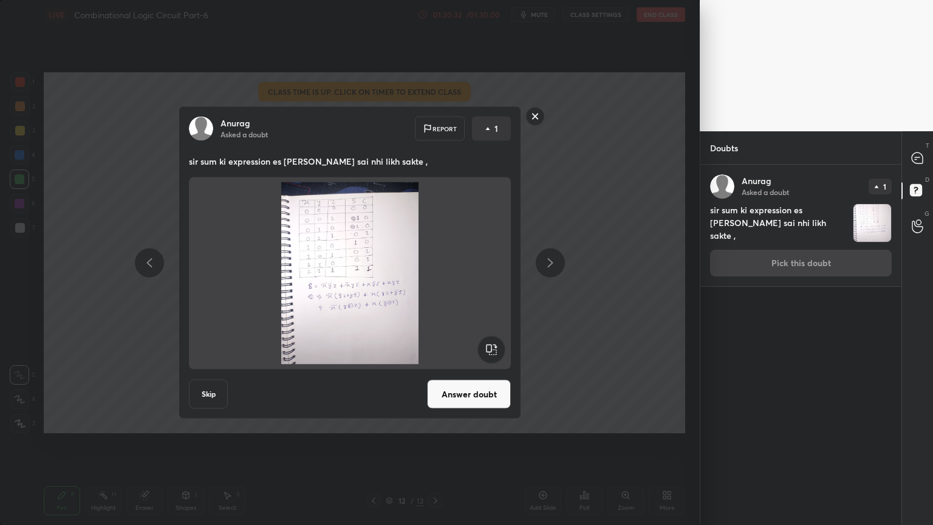
click at [480, 391] on button "Answer doubt" at bounding box center [469, 394] width 84 height 29
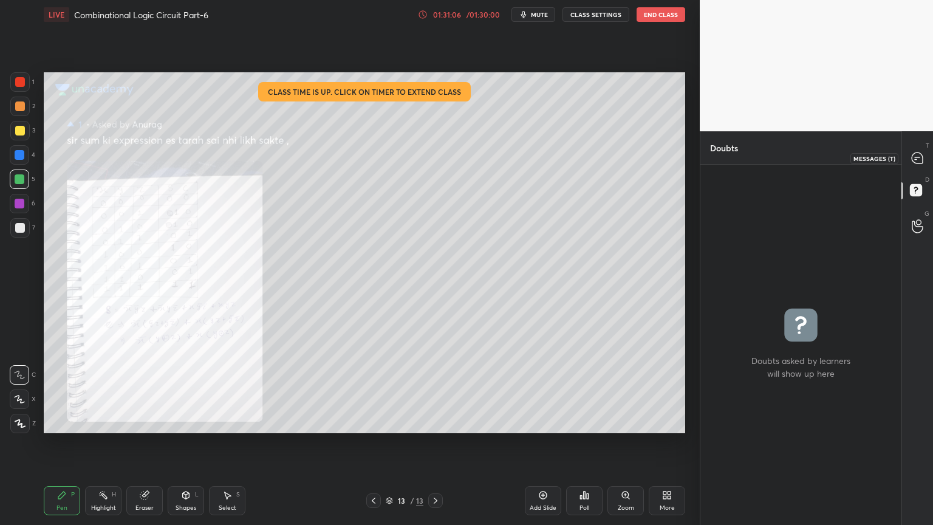
click at [923, 163] on icon at bounding box center [918, 158] width 13 height 13
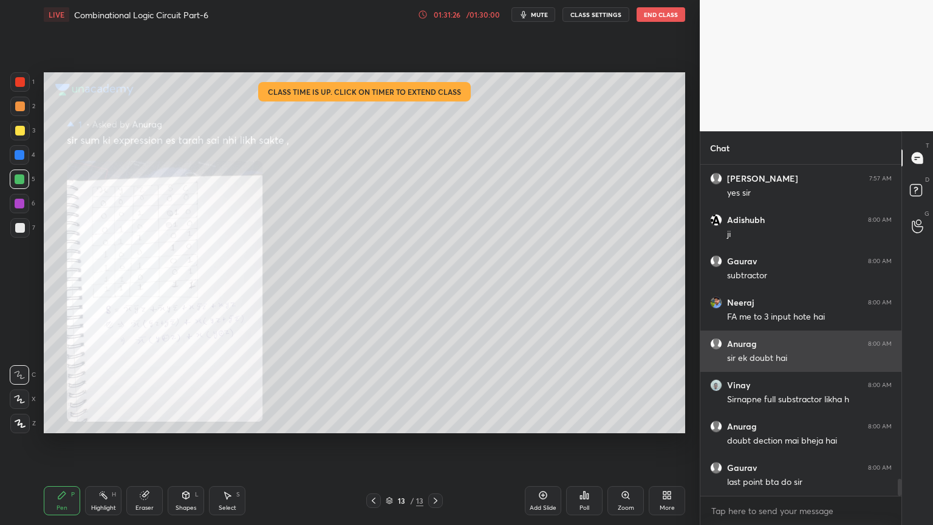
scroll to position [6048, 0]
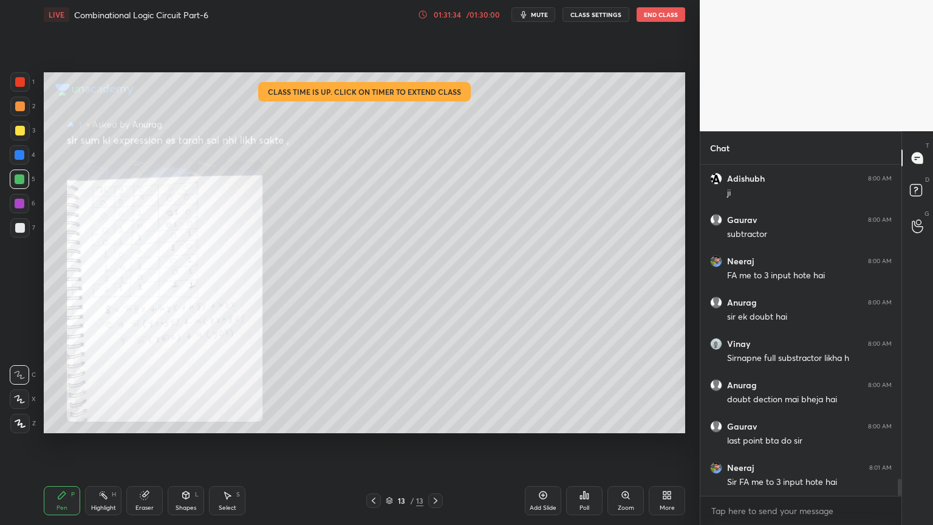
click at [377, 448] on div at bounding box center [373, 500] width 15 height 15
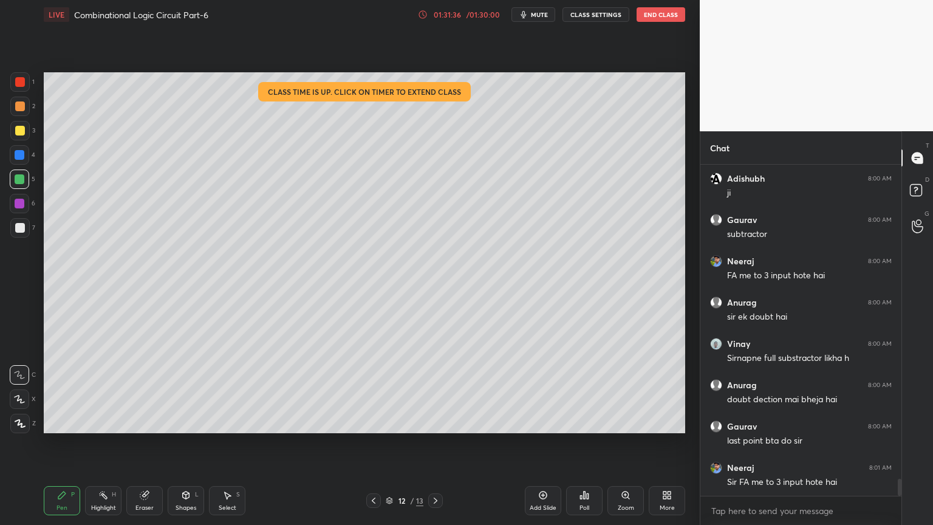
click at [105, 448] on circle at bounding box center [103, 492] width 1 height 1
click at [22, 112] on div at bounding box center [19, 106] width 19 height 19
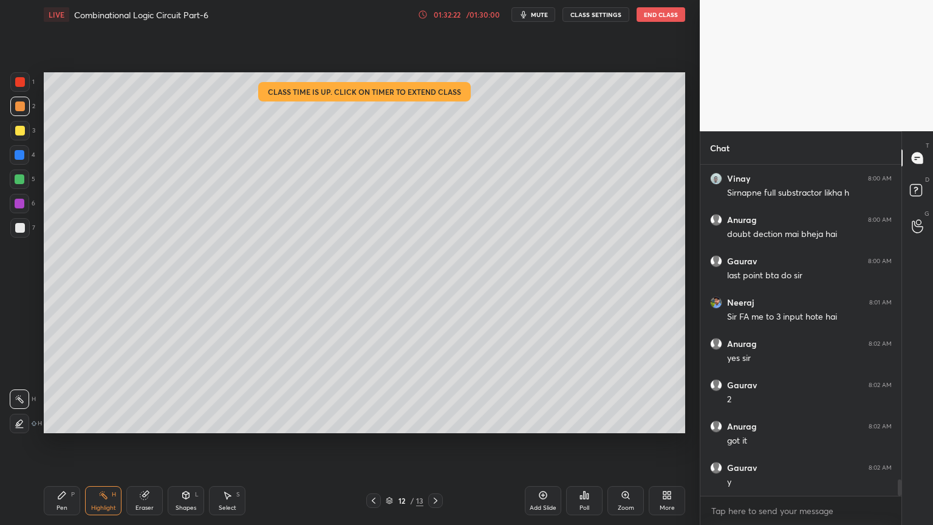
scroll to position [6254, 0]
click at [373, 448] on div at bounding box center [373, 500] width 15 height 15
click at [372, 448] on icon at bounding box center [374, 501] width 10 height 10
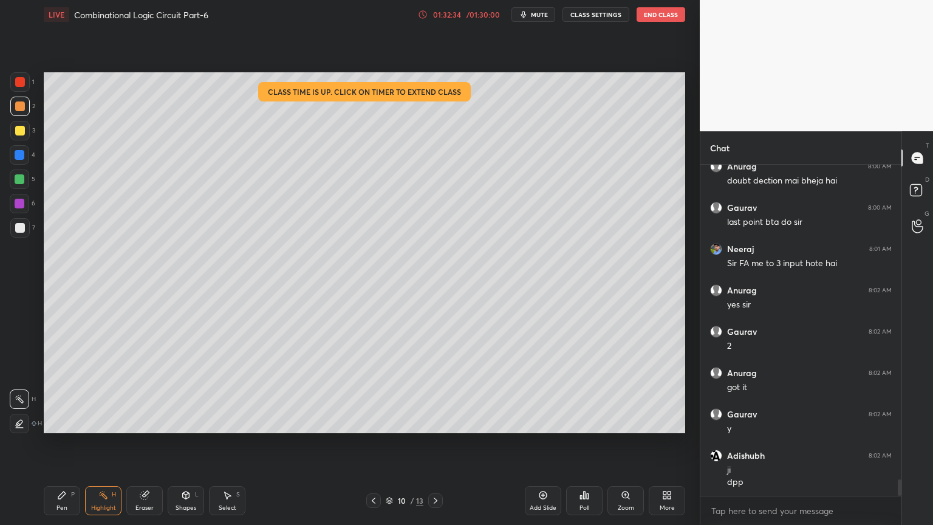
scroll to position [6308, 0]
click at [670, 22] on div "LIVE Combinational Logic Circuit Part-6 01:32:40 / 01:30:00 mute CLASS SETTINGS…" at bounding box center [365, 14] width 642 height 29
click at [672, 15] on button "End Class" at bounding box center [661, 14] width 49 height 15
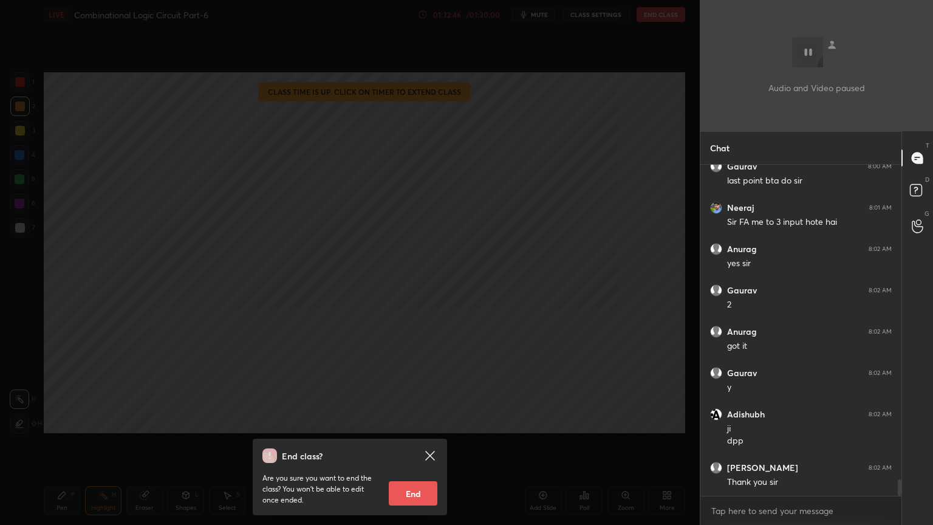
click at [416, 448] on button "End" at bounding box center [413, 493] width 49 height 24
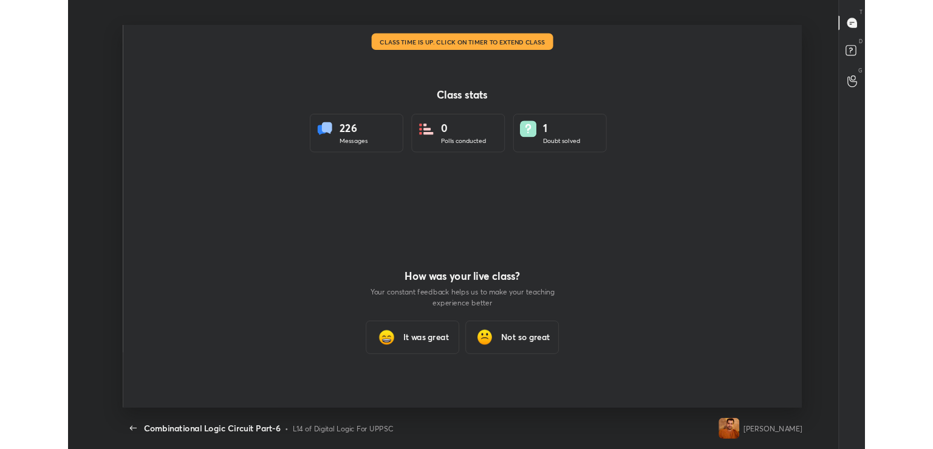
scroll to position [0, 0]
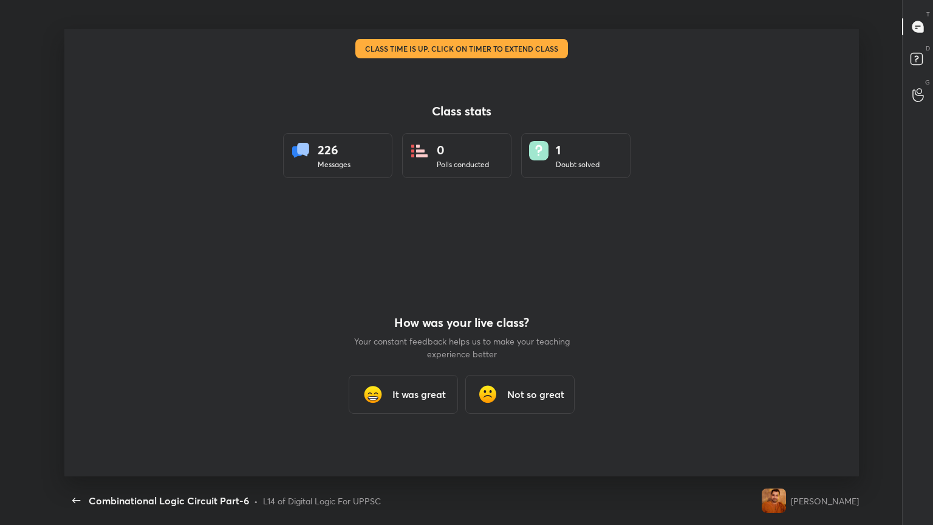
click at [337, 158] on div "226" at bounding box center [334, 150] width 33 height 18
click at [421, 394] on h3 "It was great" at bounding box center [419, 394] width 53 height 15
click at [421, 394] on div "Class stats 226 Messages 0 Polls conducted 1 Doubt solved How was your live cla…" at bounding box center [461, 252] width 795 height 447
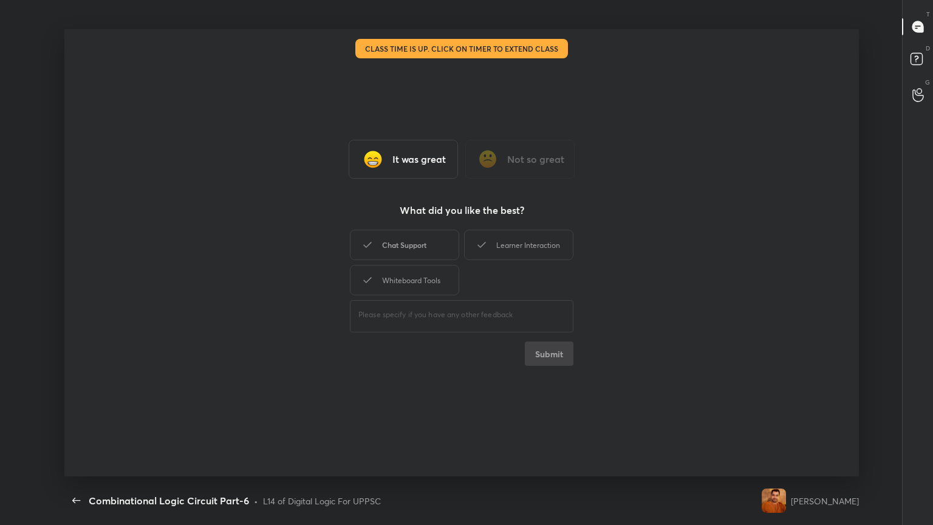
click at [430, 248] on div "Chat Support" at bounding box center [404, 245] width 109 height 30
click at [430, 277] on div "Whiteboard Tools" at bounding box center [404, 280] width 109 height 30
click at [526, 246] on div "Learner Interaction" at bounding box center [518, 245] width 109 height 30
click at [541, 350] on button "Submit" at bounding box center [549, 354] width 49 height 24
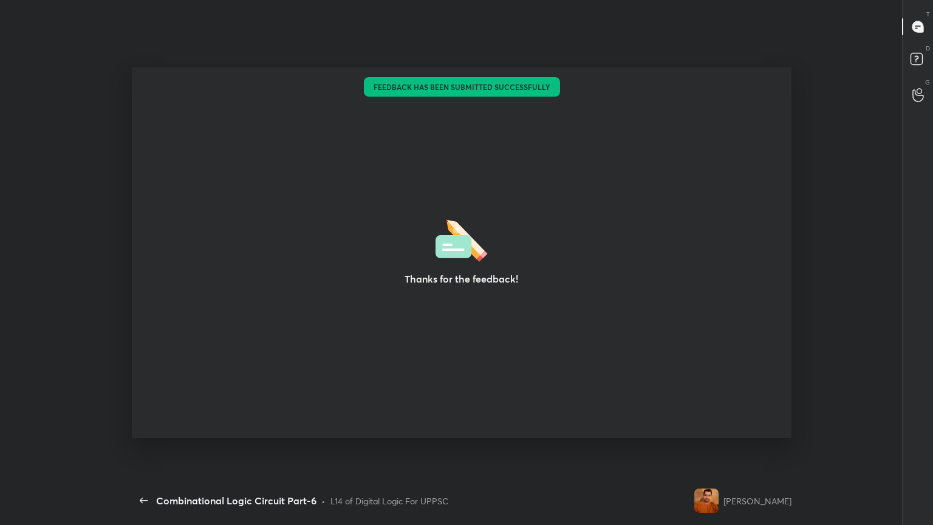
type textarea "x"
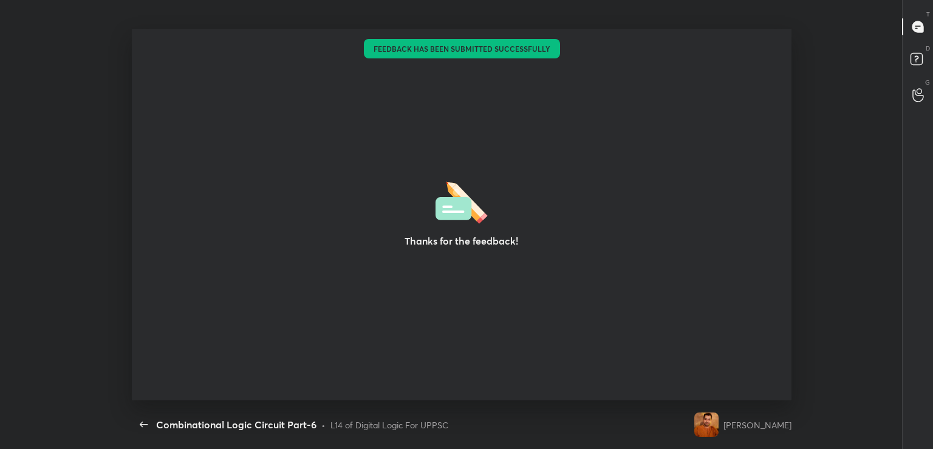
scroll to position [60402, 59849]
